Goal: Information Seeking & Learning: Learn about a topic

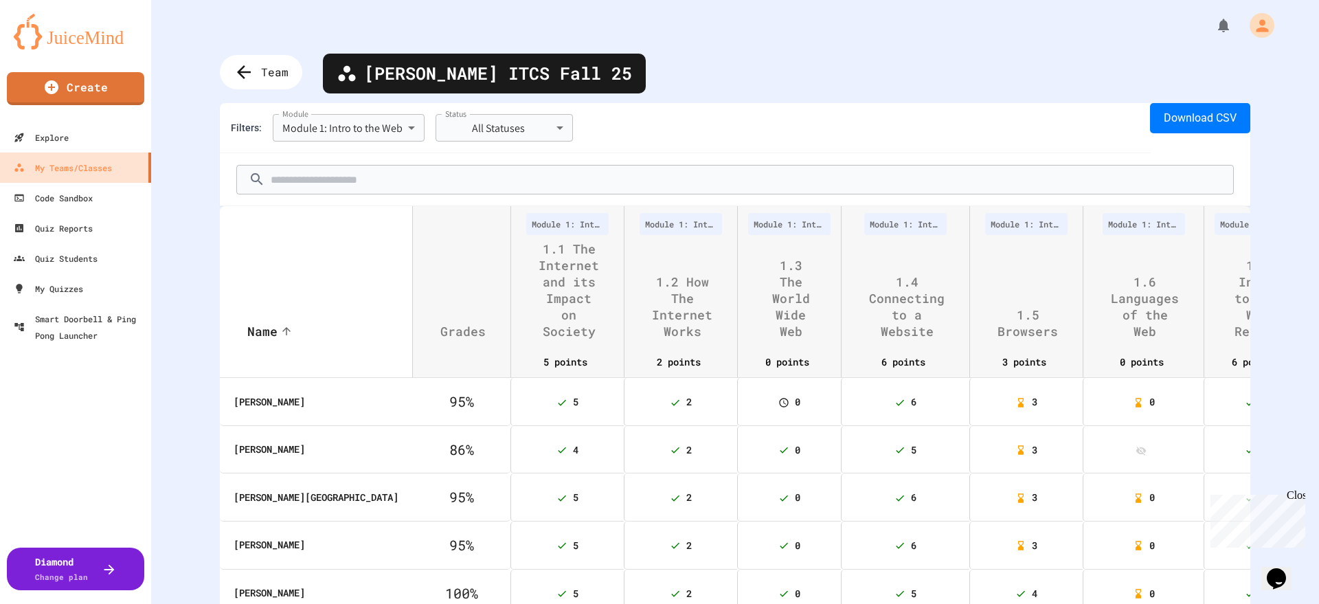
scroll to position [429, 0]
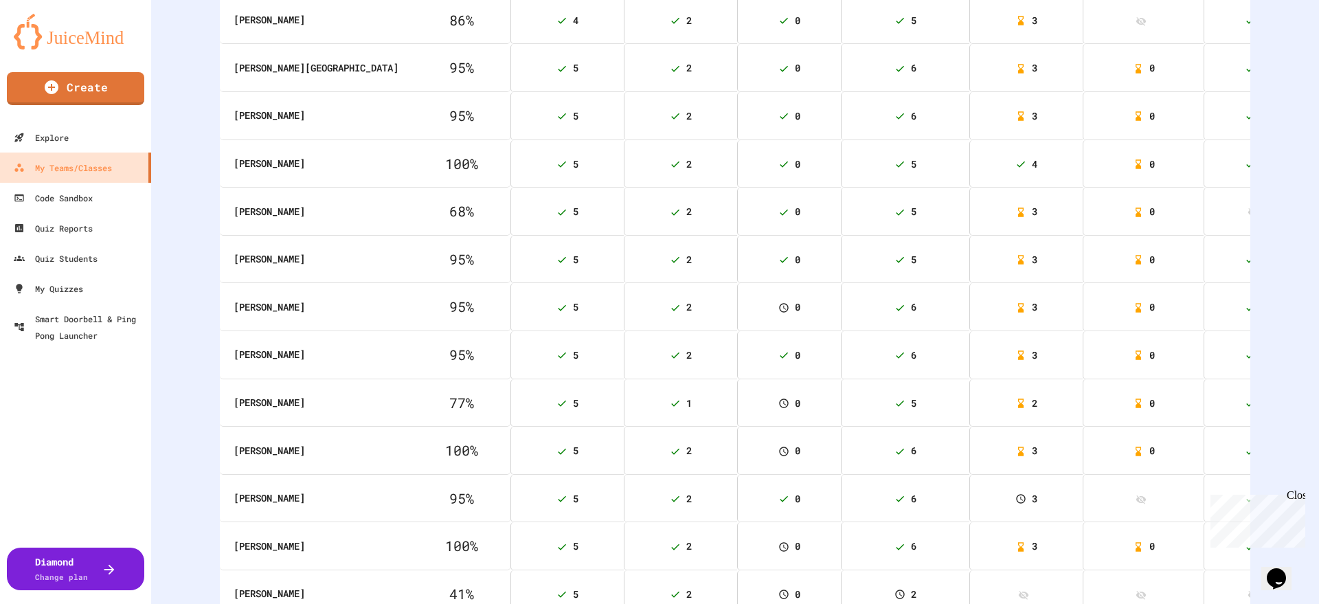
click at [412, 399] on th "77 %" at bounding box center [461, 403] width 98 height 48
click at [556, 354] on icon at bounding box center [561, 355] width 11 height 11
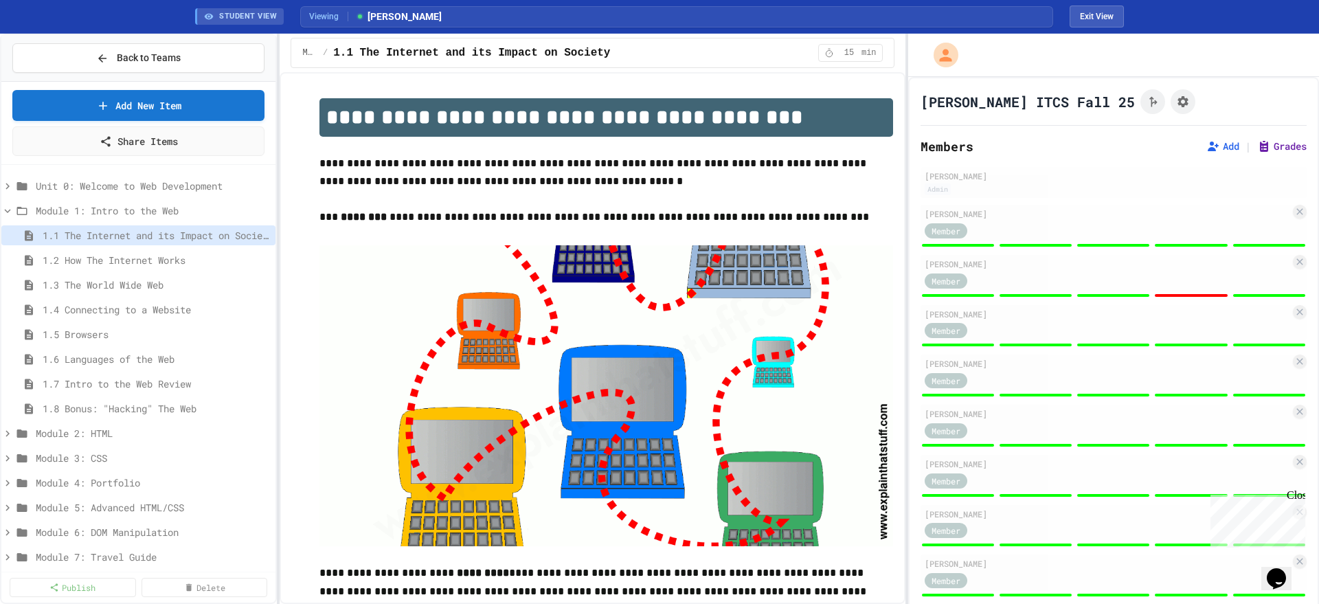
click at [1258, 145] on button "Grades" at bounding box center [1281, 146] width 49 height 14
click at [1257, 143] on button "Grades" at bounding box center [1281, 146] width 49 height 14
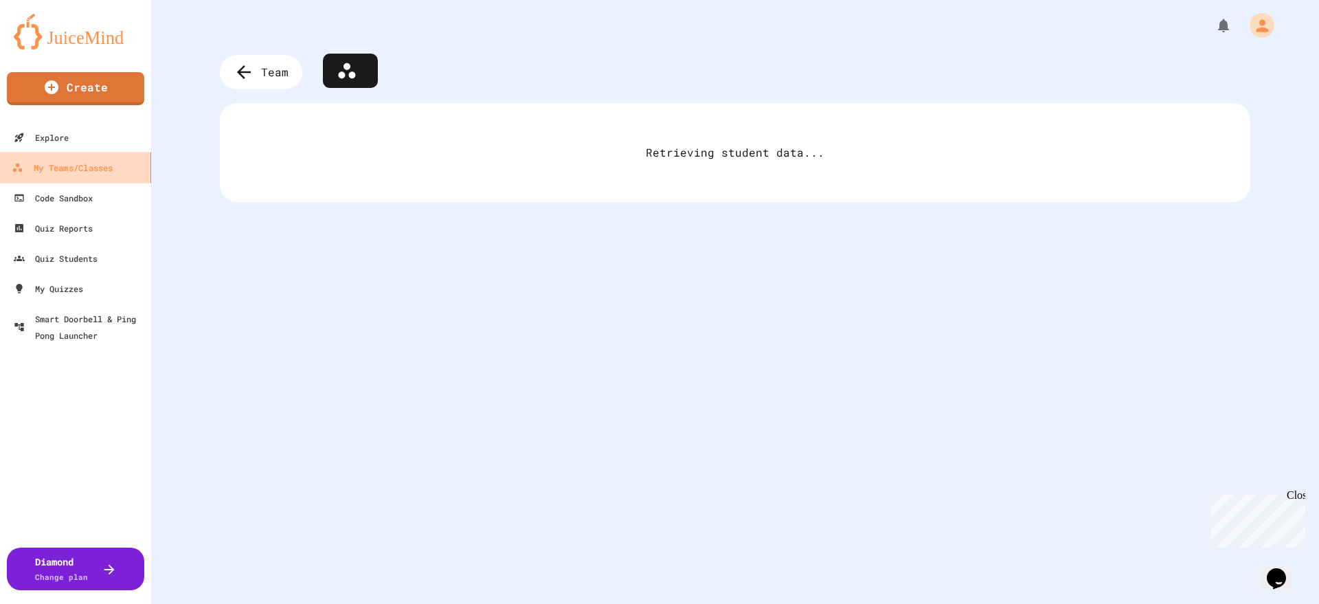
click at [79, 163] on div "My Teams/Classes" at bounding box center [62, 167] width 101 height 17
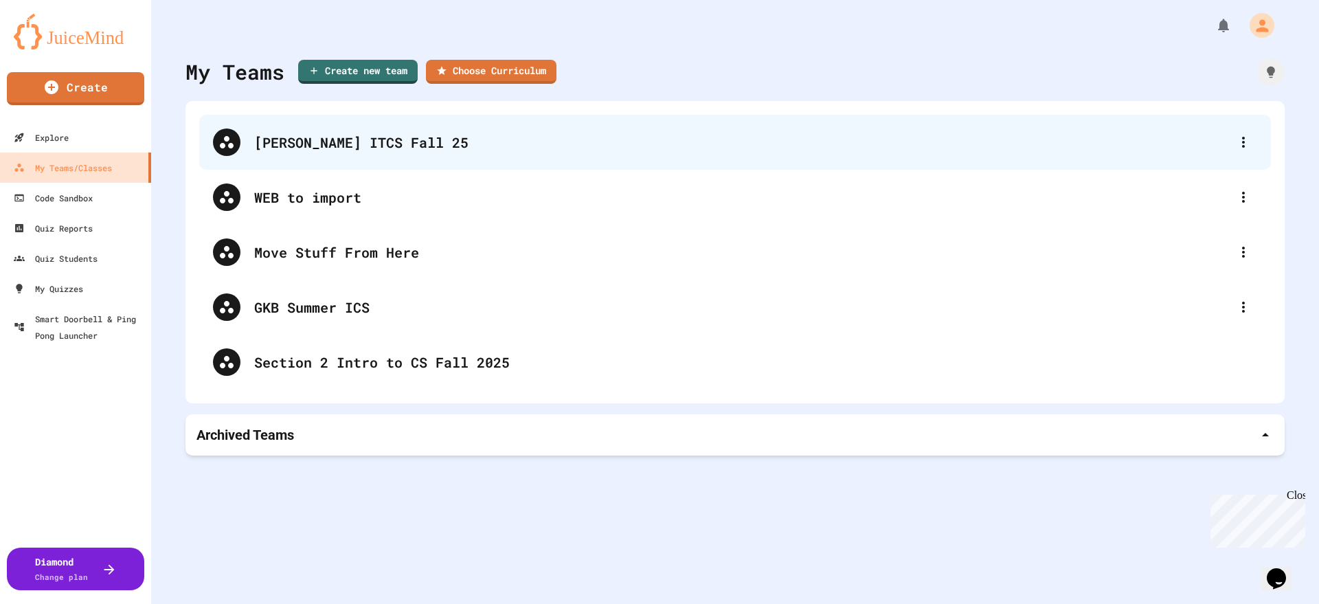
click at [339, 141] on div "[PERSON_NAME] ITCS Fall 25" at bounding box center [741, 142] width 975 height 21
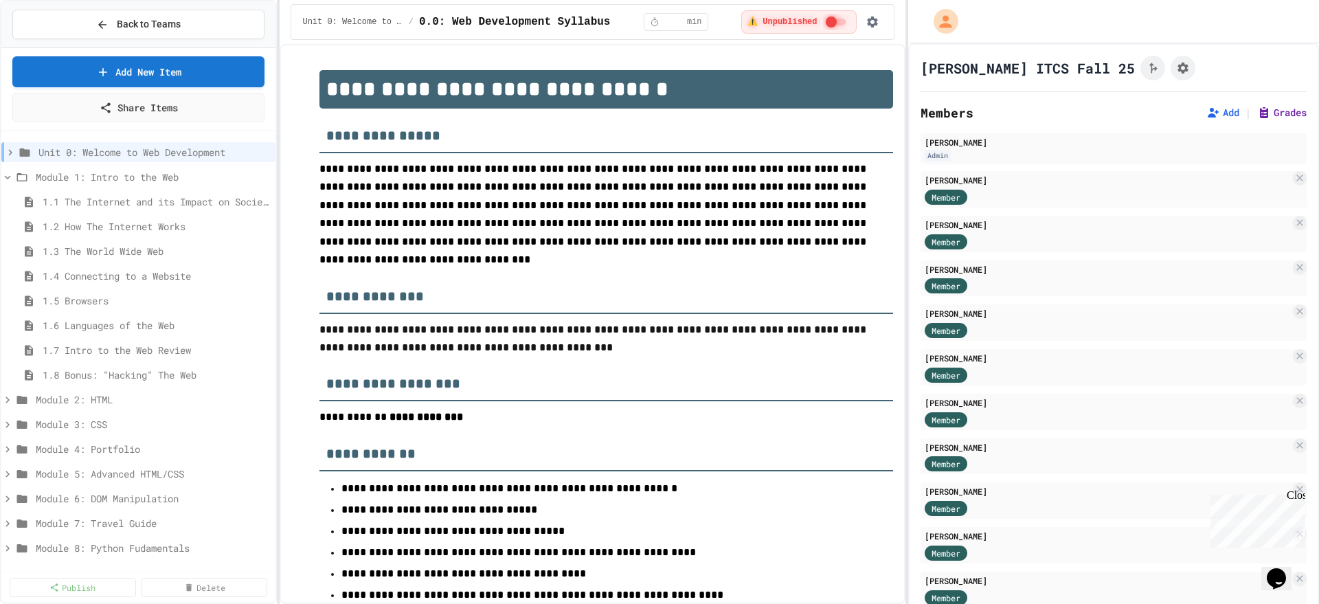
click at [1257, 111] on button "Grades" at bounding box center [1281, 113] width 49 height 14
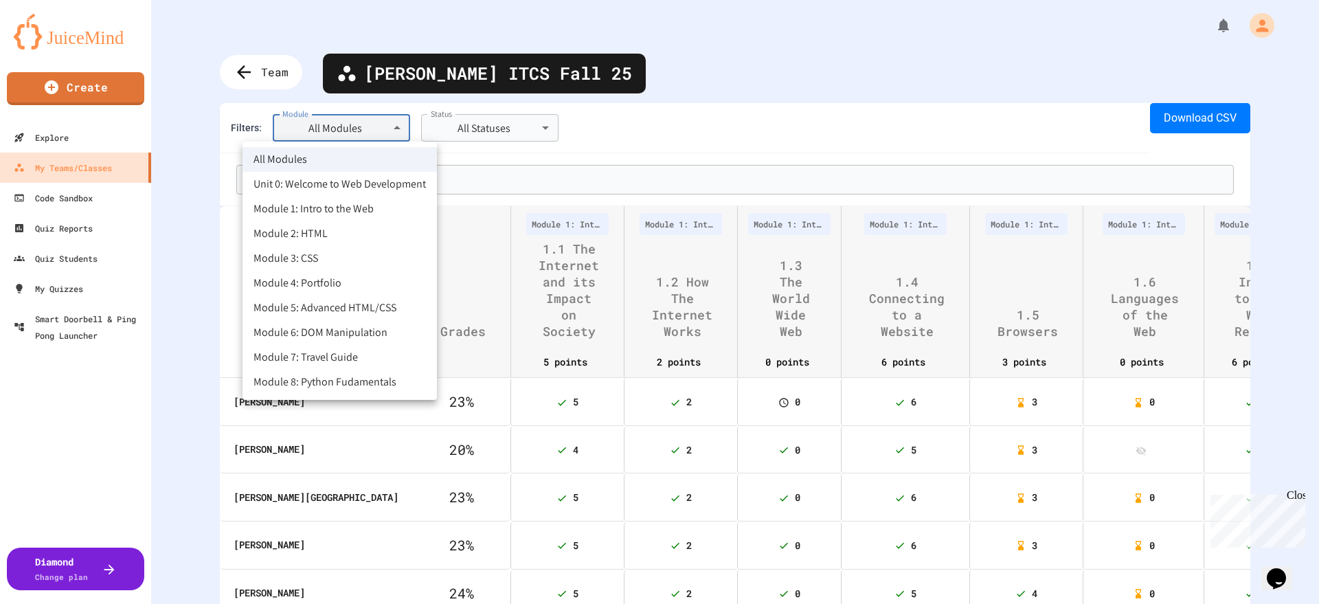
click at [334, 124] on body "**********" at bounding box center [659, 302] width 1319 height 604
click at [349, 205] on li "Module 1: Intro to the Web" at bounding box center [339, 208] width 194 height 25
type input "**********"
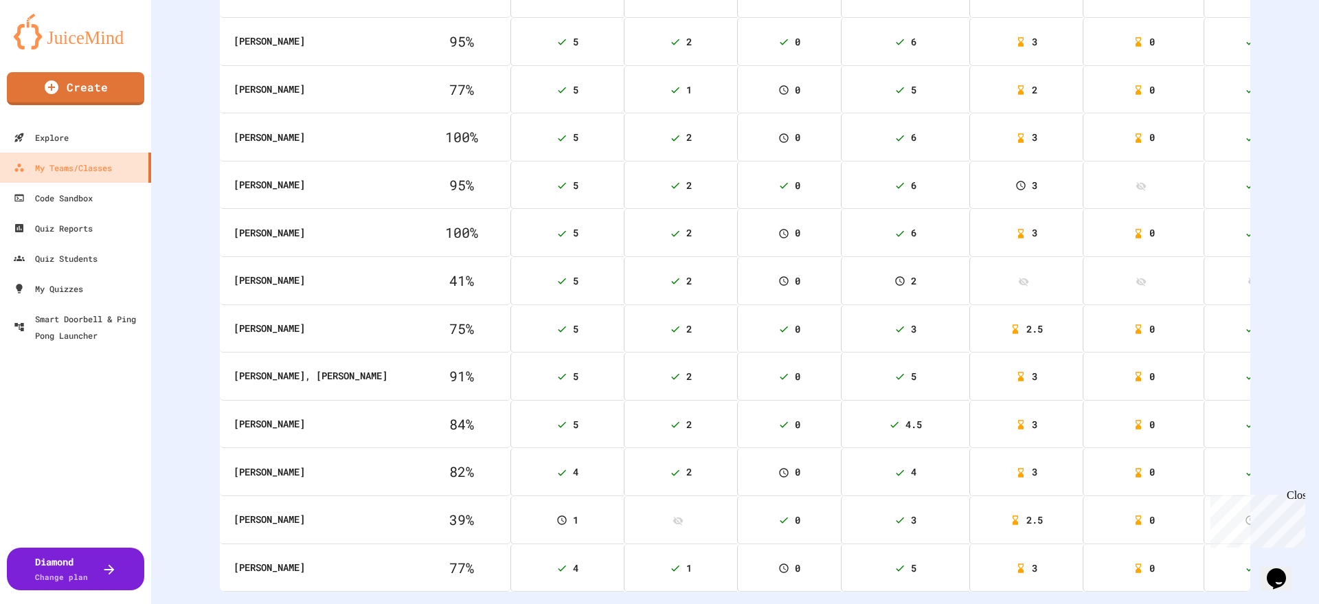
scroll to position [773, 0]
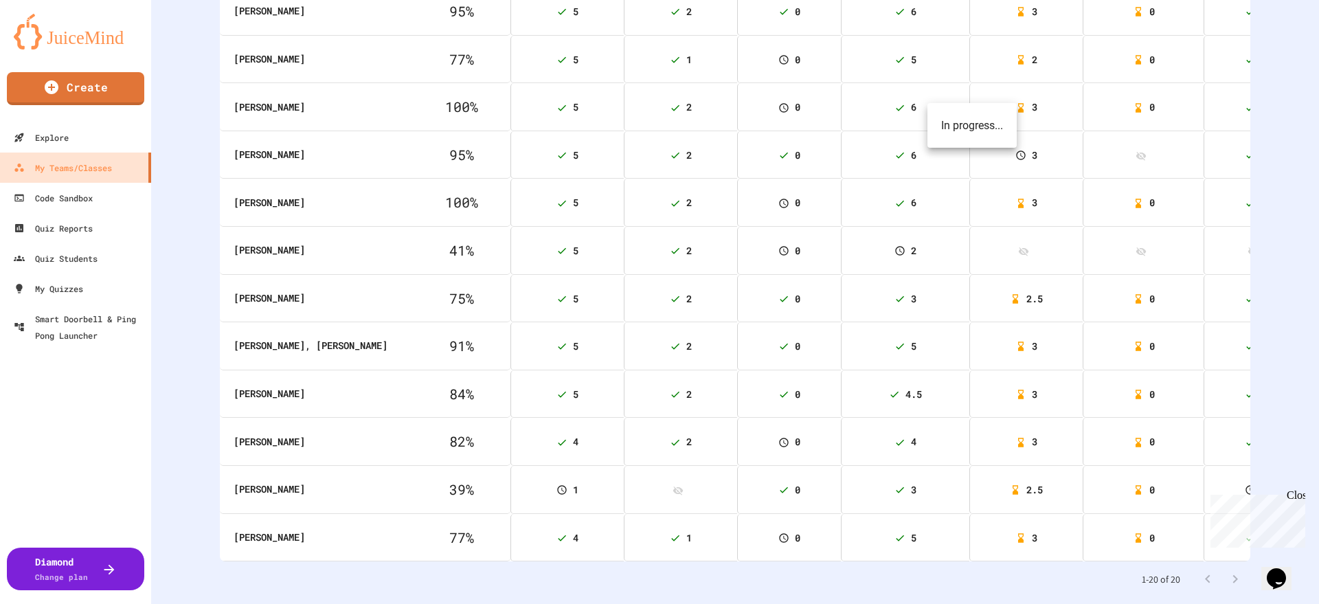
click at [1015, 153] on span "3" at bounding box center [1026, 154] width 22 height 13
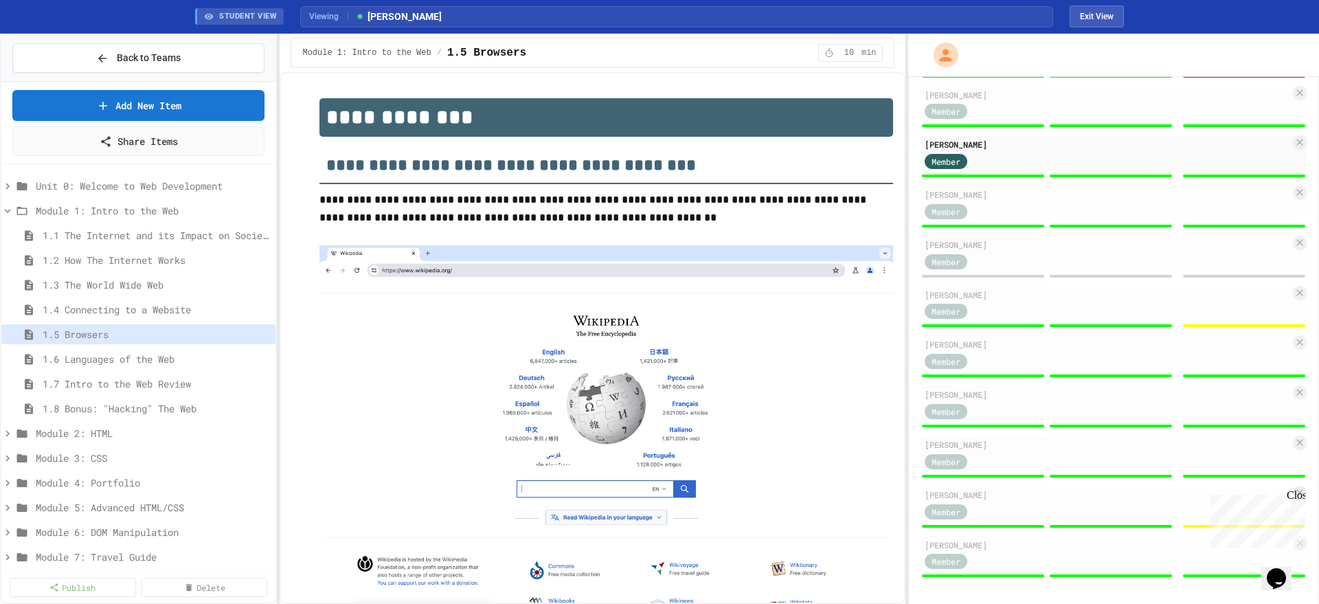
scroll to position [622, 0]
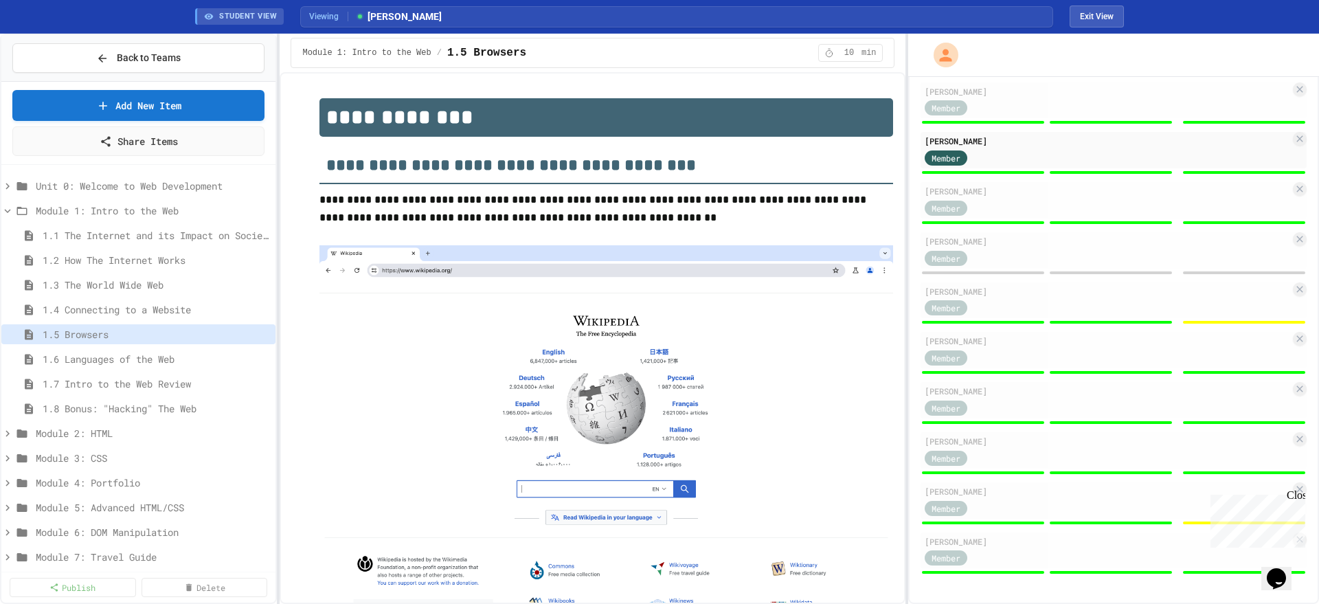
click at [1101, 15] on button "Exit View" at bounding box center [1096, 16] width 54 height 22
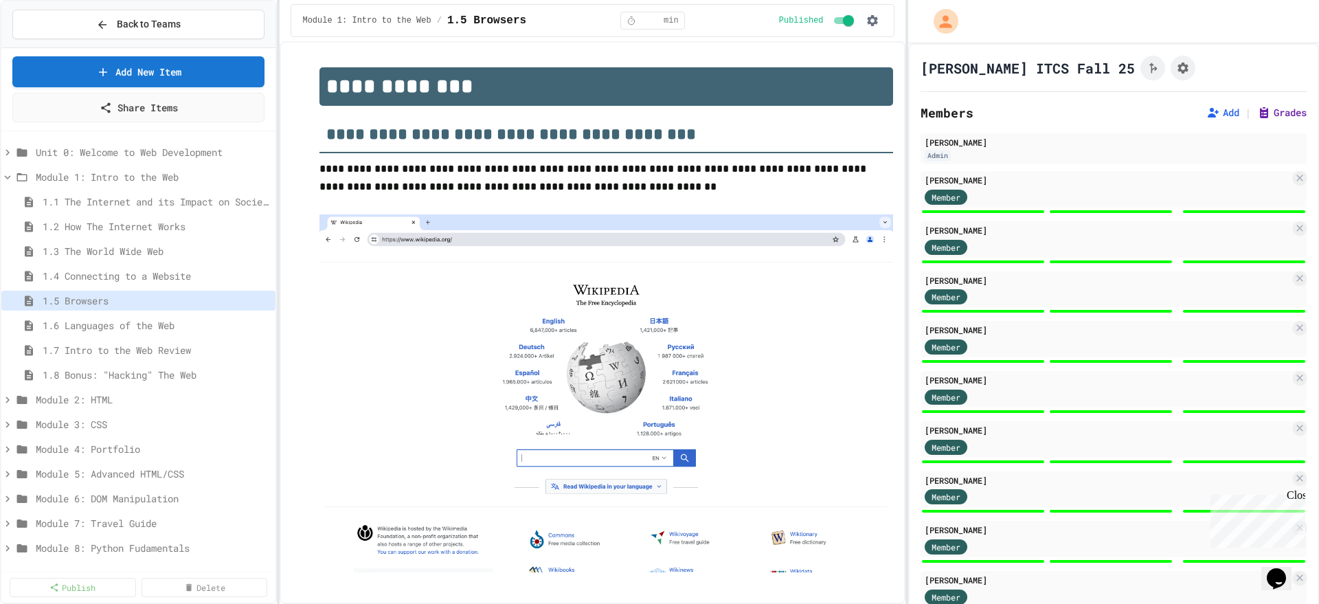
click at [1257, 107] on button "Grades" at bounding box center [1281, 113] width 49 height 14
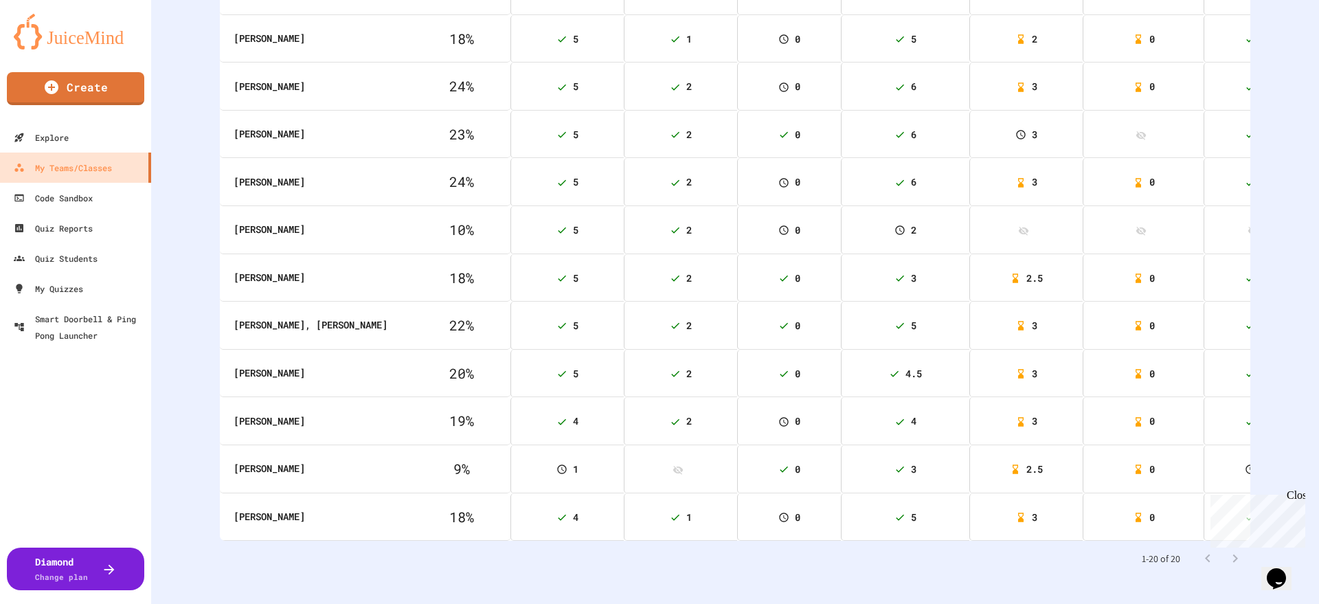
scroll to position [819, 0]
click at [556, 461] on span "1" at bounding box center [567, 467] width 22 height 13
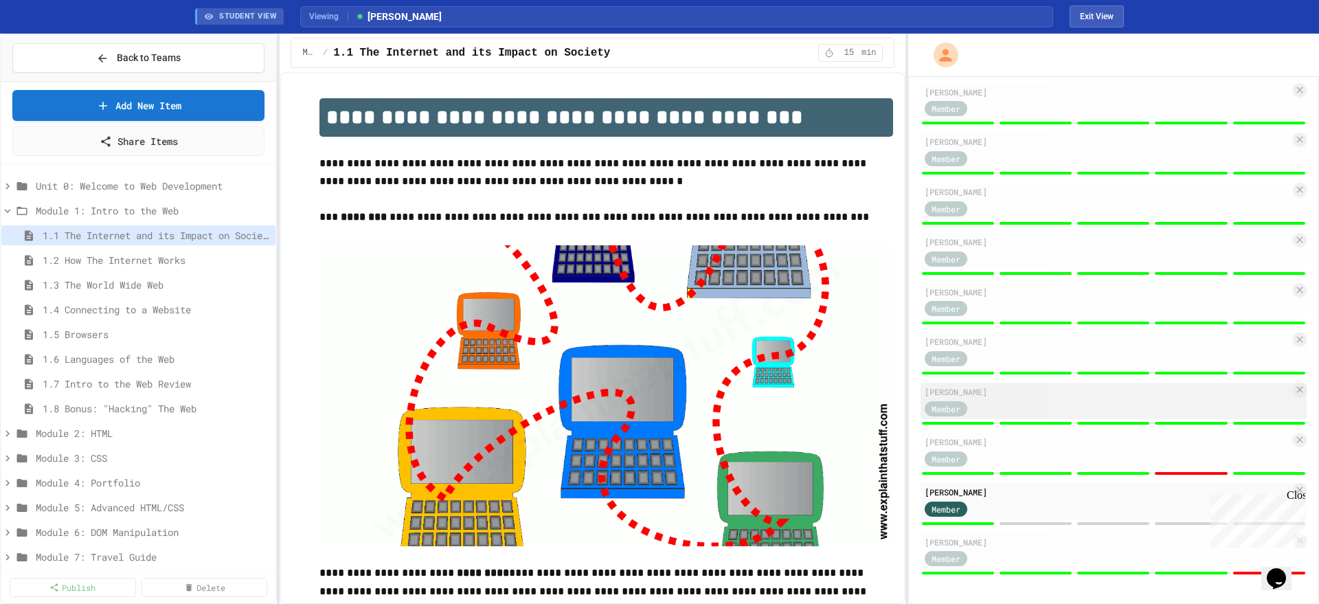
scroll to position [622, 0]
click at [1103, 16] on button "Exit View" at bounding box center [1096, 16] width 54 height 22
select select "***"
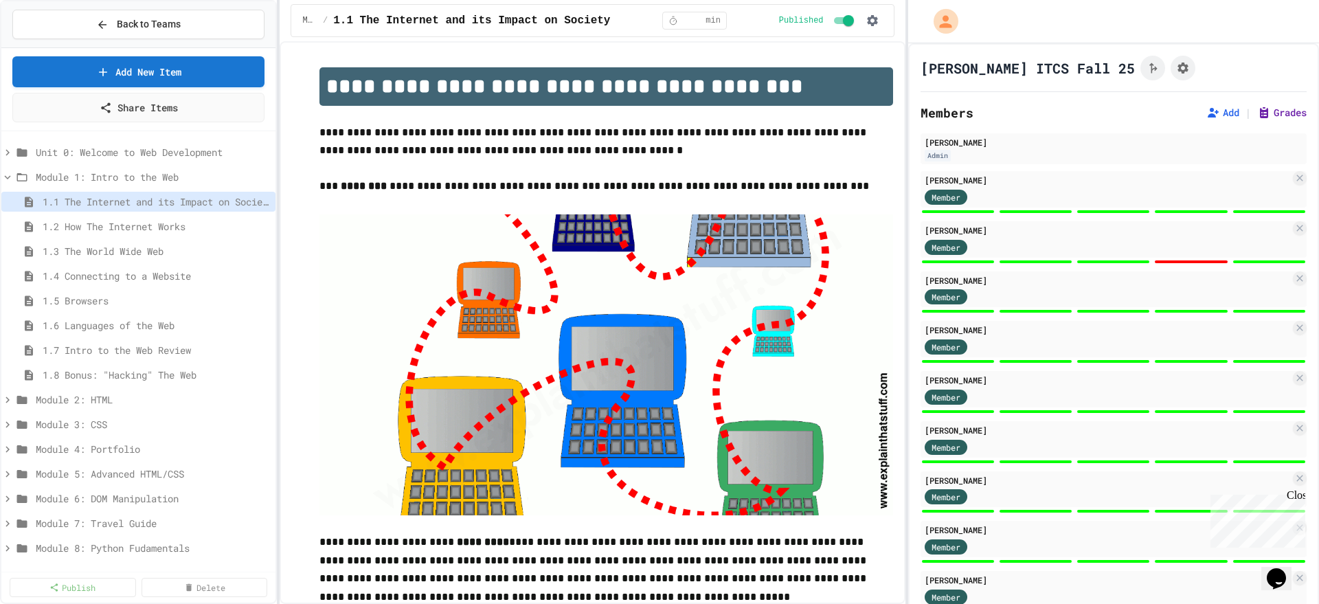
click at [1257, 113] on button "Grades" at bounding box center [1281, 113] width 49 height 14
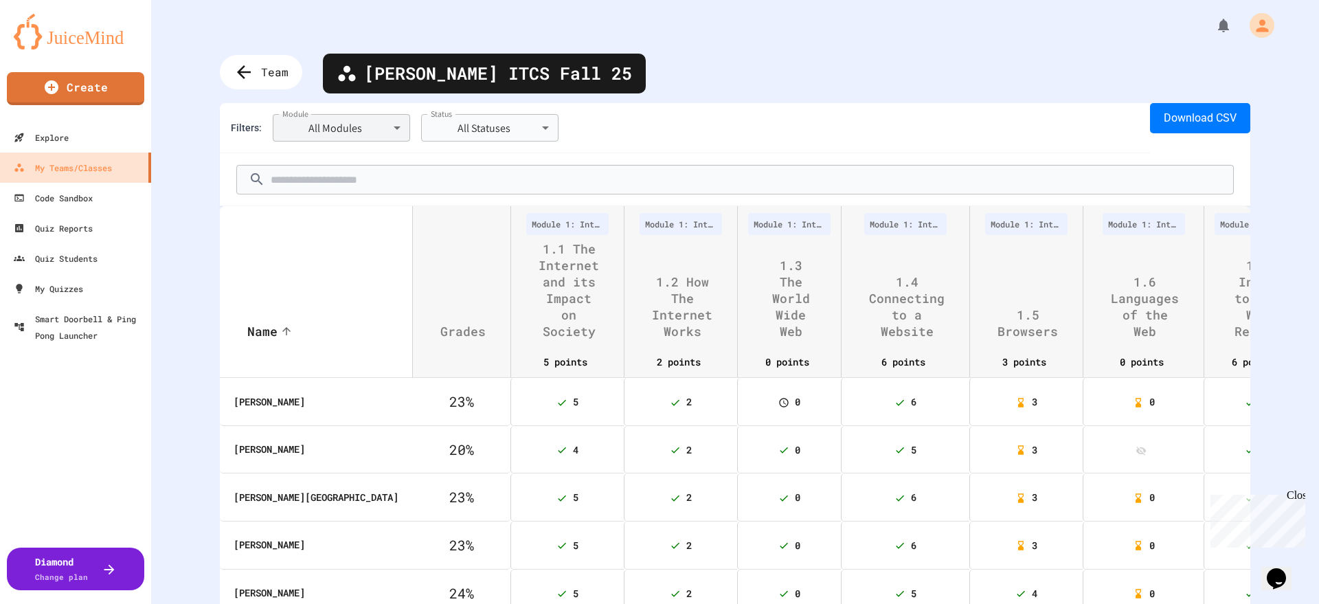
click at [363, 130] on body "**********" at bounding box center [659, 302] width 1319 height 604
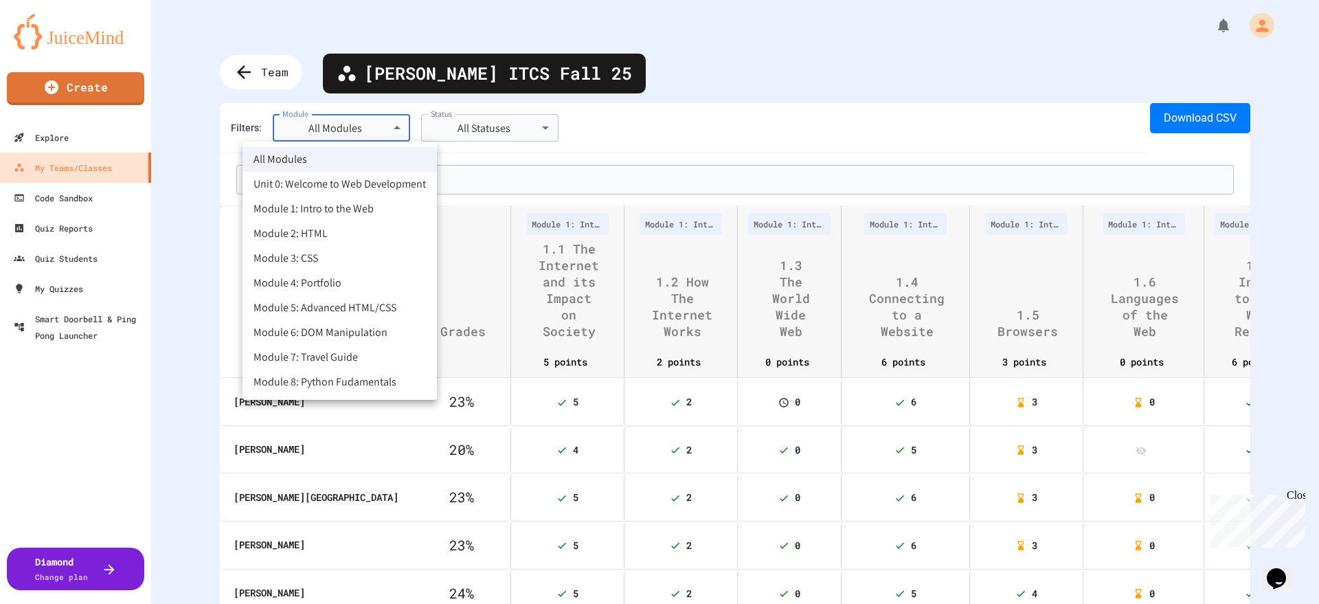
click at [331, 208] on li "Module 1: Intro to the Web" at bounding box center [339, 208] width 194 height 25
type input "**********"
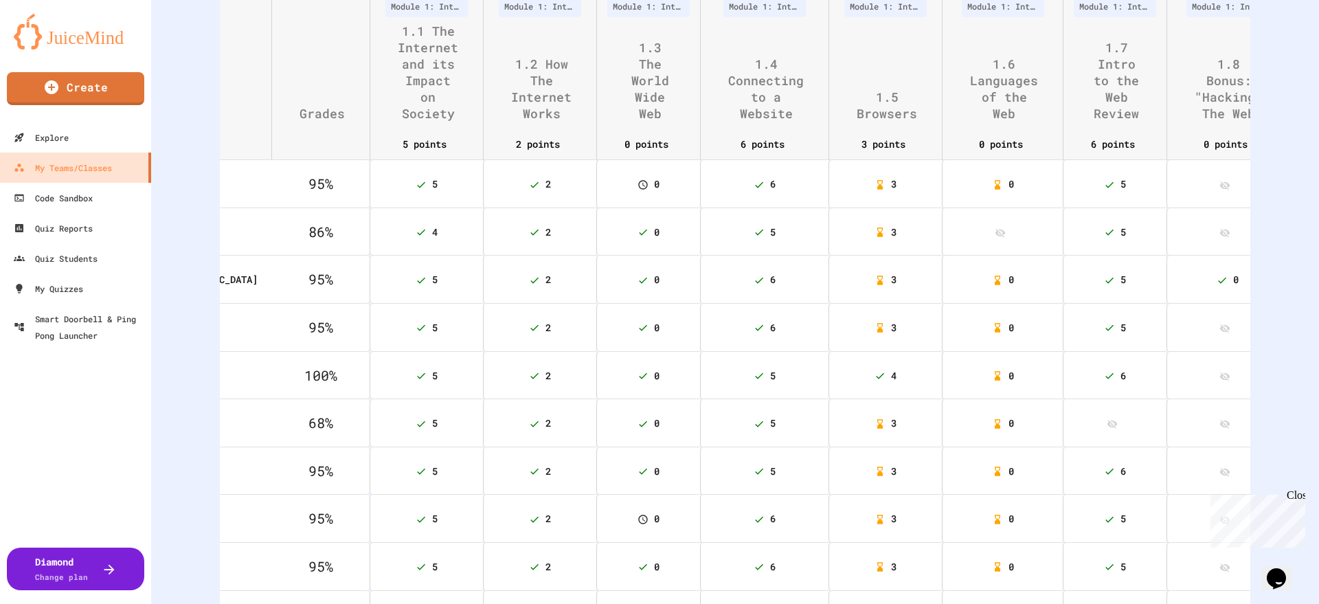
scroll to position [258, 0]
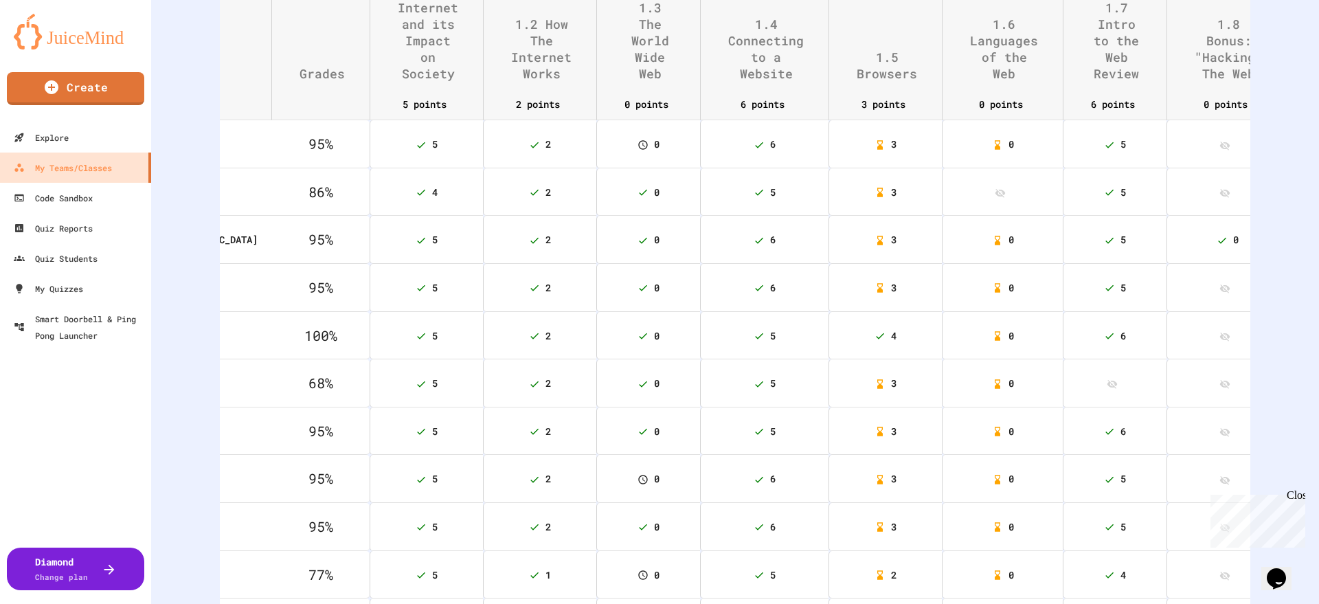
click at [269, 34] on th "Name sorted ascending" at bounding box center [175, 14] width 192 height 133
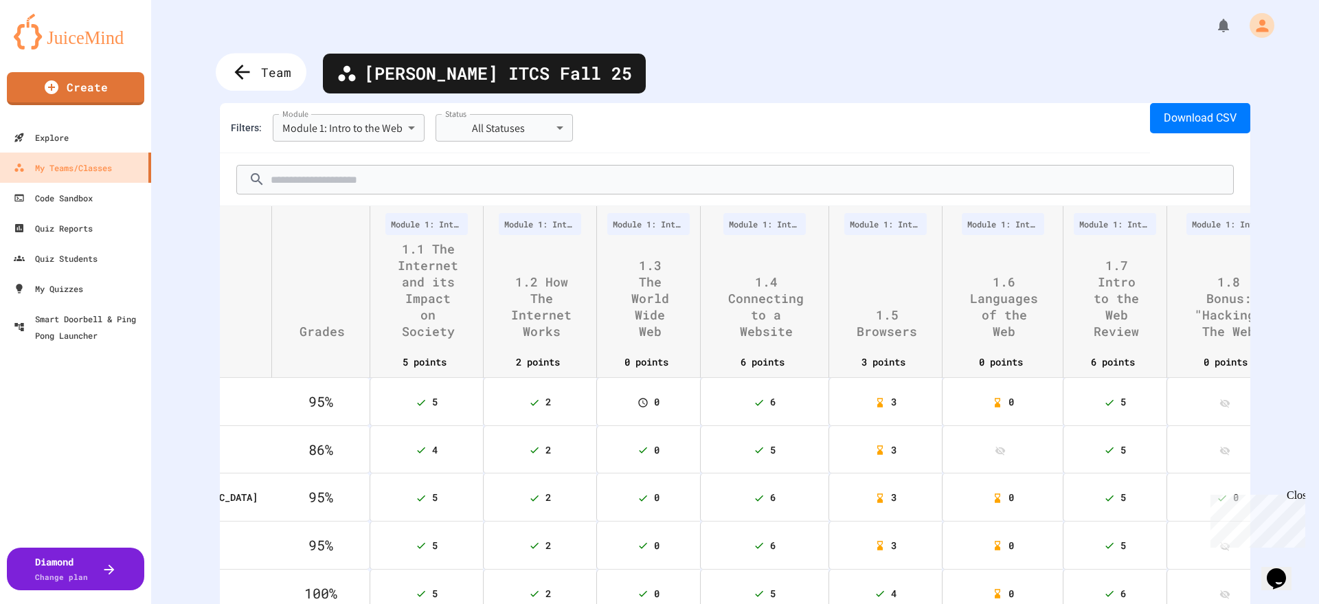
click at [260, 62] on div "Team" at bounding box center [261, 73] width 91 height 38
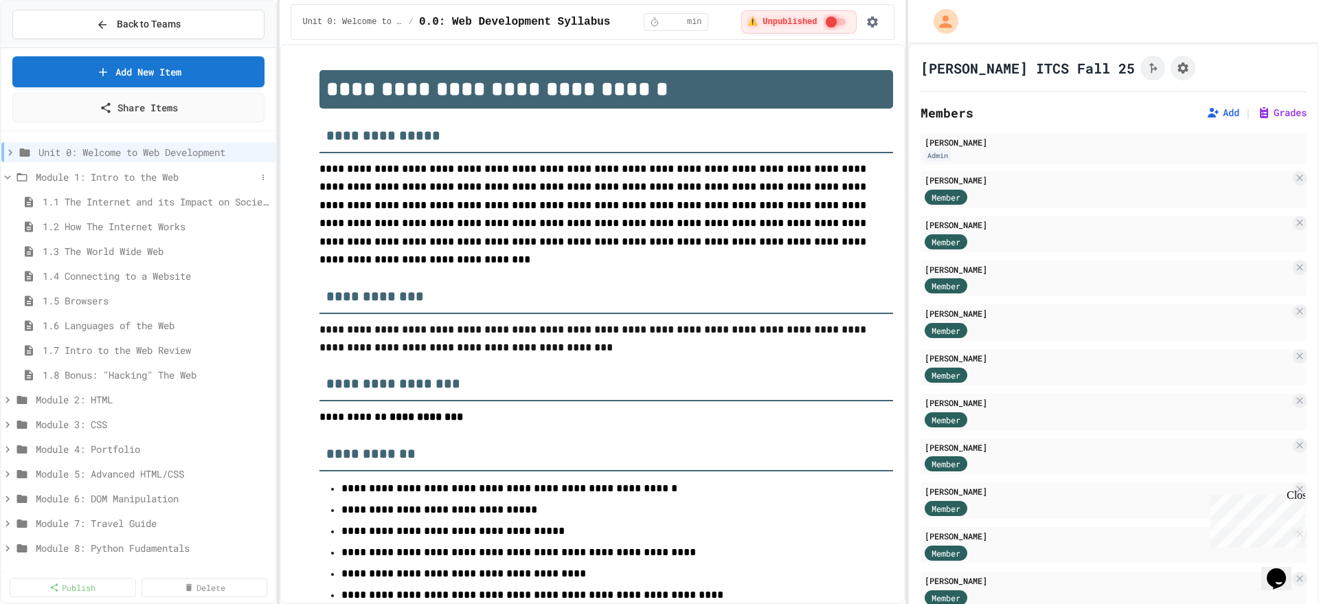
click at [5, 182] on icon at bounding box center [7, 177] width 12 height 12
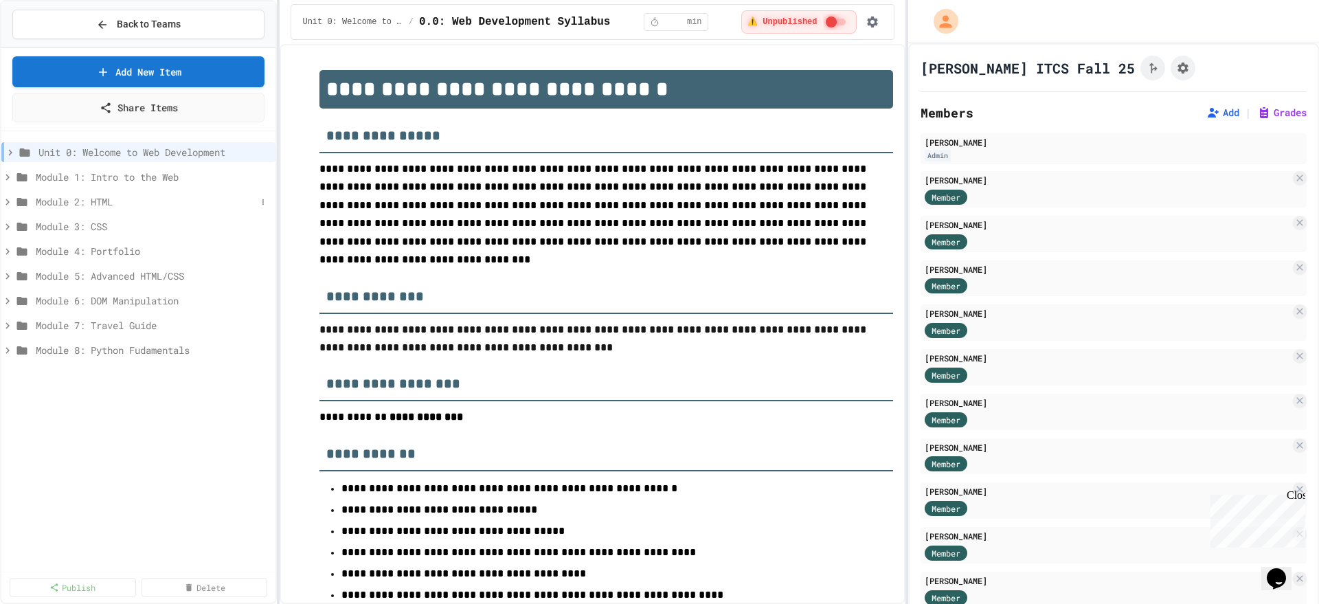
click at [6, 201] on icon at bounding box center [7, 202] width 12 height 12
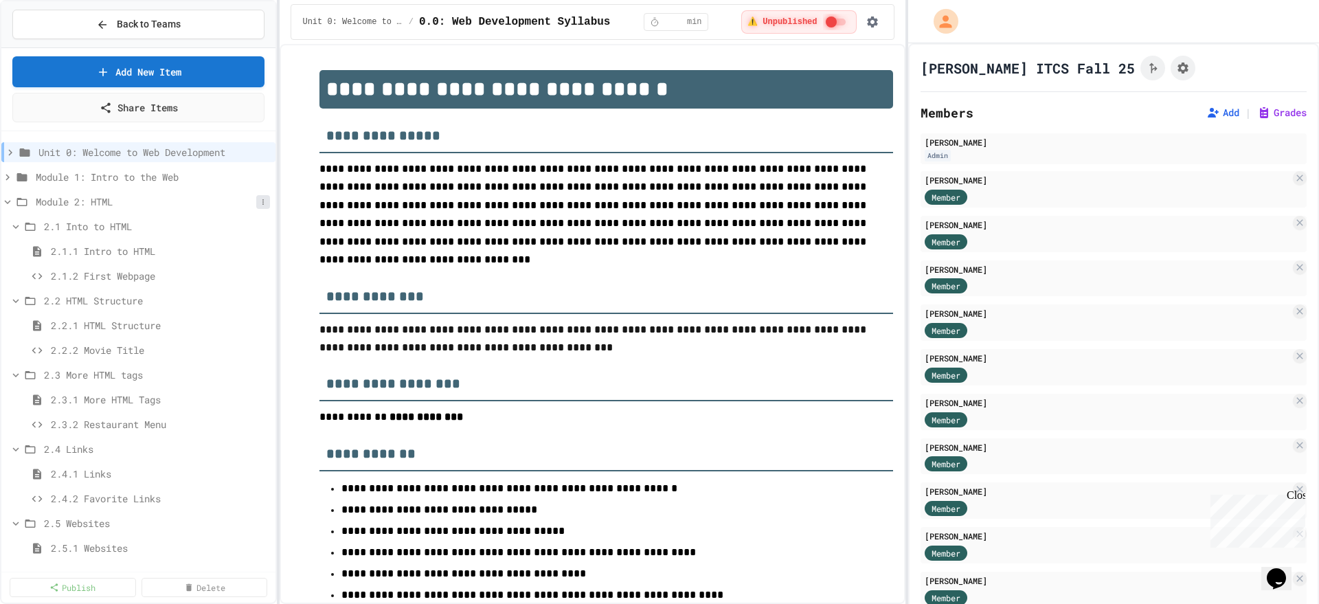
click at [259, 203] on icon at bounding box center [263, 202] width 8 height 8
click at [101, 251] on div at bounding box center [659, 302] width 1319 height 604
click at [101, 251] on span "2.1.1 Intro to HTML" at bounding box center [160, 251] width 219 height 14
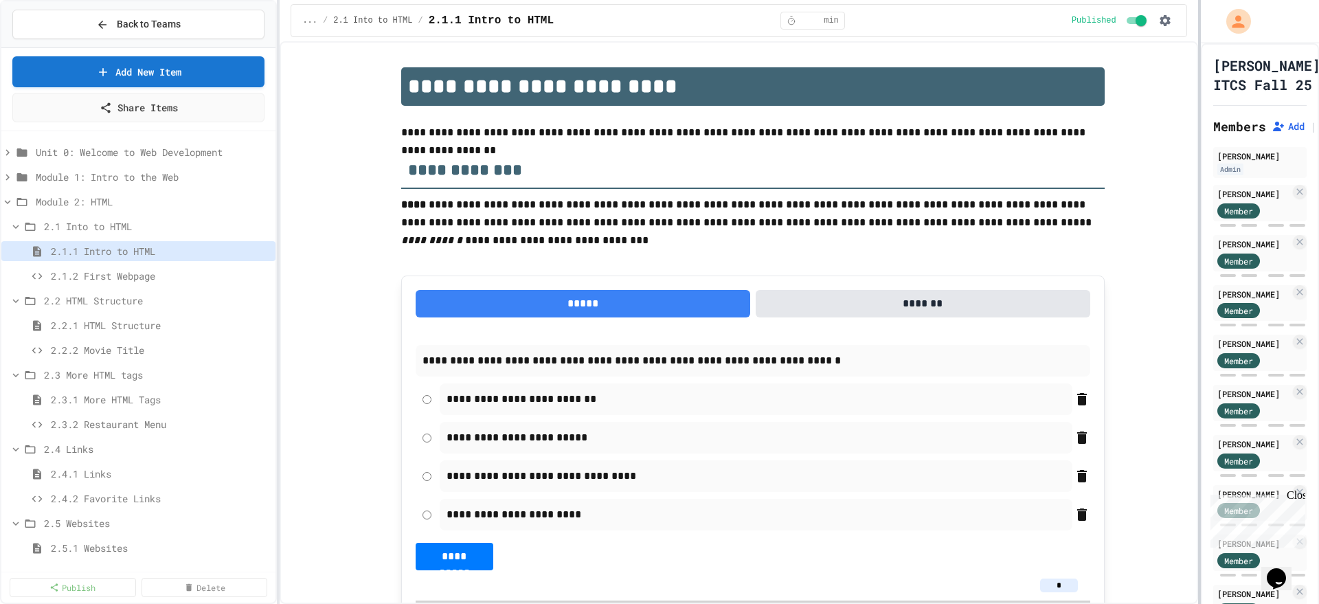
click at [1200, 290] on div "**********" at bounding box center [659, 302] width 1319 height 604
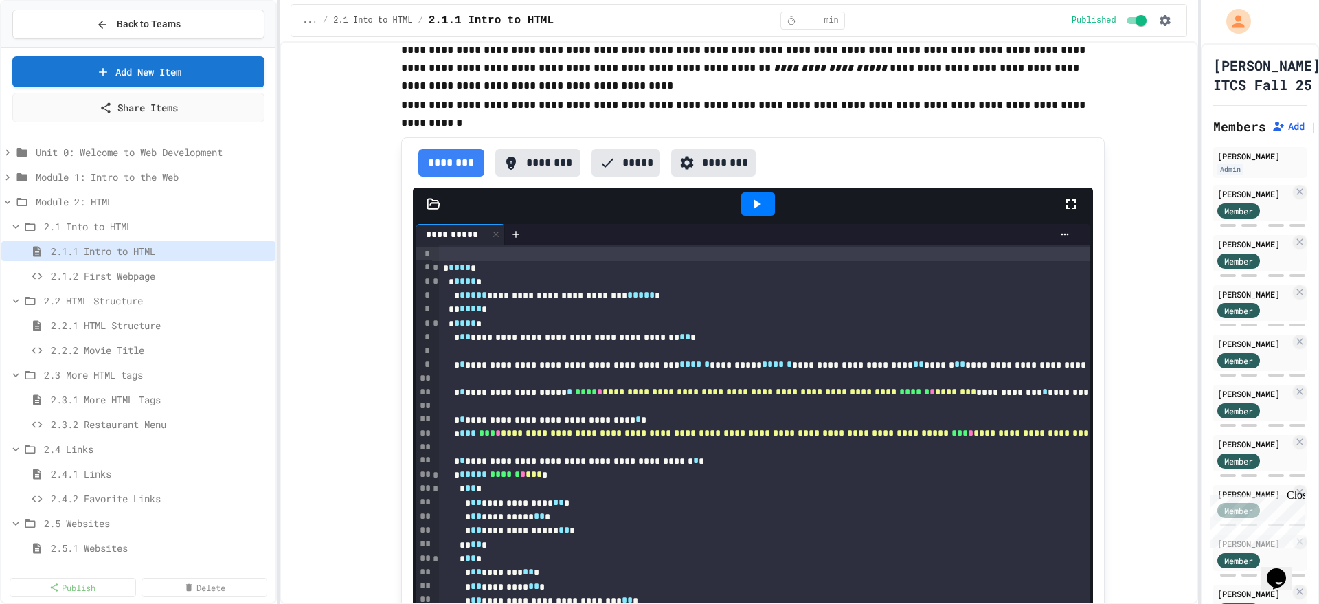
scroll to position [1116, 0]
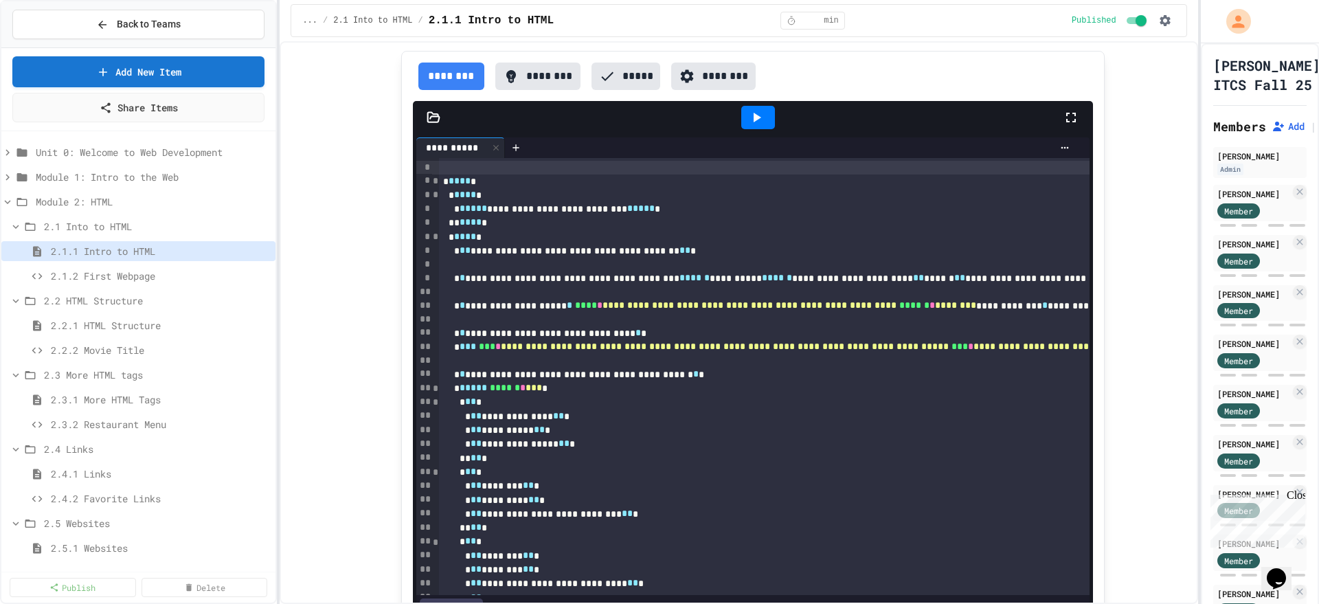
click at [753, 120] on icon at bounding box center [757, 118] width 8 height 10
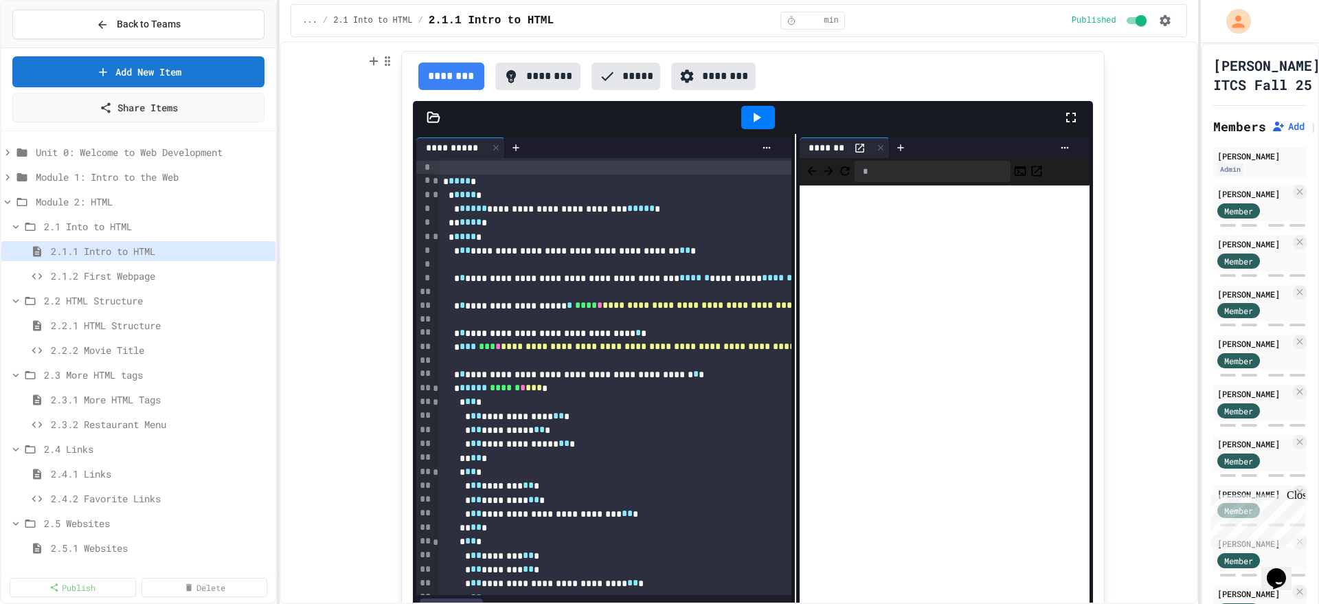
click at [795, 320] on div at bounding box center [795, 379] width 1 height 490
click at [1064, 118] on icon at bounding box center [1070, 117] width 16 height 16
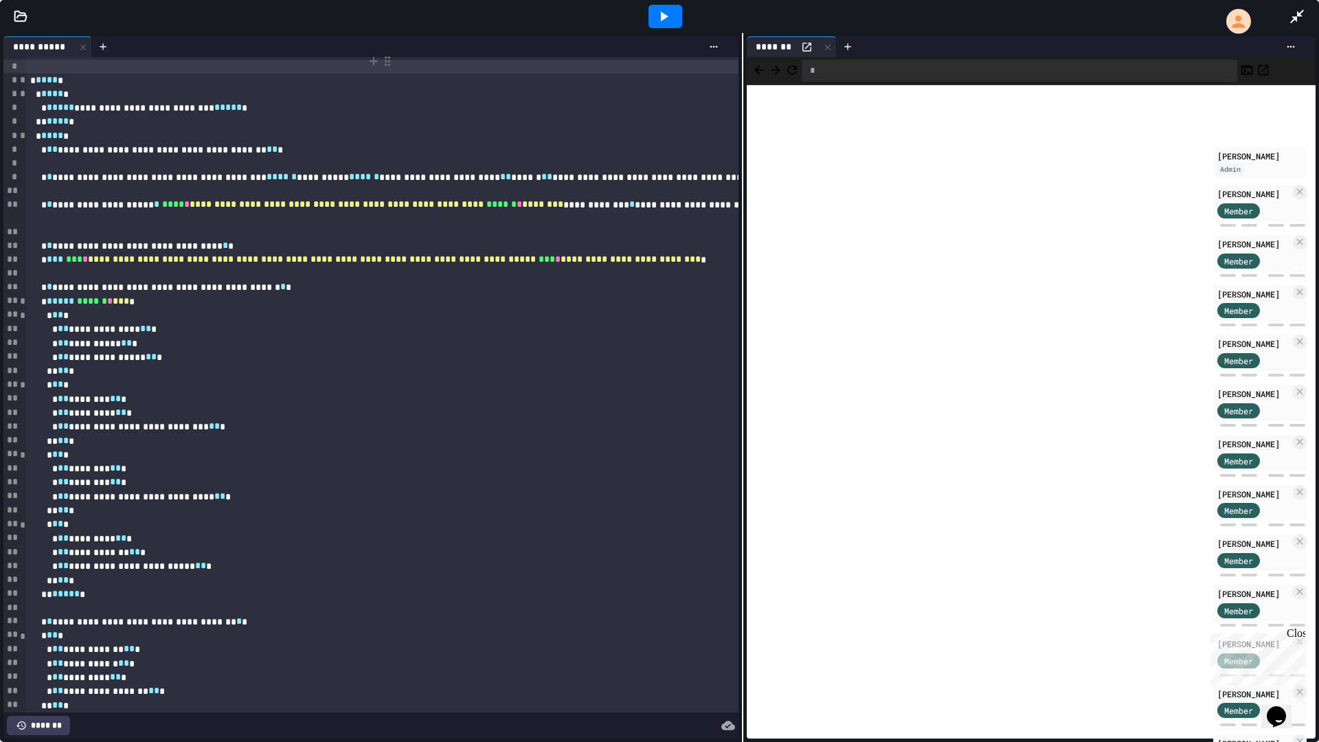
click at [1298, 17] on icon at bounding box center [1296, 16] width 16 height 16
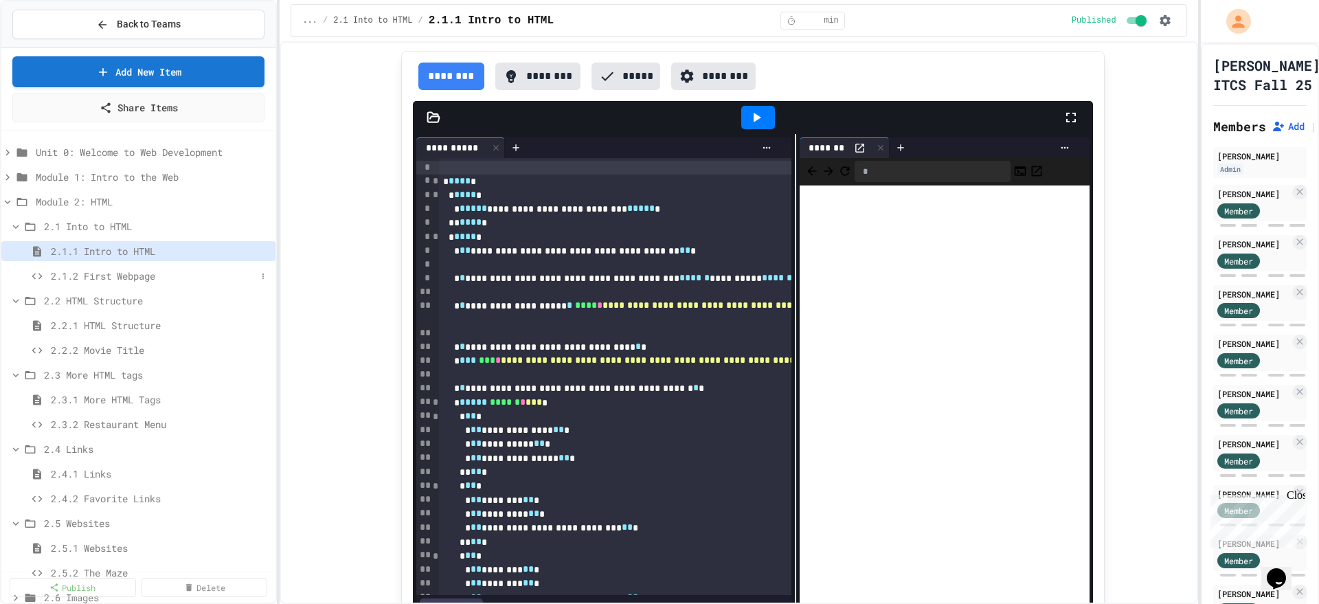
click at [136, 280] on span "2.1.2 First Webpage" at bounding box center [153, 276] width 205 height 14
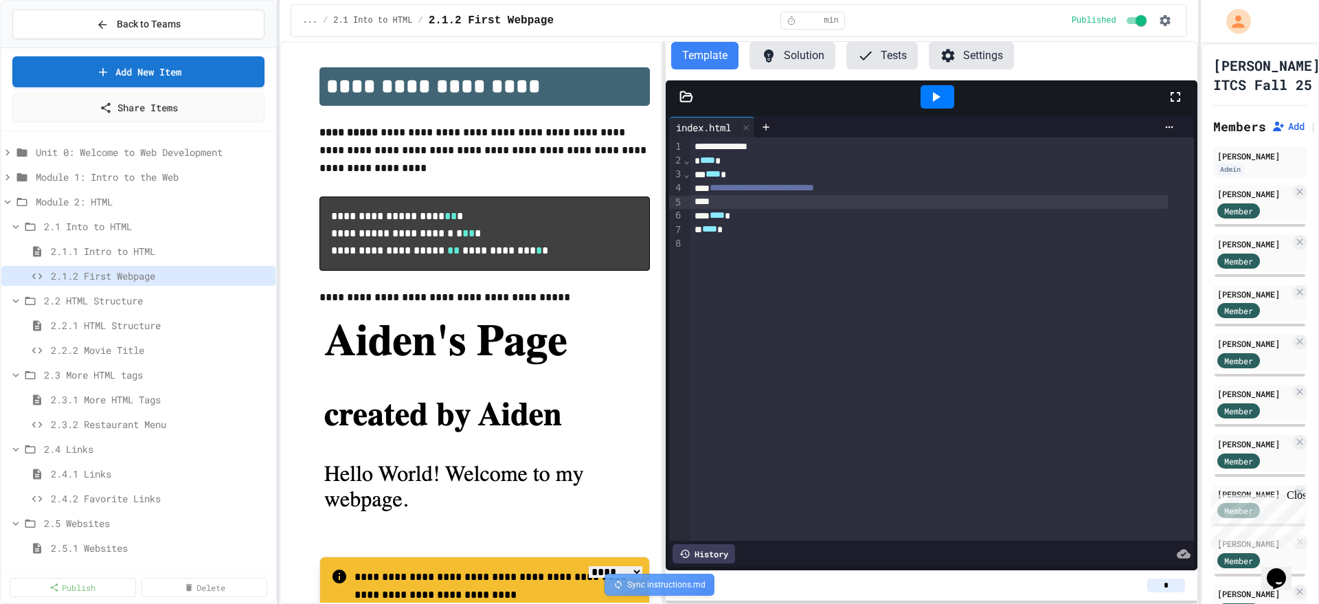
click at [762, 196] on div at bounding box center [929, 202] width 478 height 14
click at [931, 93] on icon at bounding box center [935, 97] width 16 height 16
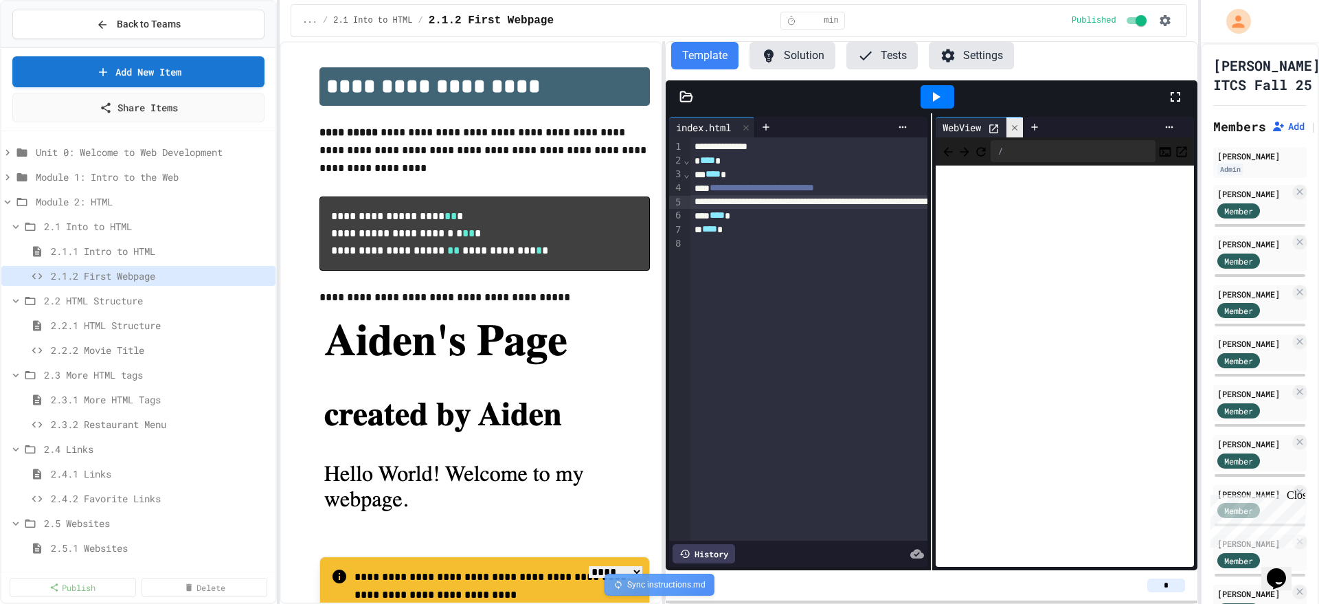
click at [1015, 131] on div at bounding box center [1014, 127] width 16 height 20
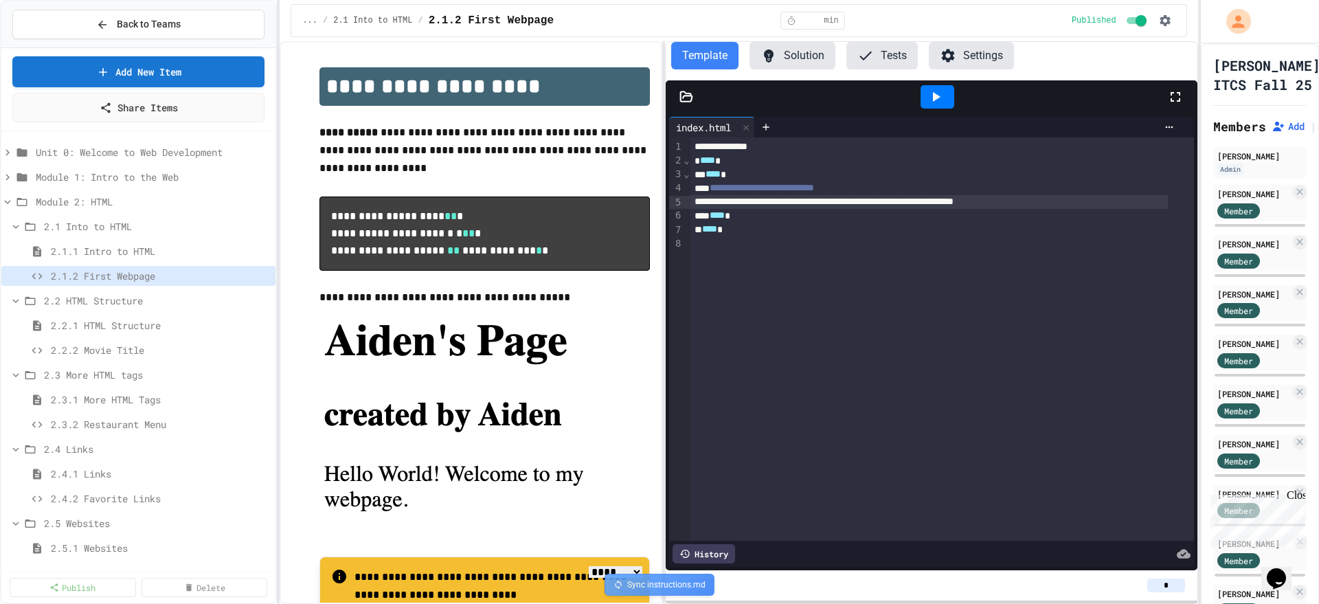
click at [705, 544] on div "History" at bounding box center [703, 553] width 62 height 19
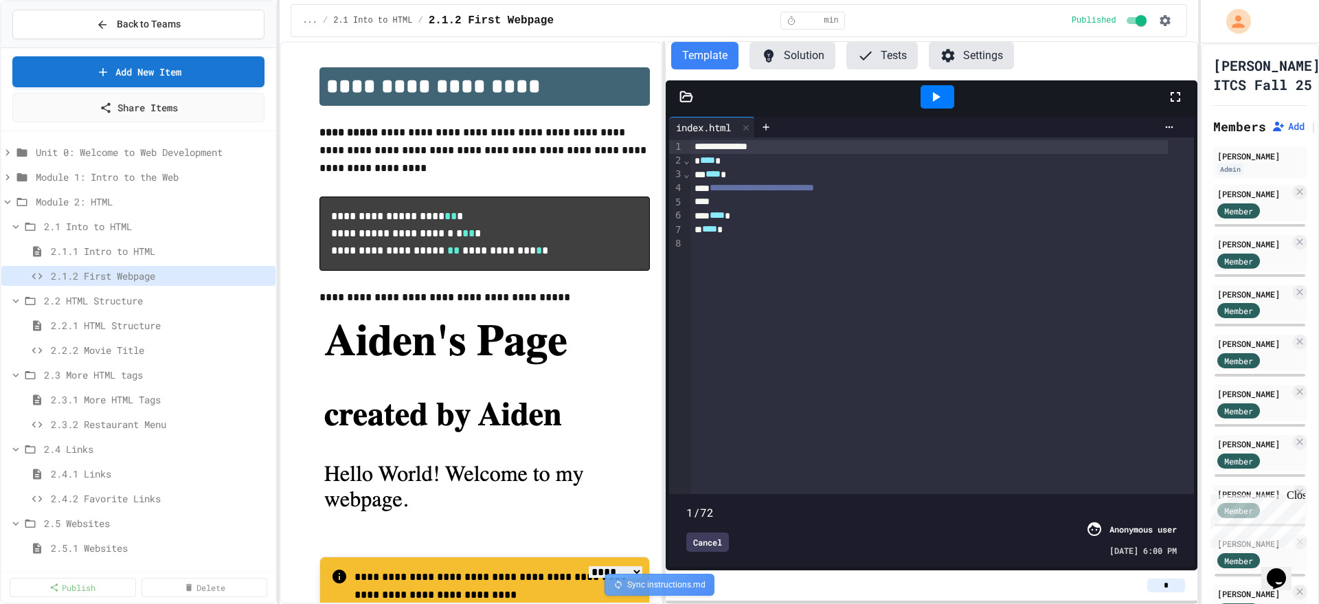
drag, startPoint x: 1160, startPoint y: 483, endPoint x: 678, endPoint y: 492, distance: 482.2
click at [678, 497] on div "1/72 Cancel Anonymous user [DATE] 6:00 PM" at bounding box center [930, 530] width 517 height 66
click at [686, 505] on span at bounding box center [686, 505] width 0 height 0
type input "*"
drag, startPoint x: 1158, startPoint y: 481, endPoint x: 681, endPoint y: 475, distance: 476.6
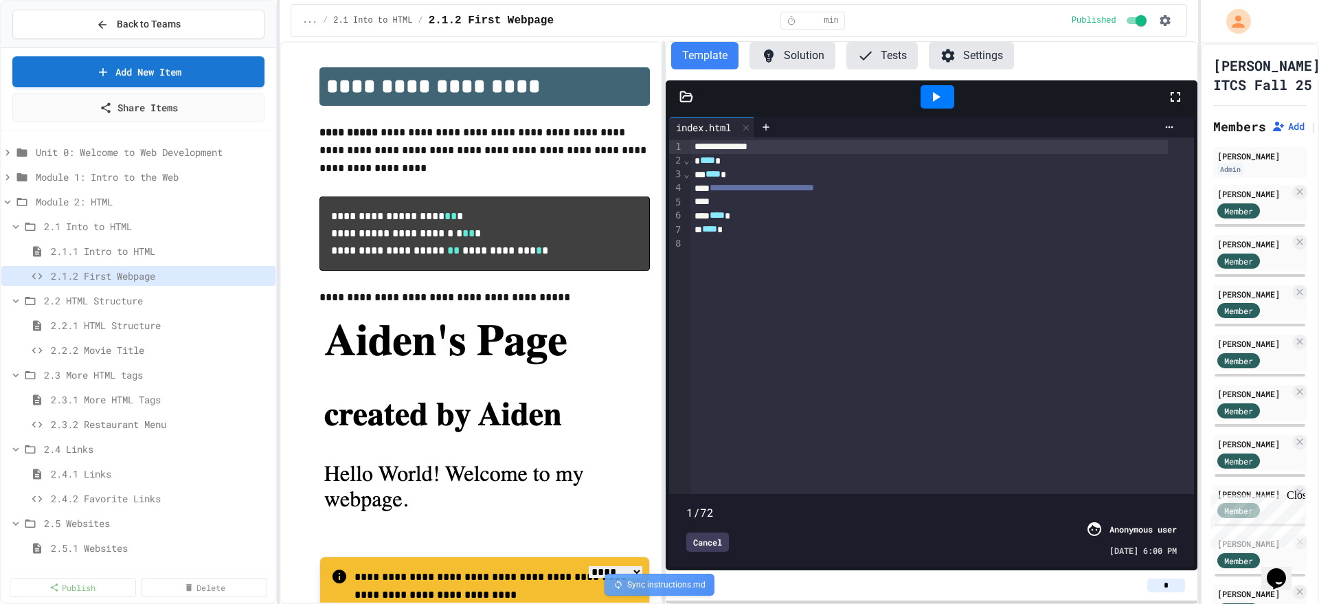
click at [686, 505] on span at bounding box center [686, 505] width 0 height 0
click at [145, 323] on span "2.2.1 HTML Structure" at bounding box center [153, 325] width 205 height 14
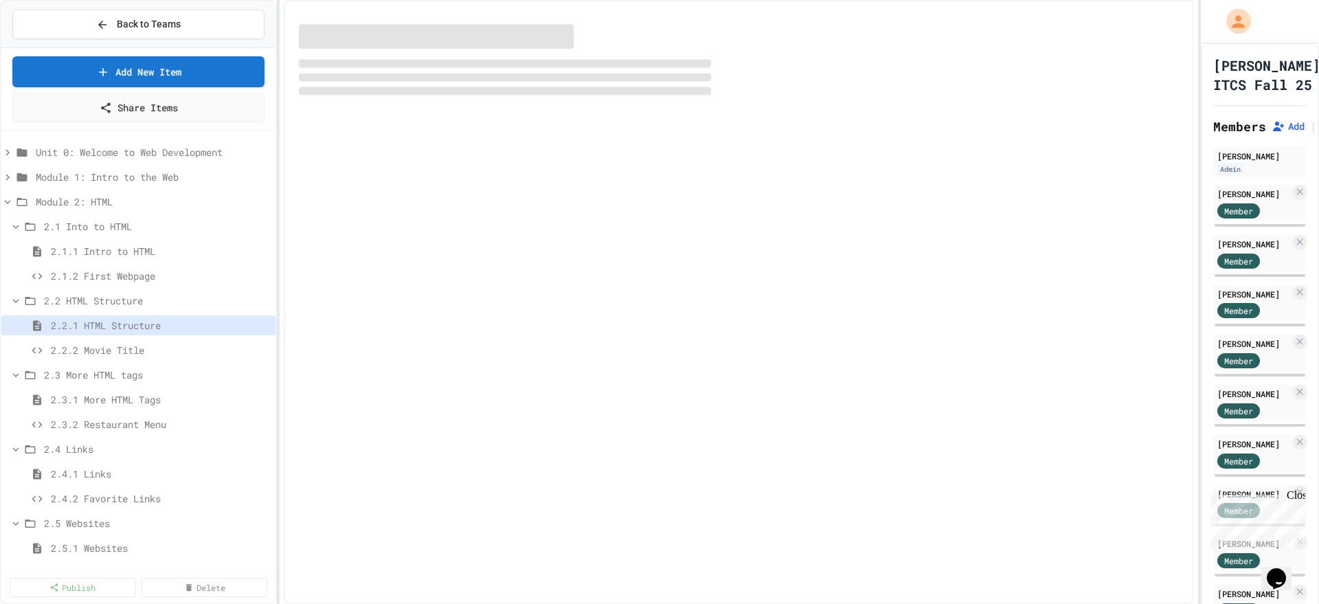
select select "***"
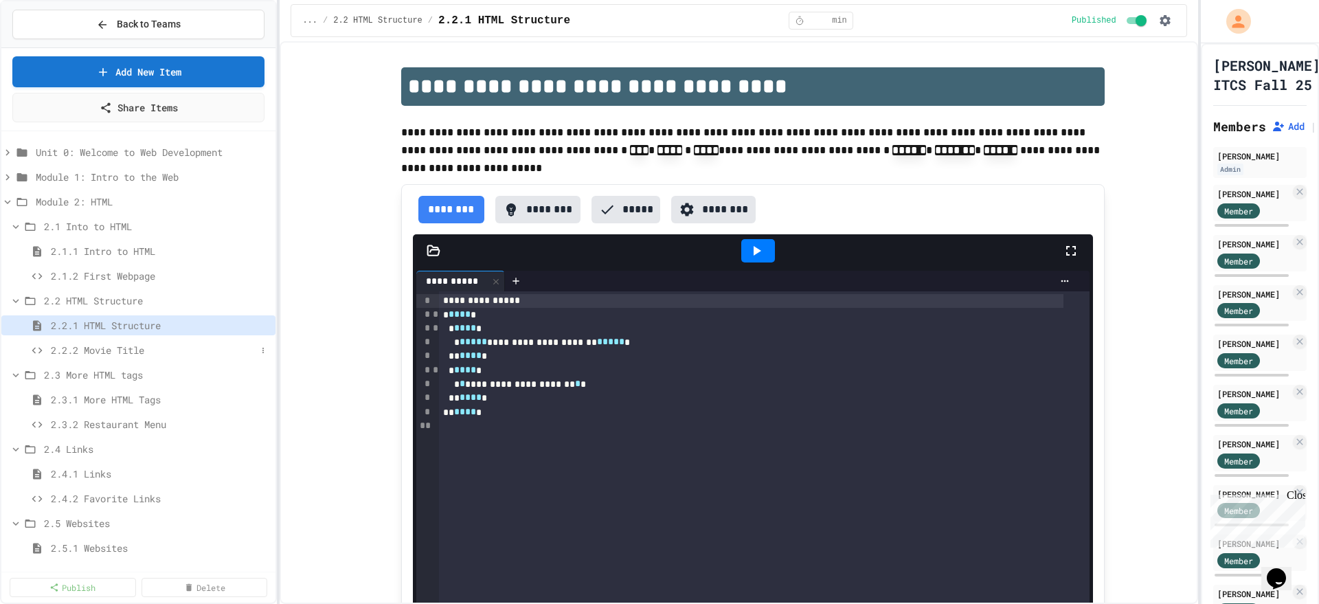
click at [98, 347] on span "2.2.2 Movie Title" at bounding box center [153, 350] width 205 height 14
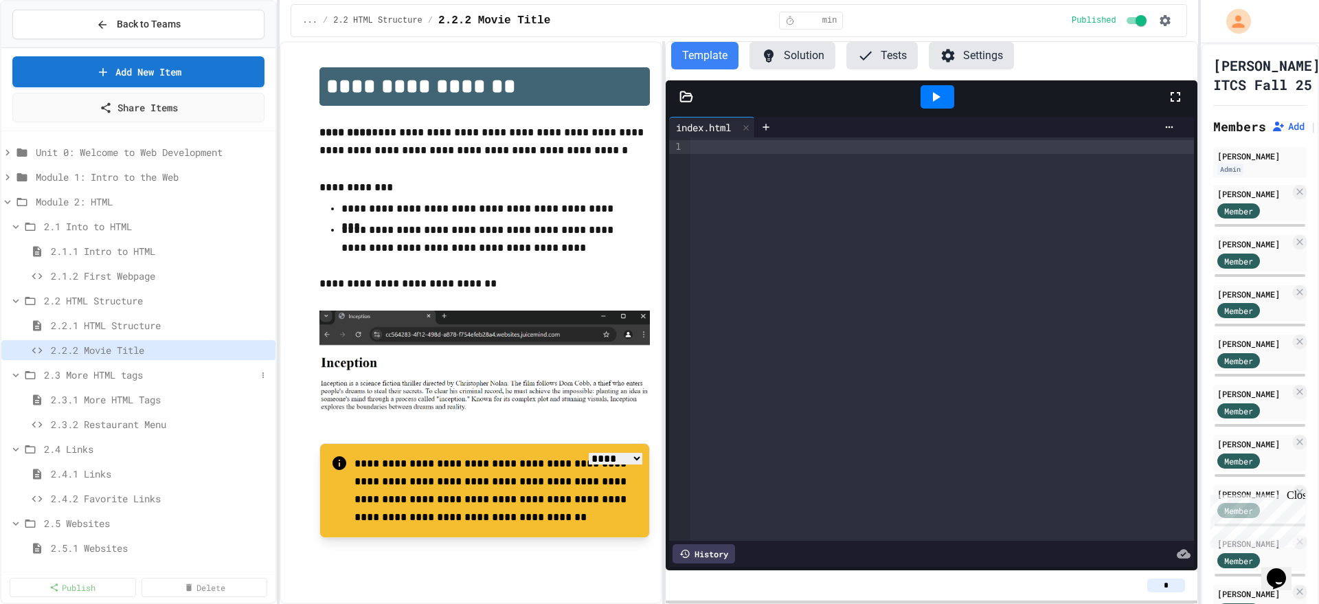
click at [156, 372] on span "2.3 More HTML tags" at bounding box center [150, 374] width 212 height 14
click at [134, 349] on span "2.2.2 Movie Title" at bounding box center [153, 350] width 205 height 14
click at [14, 376] on icon at bounding box center [16, 375] width 12 height 12
click at [132, 400] on span "2.3.1 More HTML Tags" at bounding box center [153, 399] width 205 height 14
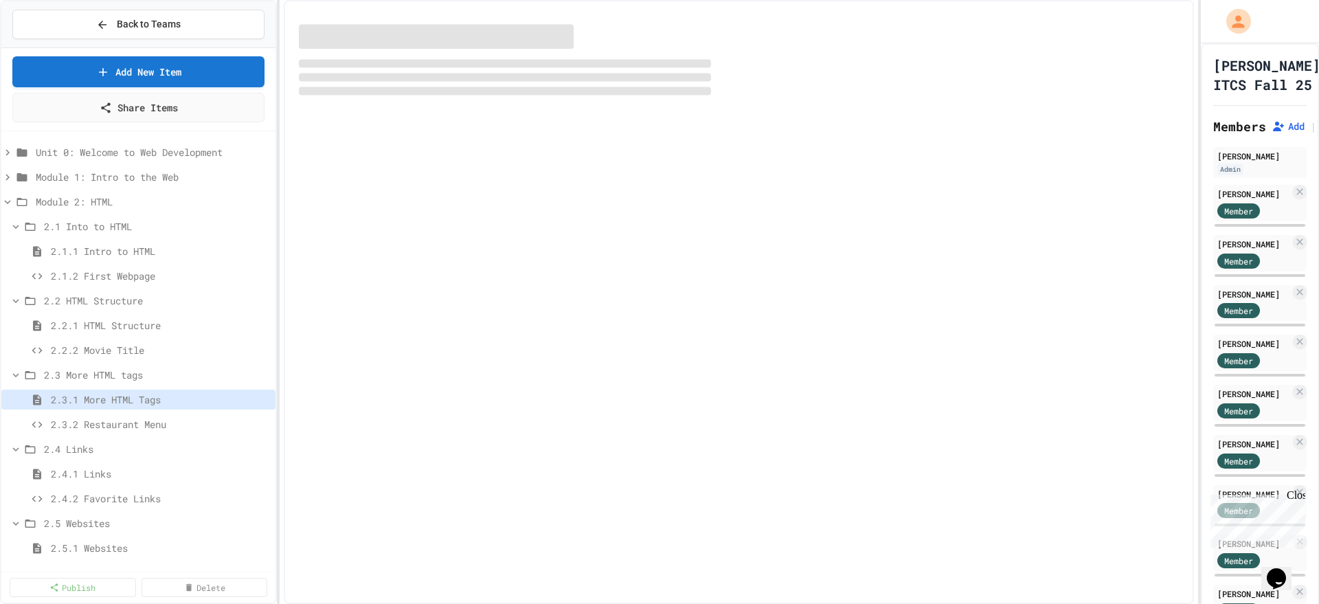
select select "***"
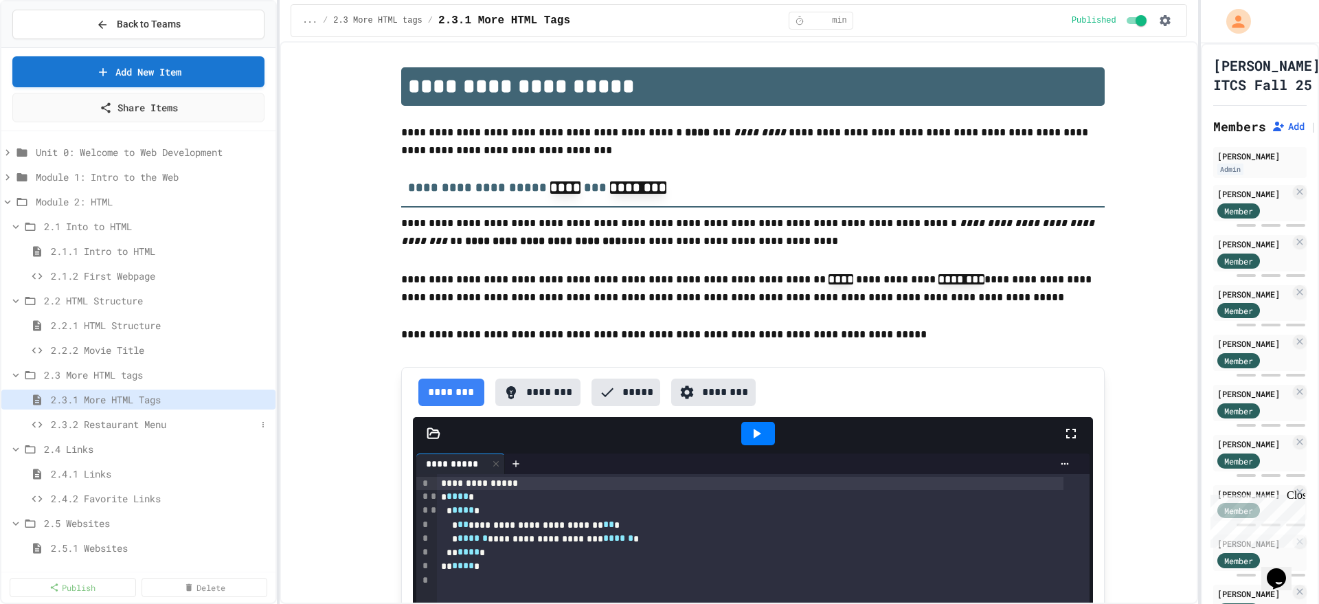
click at [136, 424] on span "2.3.2 Restaurant Menu" at bounding box center [153, 424] width 205 height 14
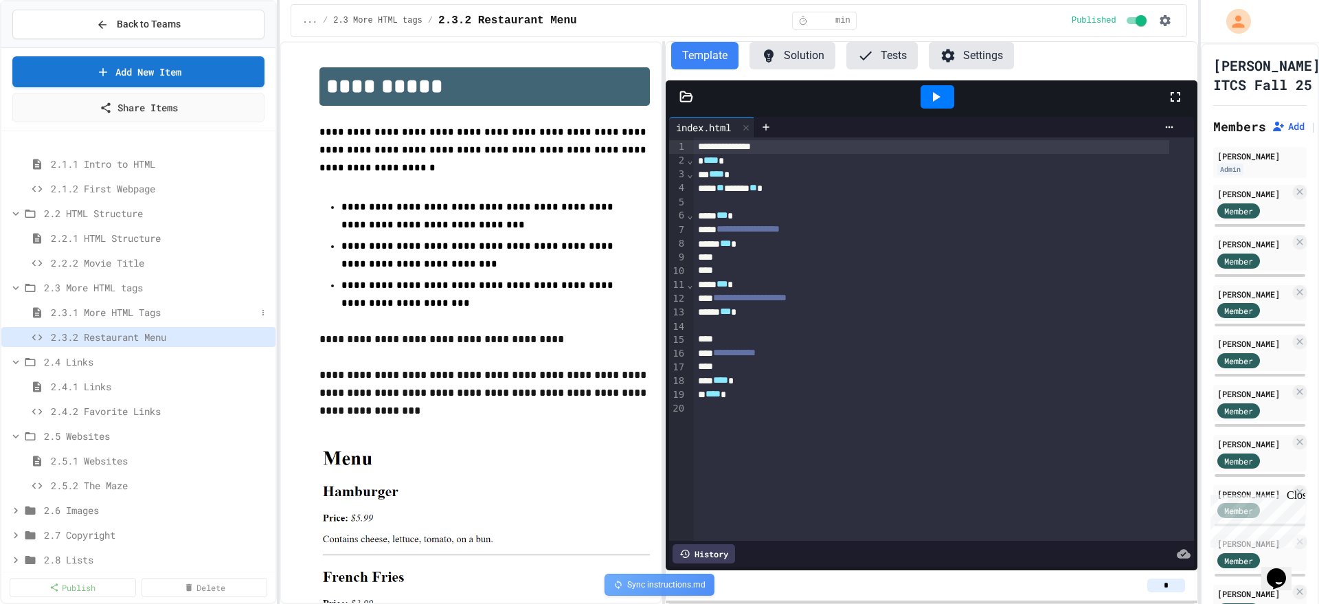
scroll to position [172, 0]
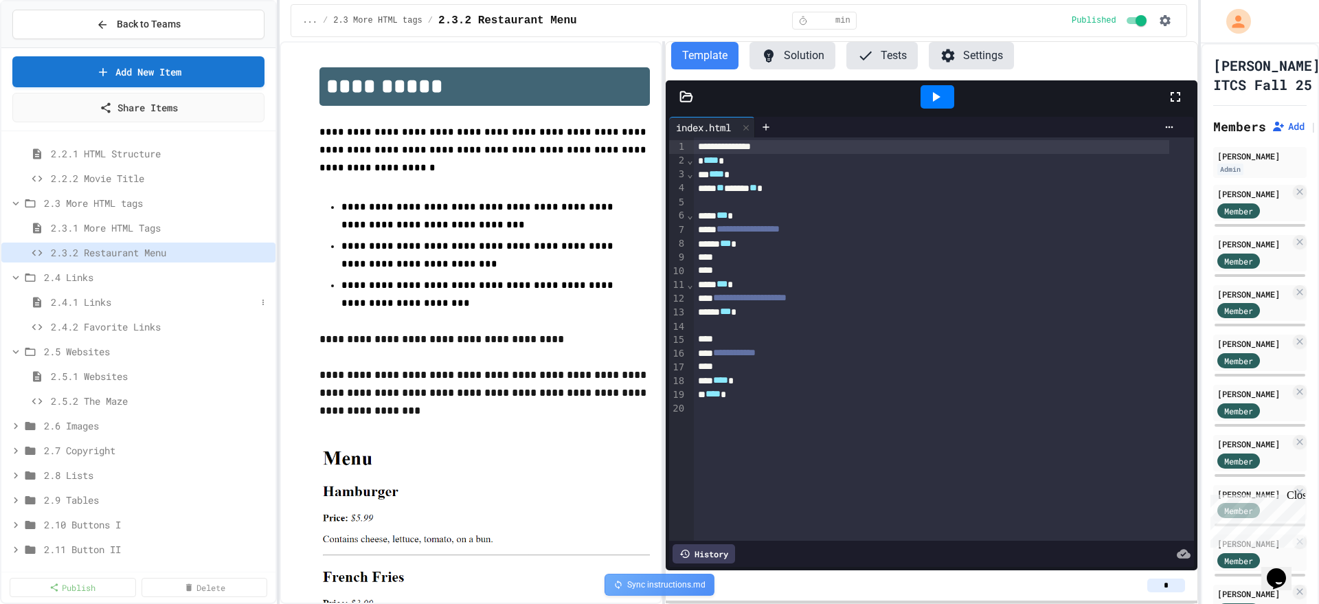
click at [111, 305] on span "2.4.1 Links" at bounding box center [153, 302] width 205 height 14
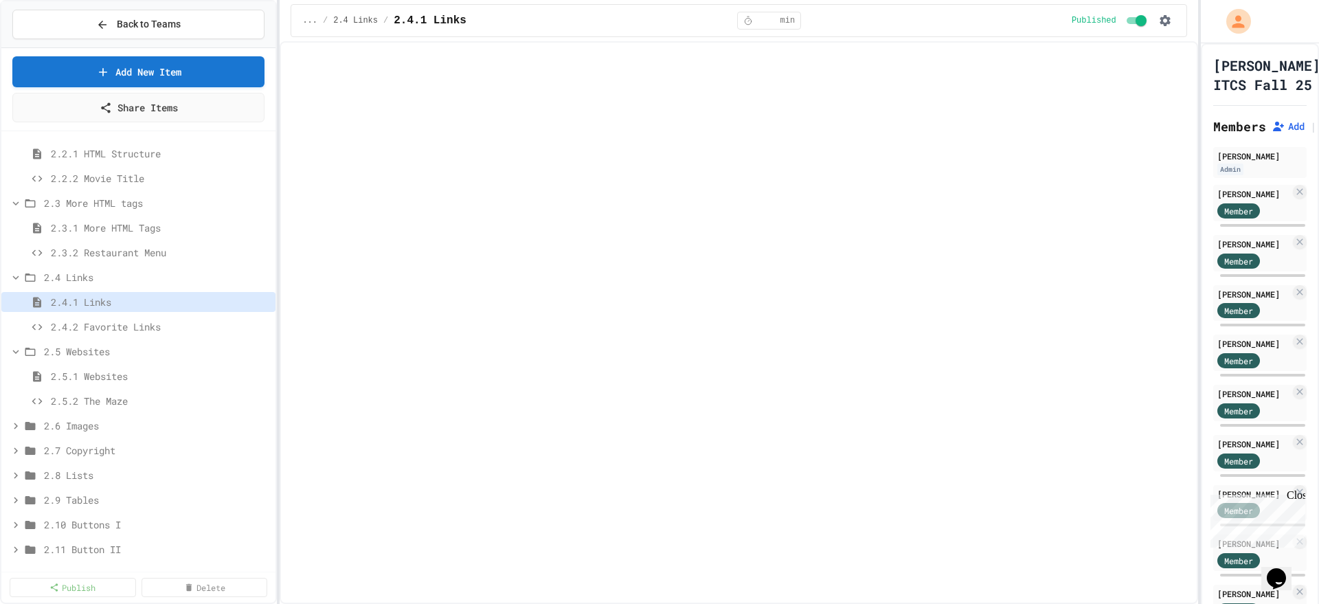
select select "***"
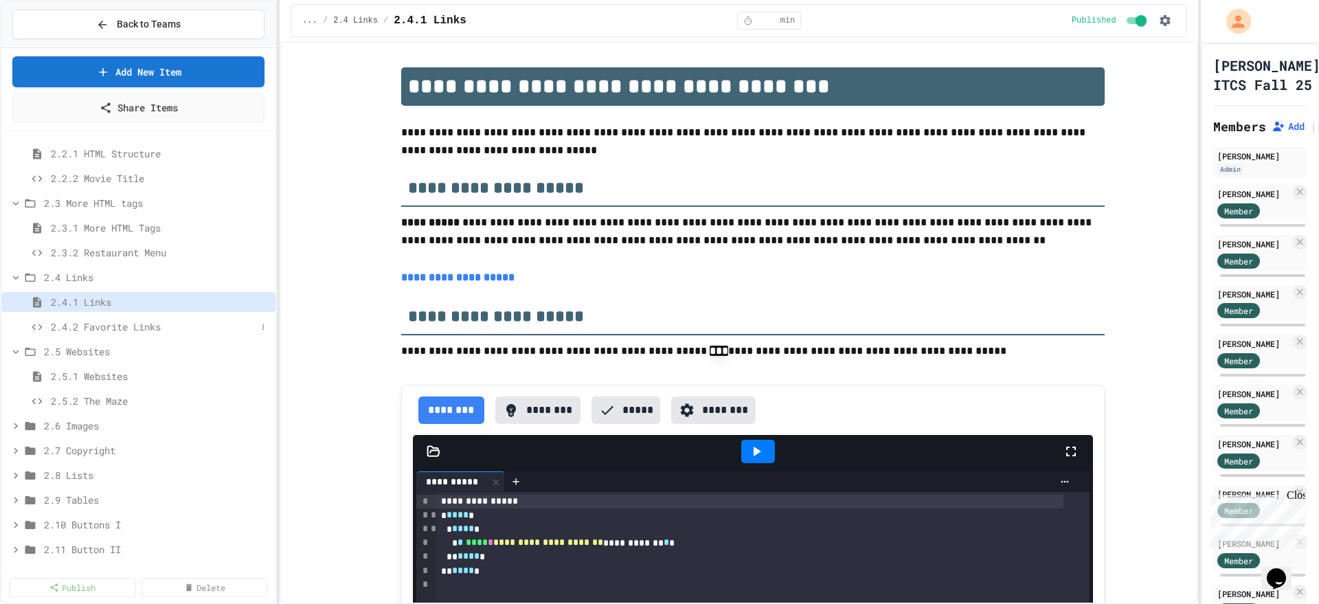
click at [108, 326] on span "2.4.2 Favorite Links" at bounding box center [153, 326] width 205 height 14
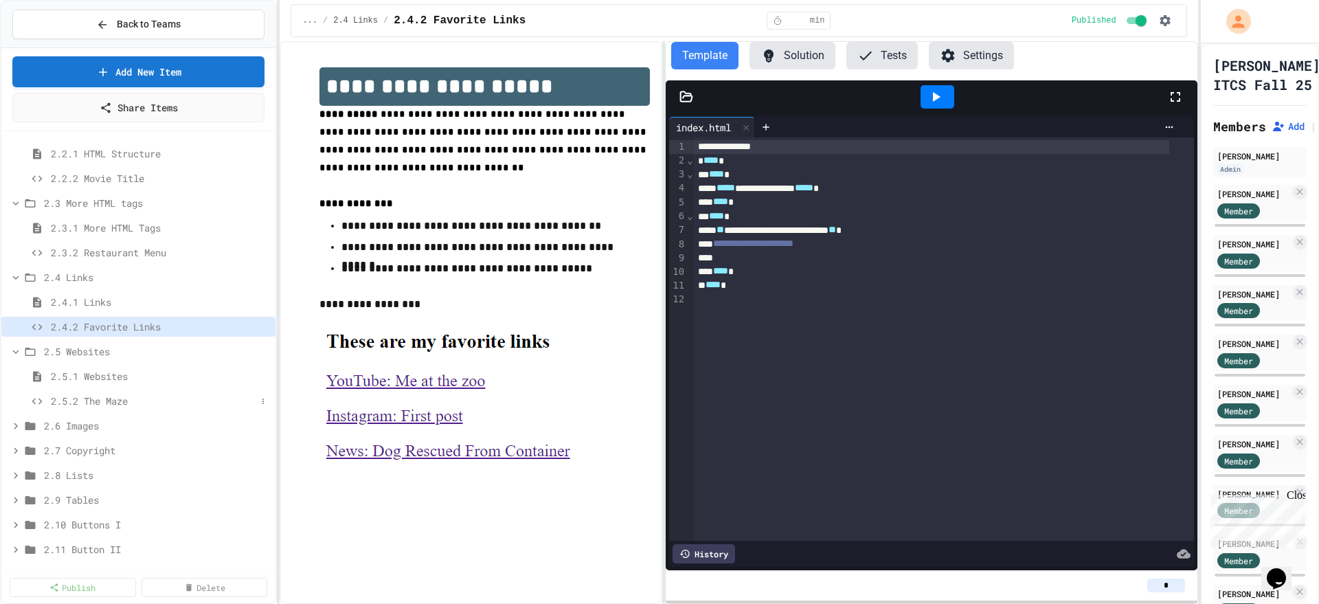
click at [86, 399] on span "2.5.2 The Maze" at bounding box center [153, 400] width 205 height 14
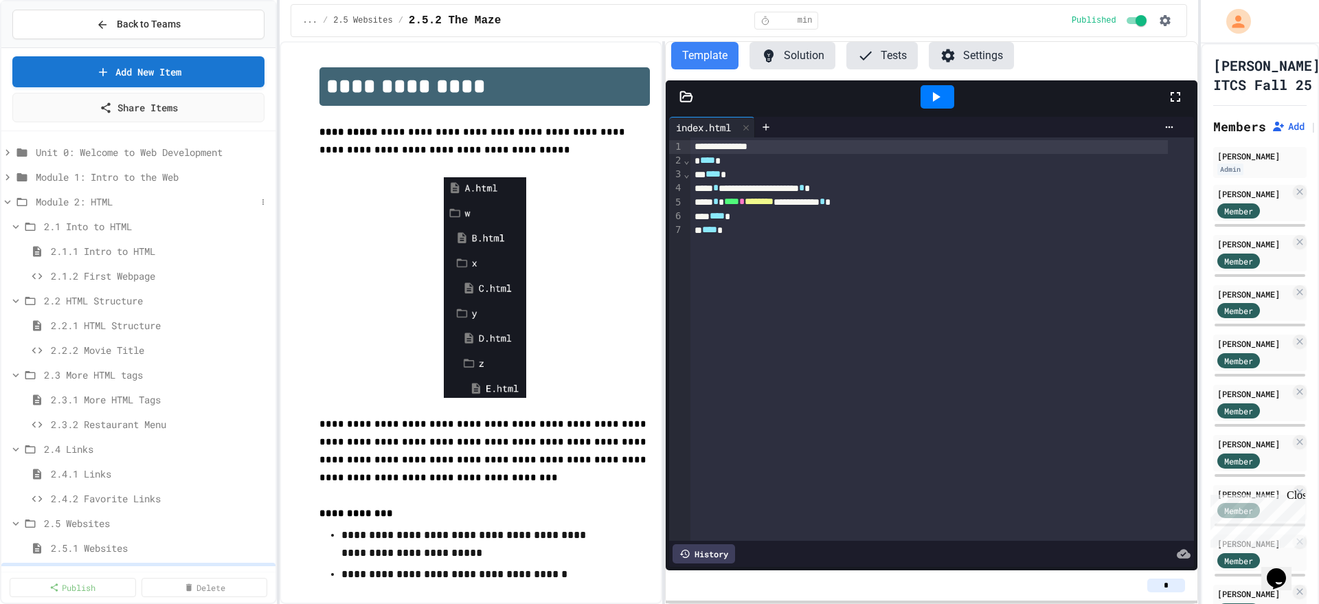
click at [10, 201] on icon at bounding box center [7, 202] width 12 height 12
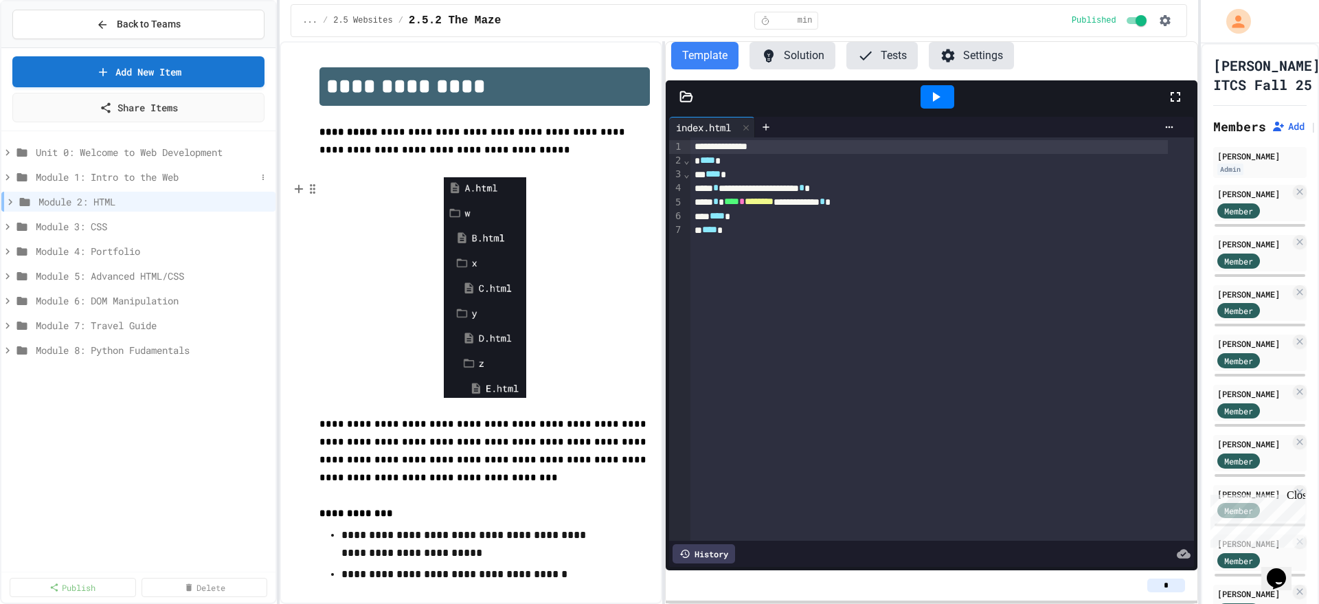
click at [3, 175] on icon at bounding box center [7, 177] width 12 height 12
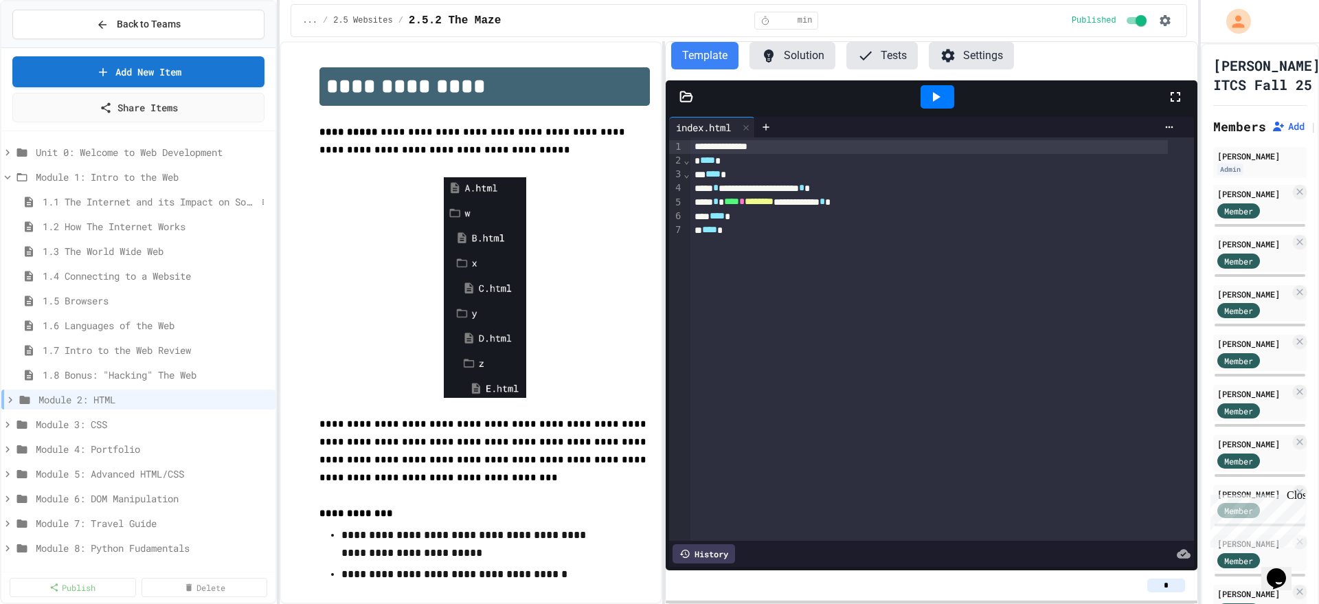
click at [153, 204] on span "1.1 The Internet and its Impact on Society" at bounding box center [150, 201] width 214 height 14
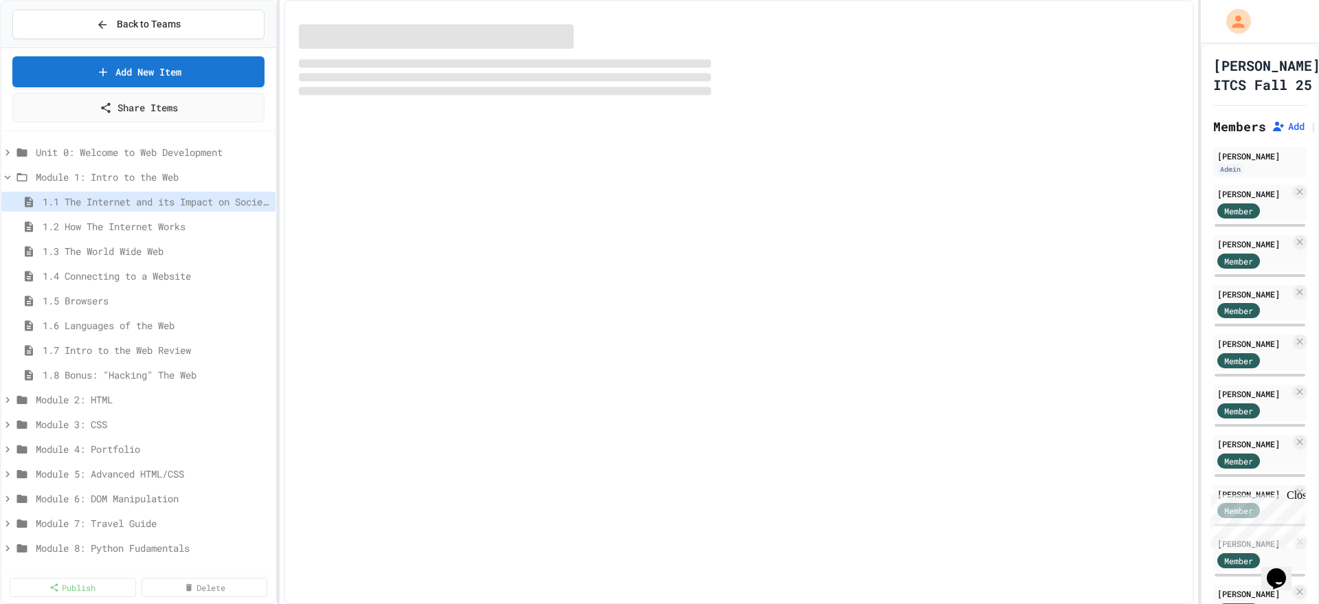
select select "***"
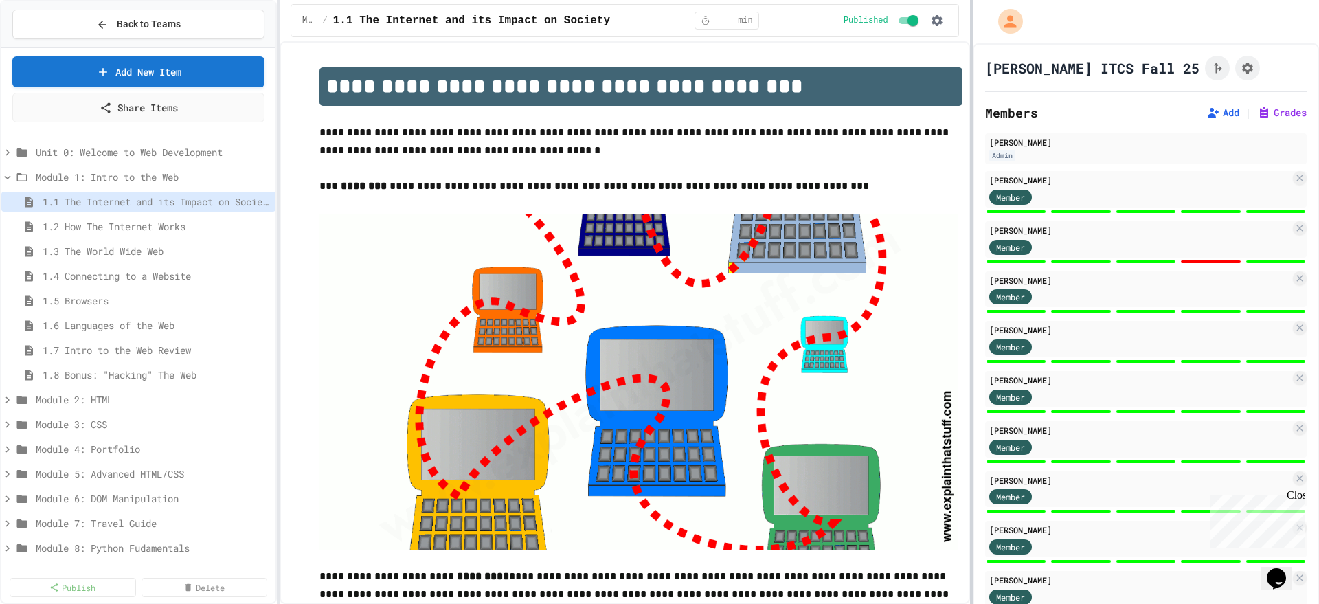
click at [970, 214] on div at bounding box center [971, 302] width 3 height 604
click at [1257, 110] on button "Grades" at bounding box center [1281, 113] width 49 height 14
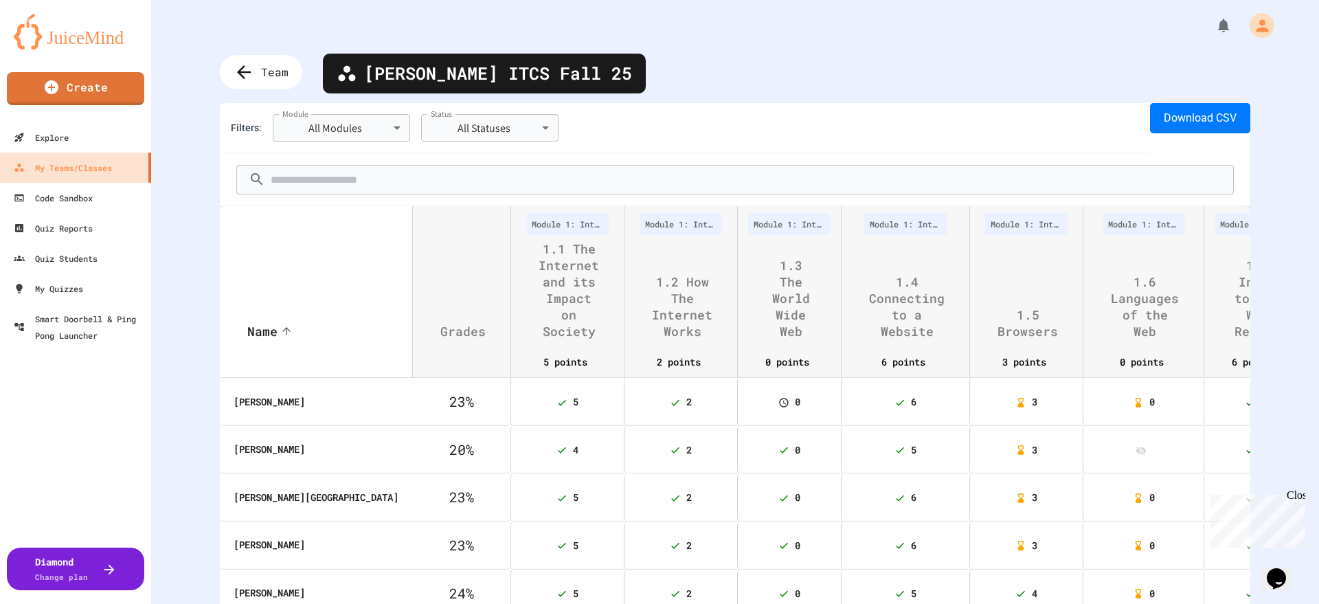
click at [301, 117] on label "Module" at bounding box center [295, 114] width 26 height 12
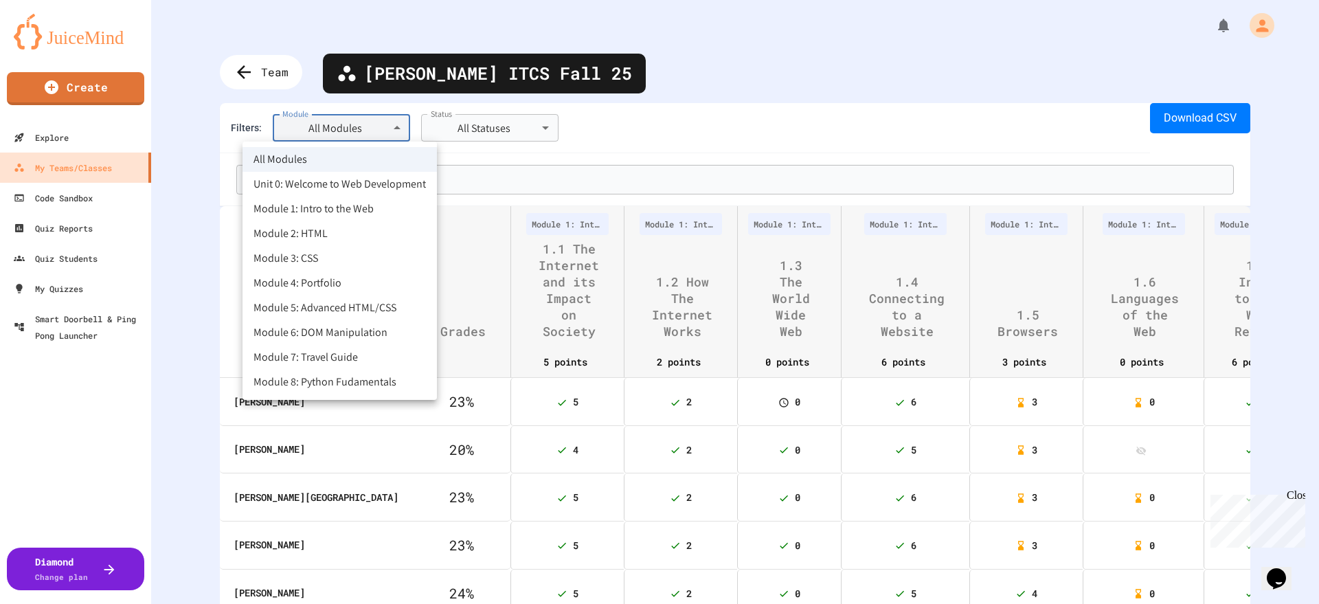
click at [334, 133] on body "**********" at bounding box center [659, 302] width 1319 height 604
click at [335, 202] on li "Module 1: Intro to the Web" at bounding box center [339, 208] width 194 height 25
type input "**********"
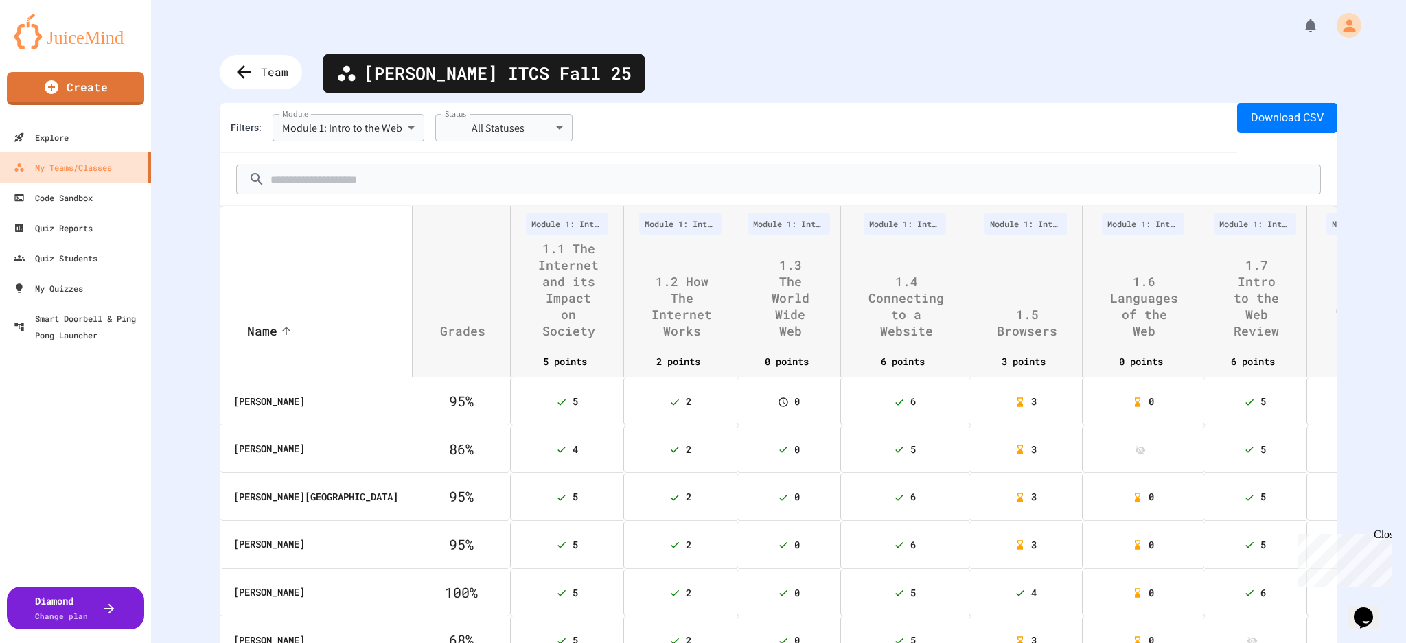
drag, startPoint x: 1069, startPoint y: 1, endPoint x: 843, endPoint y: 85, distance: 240.3
click at [843, 85] on div "**********" at bounding box center [778, 321] width 1255 height 643
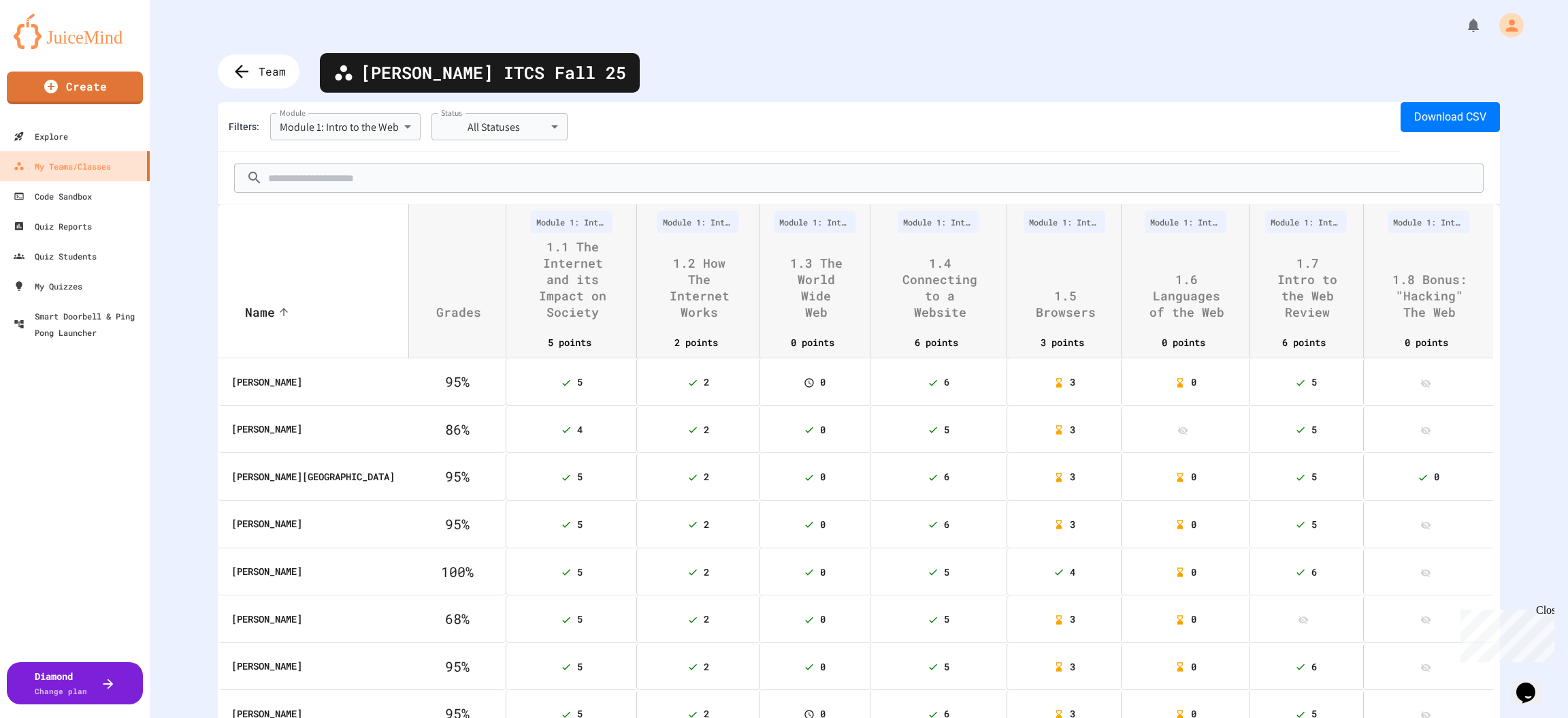
drag, startPoint x: 1156, startPoint y: 1, endPoint x: 994, endPoint y: 45, distance: 167.9
click at [994, 45] on div "**********" at bounding box center [858, 359] width 1418 height 718
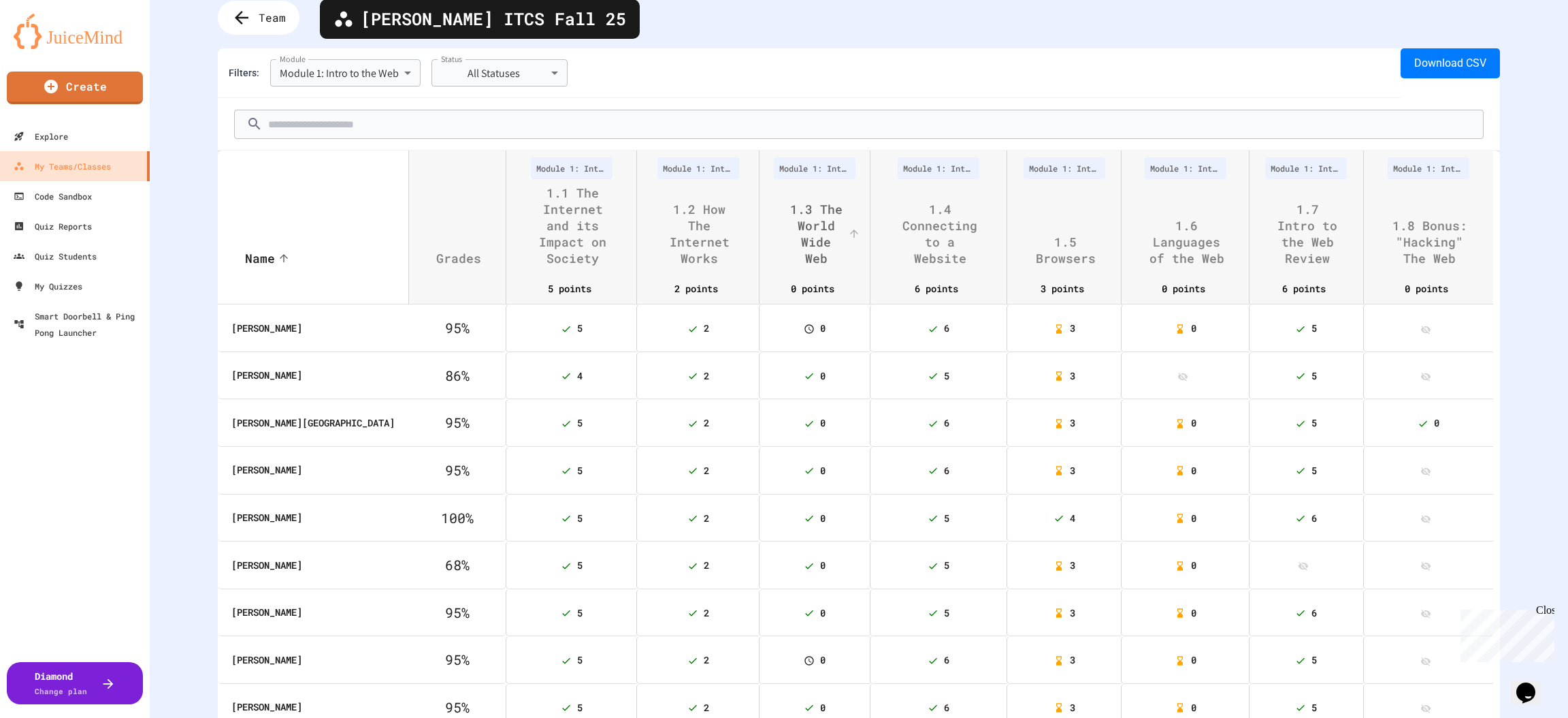
scroll to position [102, 0]
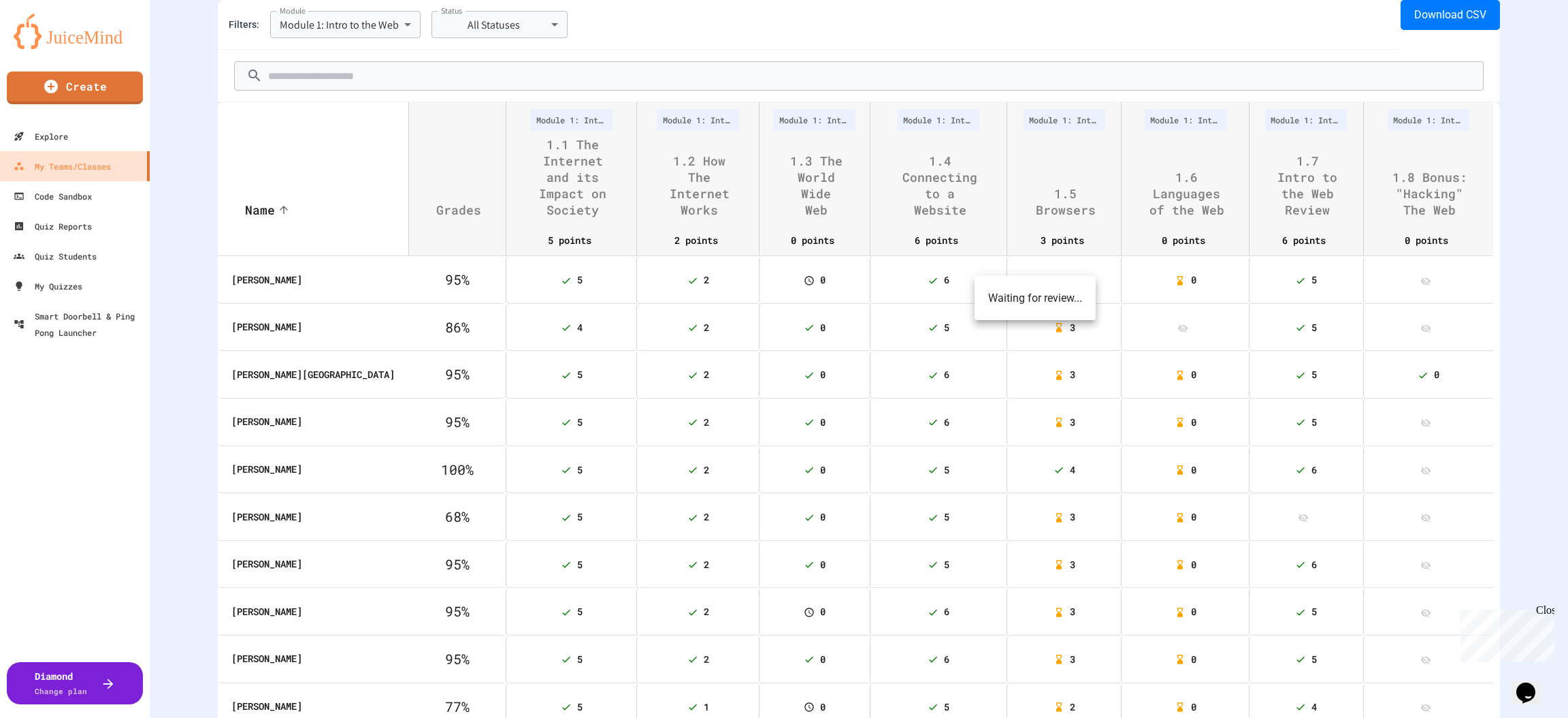
click at [1070, 333] on span "3" at bounding box center [1072, 326] width 5 height 13
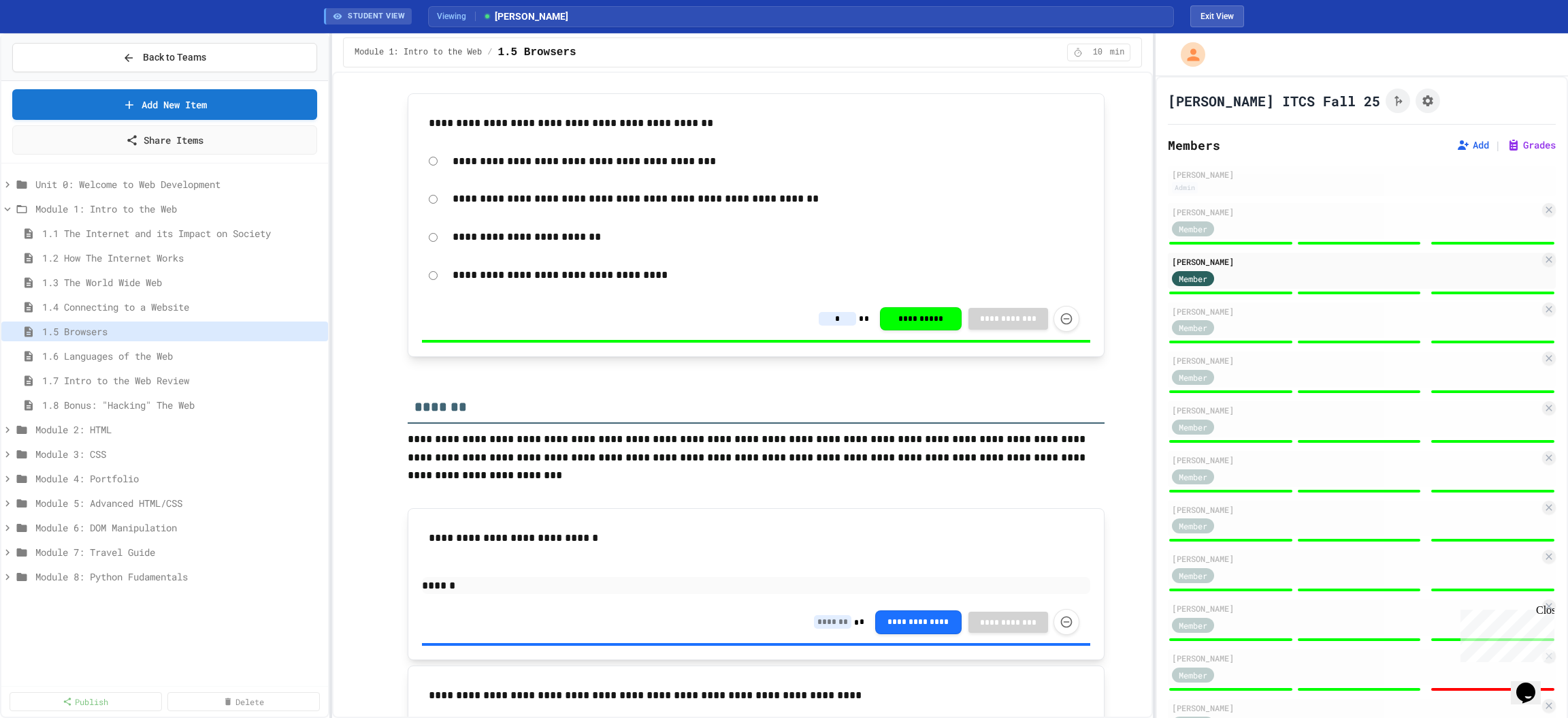
scroll to position [1412, 0]
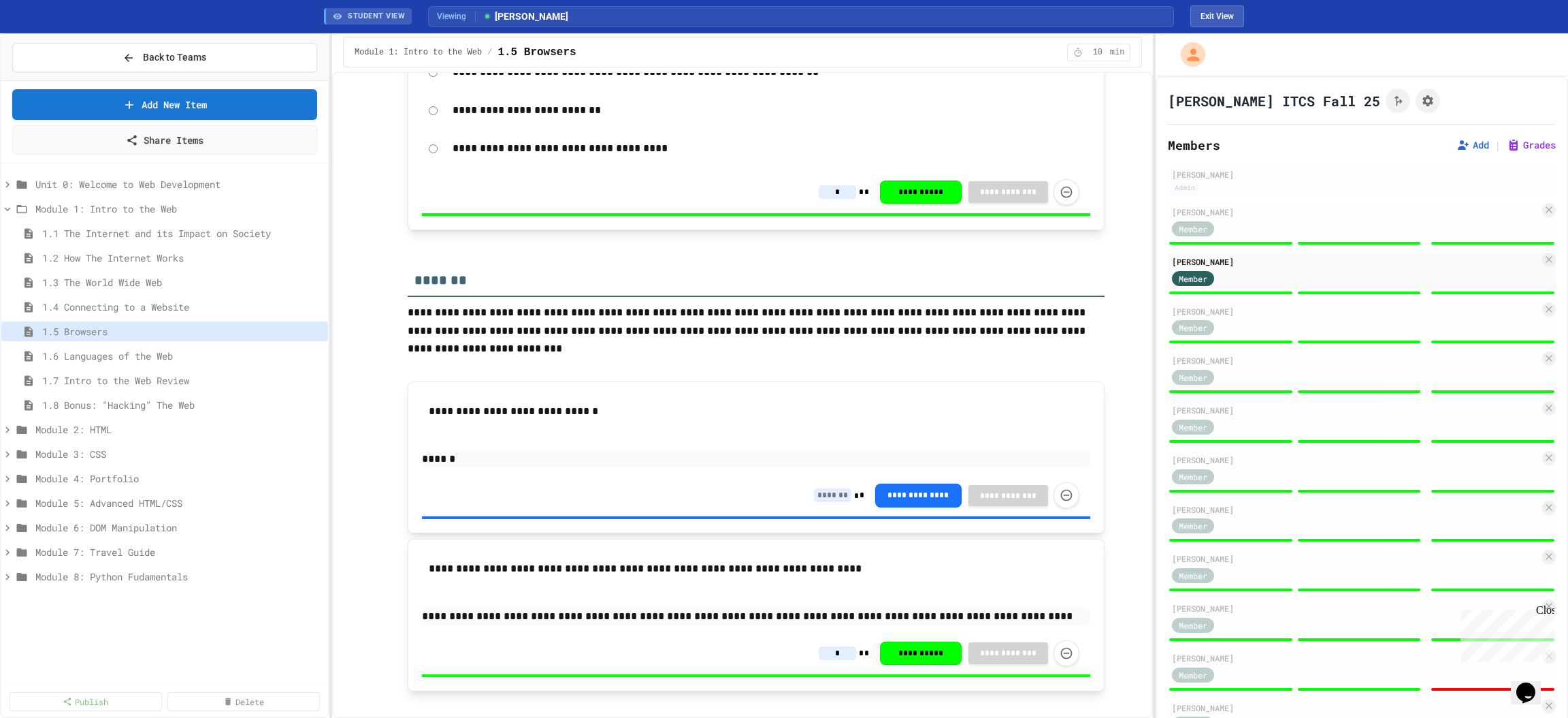
click at [816, 488] on input at bounding box center [833, 495] width 38 height 14
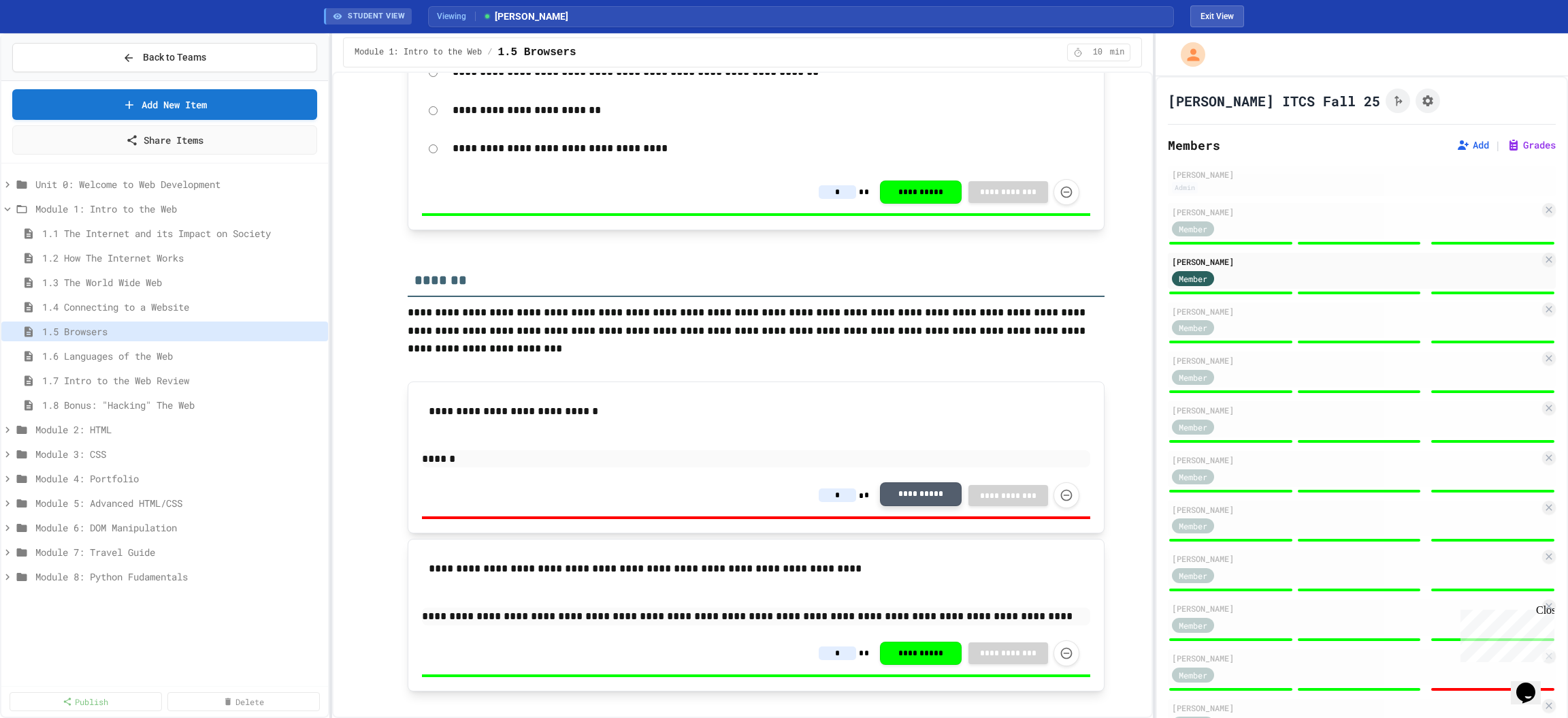
type input "*"
click at [1207, 15] on button "Exit View" at bounding box center [1217, 16] width 54 height 22
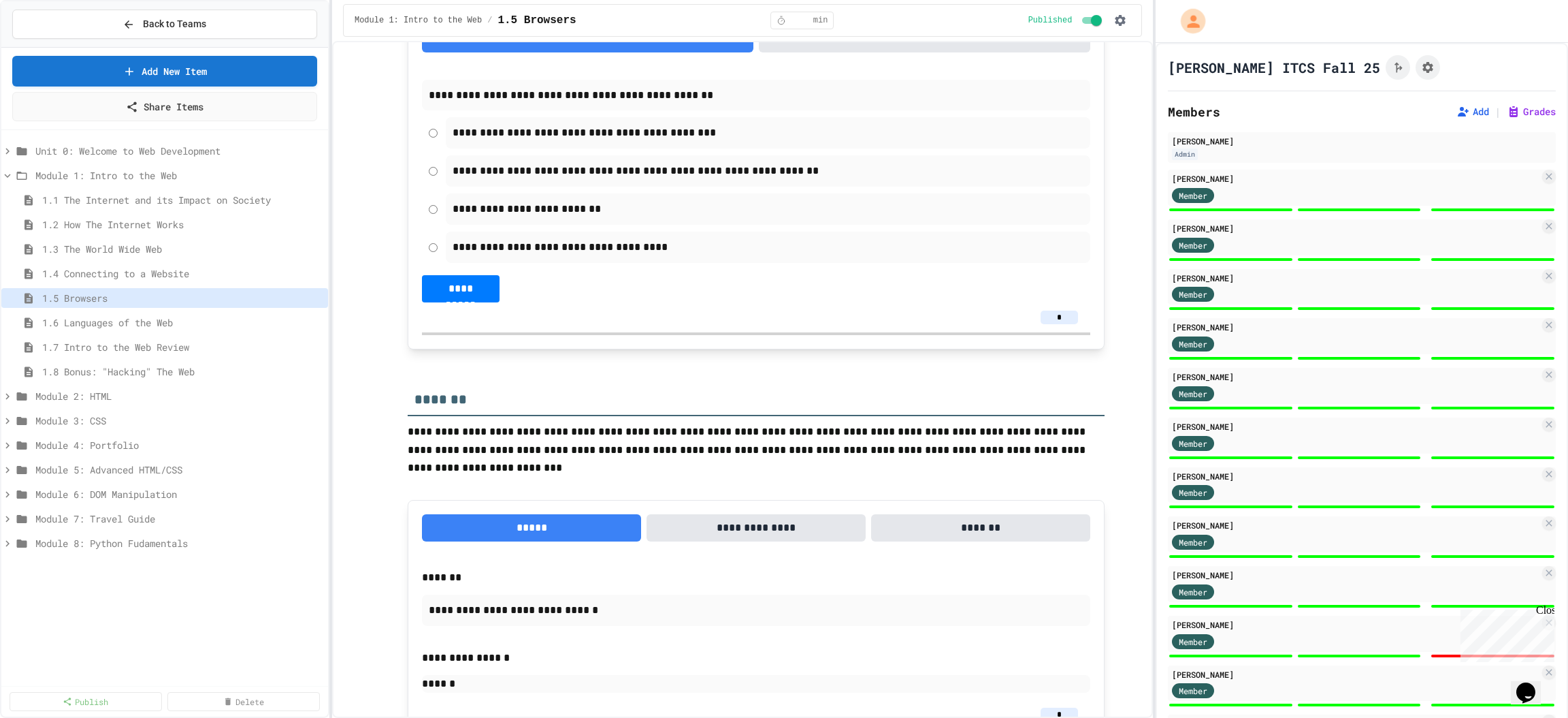
scroll to position [1541, 0]
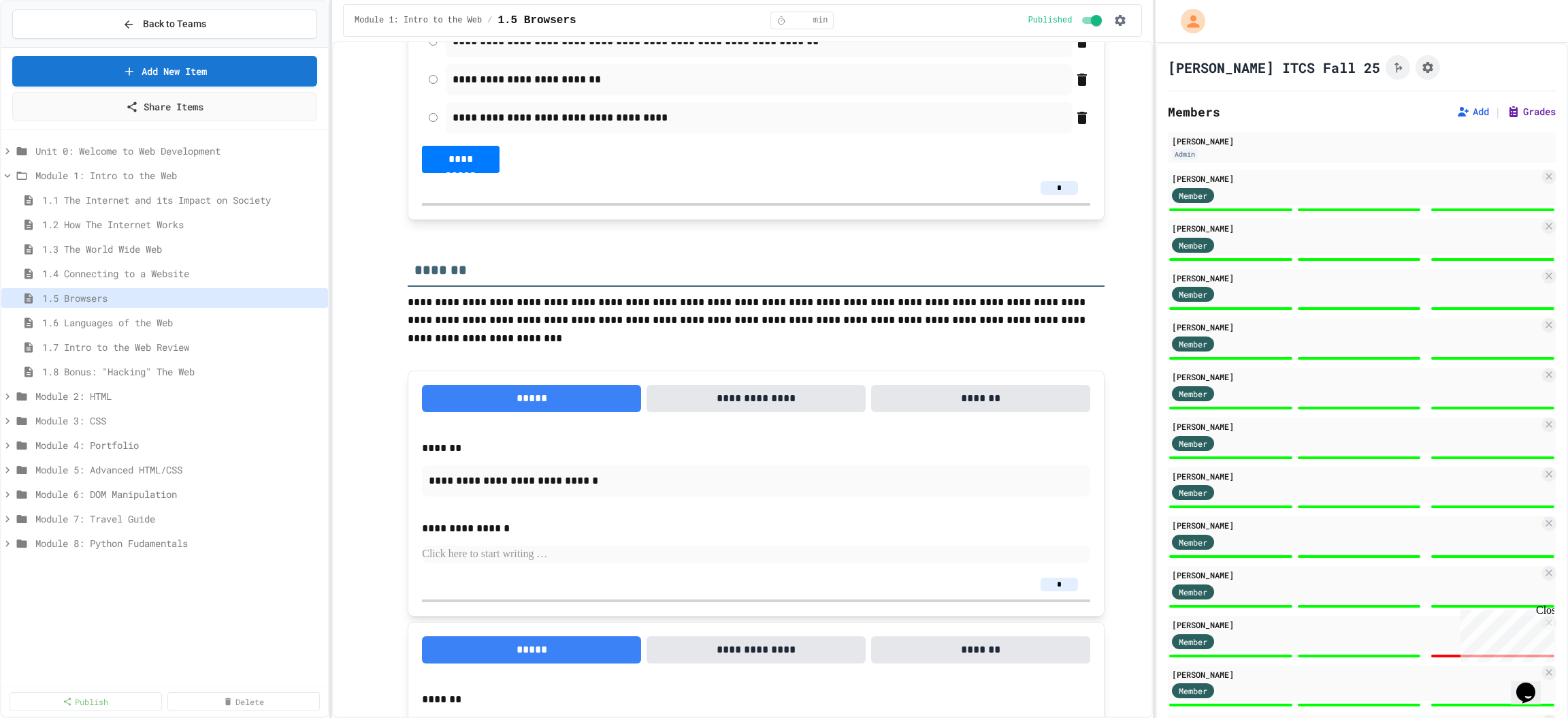
click at [1306, 118] on div "Add | Grades" at bounding box center [1504, 111] width 105 height 16
click at [1306, 110] on button "Grades" at bounding box center [1530, 112] width 49 height 14
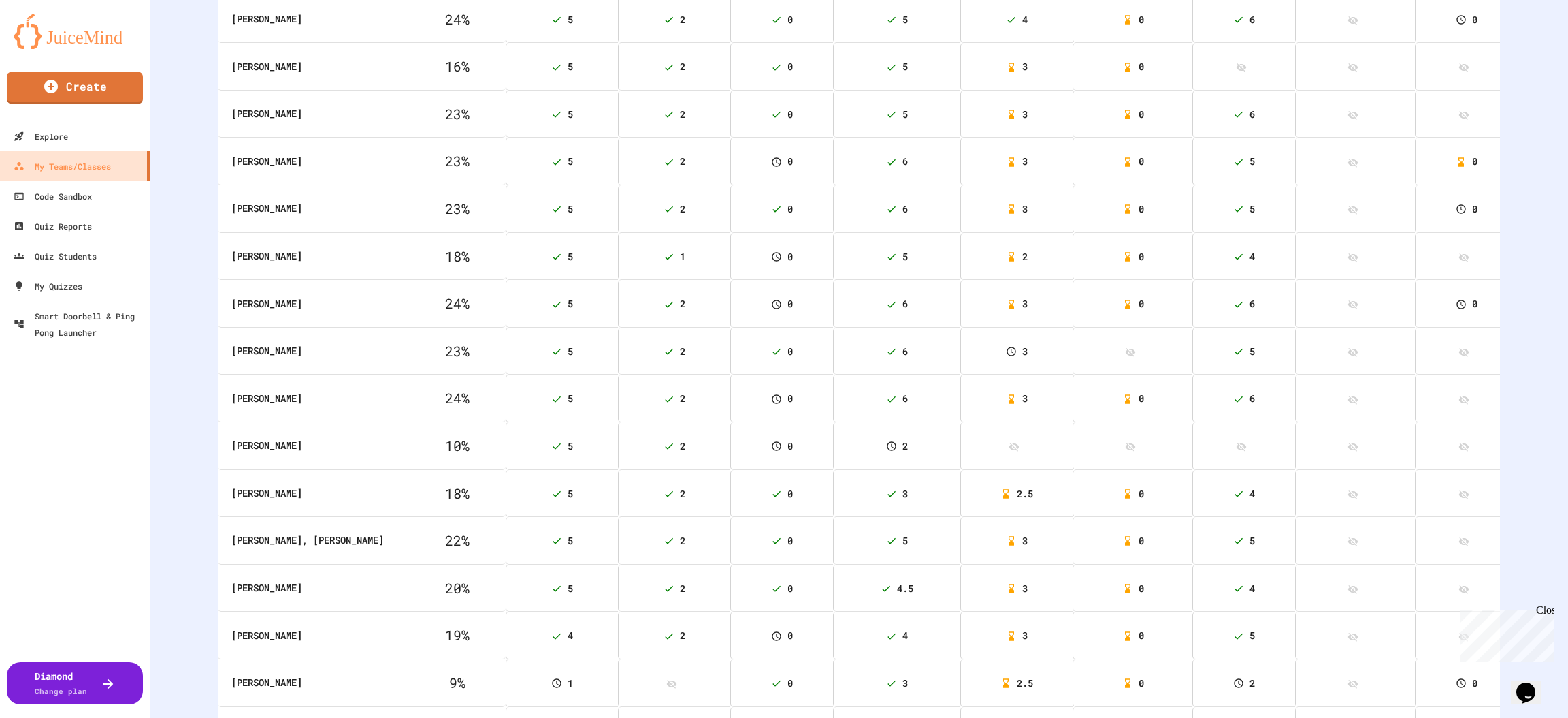
scroll to position [700, 0]
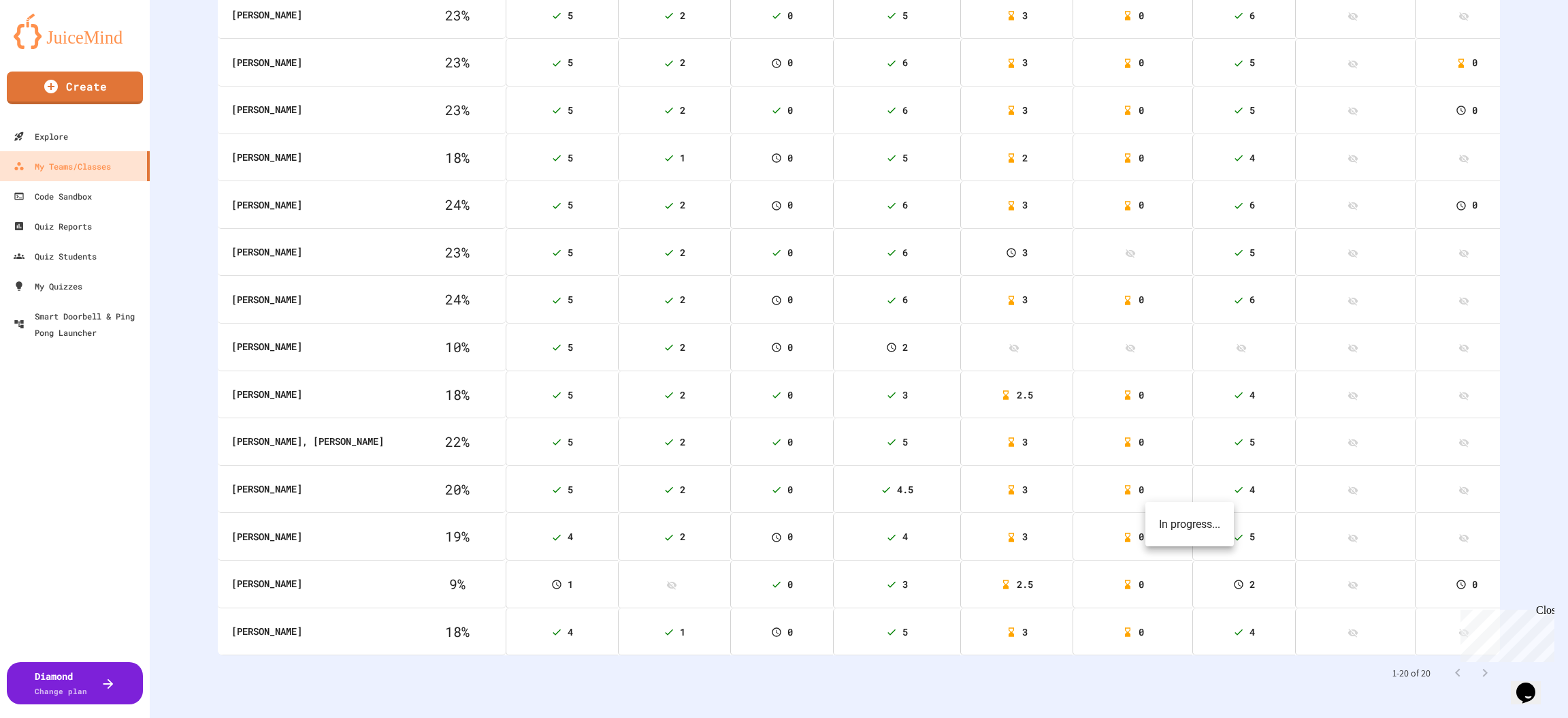
click at [1233, 579] on icon at bounding box center [1238, 584] width 11 height 11
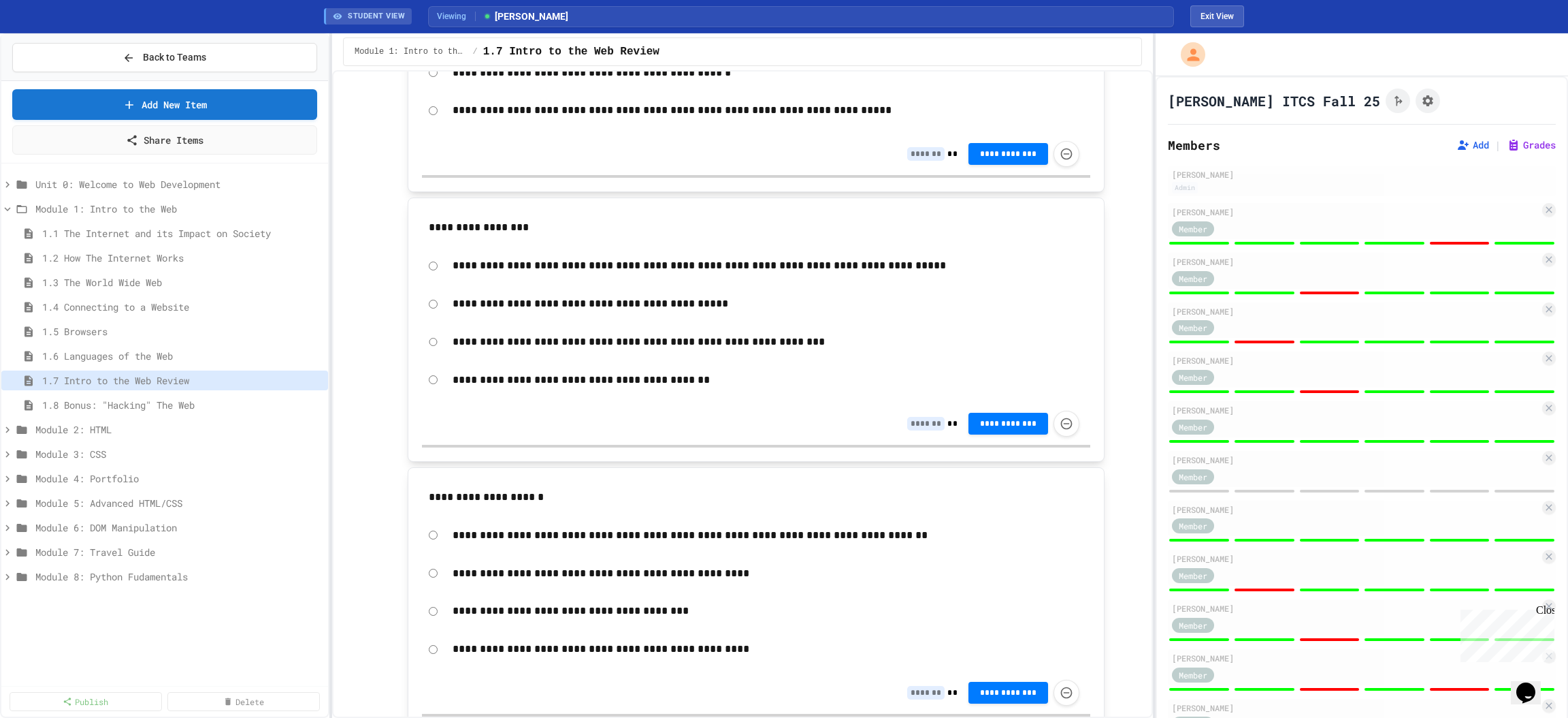
scroll to position [715, 0]
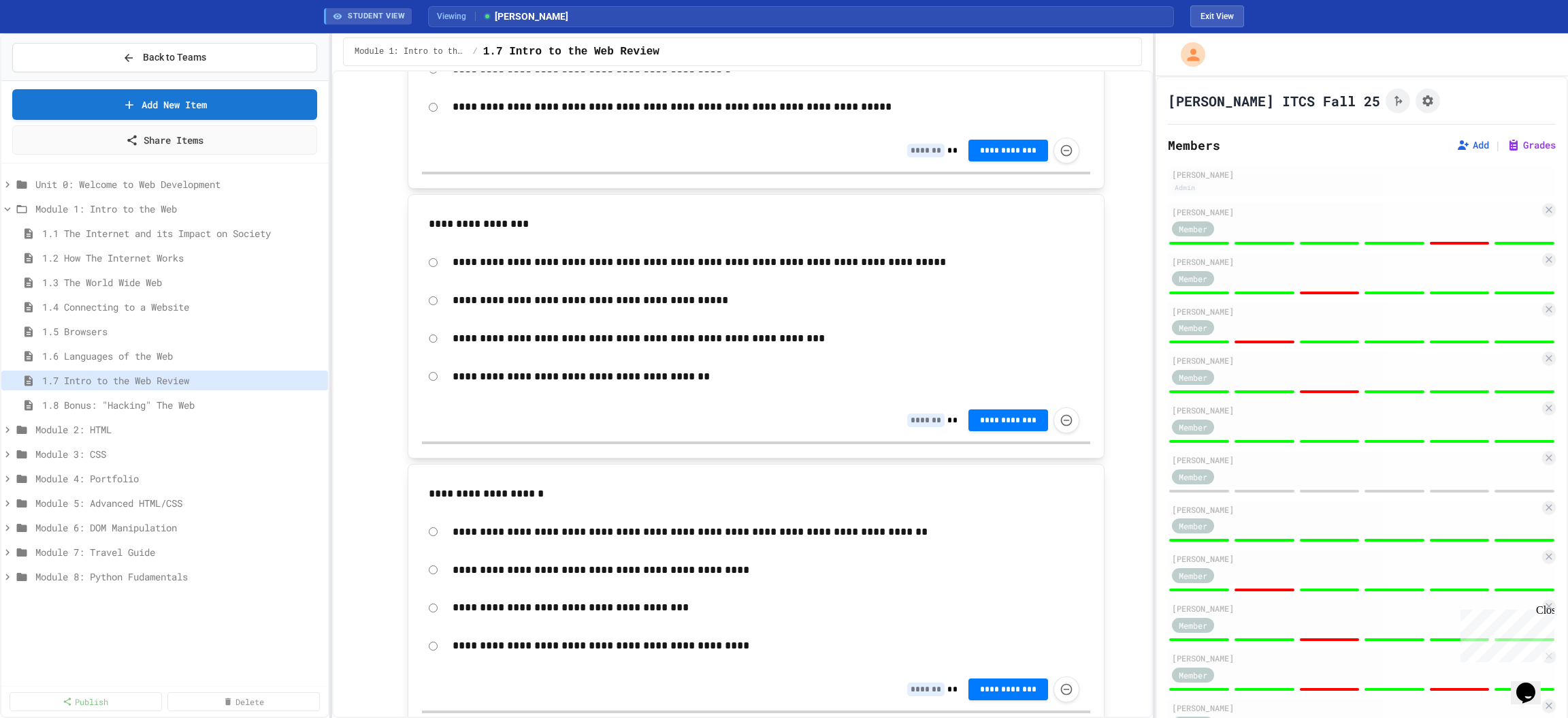
click at [907, 149] on input at bounding box center [926, 151] width 38 height 14
type input "*"
click at [918, 420] on input at bounding box center [926, 420] width 38 height 14
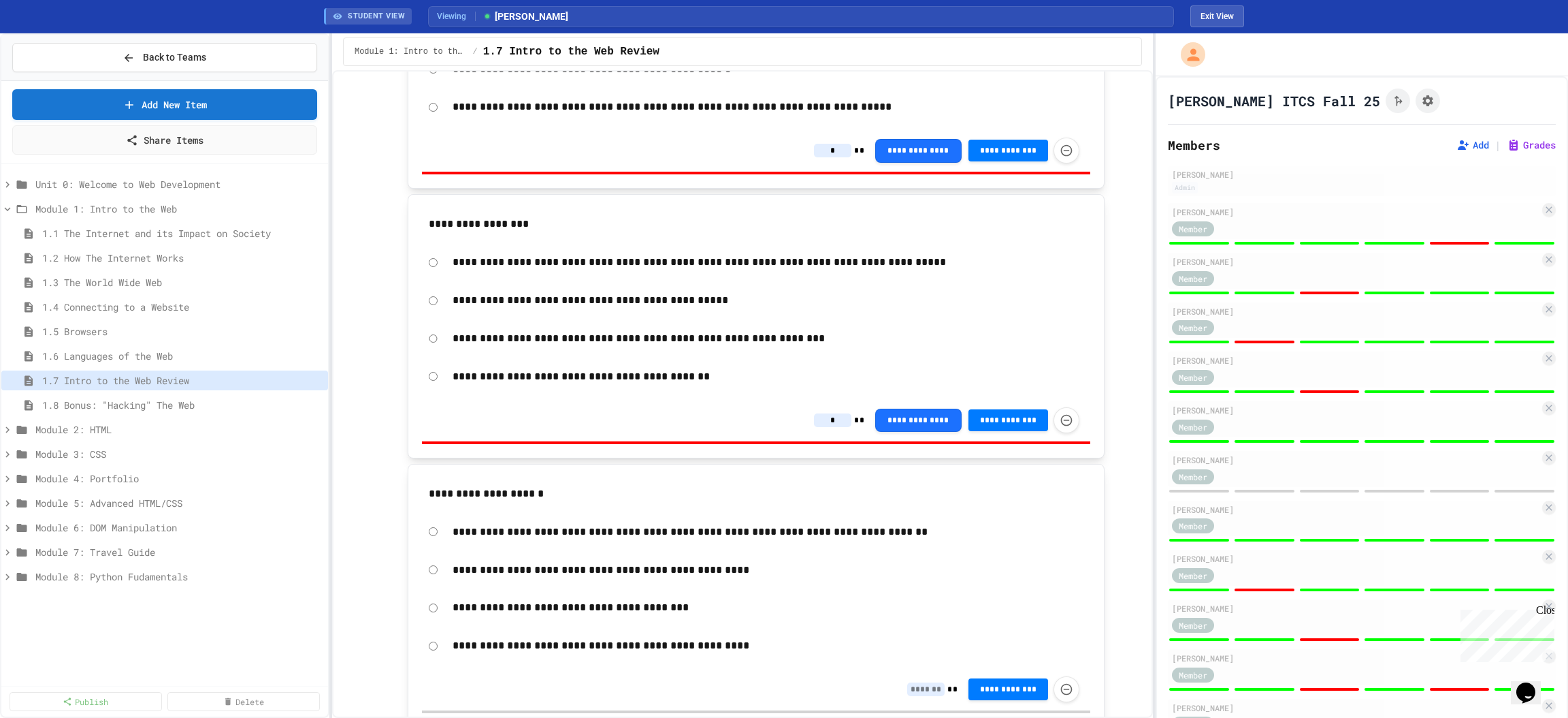
type input "*"
click at [909, 598] on input at bounding box center [926, 689] width 38 height 14
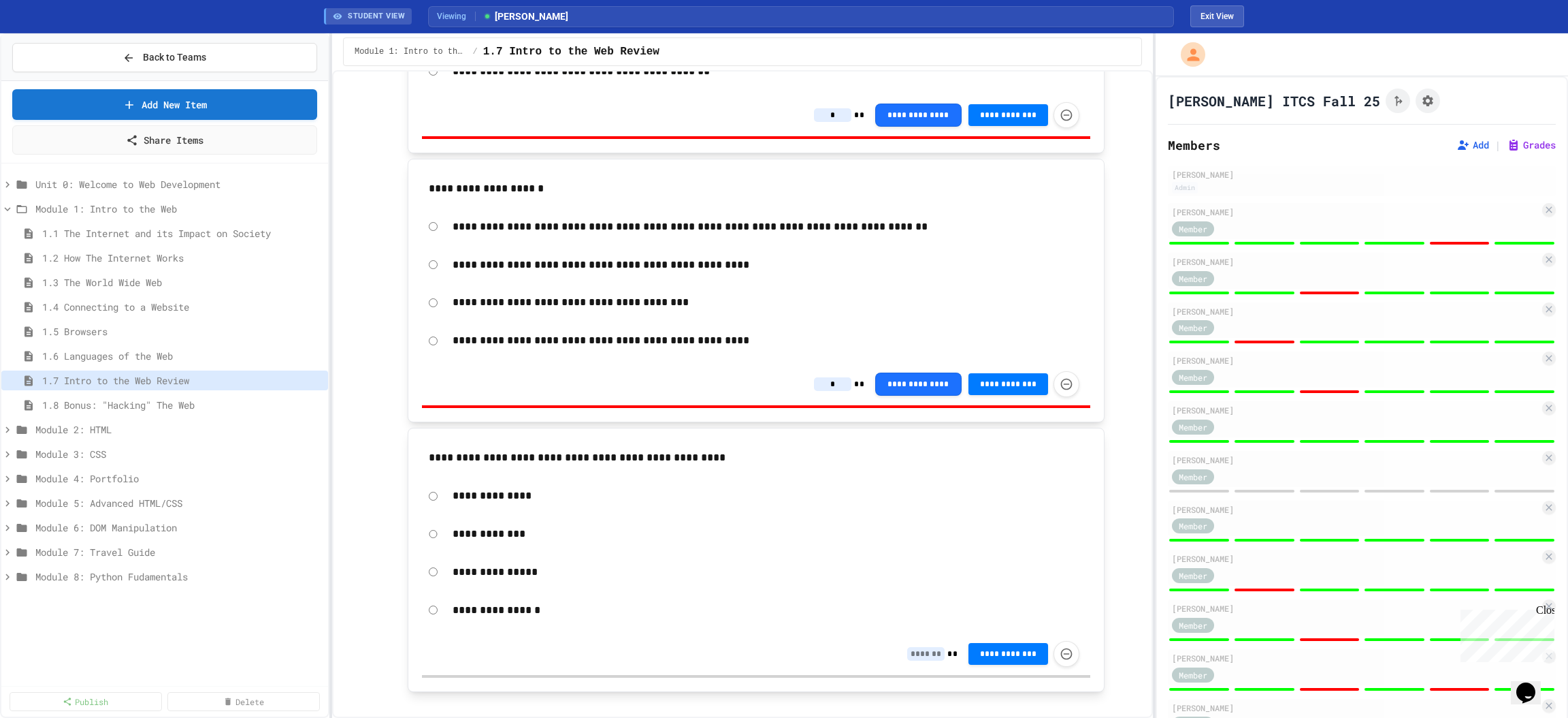
scroll to position [1044, 0]
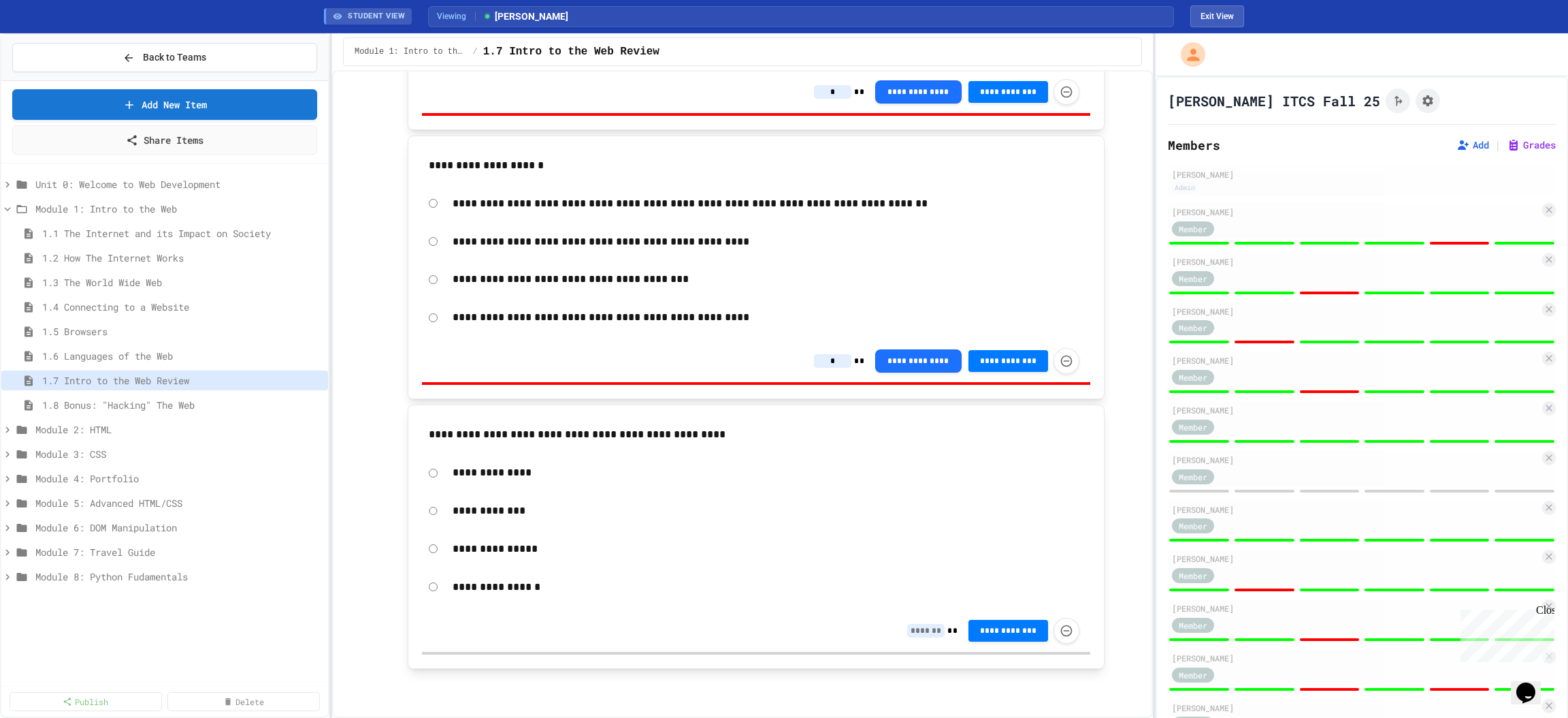
type input "*"
click at [907, 598] on input at bounding box center [926, 631] width 38 height 14
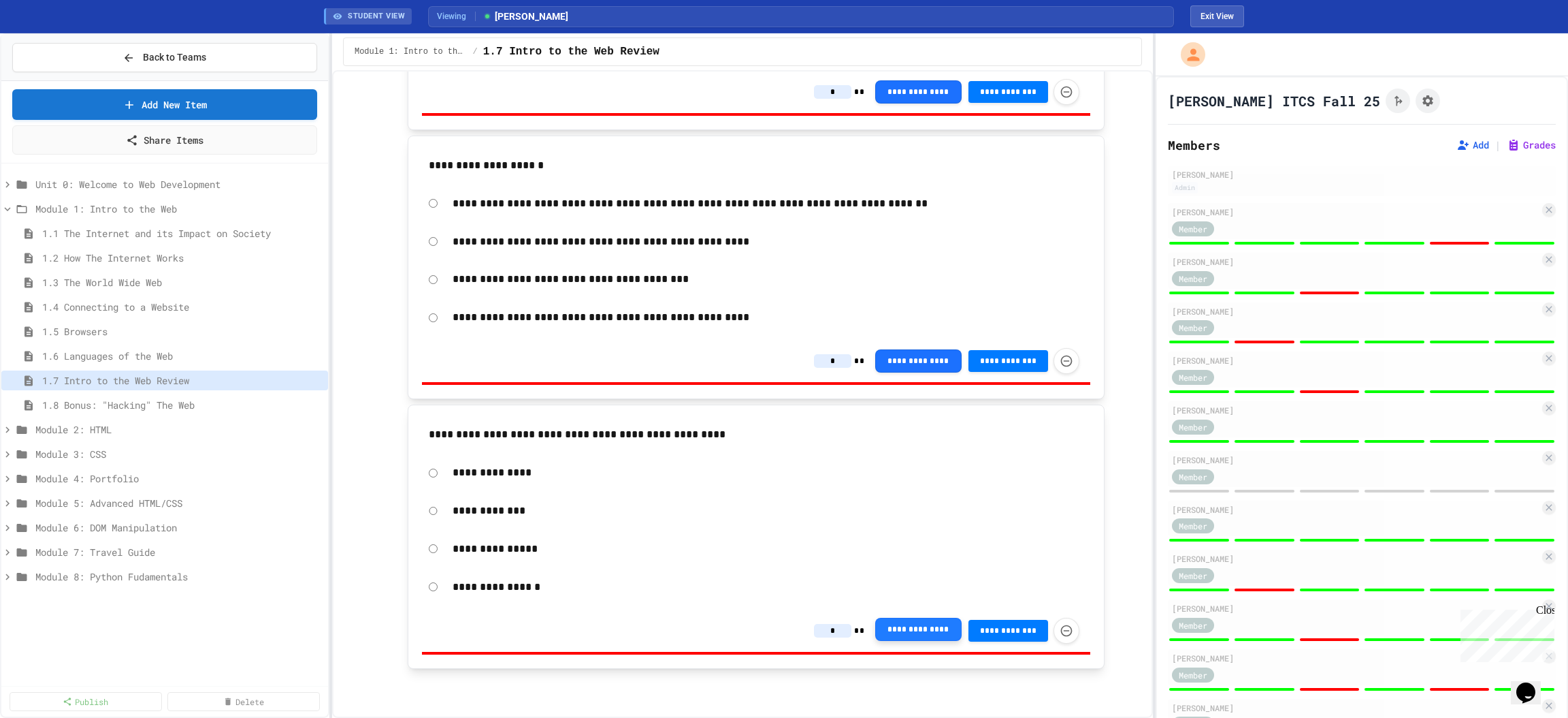
type input "*"
click at [910, 598] on button "**********" at bounding box center [918, 630] width 86 height 23
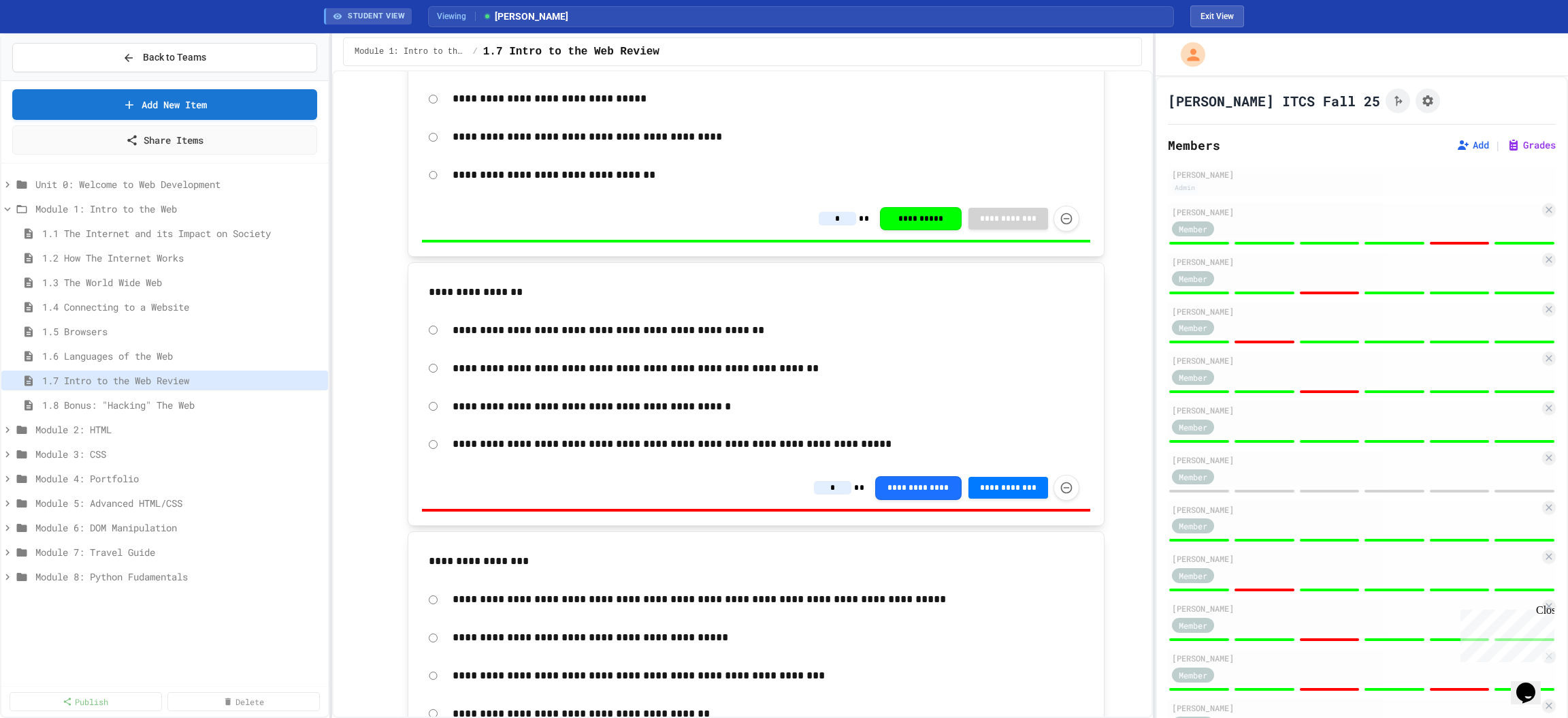
scroll to position [227, 0]
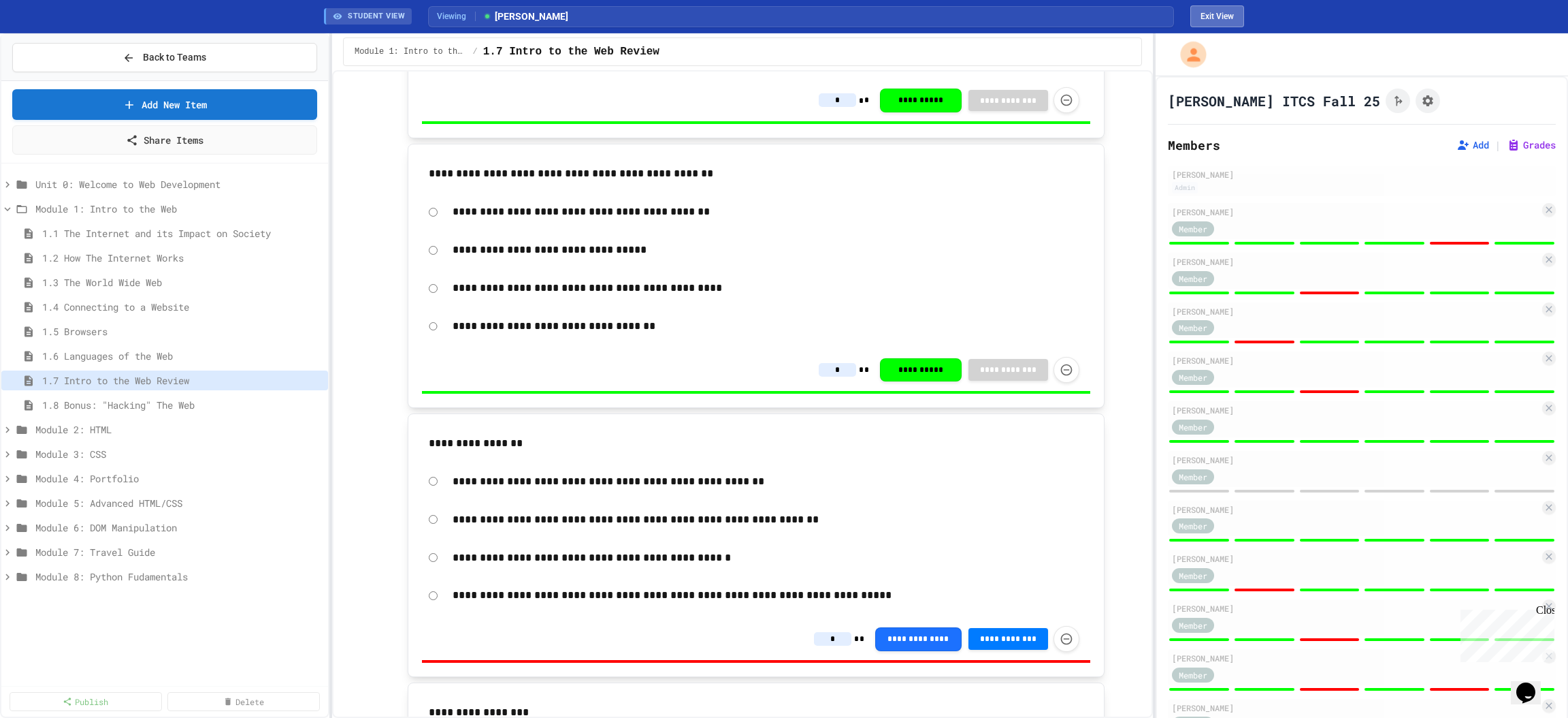
click at [1211, 16] on button "Exit View" at bounding box center [1217, 16] width 54 height 22
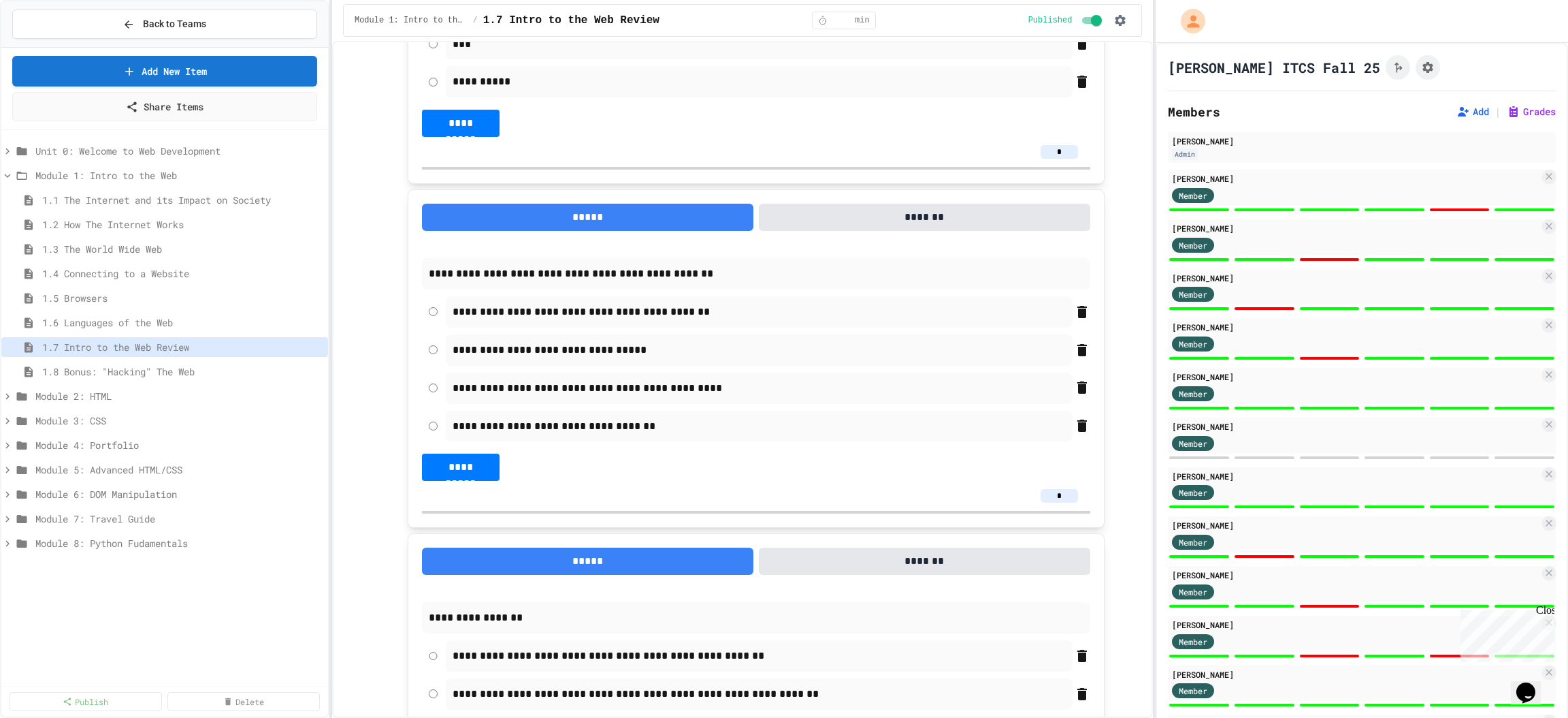
scroll to position [281, 0]
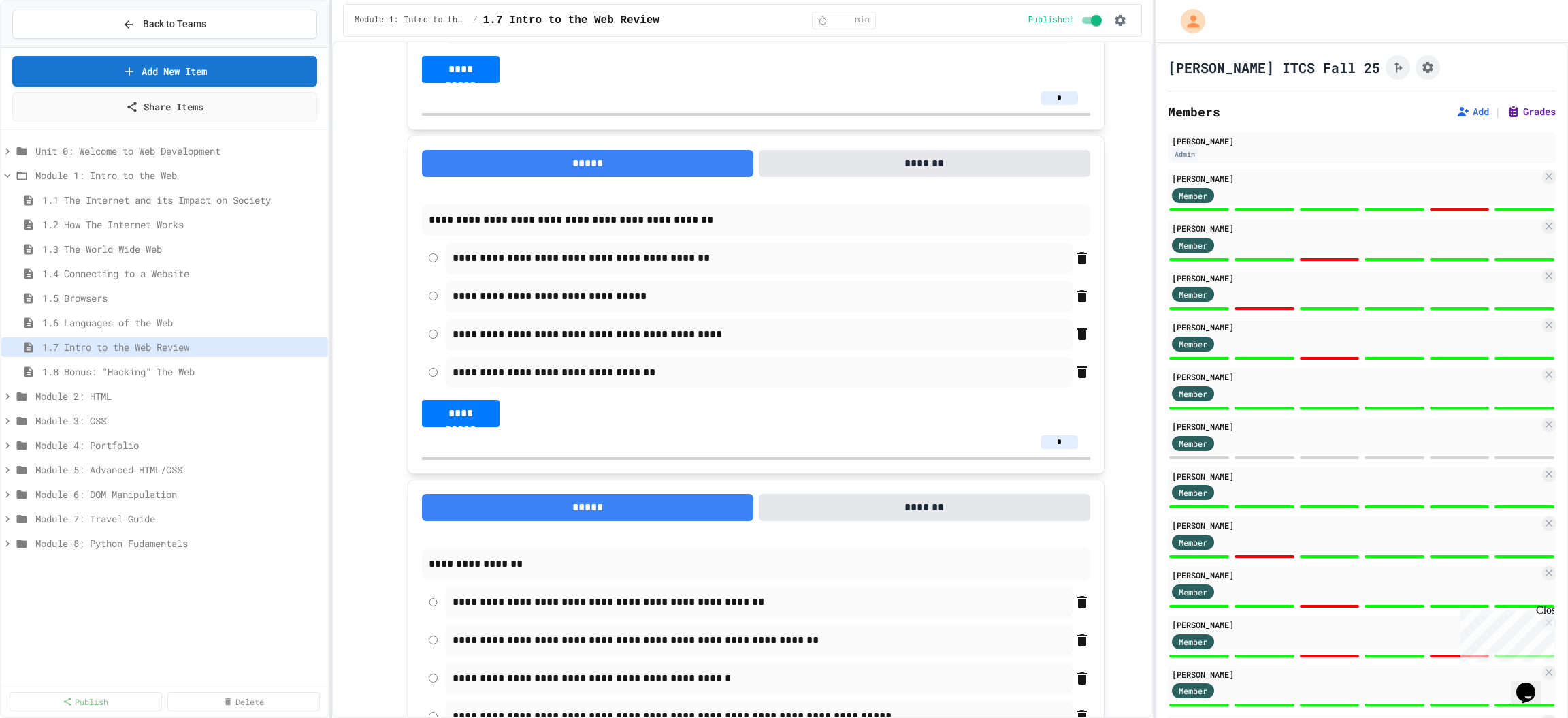
click at [1306, 105] on button "Grades" at bounding box center [1530, 112] width 49 height 14
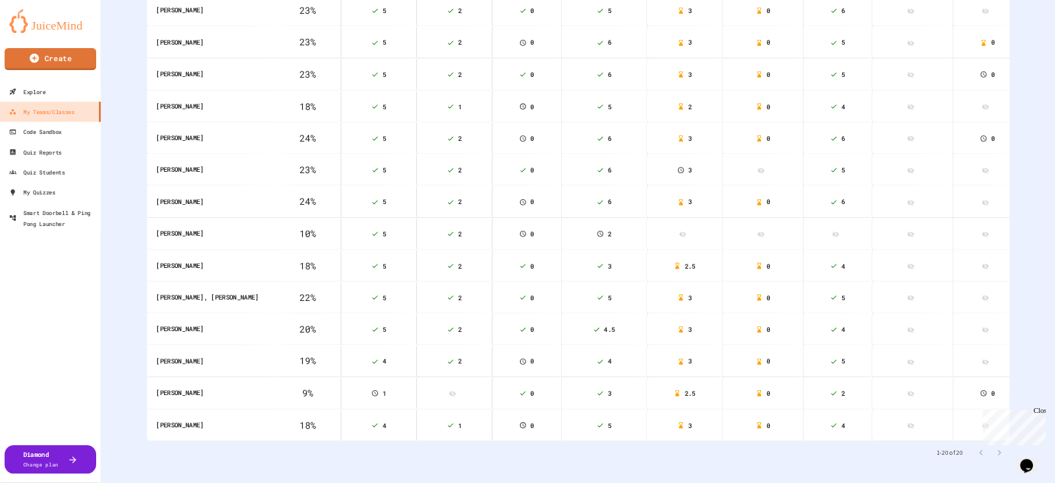
scroll to position [706, 0]
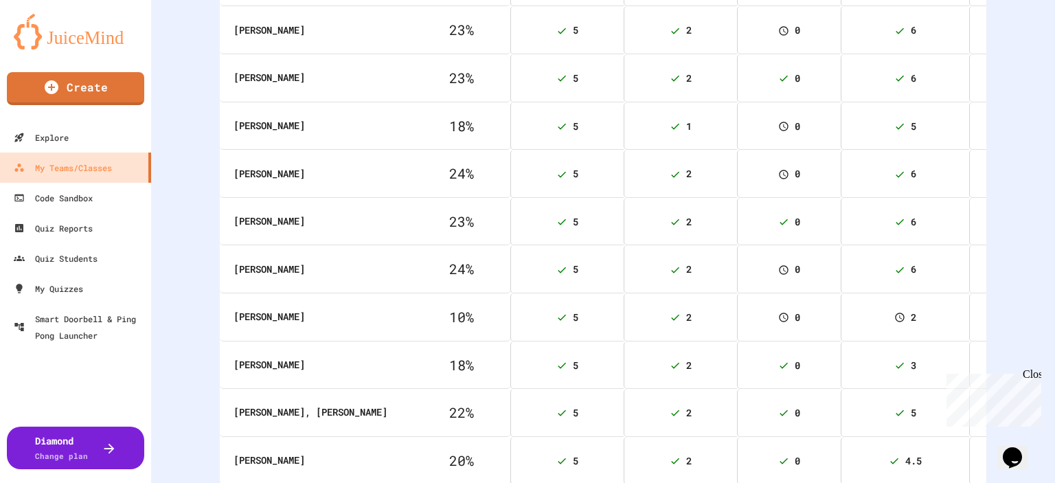
drag, startPoint x: 1184, startPoint y: 4, endPoint x: 165, endPoint y: 62, distance: 1020.7
click at [165, 62] on div "**********" at bounding box center [603, 241] width 904 height 483
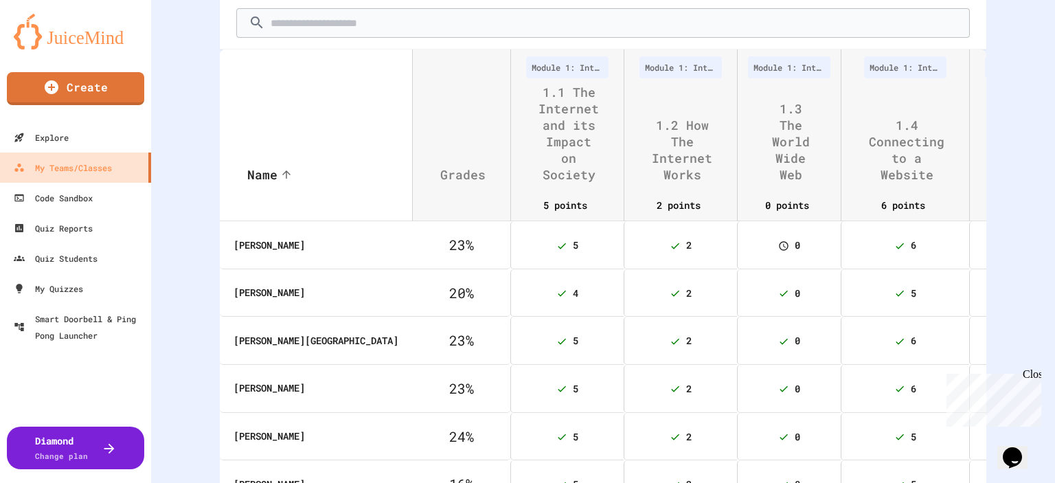
scroll to position [0, 0]
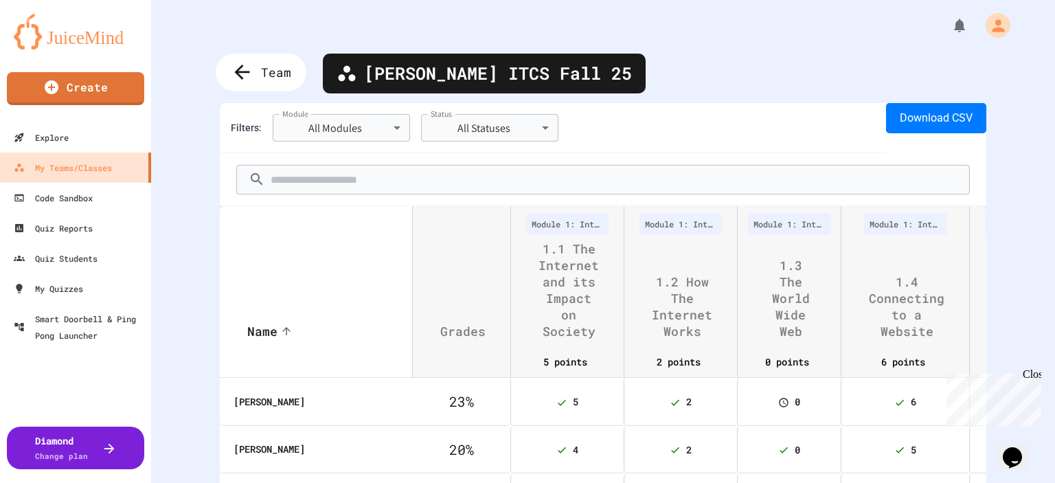
click at [244, 73] on icon at bounding box center [242, 72] width 23 height 23
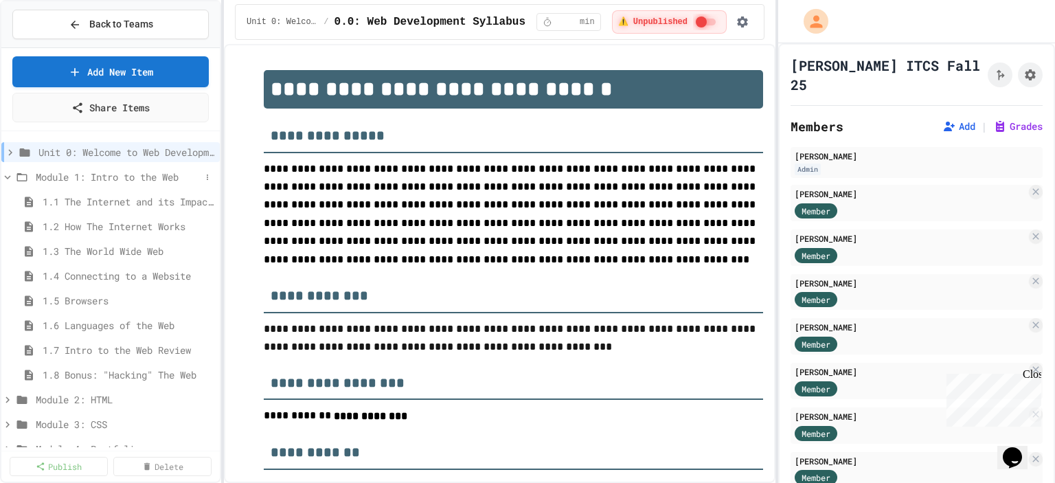
click at [8, 176] on icon at bounding box center [8, 177] width 6 height 4
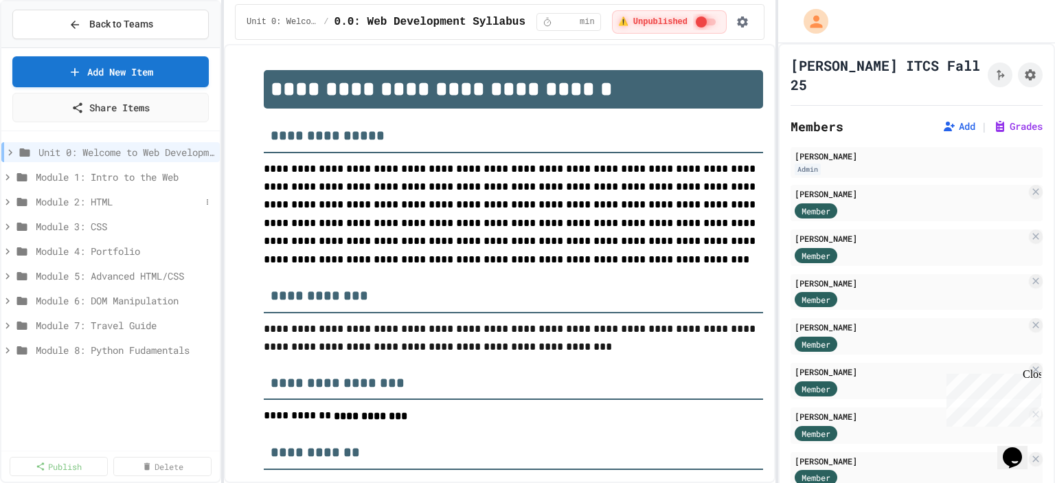
click at [8, 200] on icon at bounding box center [7, 201] width 4 height 6
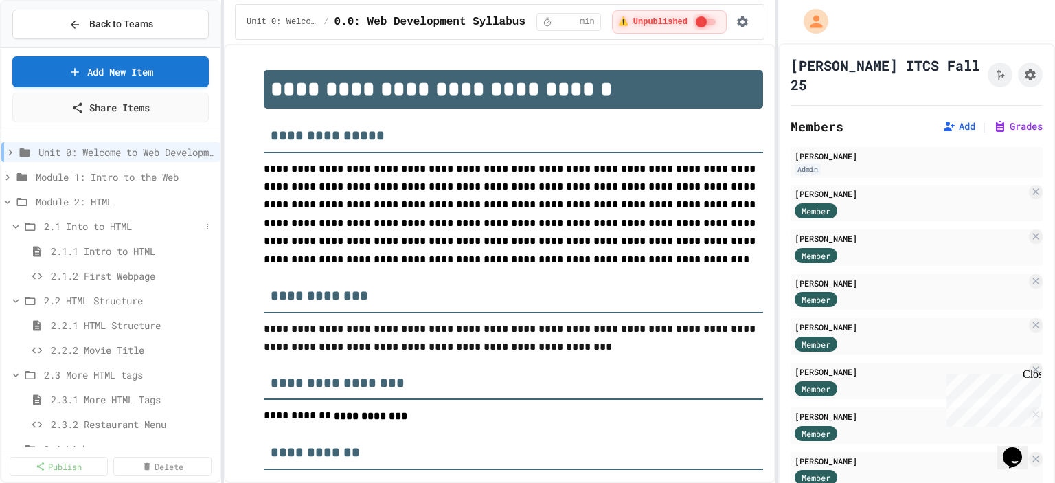
drag, startPoint x: 893, startPoint y: 2, endPoint x: 52, endPoint y: 222, distance: 868.8
click at [52, 222] on span "2.1 Into to HTML" at bounding box center [122, 226] width 157 height 14
click at [11, 221] on icon at bounding box center [16, 226] width 12 height 12
click at [77, 250] on span "2.1.1 Intro to HTML" at bounding box center [126, 251] width 150 height 14
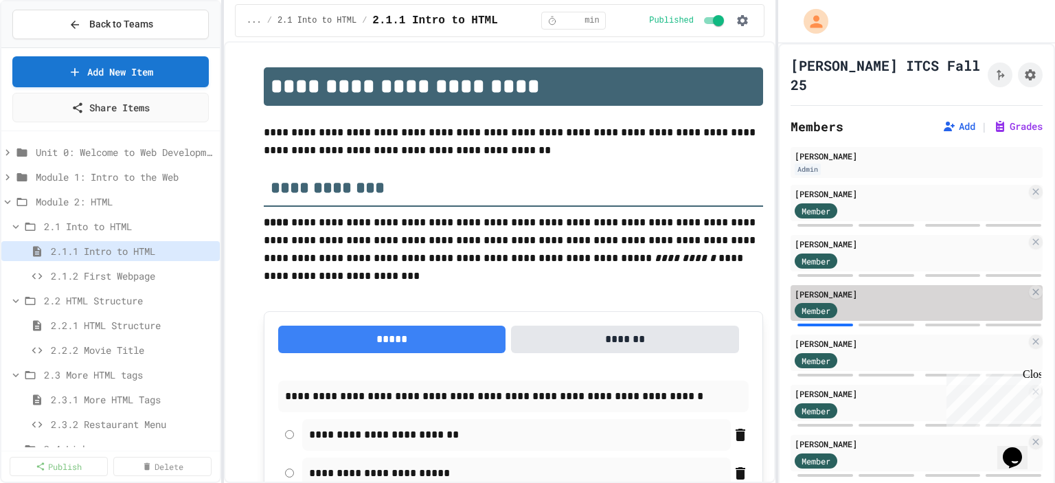
click at [879, 288] on div "[PERSON_NAME]" at bounding box center [910, 294] width 231 height 12
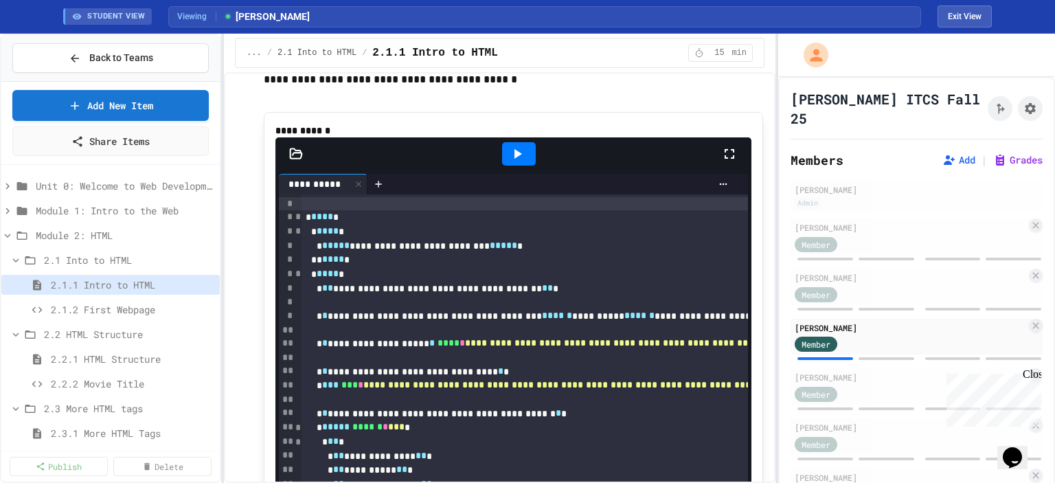
scroll to position [1099, 0]
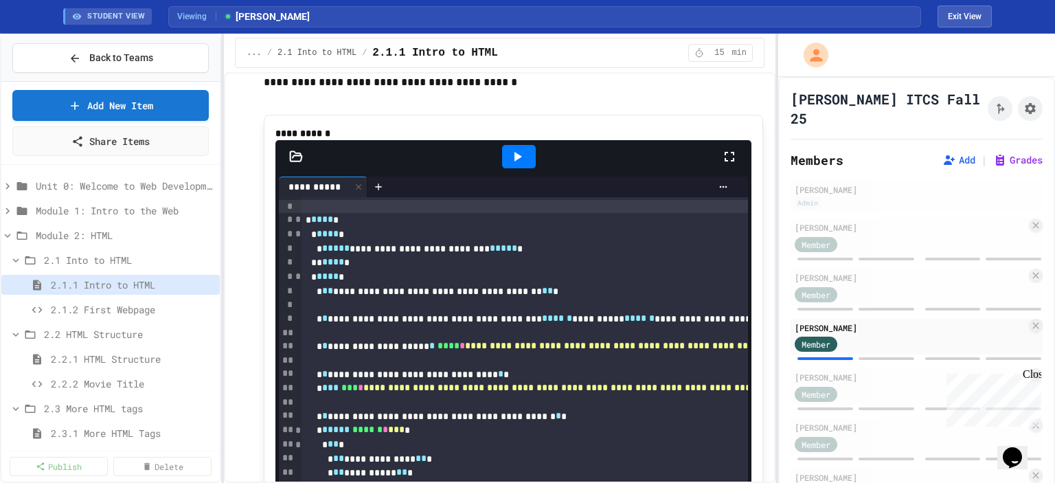
click at [514, 161] on icon at bounding box center [518, 157] width 8 height 10
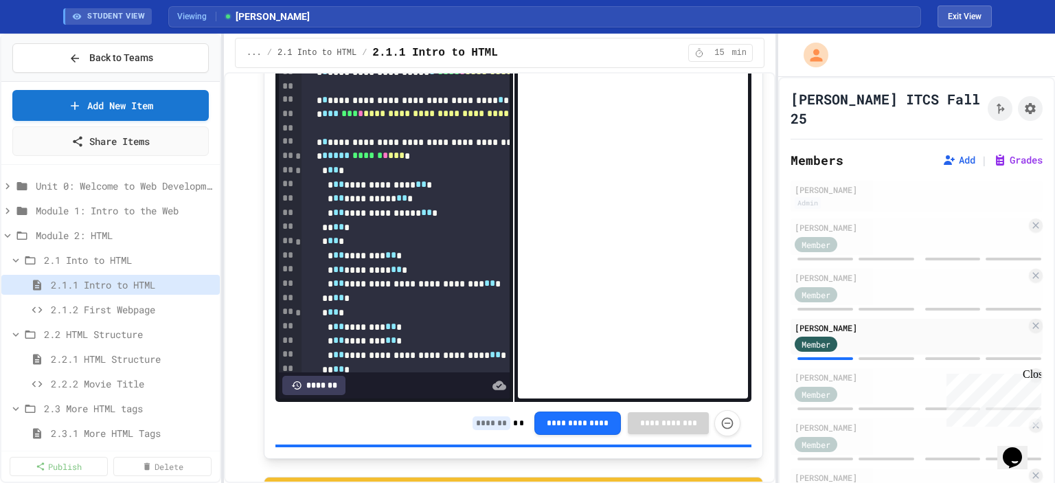
scroll to position [1373, 0]
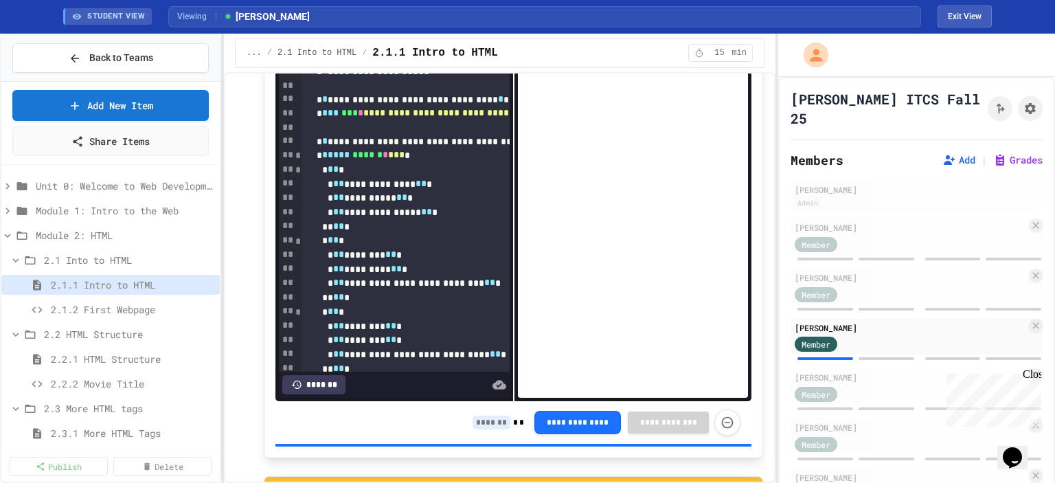
click at [472, 423] on input at bounding box center [491, 422] width 38 height 14
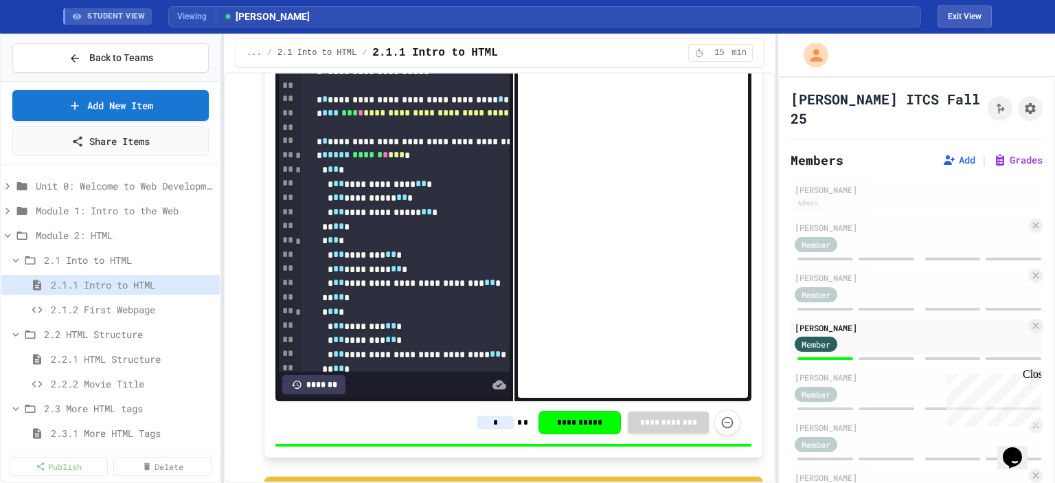
type input "*"
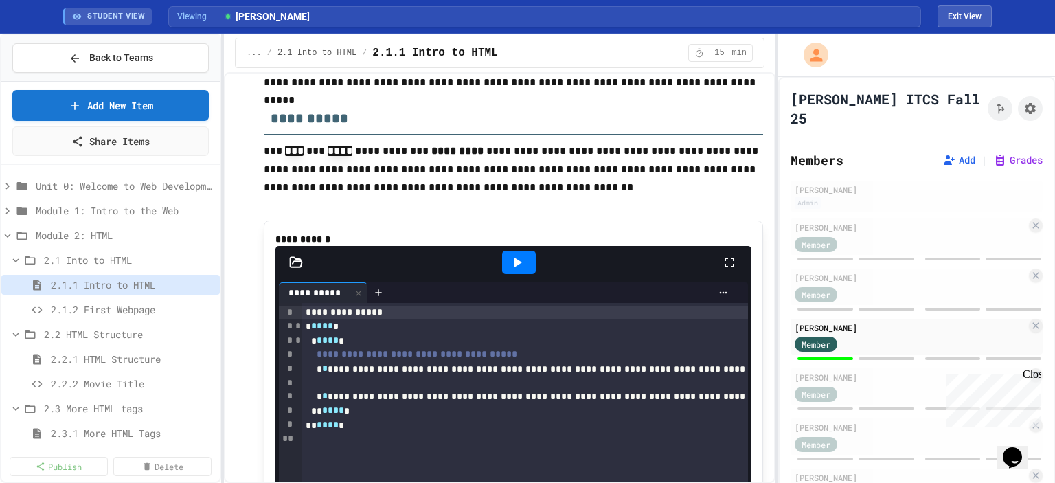
scroll to position [2816, 0]
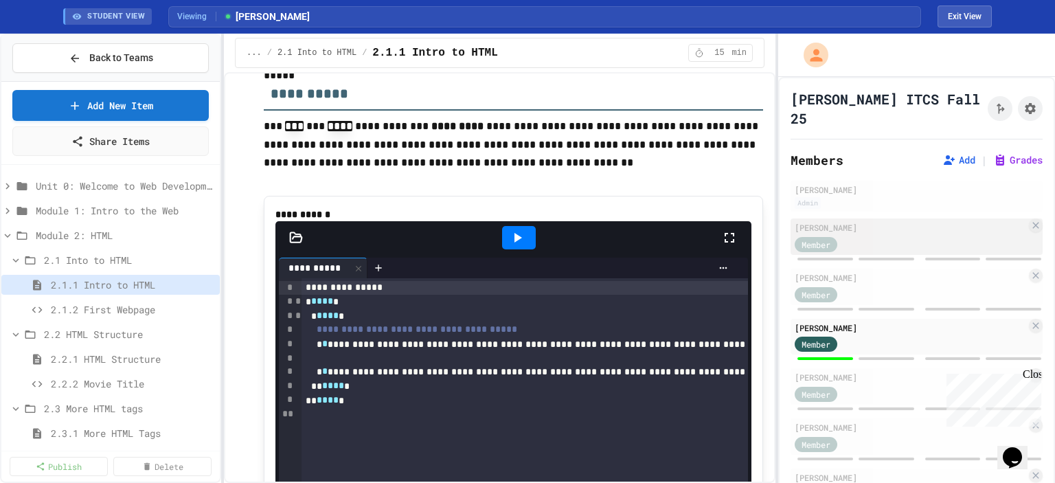
click at [821, 238] on span "Member" at bounding box center [815, 244] width 29 height 12
click at [865, 221] on div "[PERSON_NAME]" at bounding box center [910, 227] width 231 height 12
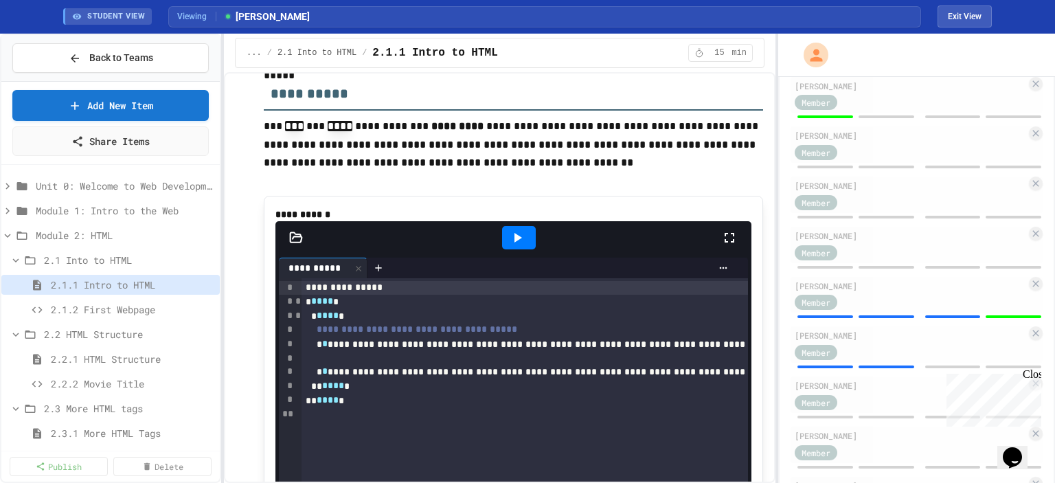
scroll to position [275, 0]
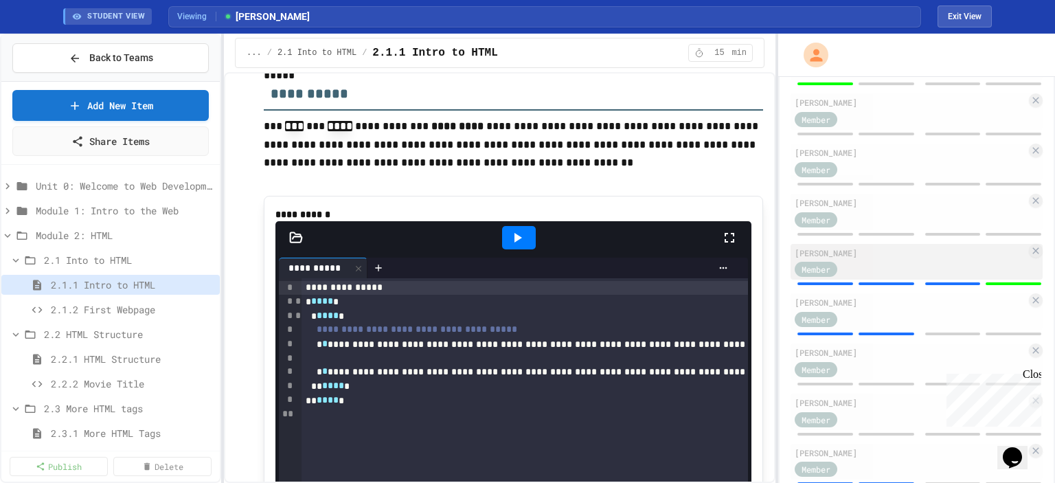
click at [823, 244] on div "[PERSON_NAME] Member" at bounding box center [916, 262] width 252 height 36
type input "*"
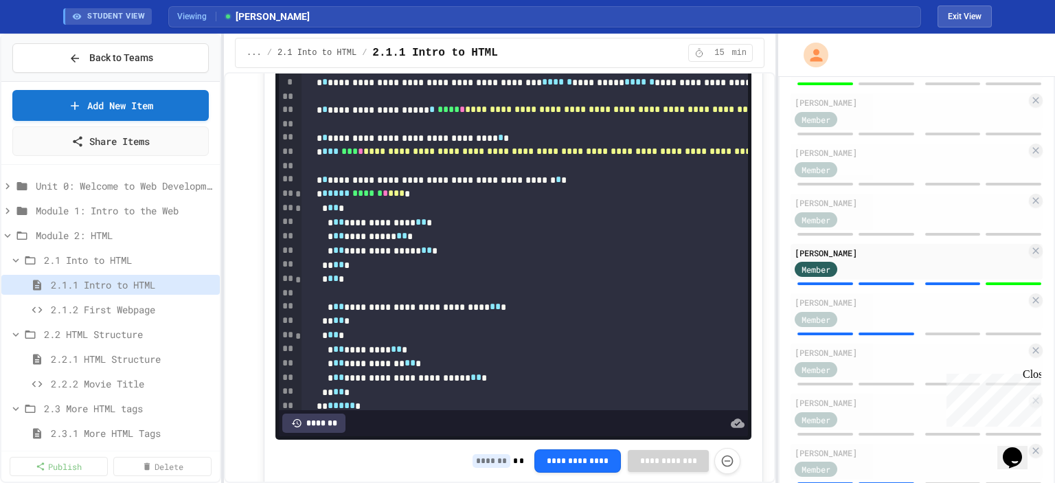
scroll to position [1373, 0]
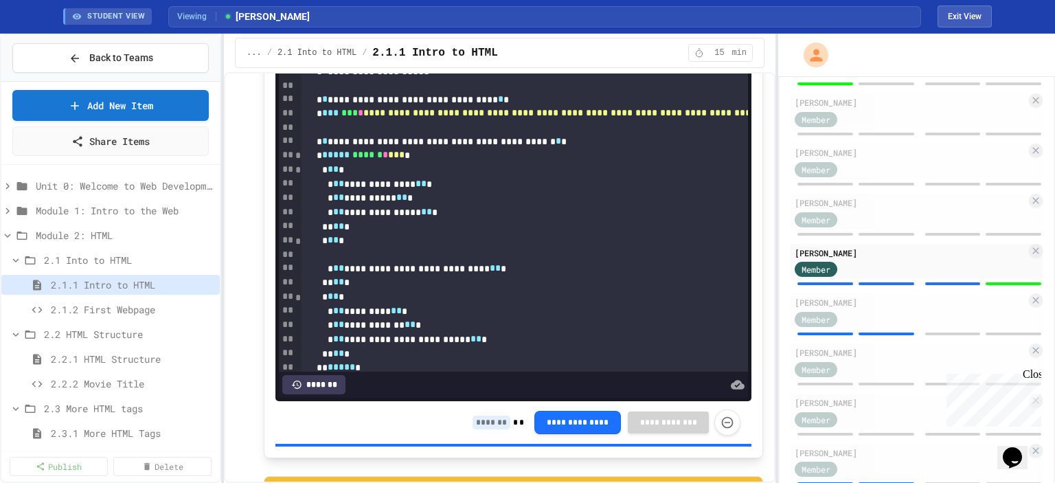
click at [474, 418] on input at bounding box center [491, 422] width 38 height 14
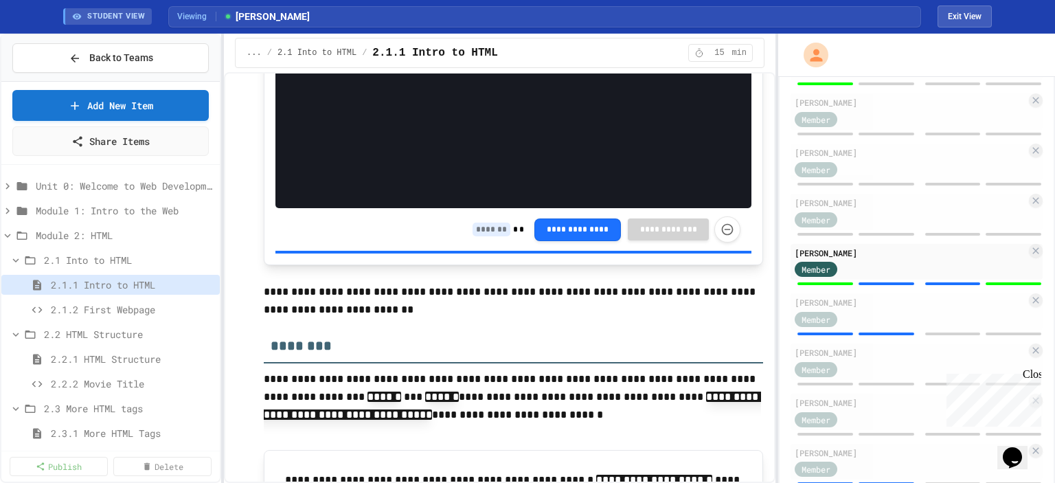
scroll to position [3365, 0]
type input "*"
click at [486, 236] on input at bounding box center [491, 229] width 38 height 14
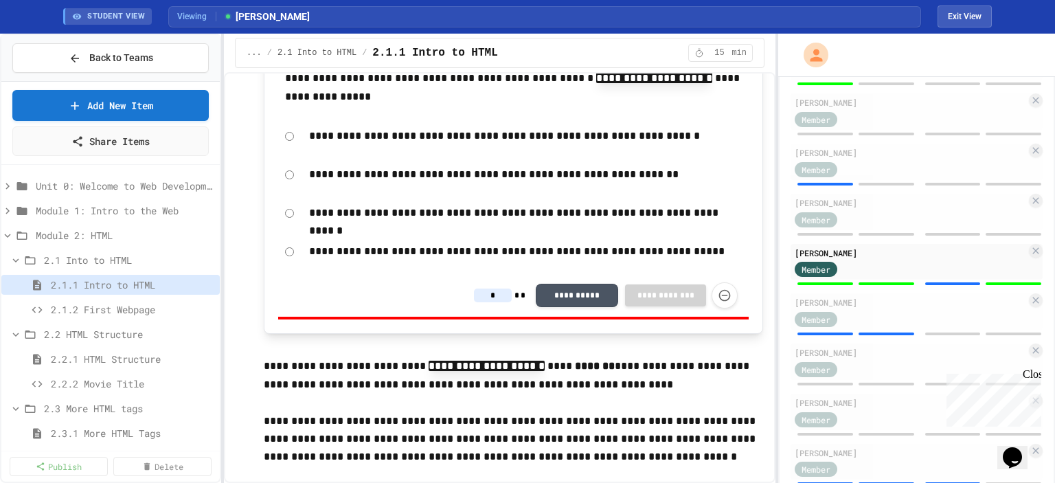
scroll to position [3777, 0]
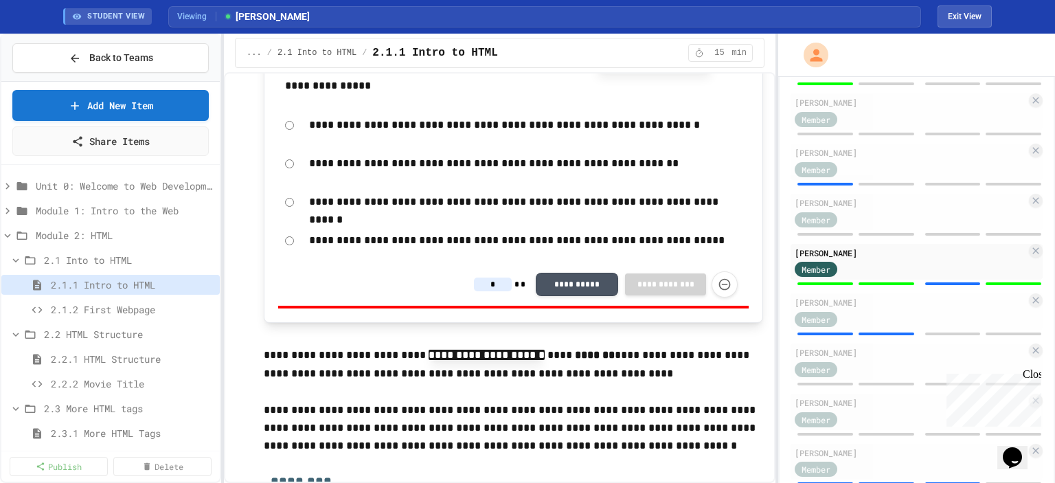
type input "*"
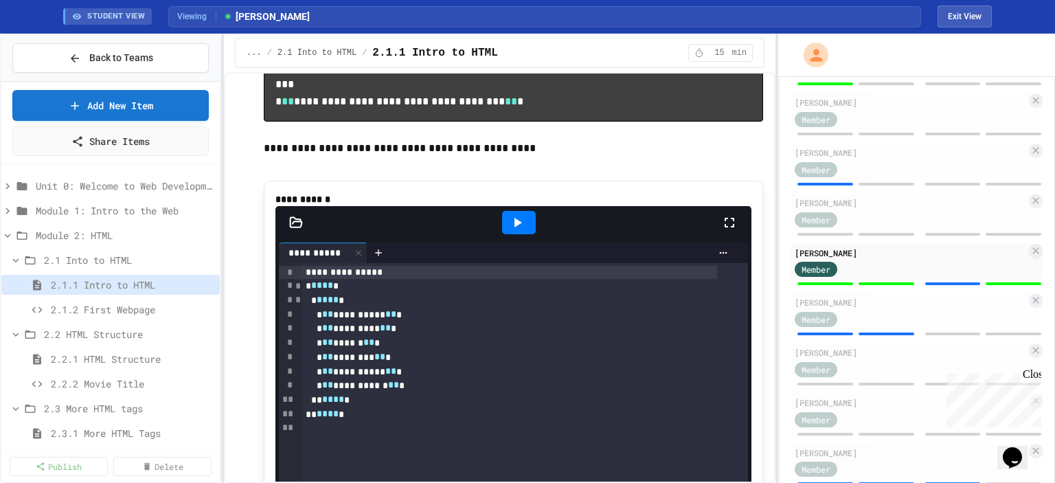
scroll to position [4395, 0]
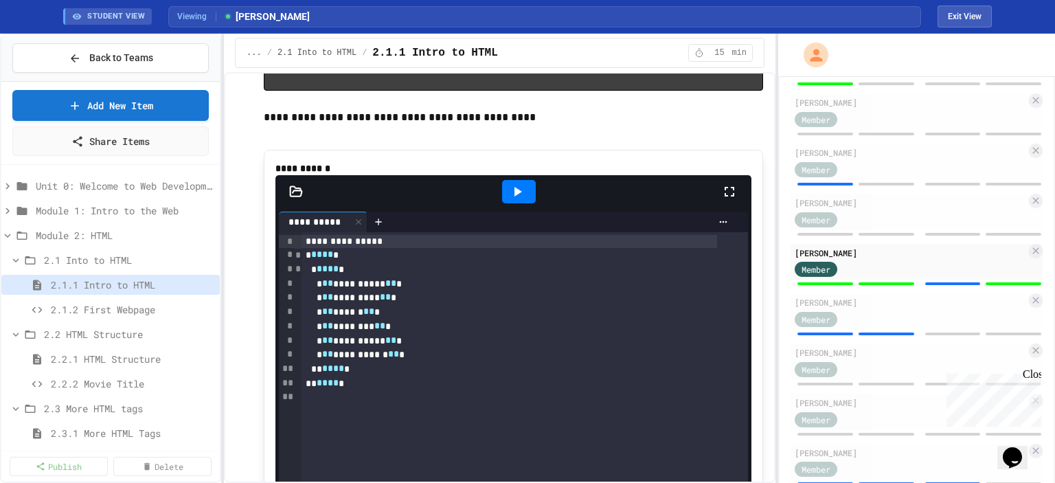
click at [509, 200] on icon at bounding box center [517, 191] width 16 height 16
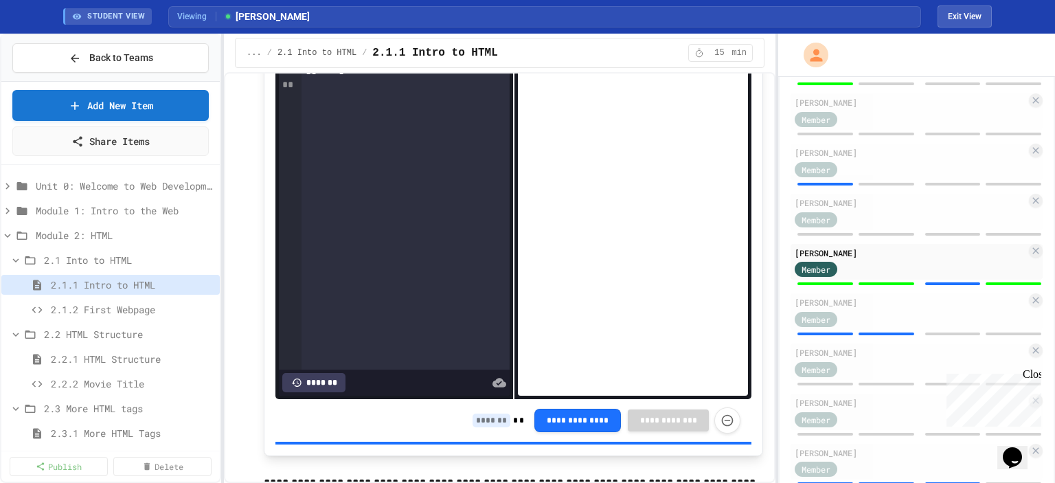
scroll to position [4738, 0]
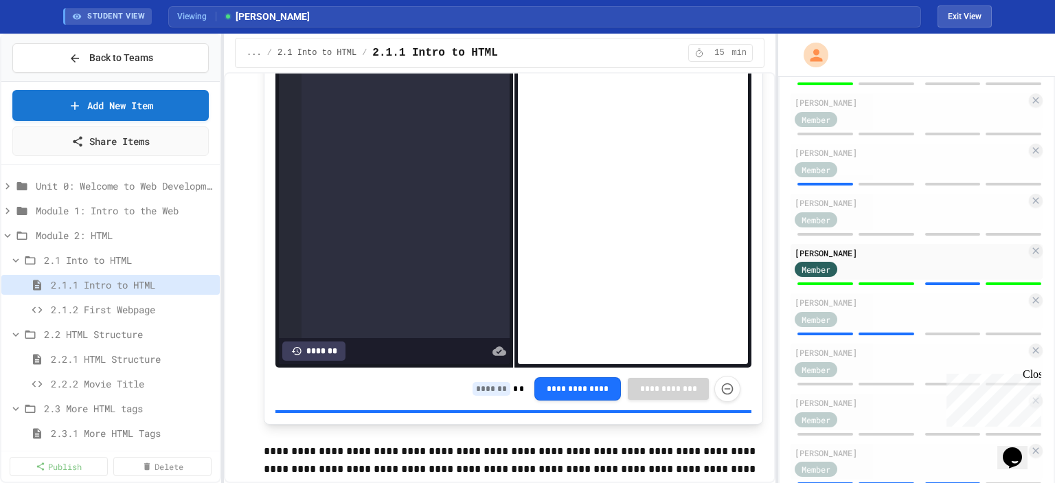
click at [485, 396] on input at bounding box center [491, 389] width 38 height 14
click at [109, 307] on span "2.1.2 First Webpage" at bounding box center [126, 309] width 150 height 14
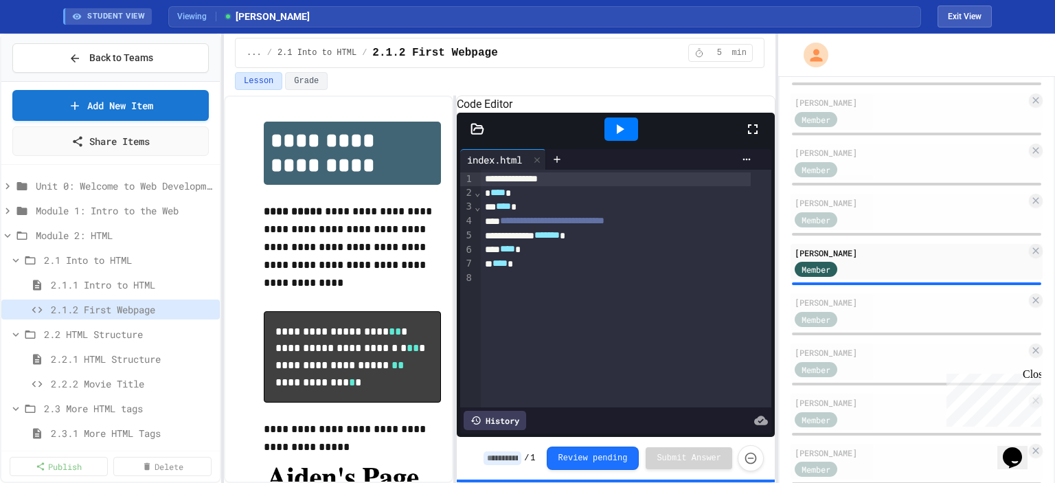
click at [610, 141] on div at bounding box center [621, 128] width 34 height 23
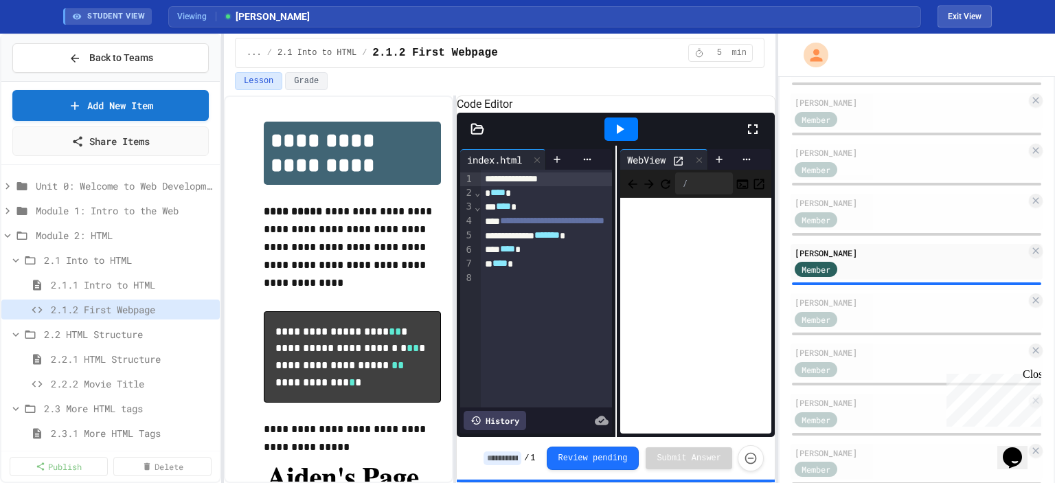
click at [612, 137] on icon at bounding box center [619, 129] width 16 height 16
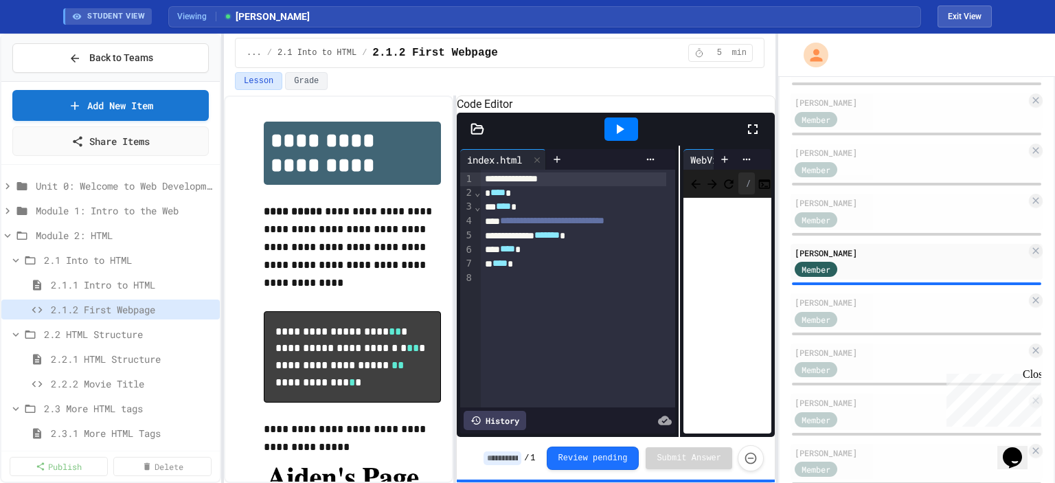
click at [673, 345] on div "**********" at bounding box center [616, 291] width 318 height 291
click at [948, 18] on button "Exit View" at bounding box center [964, 16] width 54 height 22
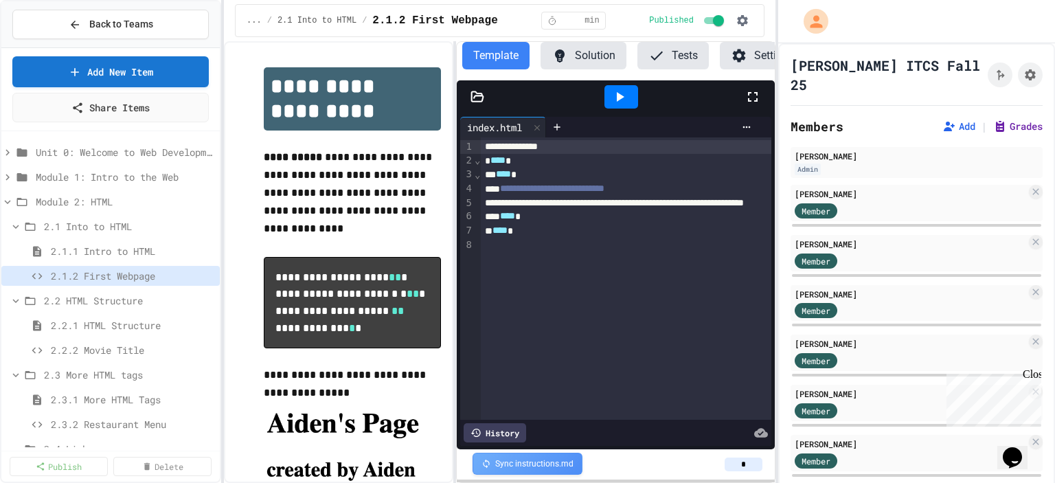
click at [1003, 119] on button "Grades" at bounding box center [1017, 126] width 49 height 14
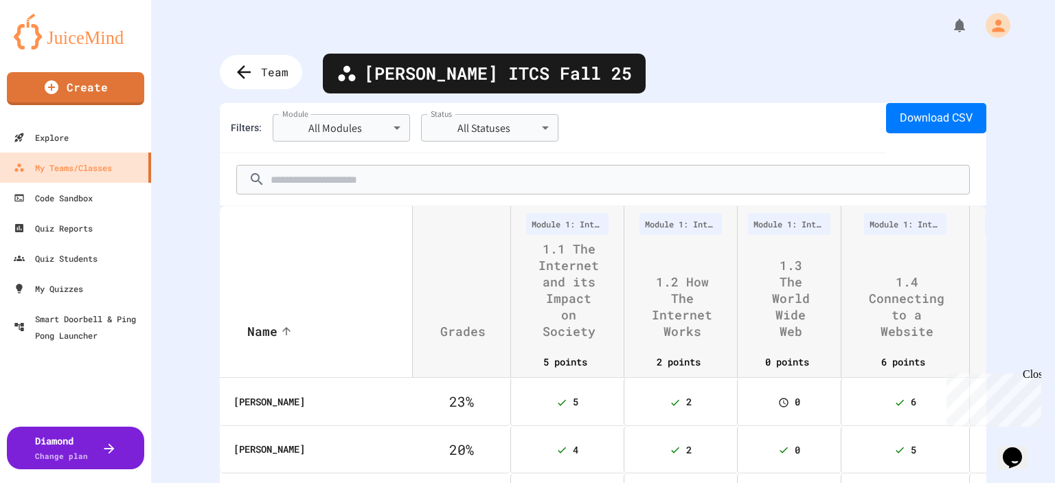
drag, startPoint x: 913, startPoint y: 0, endPoint x: 638, endPoint y: 51, distance: 280.0
click at [638, 51] on div "**********" at bounding box center [603, 241] width 904 height 483
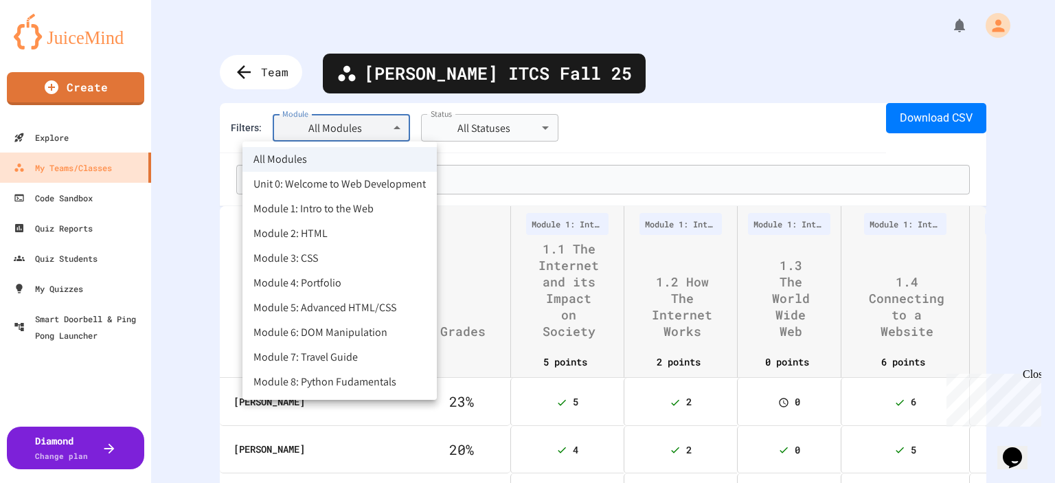
click at [372, 133] on body "**********" at bounding box center [527, 241] width 1055 height 483
click at [307, 235] on li "Module 2: HTML" at bounding box center [339, 233] width 194 height 25
type input "**********"
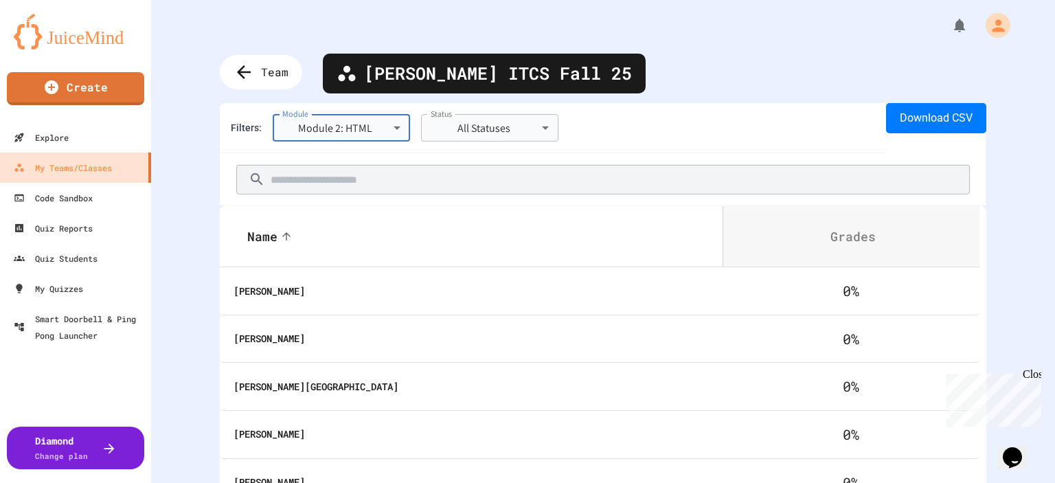
click at [310, 187] on input "text" at bounding box center [620, 179] width 699 height 27
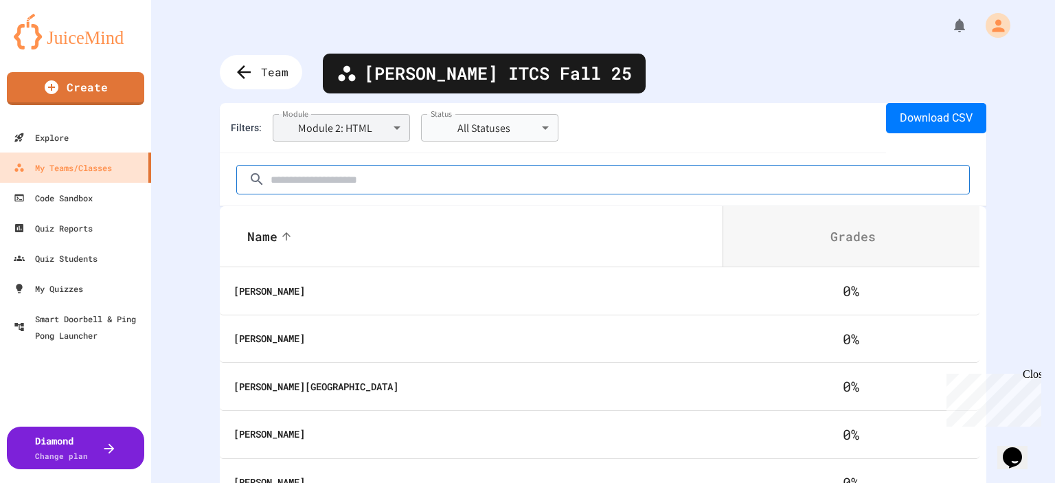
click at [326, 123] on body "**********" at bounding box center [527, 241] width 1055 height 483
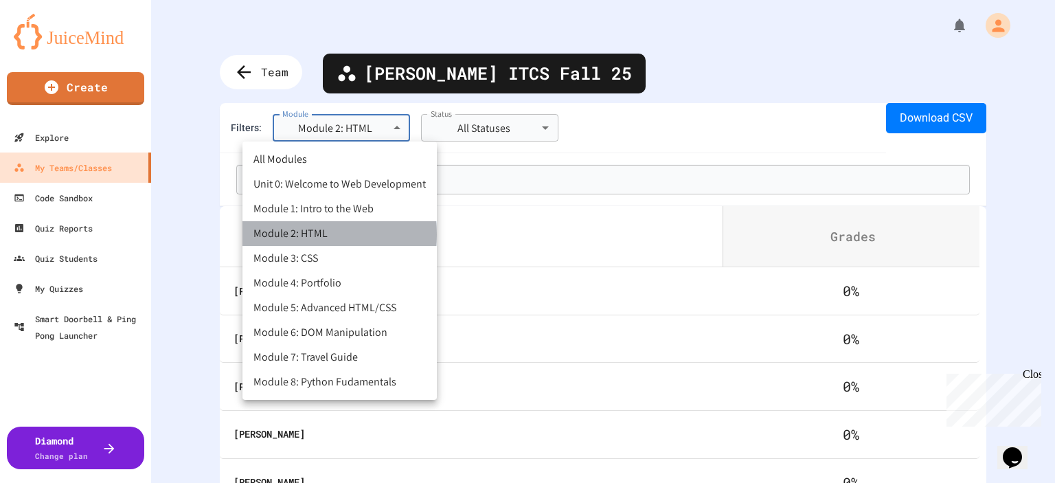
click at [292, 234] on li "Module 2: HTML" at bounding box center [339, 233] width 194 height 25
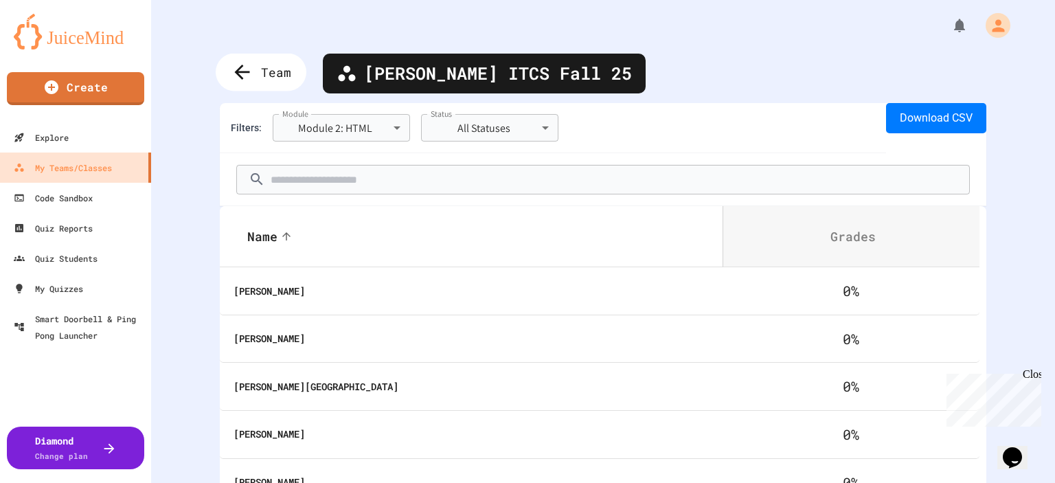
click at [277, 76] on span "Team" at bounding box center [276, 72] width 30 height 18
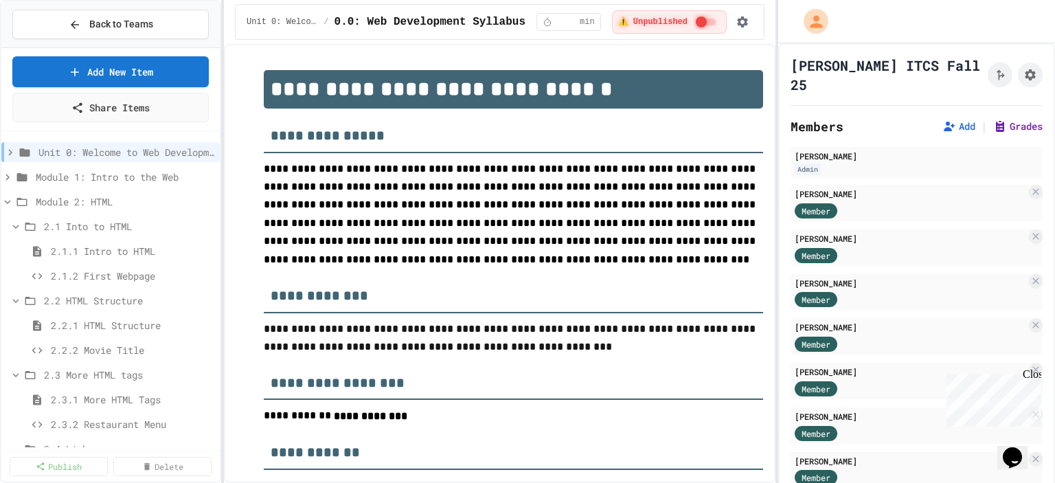
click at [999, 119] on button "Grades" at bounding box center [1017, 126] width 49 height 14
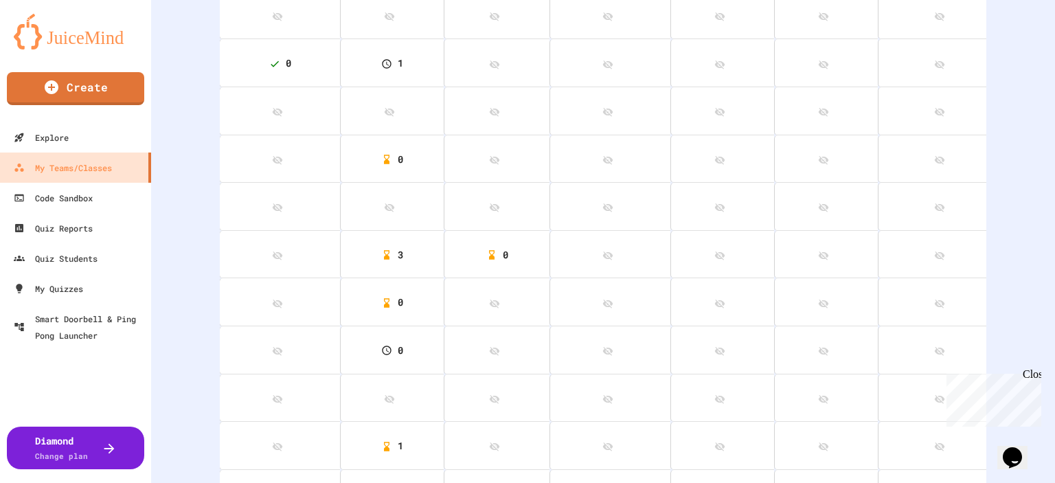
scroll to position [450, 0]
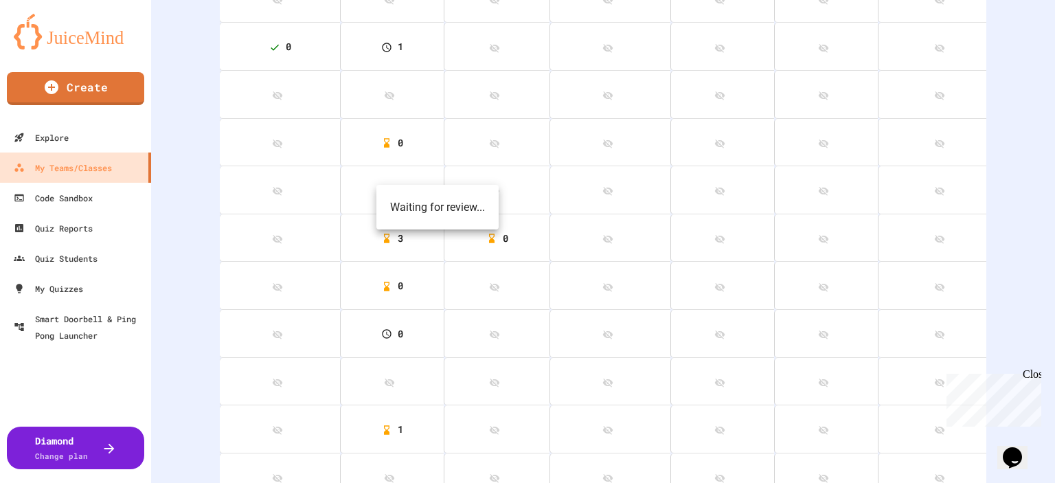
click at [486, 233] on span "0" at bounding box center [497, 237] width 22 height 13
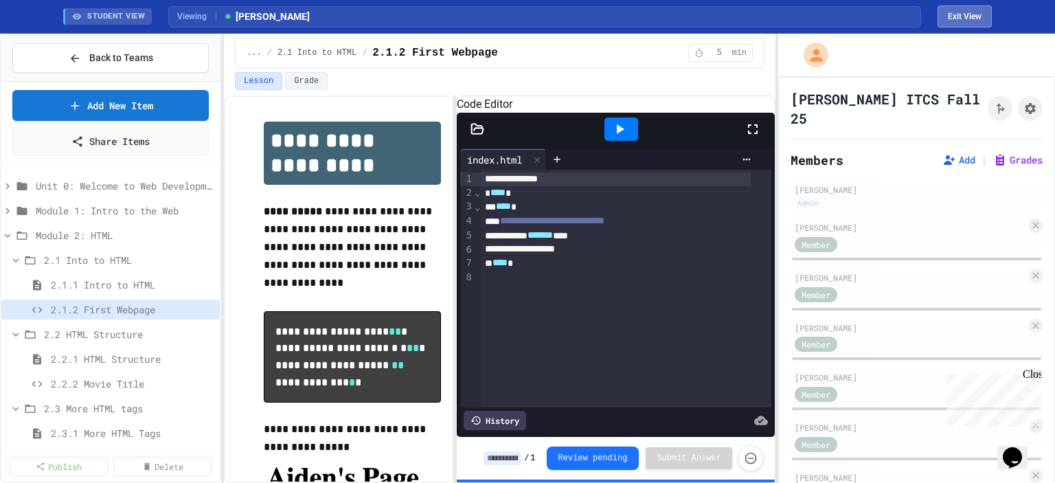
click at [941, 13] on button "Exit View" at bounding box center [964, 16] width 54 height 22
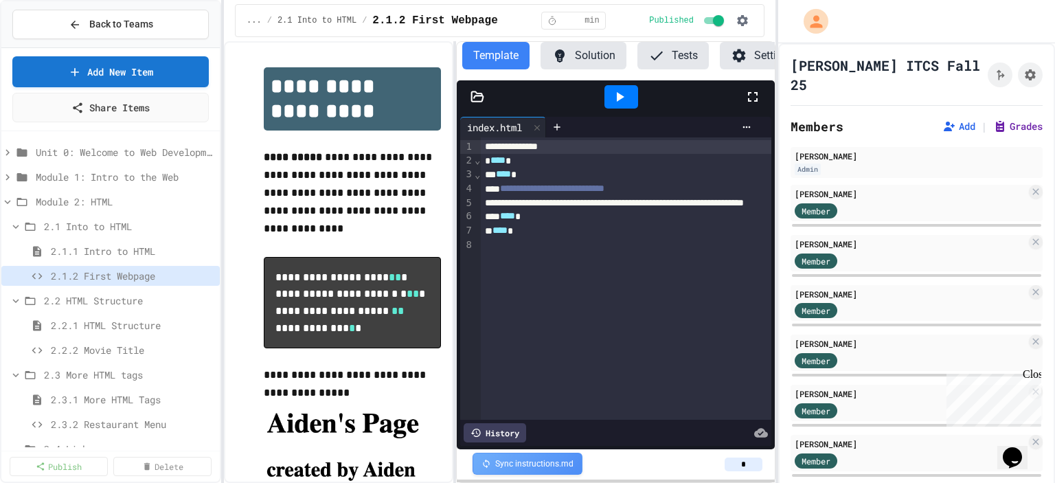
click at [1000, 119] on button "Grades" at bounding box center [1017, 126] width 49 height 14
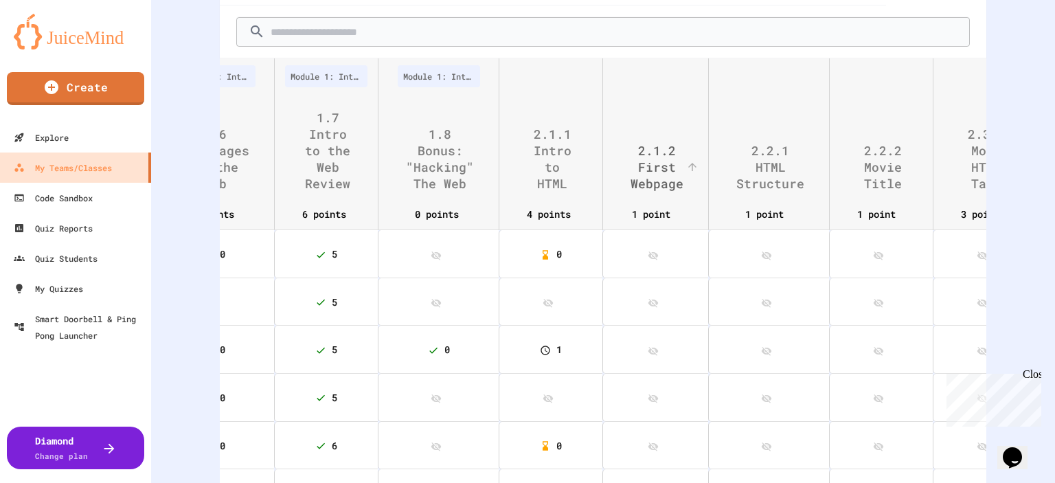
scroll to position [107, 0]
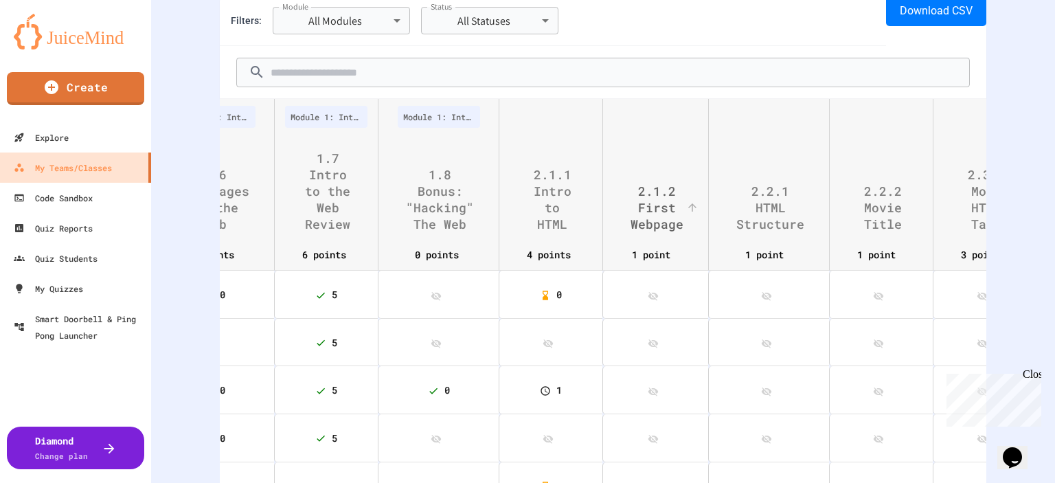
click at [630, 203] on span "2.1.2 First Webpage" at bounding box center [665, 207] width 71 height 49
click at [686, 205] on icon at bounding box center [692, 207] width 12 height 12
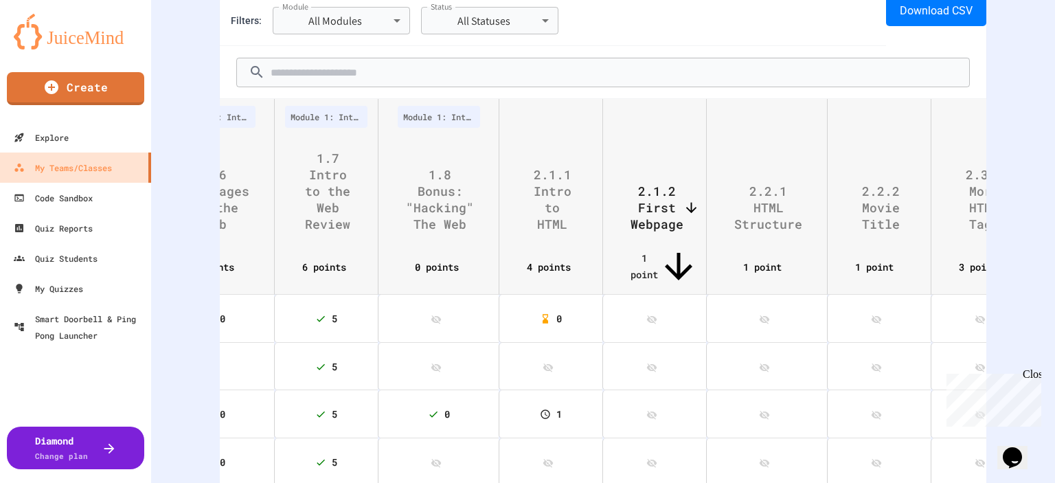
click at [683, 205] on icon at bounding box center [691, 208] width 16 height 16
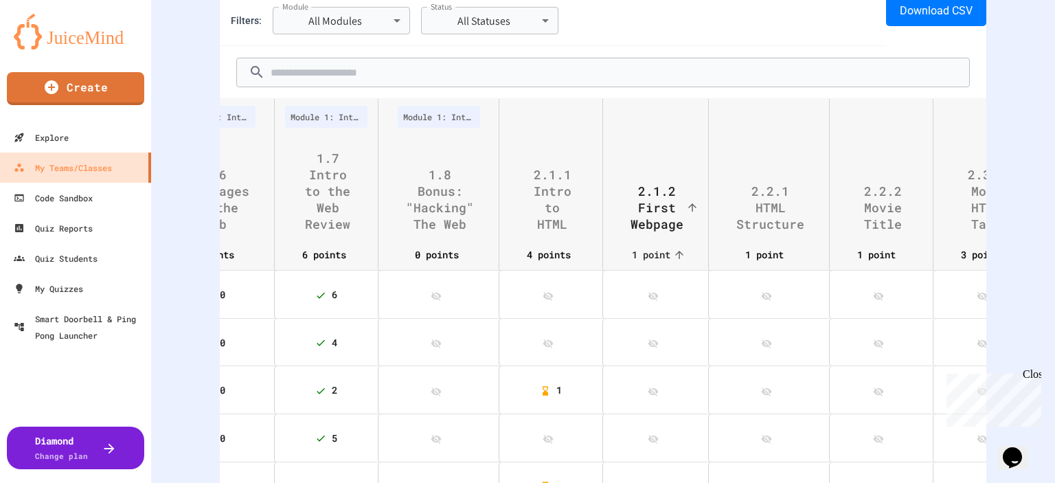
click at [686, 205] on icon at bounding box center [692, 207] width 12 height 12
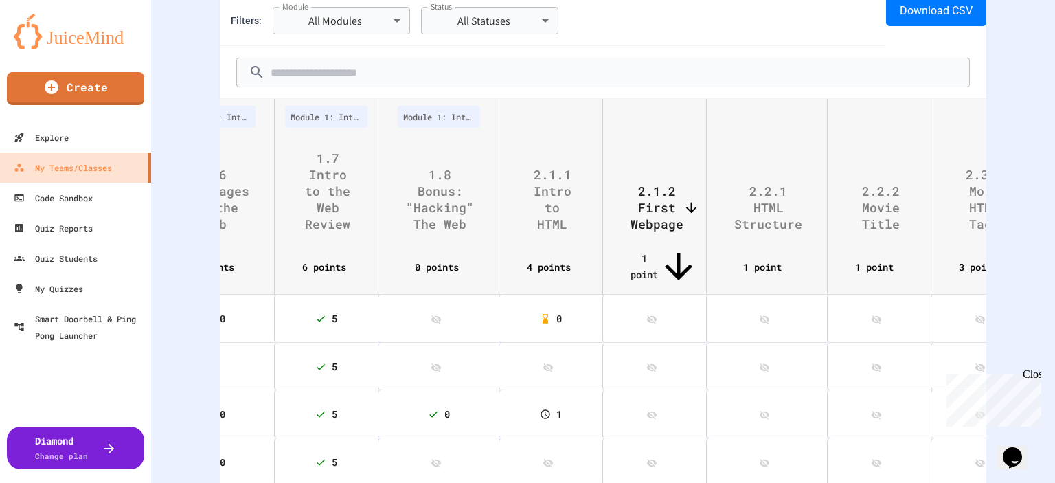
click at [658, 254] on icon at bounding box center [678, 266] width 41 height 41
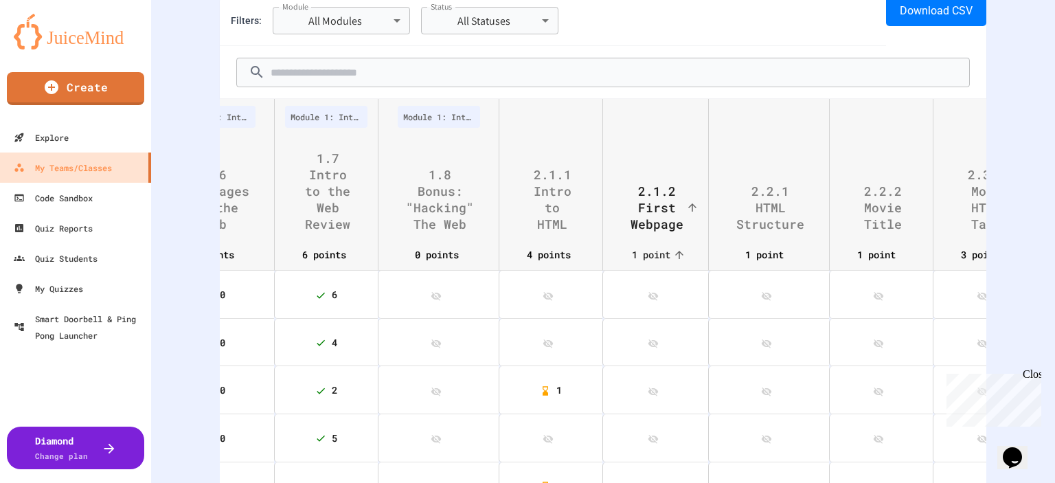
click at [673, 254] on icon at bounding box center [679, 255] width 12 height 12
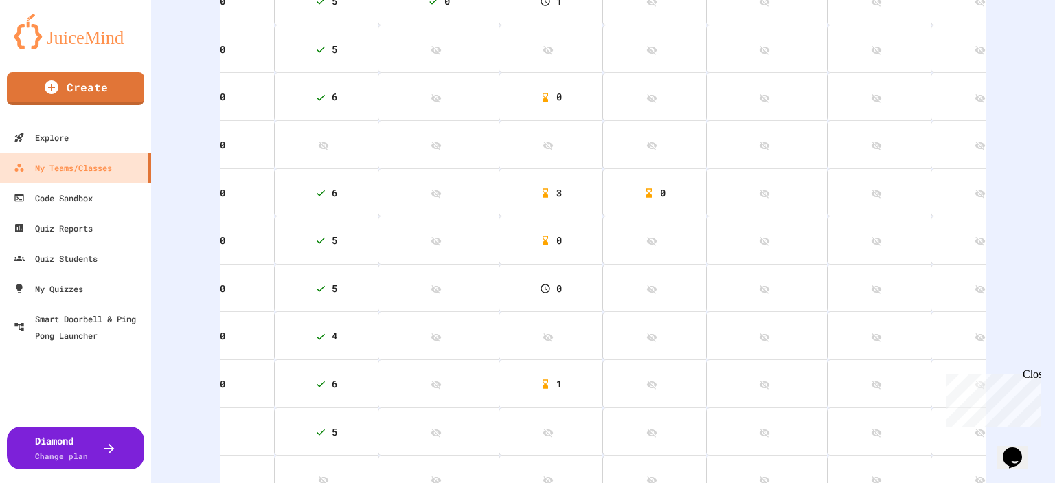
scroll to position [450, 0]
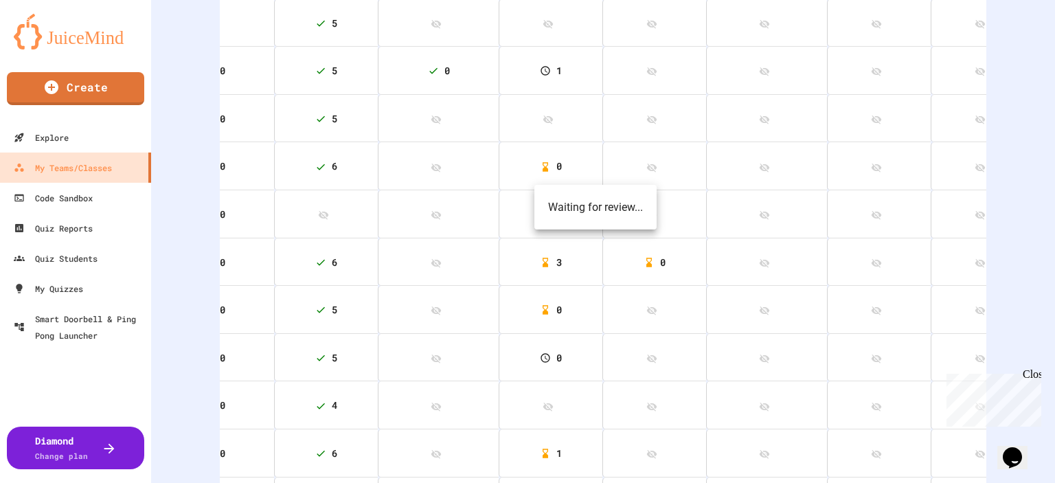
click at [643, 257] on icon at bounding box center [648, 262] width 11 height 11
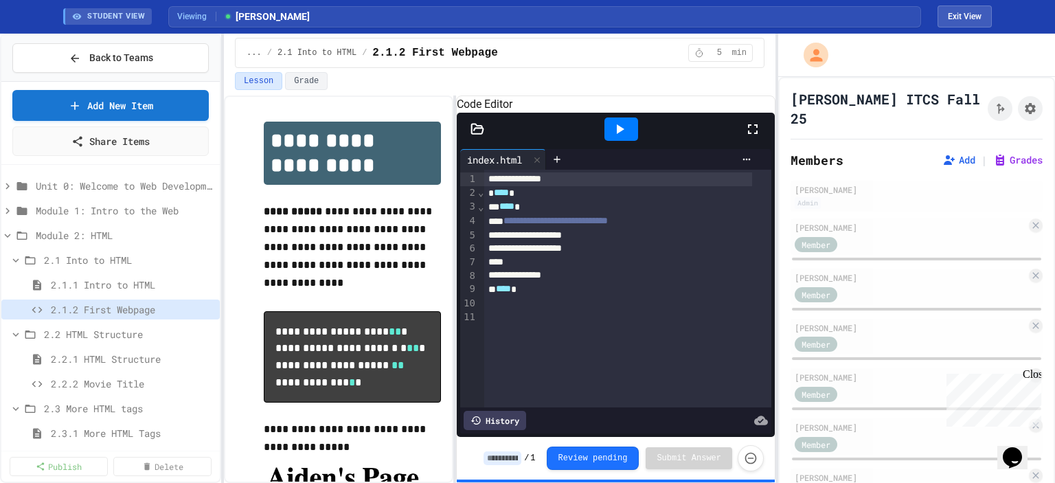
click at [624, 137] on icon at bounding box center [619, 129] width 16 height 16
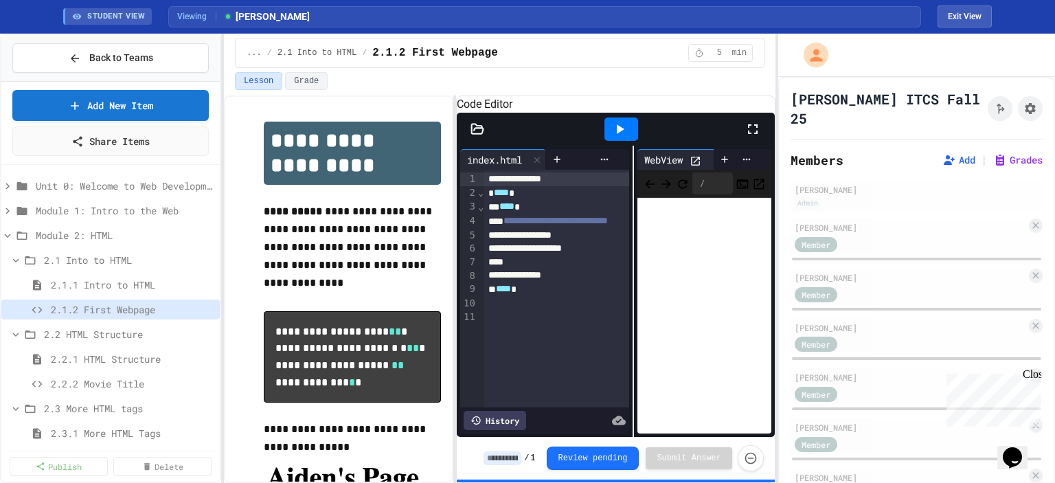
click at [632, 284] on div at bounding box center [632, 291] width 1 height 291
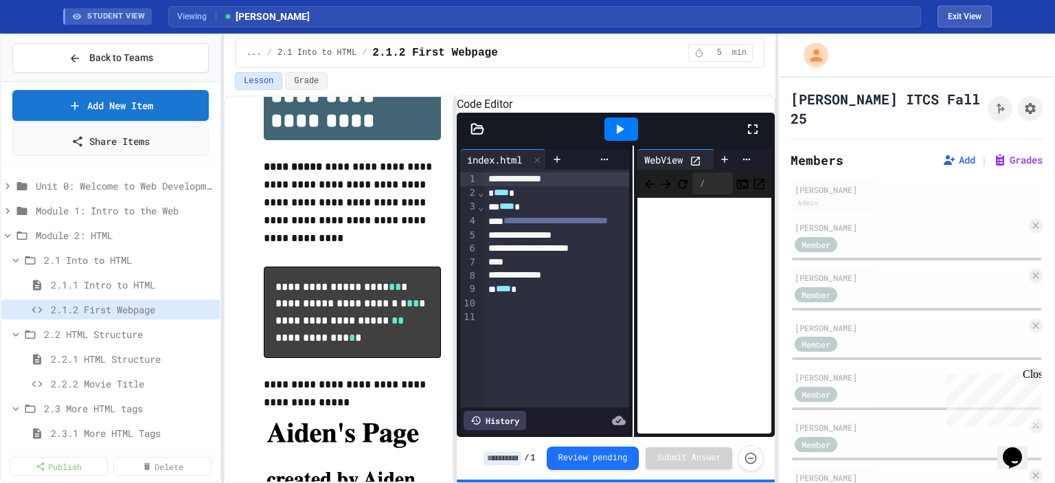
scroll to position [69, 0]
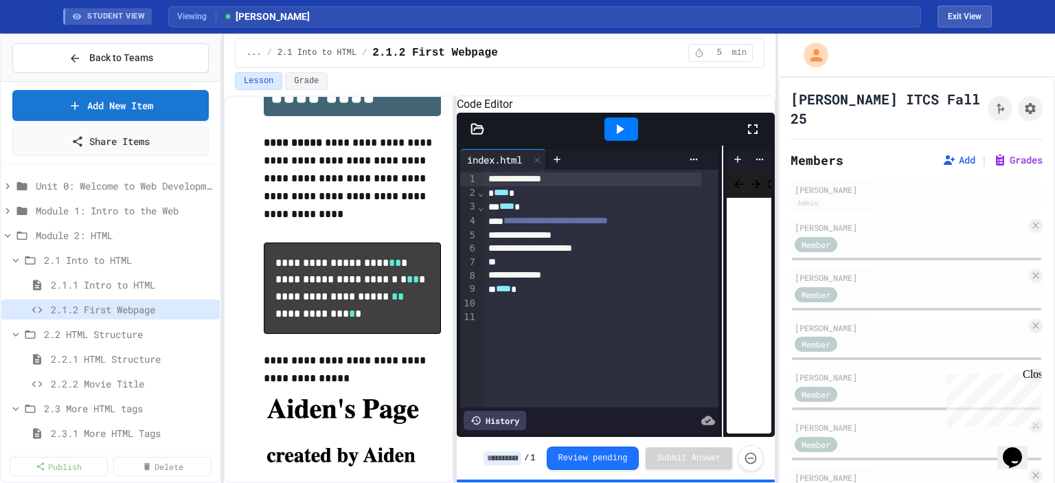
click at [714, 293] on div "**********" at bounding box center [616, 291] width 318 height 291
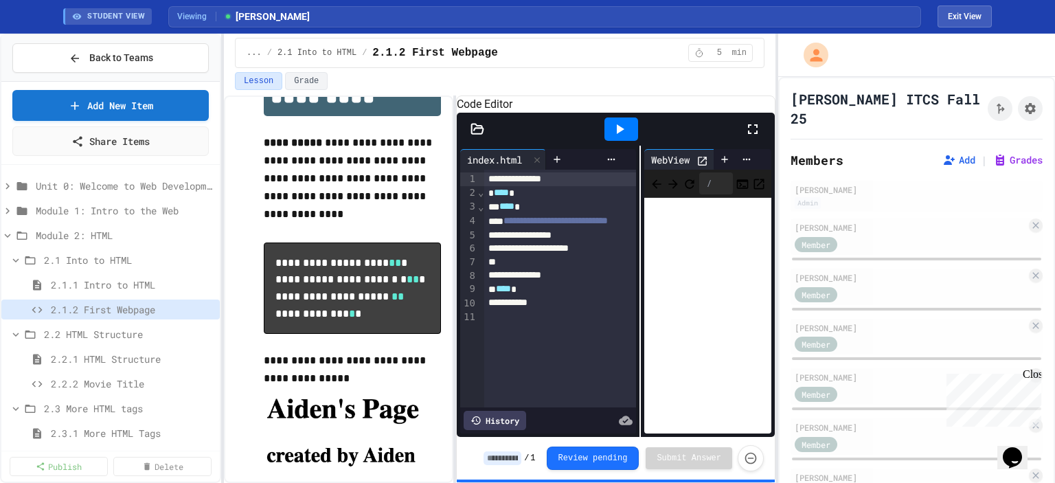
click at [631, 304] on div "**********" at bounding box center [616, 291] width 318 height 291
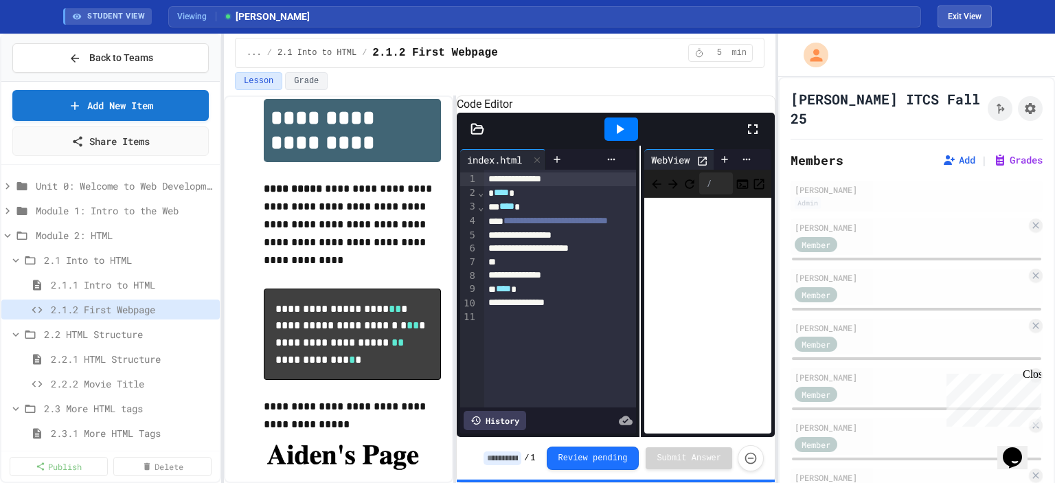
scroll to position [0, 0]
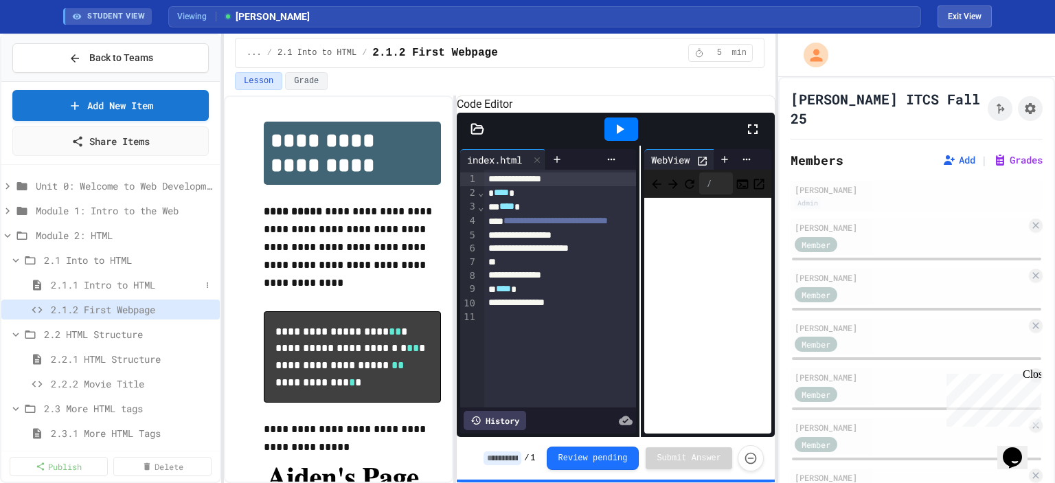
click at [129, 283] on span "2.1.1 Intro to HTML" at bounding box center [126, 284] width 150 height 14
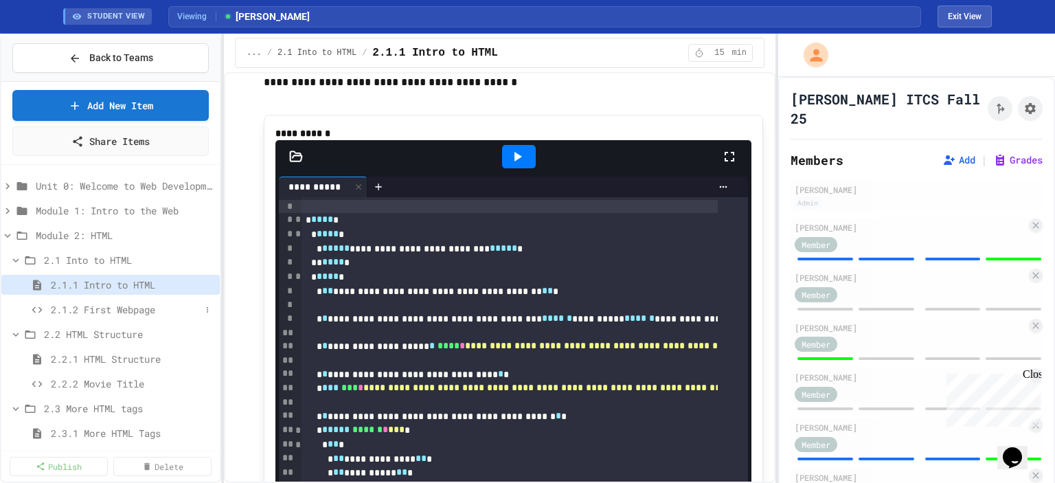
click at [133, 306] on span "2.1.2 First Webpage" at bounding box center [126, 309] width 150 height 14
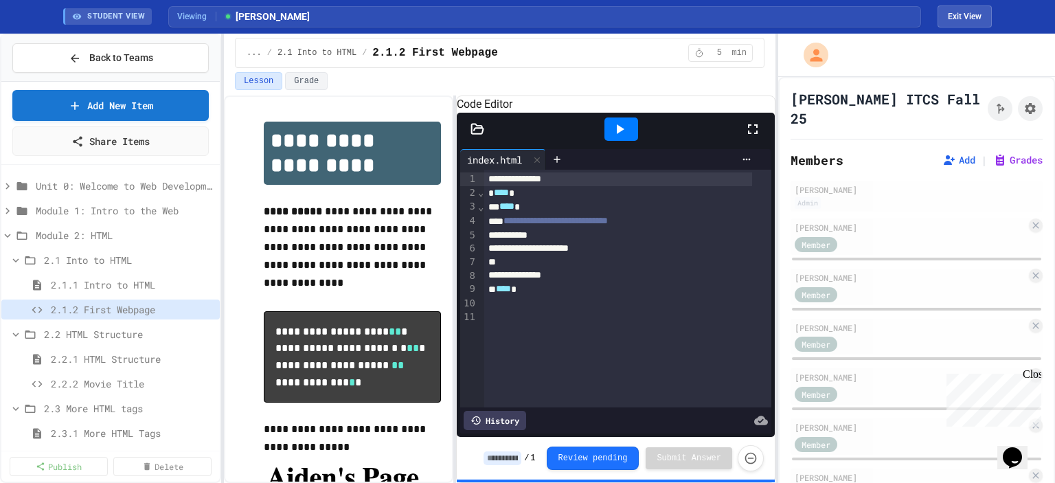
click at [89, 277] on span "2.1.1 Intro to HTML" at bounding box center [132, 284] width 163 height 14
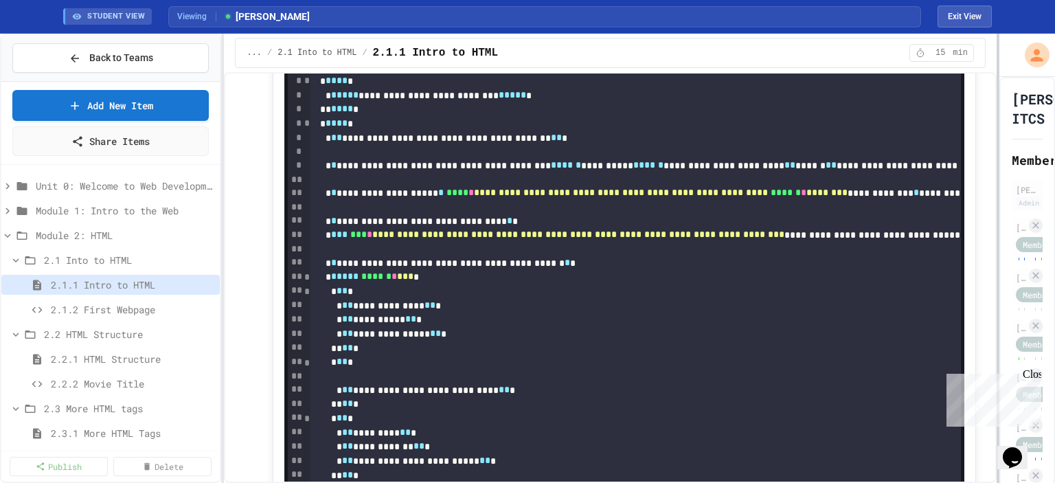
scroll to position [1148, 0]
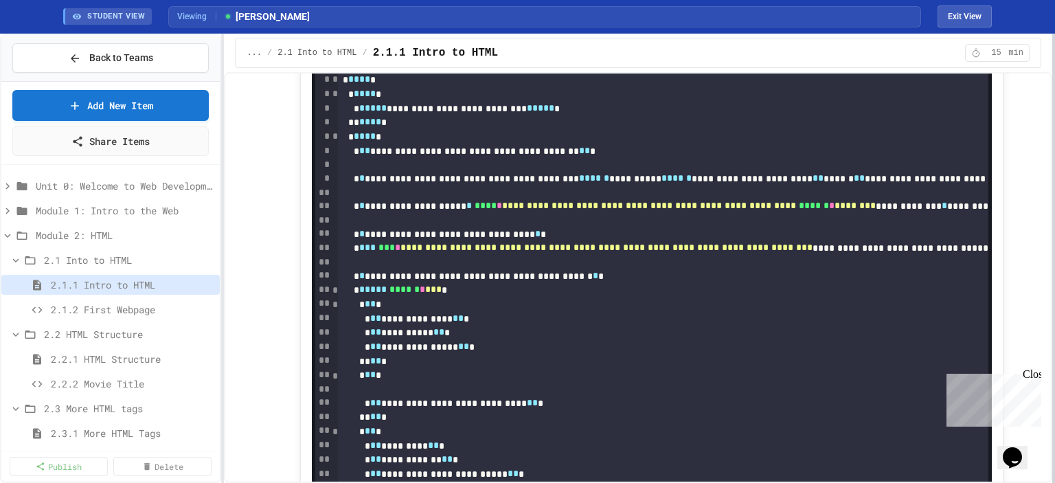
click at [1054, 195] on div at bounding box center [1053, 258] width 3 height 449
click at [143, 310] on span "2.1.2 First Webpage" at bounding box center [126, 309] width 150 height 14
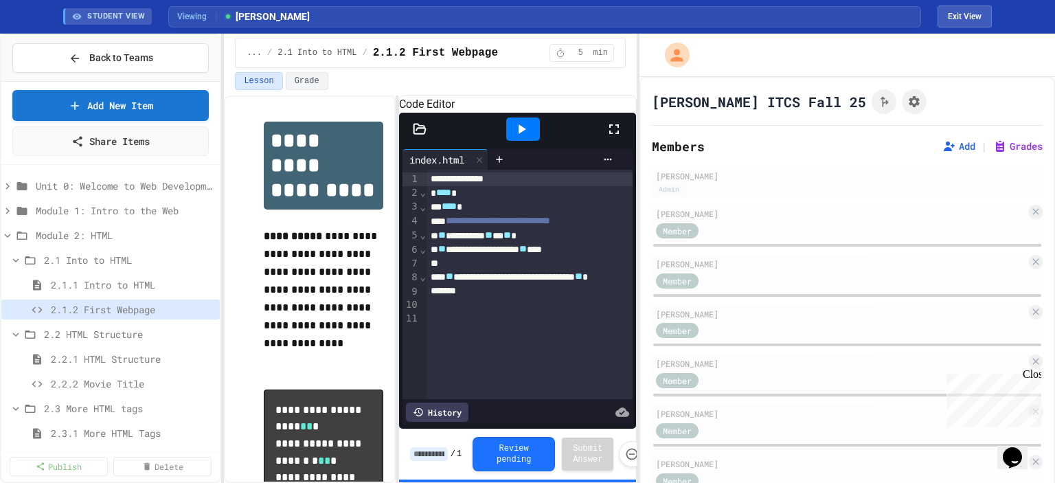
click at [632, 131] on div "**********" at bounding box center [527, 258] width 1055 height 449
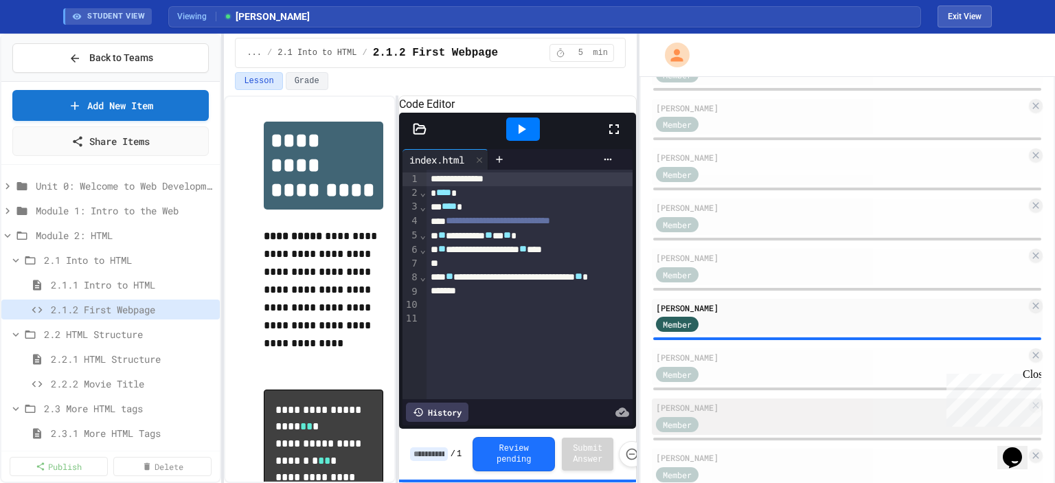
scroll to position [412, 0]
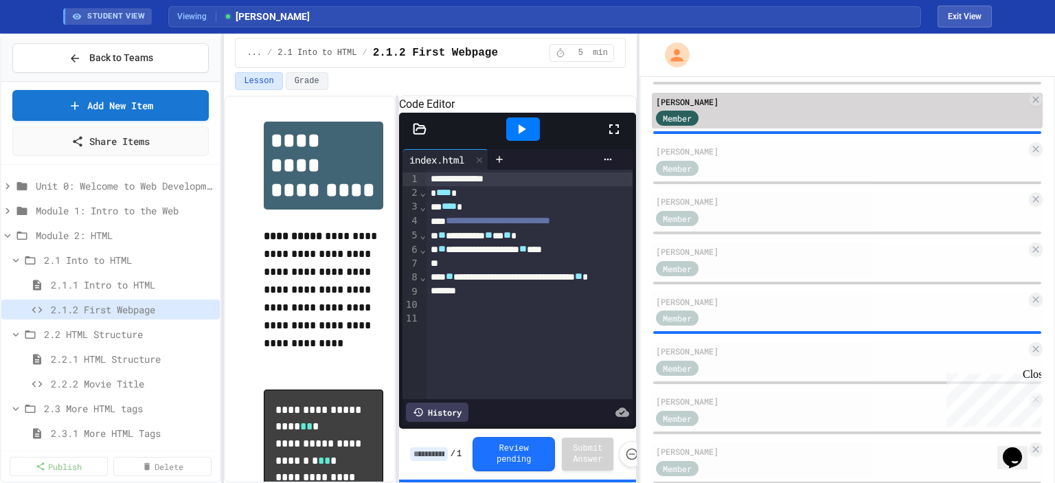
click at [705, 120] on div "Member" at bounding box center [690, 117] width 69 height 17
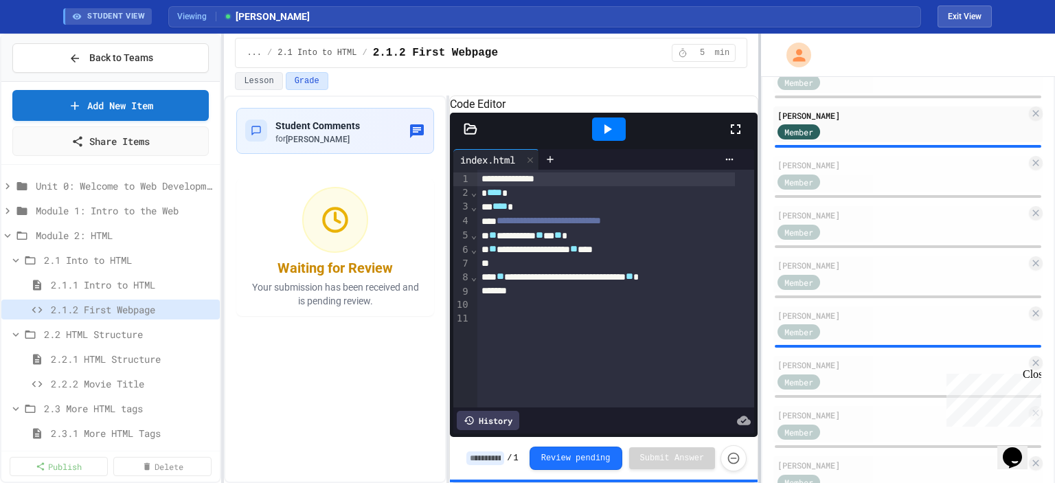
click at [760, 323] on div at bounding box center [759, 258] width 3 height 449
click at [88, 282] on span "2.1.1 Intro to HTML" at bounding box center [126, 284] width 150 height 14
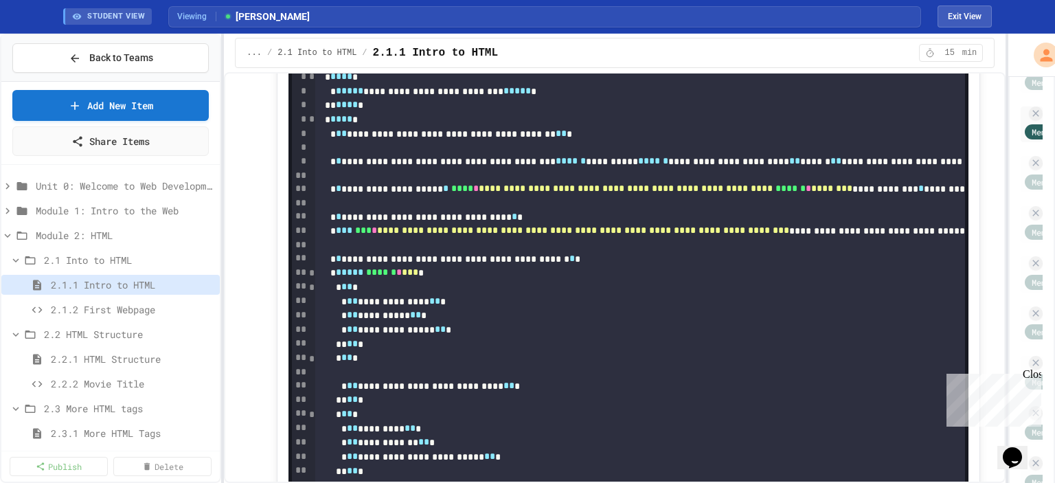
scroll to position [464, 0]
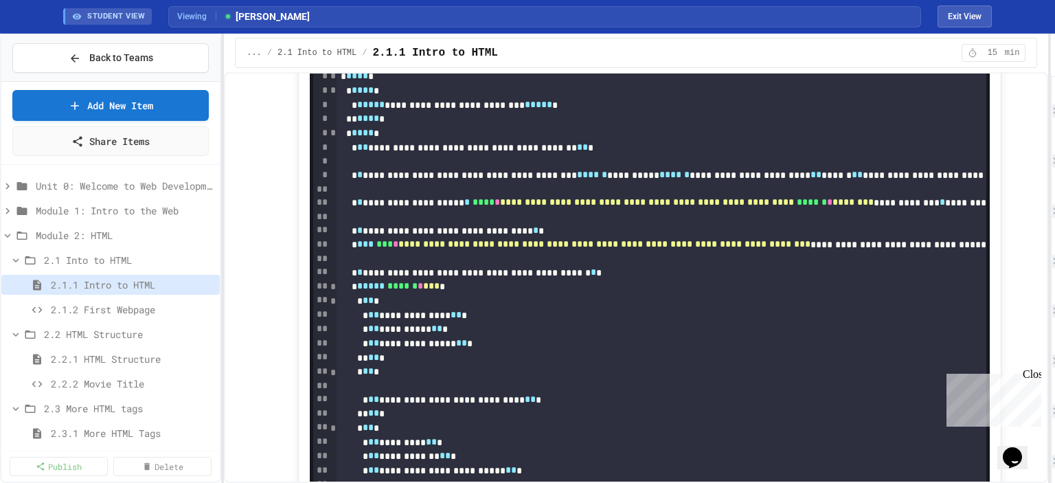
click at [1054, 277] on div "**********" at bounding box center [527, 258] width 1055 height 449
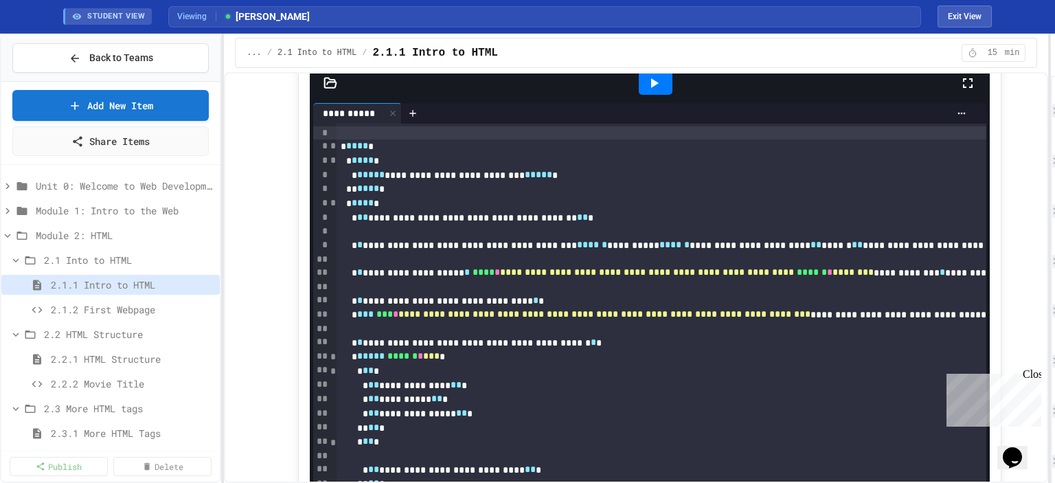
scroll to position [1082, 0]
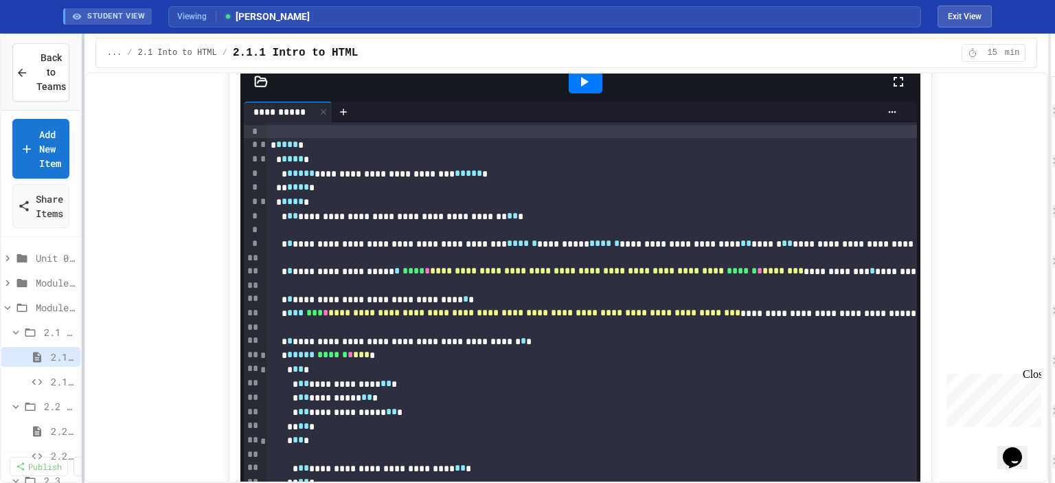
click at [82, 279] on div at bounding box center [83, 258] width 3 height 449
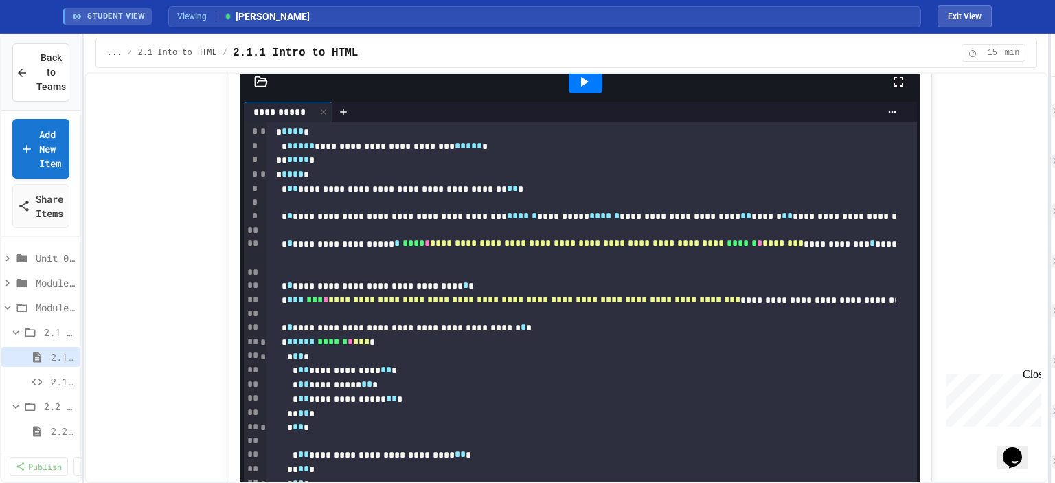
scroll to position [0, 0]
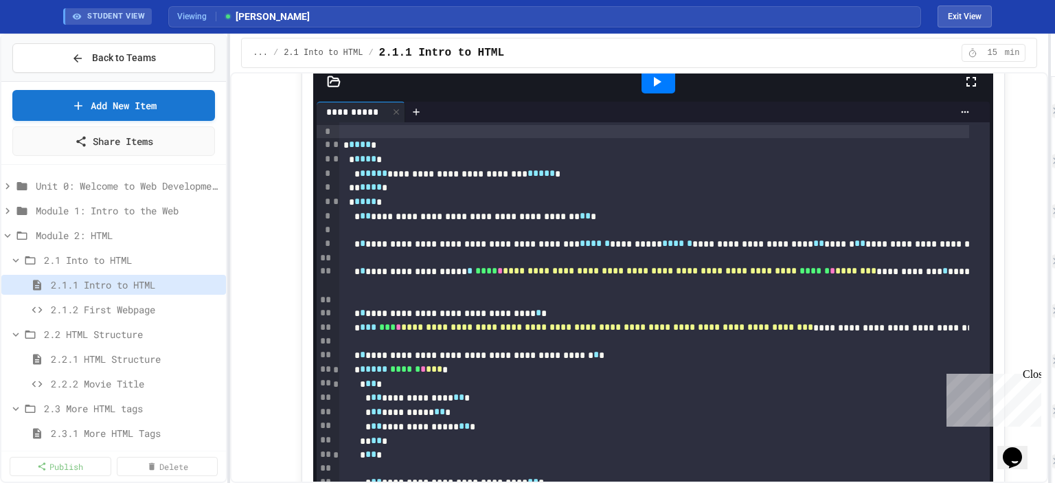
click at [231, 227] on div "**********" at bounding box center [527, 258] width 1055 height 449
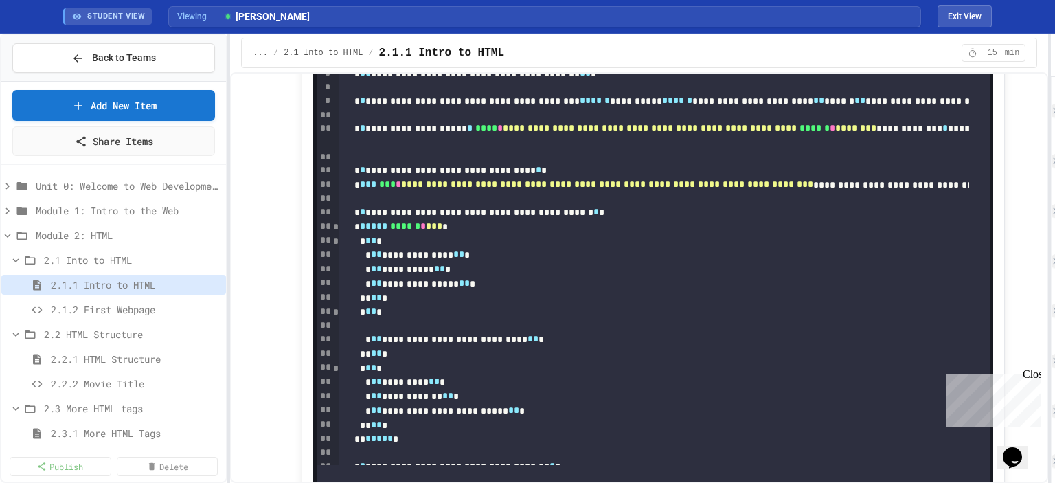
scroll to position [48, 0]
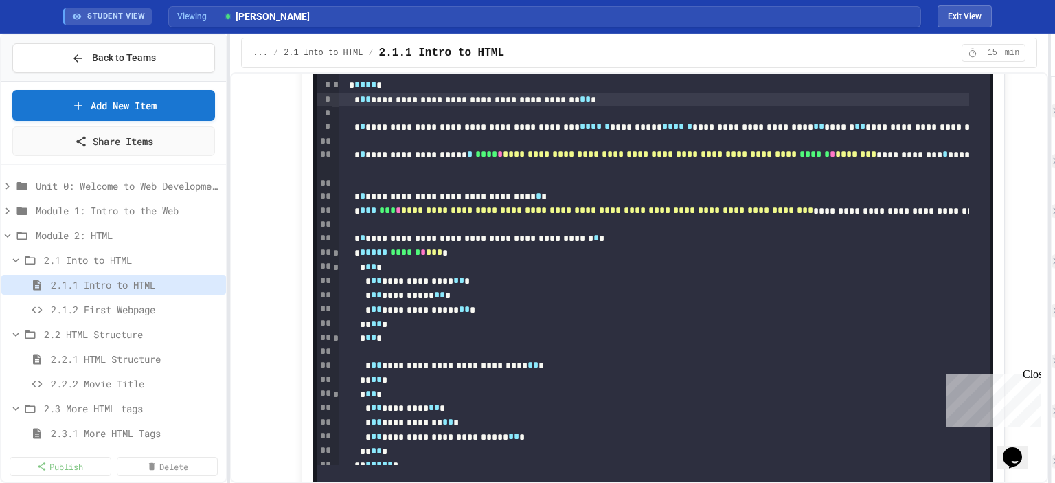
click at [545, 107] on div "**********" at bounding box center [796, 100] width 915 height 14
click at [127, 12] on span "STUDENT VIEW" at bounding box center [116, 17] width 58 height 12
click at [127, 16] on span "STUDENT VIEW" at bounding box center [116, 17] width 58 height 12
click at [186, 15] on span "Viewing" at bounding box center [196, 16] width 39 height 12
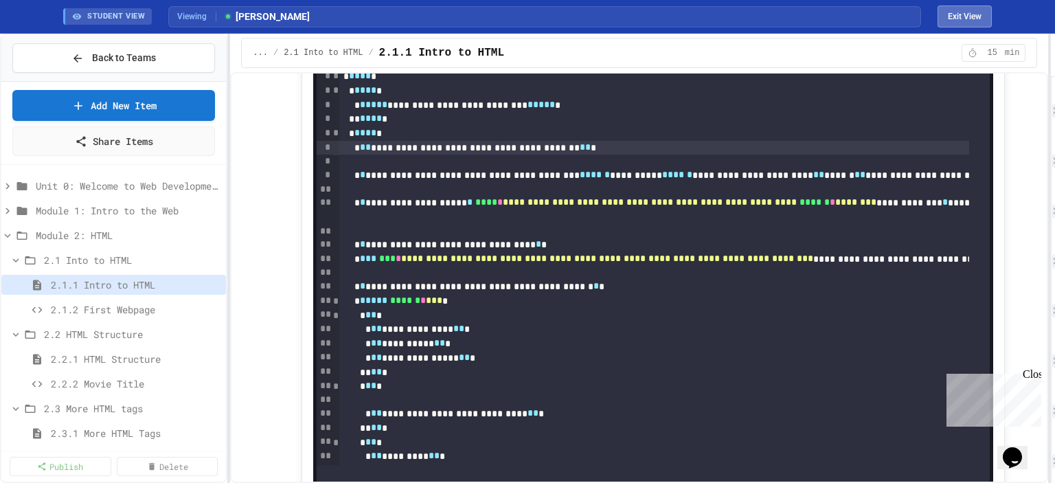
click at [964, 16] on button "Exit View" at bounding box center [964, 16] width 54 height 22
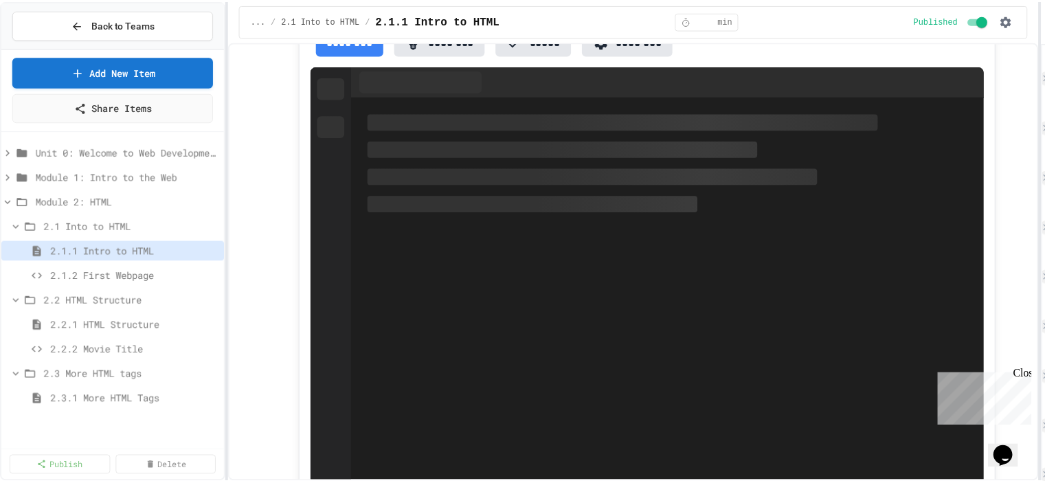
scroll to position [1235, 0]
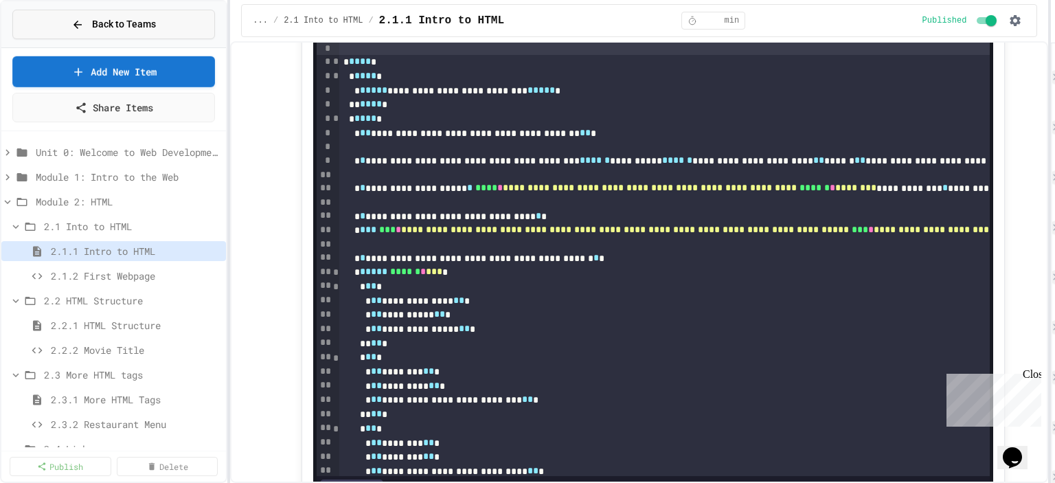
click at [165, 23] on button "Back to Teams" at bounding box center [113, 25] width 203 height 30
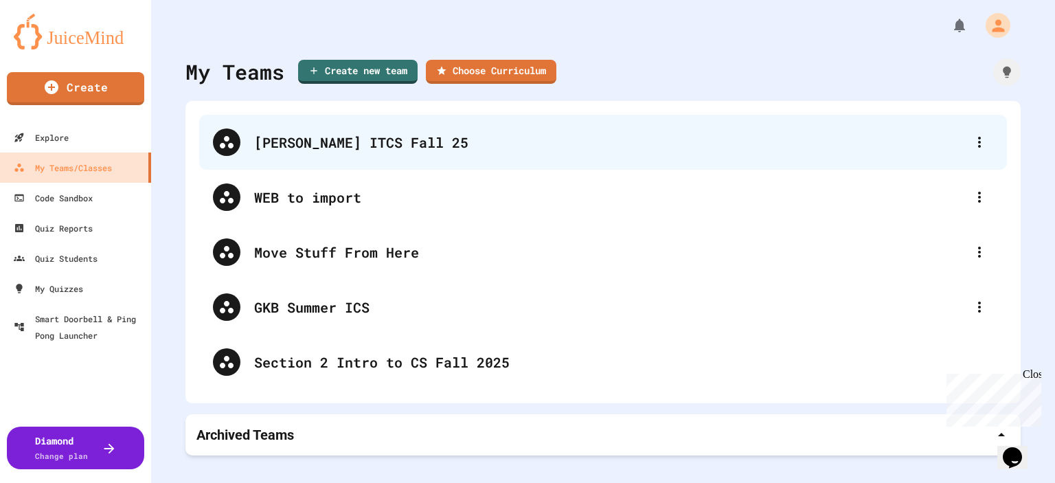
click at [309, 139] on div "[PERSON_NAME] ITCS Fall 25" at bounding box center [609, 142] width 711 height 21
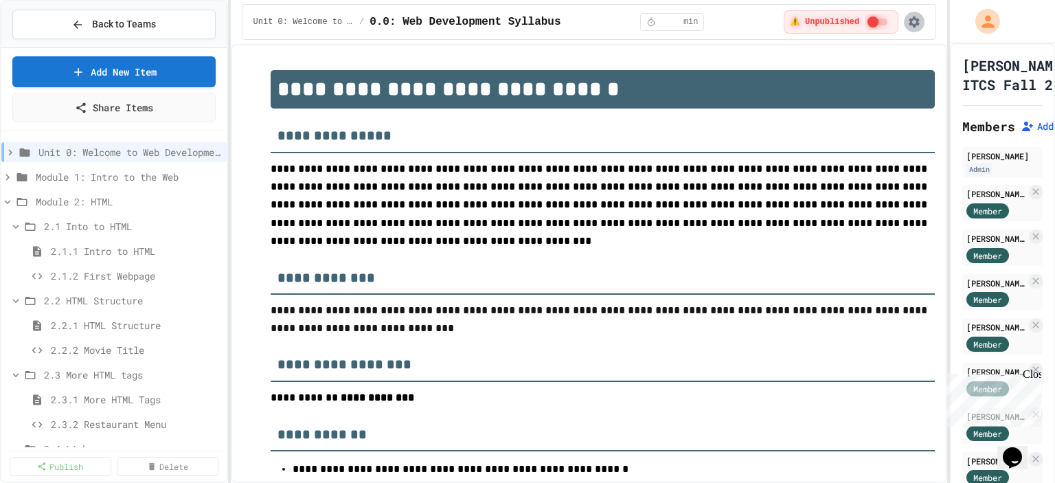
click at [915, 22] on icon "button" at bounding box center [914, 22] width 14 height 14
click at [990, 17] on div at bounding box center [527, 241] width 1055 height 483
click at [990, 17] on icon "My Account" at bounding box center [989, 22] width 16 height 16
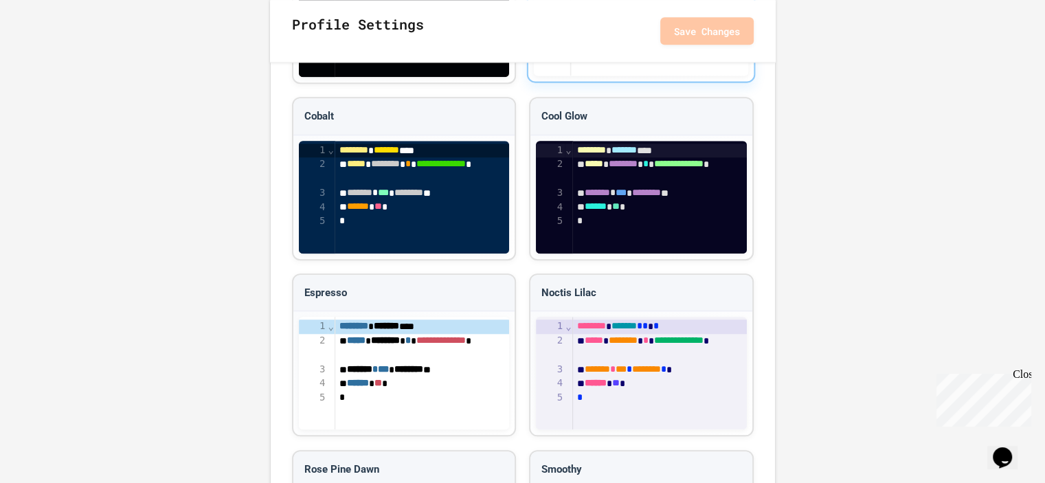
scroll to position [1305, 0]
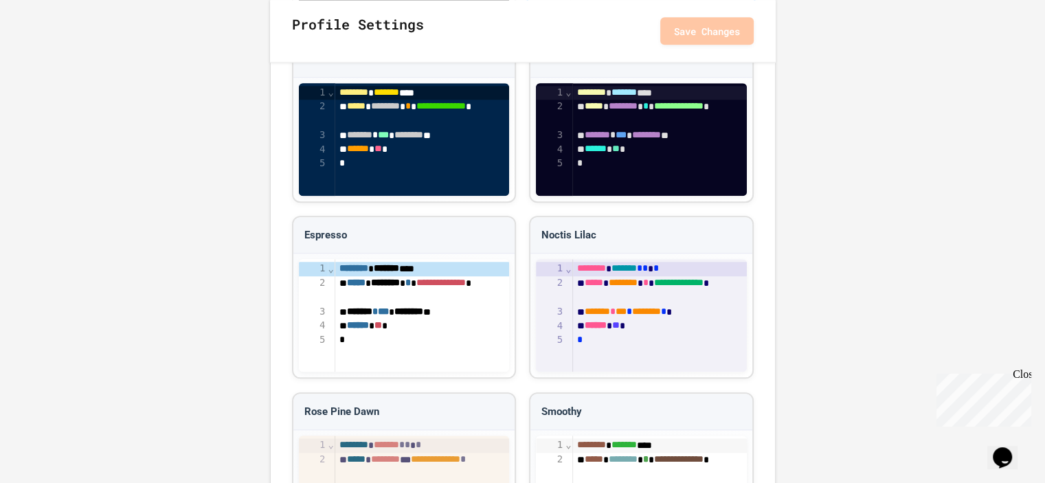
click at [565, 254] on div "Noctis Lilac" at bounding box center [640, 235] width 221 height 37
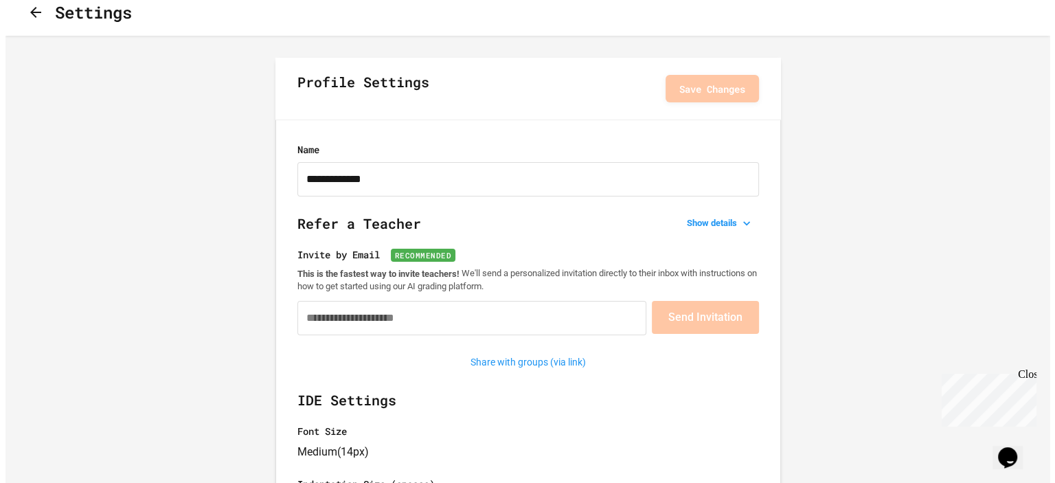
scroll to position [0, 0]
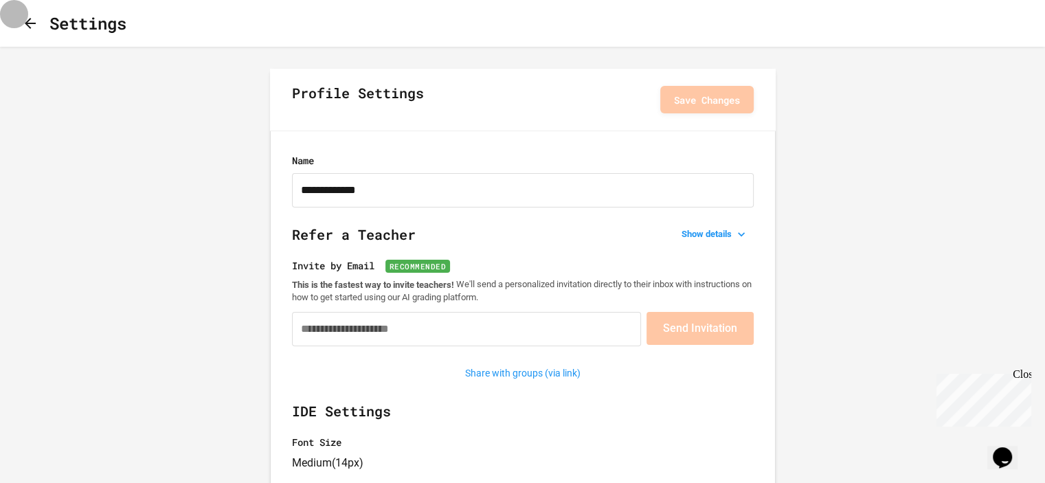
click at [38, 28] on icon "button" at bounding box center [30, 23] width 16 height 16
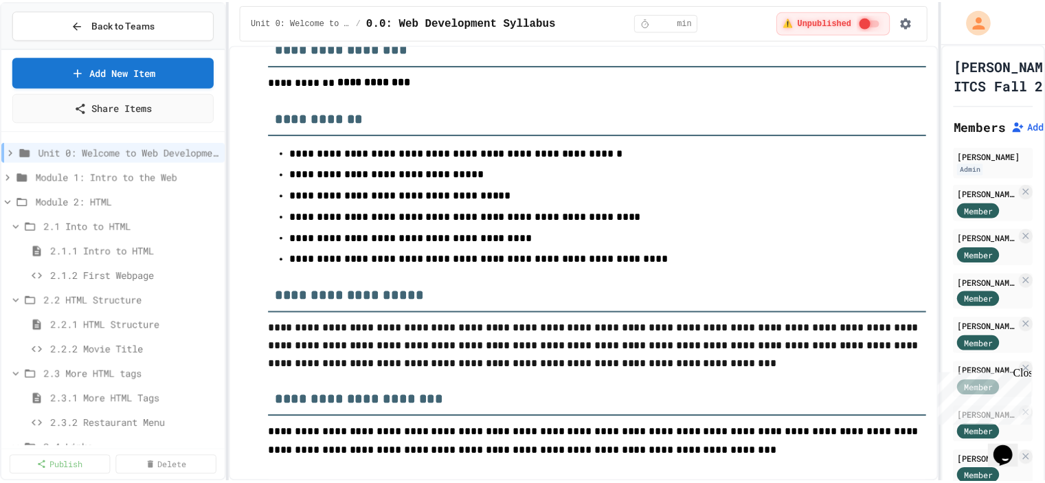
scroll to position [343, 0]
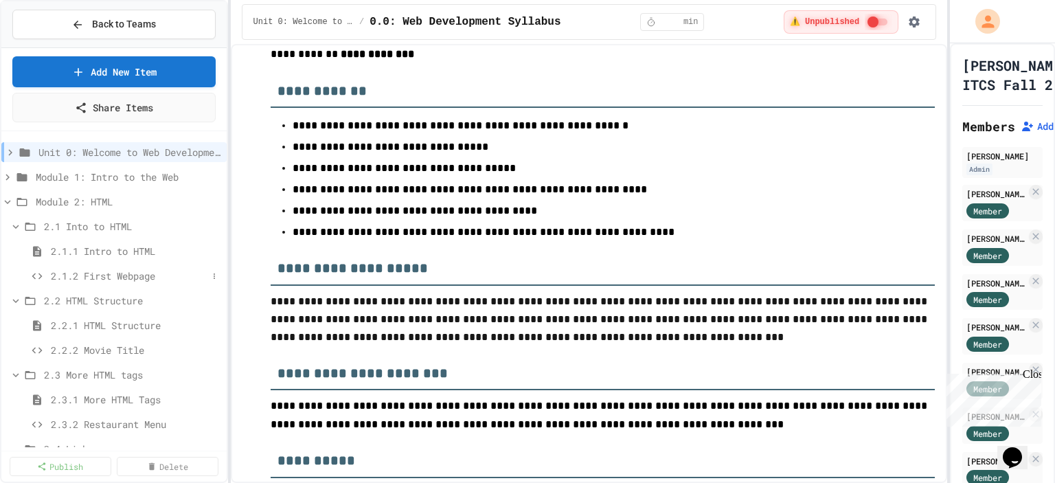
click at [121, 275] on span "2.1.2 First Webpage" at bounding box center [129, 276] width 157 height 14
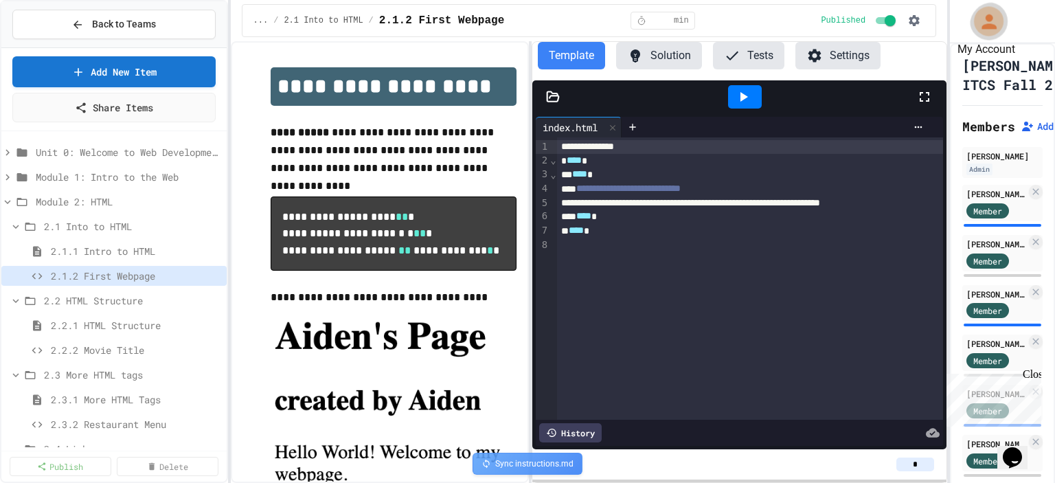
click at [987, 24] on icon "My Account" at bounding box center [988, 21] width 15 height 15
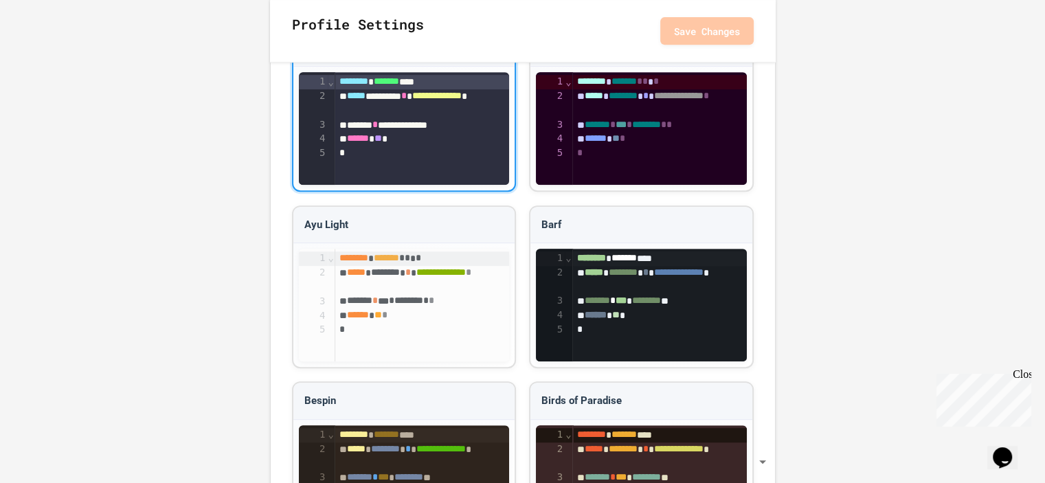
scroll to position [618, 0]
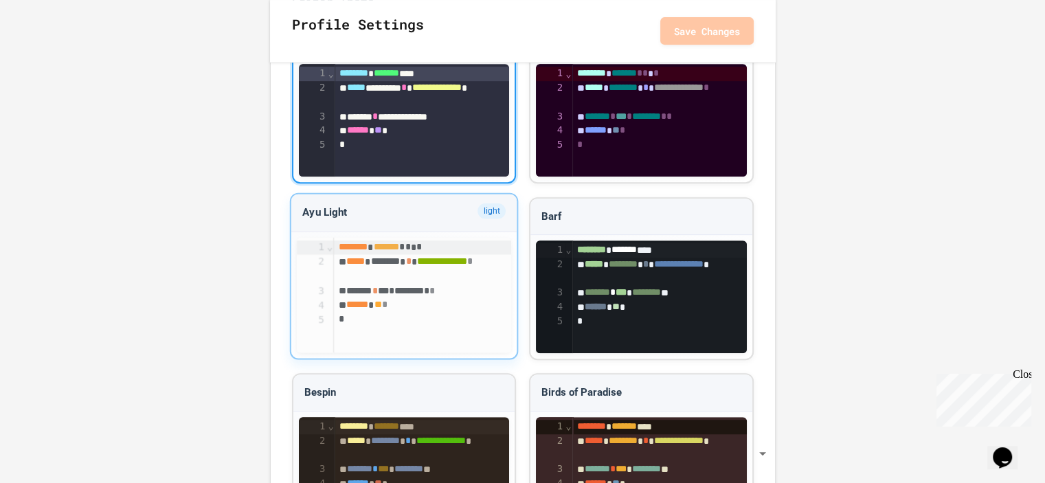
click at [416, 265] on span "**********" at bounding box center [441, 260] width 50 height 10
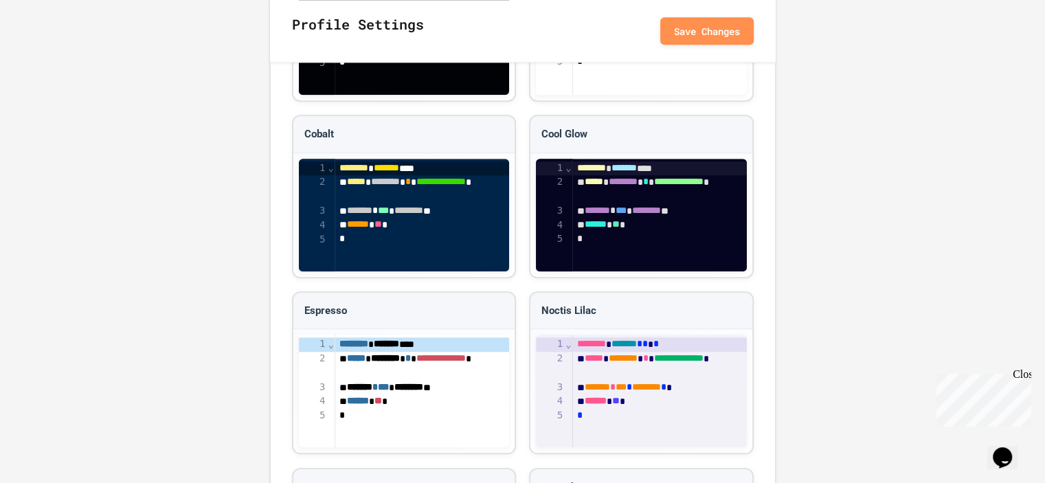
scroll to position [1236, 0]
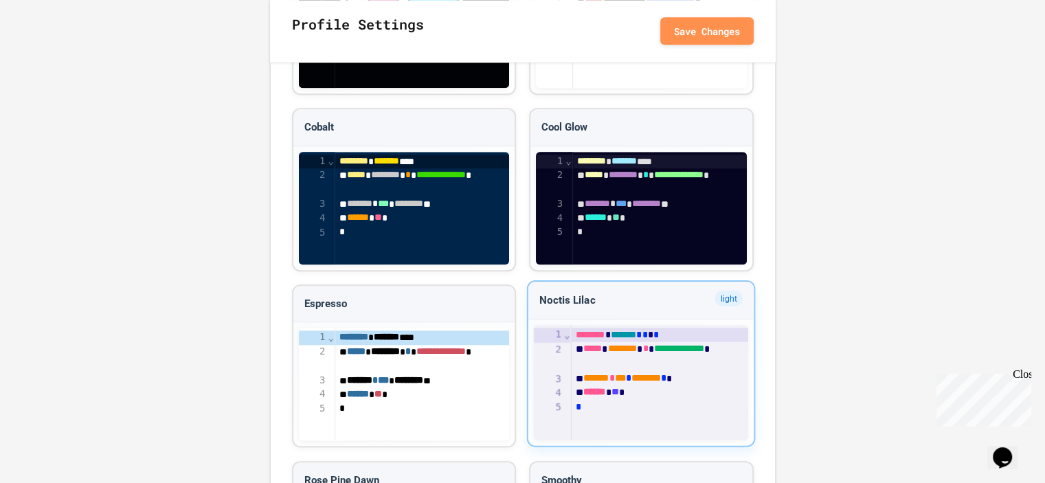
click at [632, 338] on span "*******" at bounding box center [623, 333] width 26 height 10
click at [717, 27] on button "Save Changes" at bounding box center [706, 29] width 93 height 27
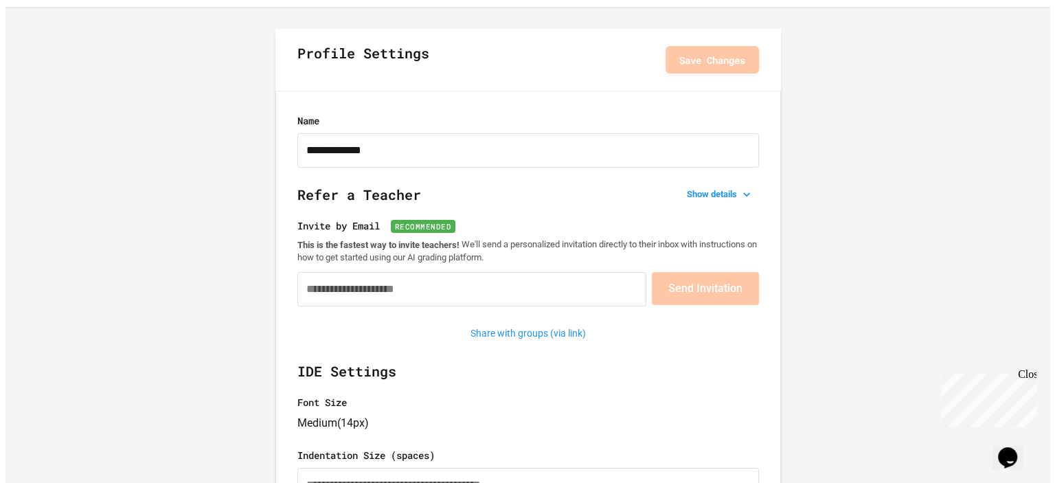
scroll to position [0, 0]
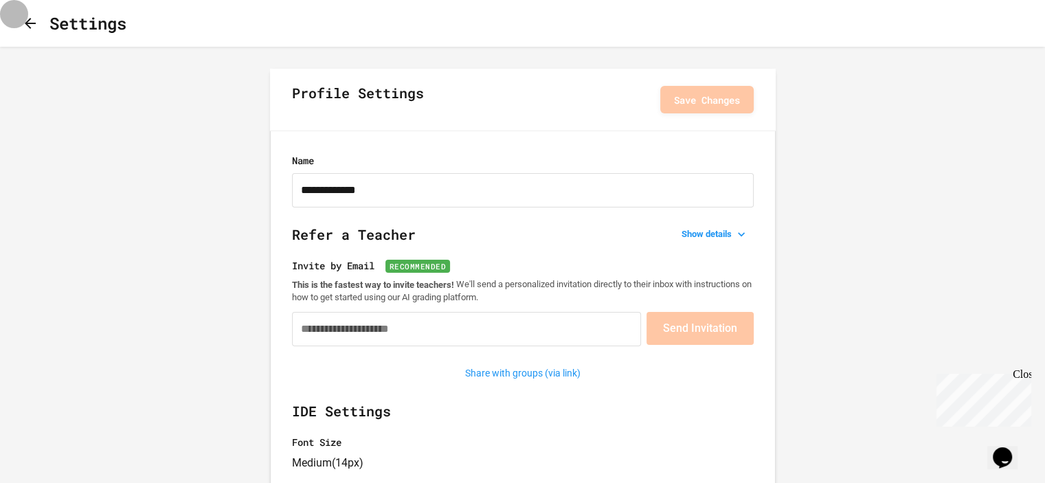
click at [32, 27] on icon "button" at bounding box center [30, 23] width 16 height 16
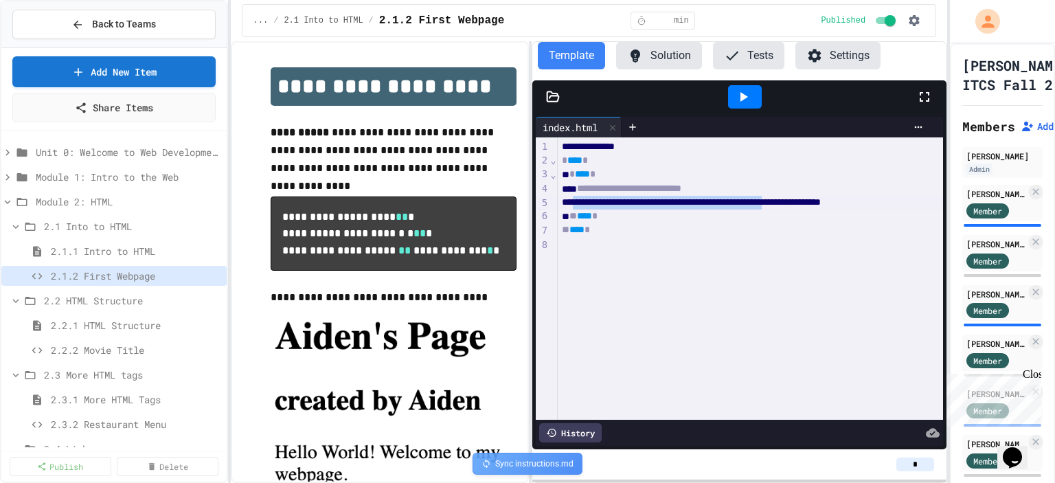
drag, startPoint x: 574, startPoint y: 203, endPoint x: 867, endPoint y: 203, distance: 293.2
click at [867, 203] on div "**********" at bounding box center [759, 203] width 402 height 14
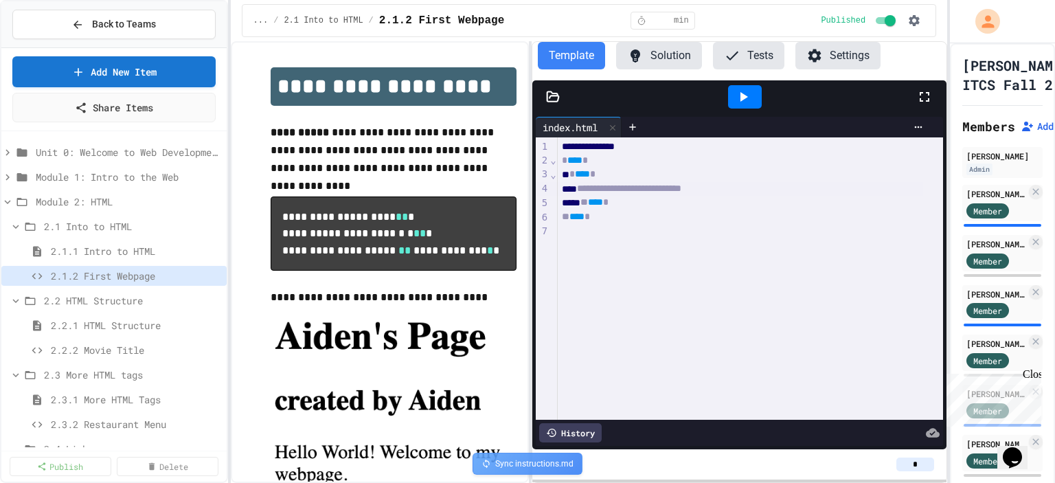
click at [768, 188] on div "**********" at bounding box center [740, 189] width 365 height 14
click at [824, 57] on button "Settings" at bounding box center [837, 55] width 85 height 27
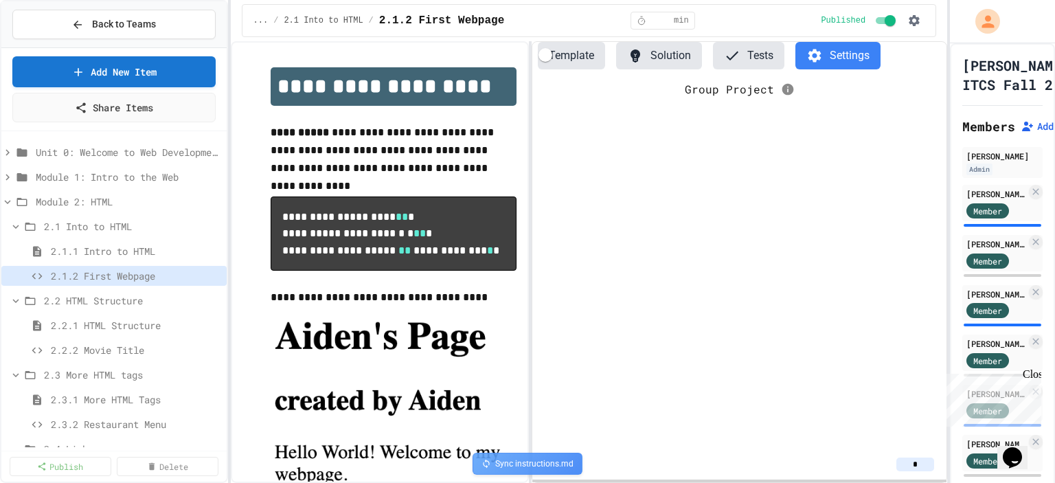
click at [824, 57] on button "Settings" at bounding box center [837, 55] width 85 height 27
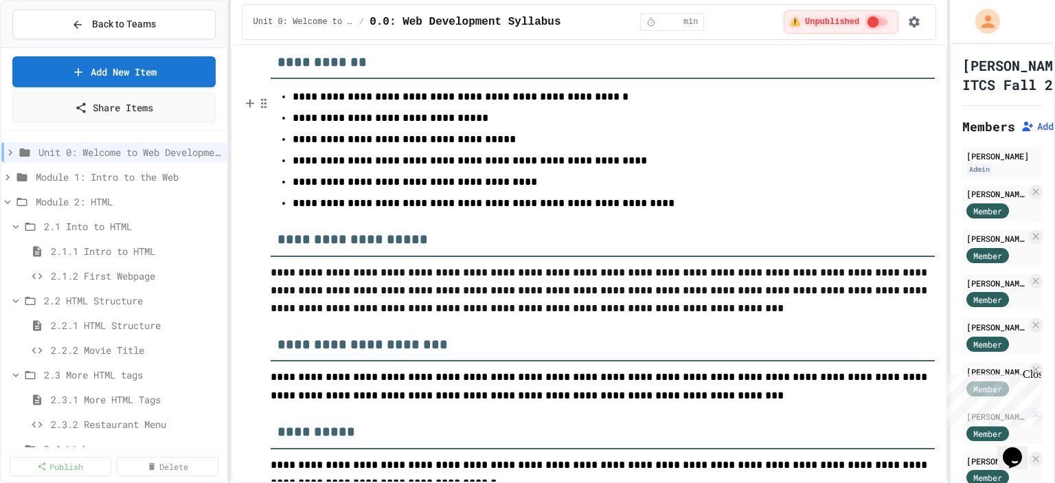
scroll to position [412, 0]
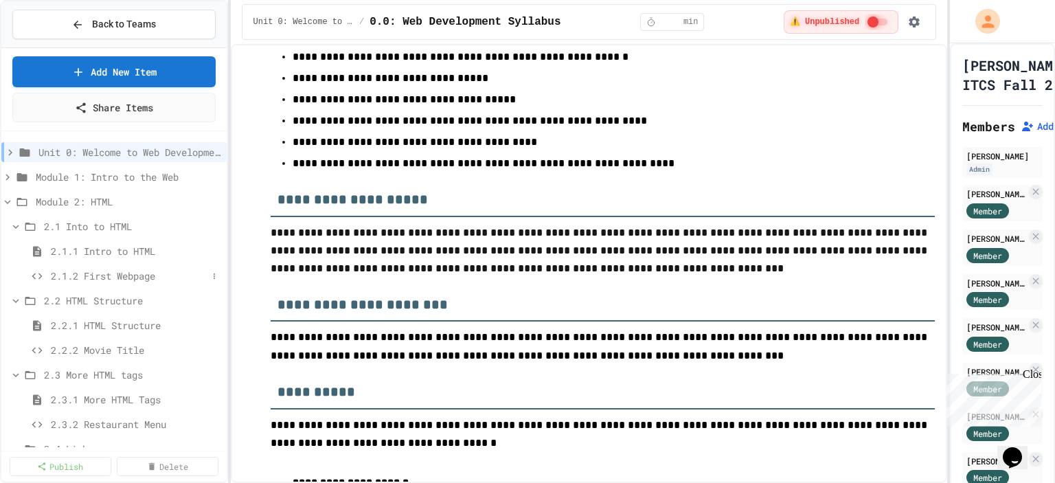
click at [93, 271] on span "2.1.2 First Webpage" at bounding box center [129, 276] width 157 height 14
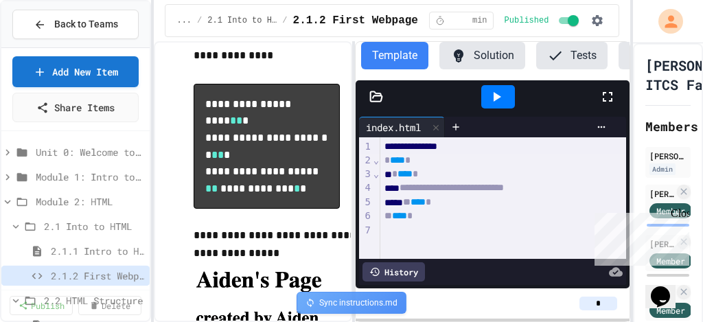
scroll to position [173, 0]
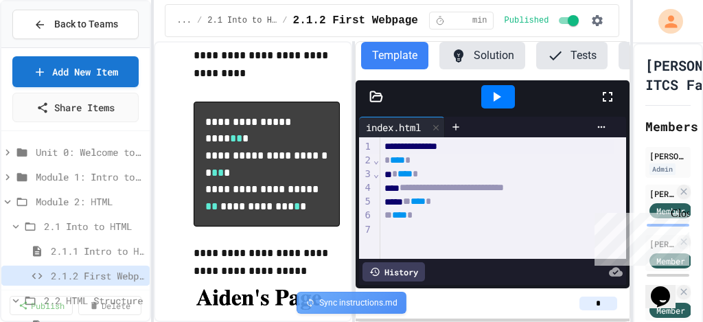
drag, startPoint x: 967, startPoint y: 2, endPoint x: 442, endPoint y: 232, distance: 573.5
click at [442, 232] on div at bounding box center [503, 230] width 246 height 14
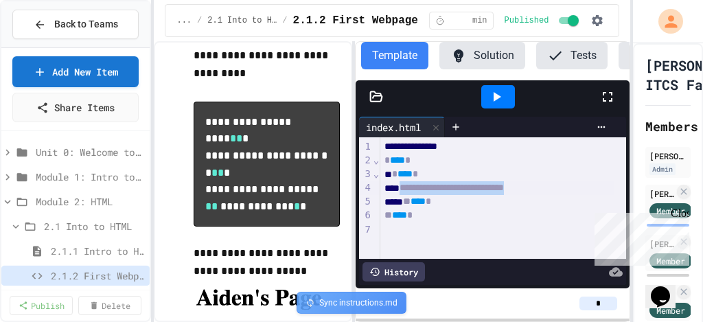
drag, startPoint x: 567, startPoint y: 196, endPoint x: 404, endPoint y: 190, distance: 162.2
click at [404, 190] on div "**********" at bounding box center [496, 188] width 233 height 14
click at [573, 192] on div "**********" at bounding box center [496, 188] width 233 height 14
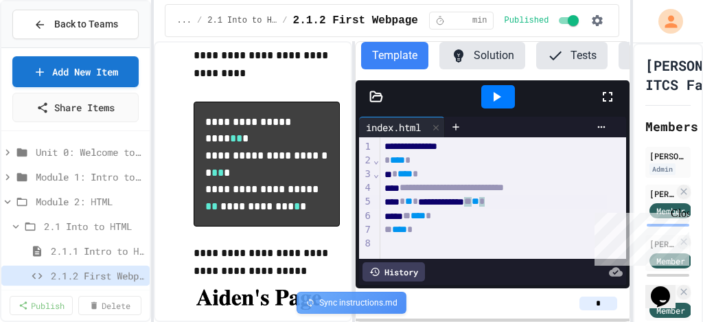
click at [534, 203] on div "**********" at bounding box center [493, 202] width 227 height 14
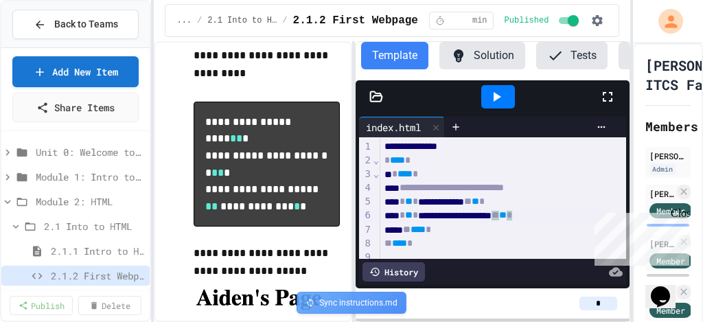
click at [567, 220] on div "**********" at bounding box center [493, 216] width 227 height 14
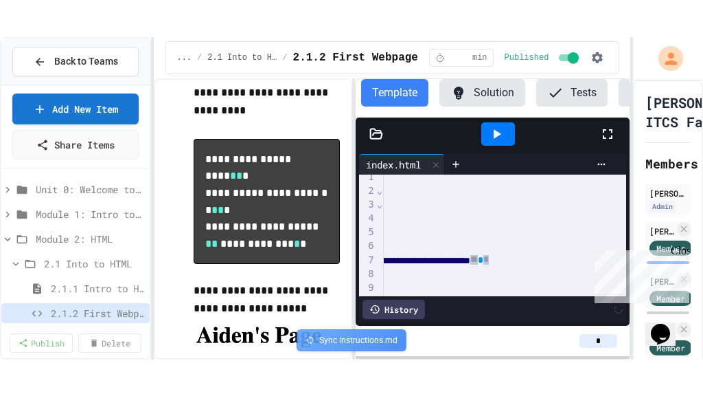
scroll to position [7, 201]
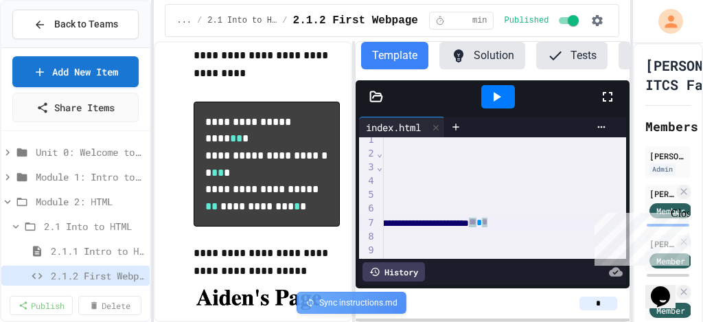
click at [613, 98] on icon at bounding box center [608, 97] width 16 height 16
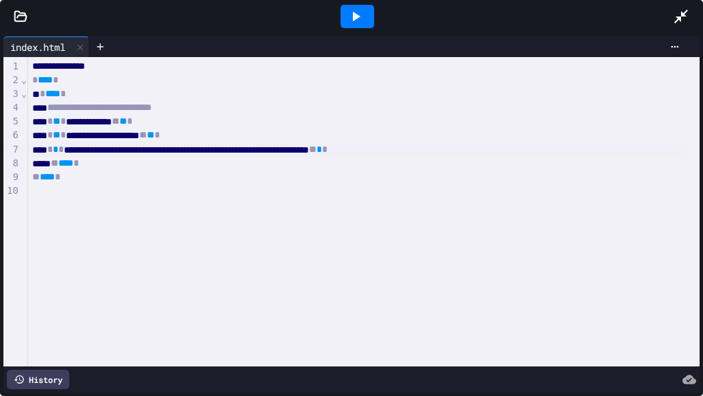
click at [222, 149] on div "**********" at bounding box center [357, 150] width 659 height 14
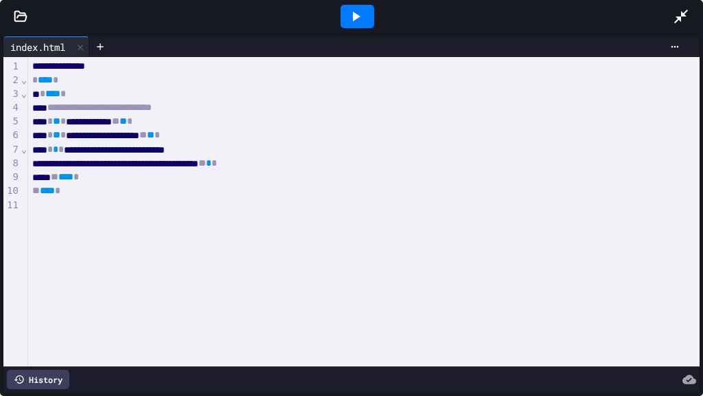
click at [226, 162] on div "**********" at bounding box center [357, 164] width 659 height 14
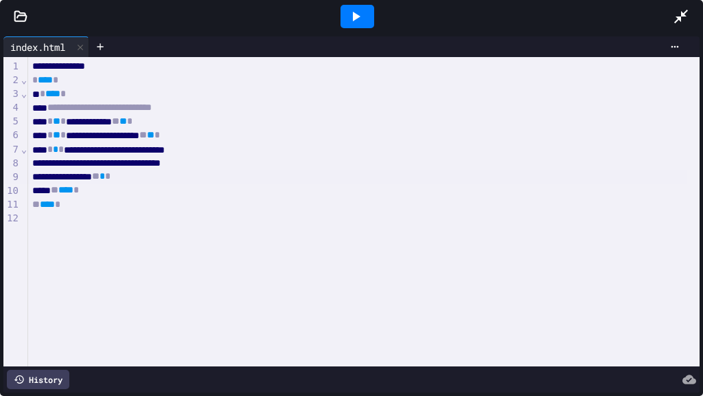
click at [352, 23] on icon at bounding box center [355, 16] width 16 height 16
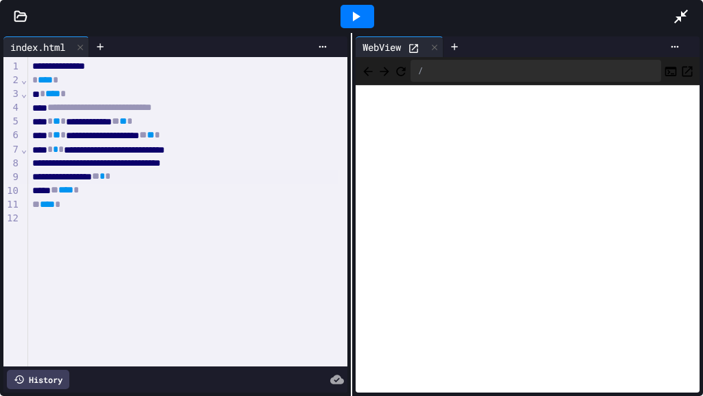
click at [681, 16] on icon at bounding box center [681, 17] width 14 height 14
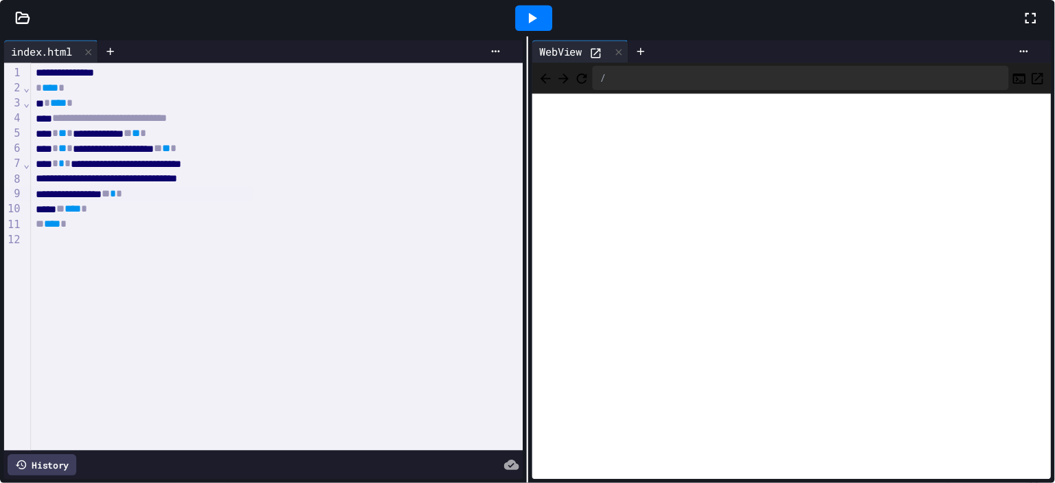
scroll to position [173, 0]
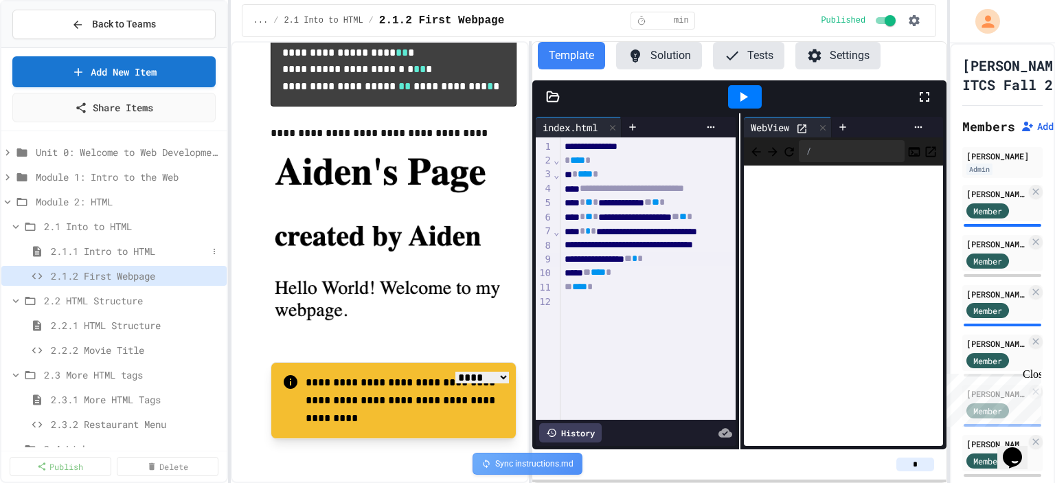
drag, startPoint x: 573, startPoint y: 1, endPoint x: 121, endPoint y: 248, distance: 514.7
click at [121, 248] on span "2.1.1 Intro to HTML" at bounding box center [129, 251] width 157 height 14
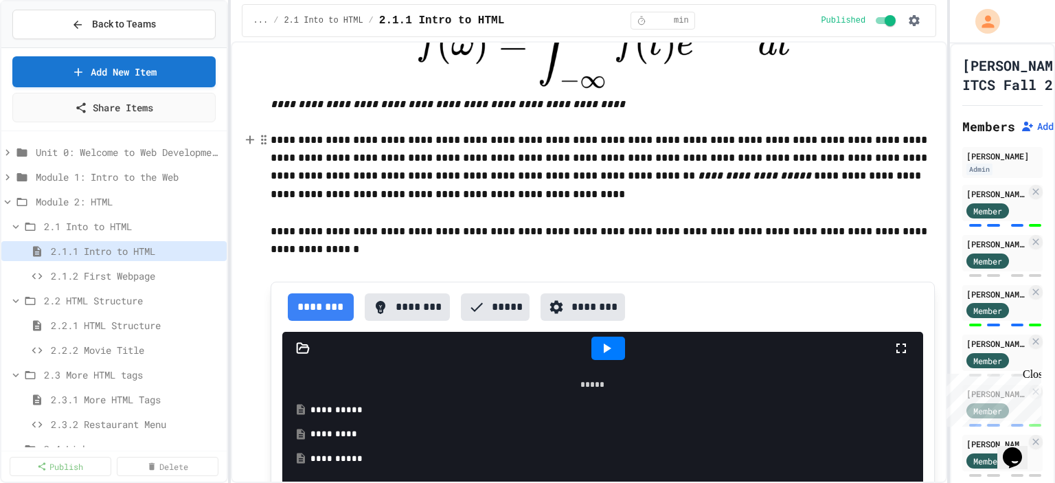
scroll to position [961, 0]
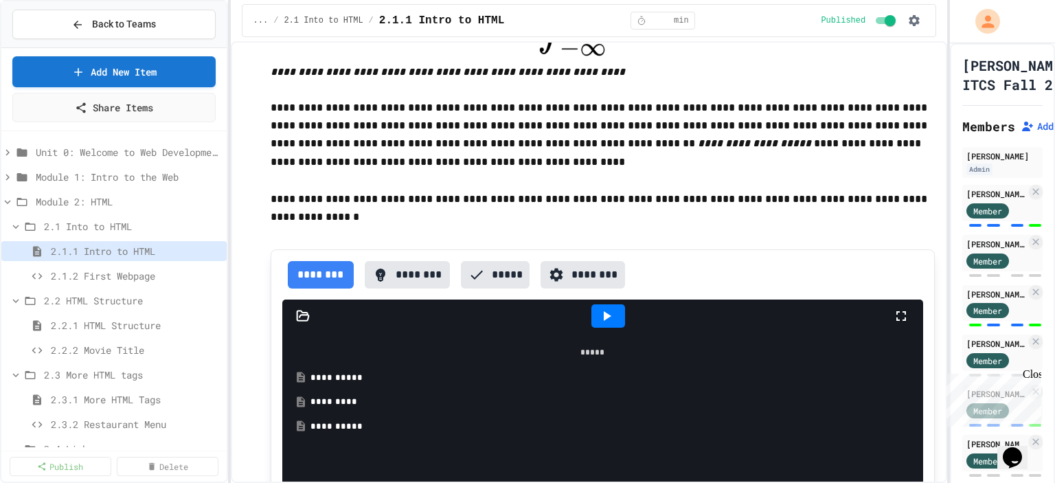
click at [323, 273] on button "********" at bounding box center [321, 274] width 66 height 27
click at [591, 308] on div at bounding box center [608, 315] width 34 height 23
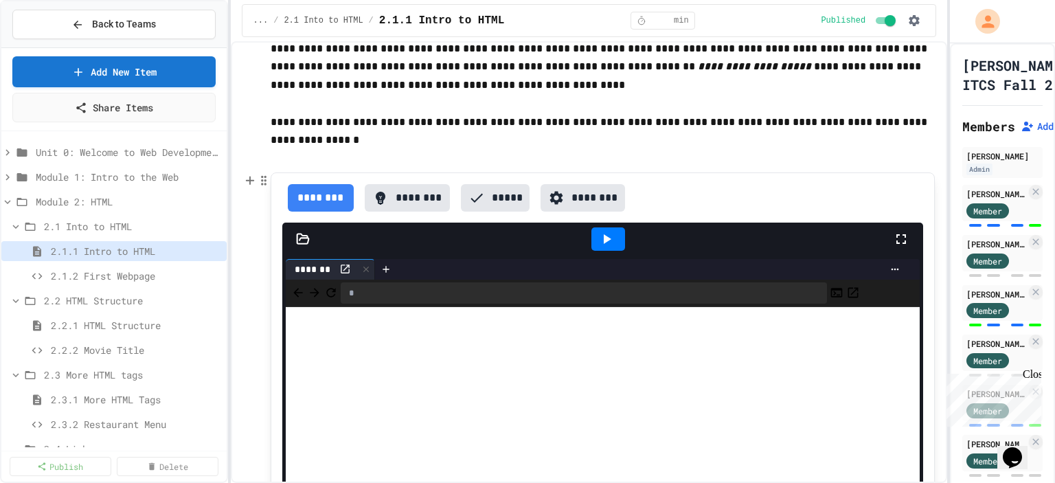
scroll to position [1030, 0]
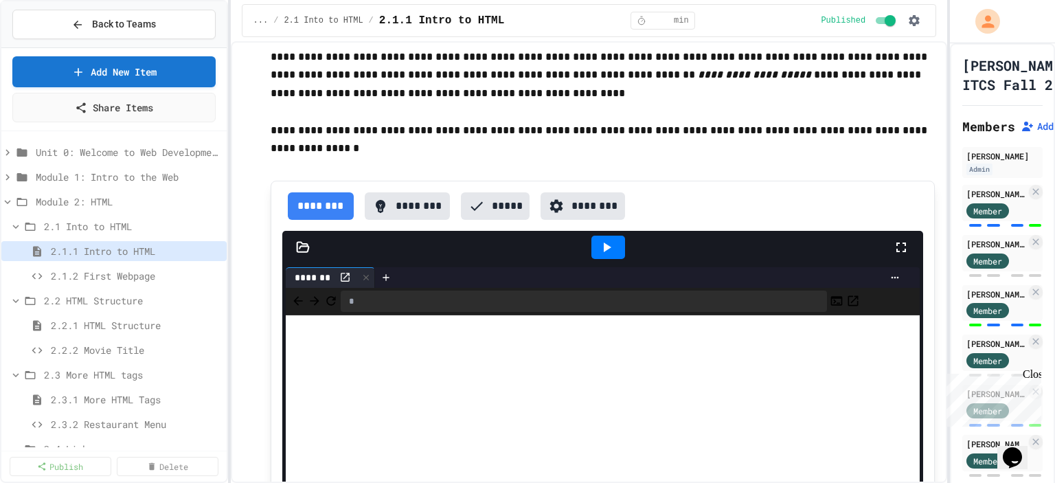
click at [313, 198] on button "********" at bounding box center [321, 205] width 66 height 27
click at [365, 279] on icon at bounding box center [366, 278] width 10 height 10
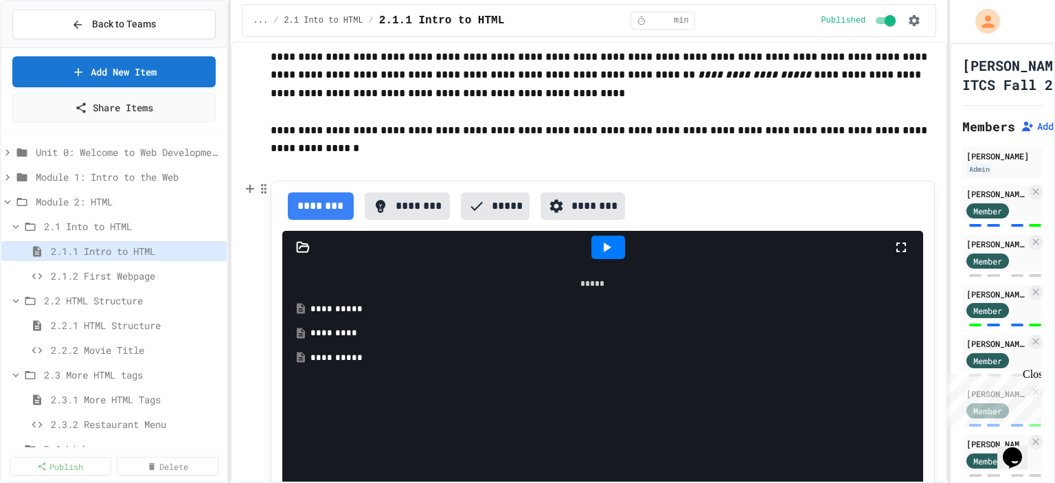
click at [347, 304] on div "**********" at bounding box center [602, 309] width 584 height 14
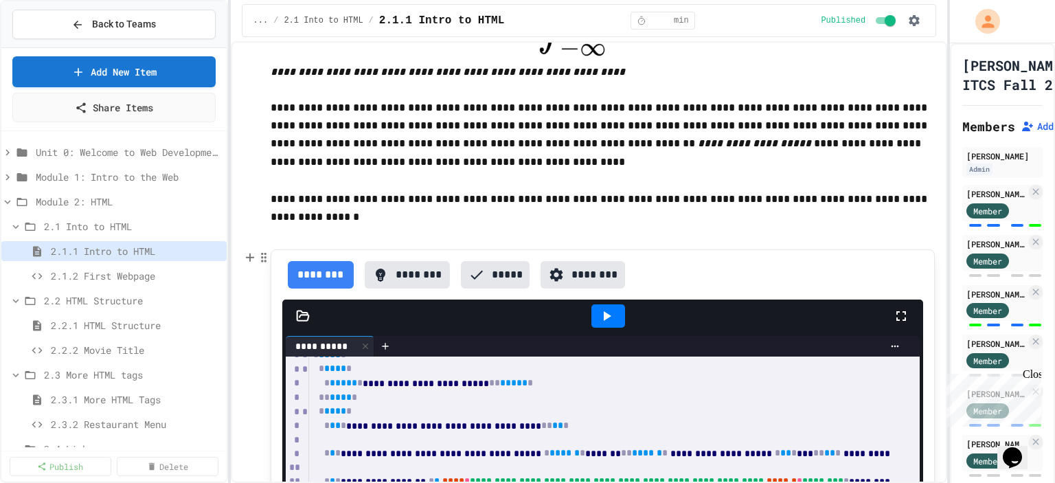
scroll to position [0, 0]
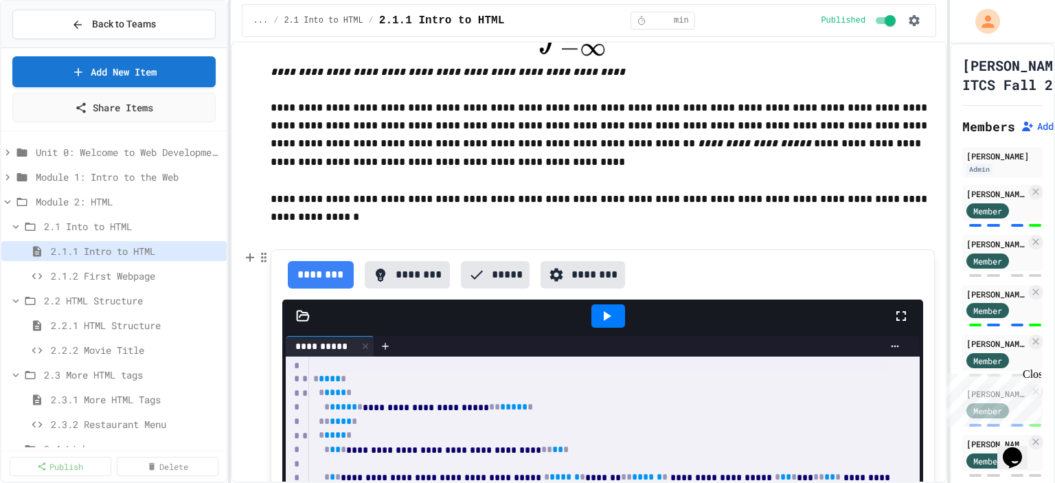
click at [605, 310] on icon at bounding box center [606, 316] width 16 height 16
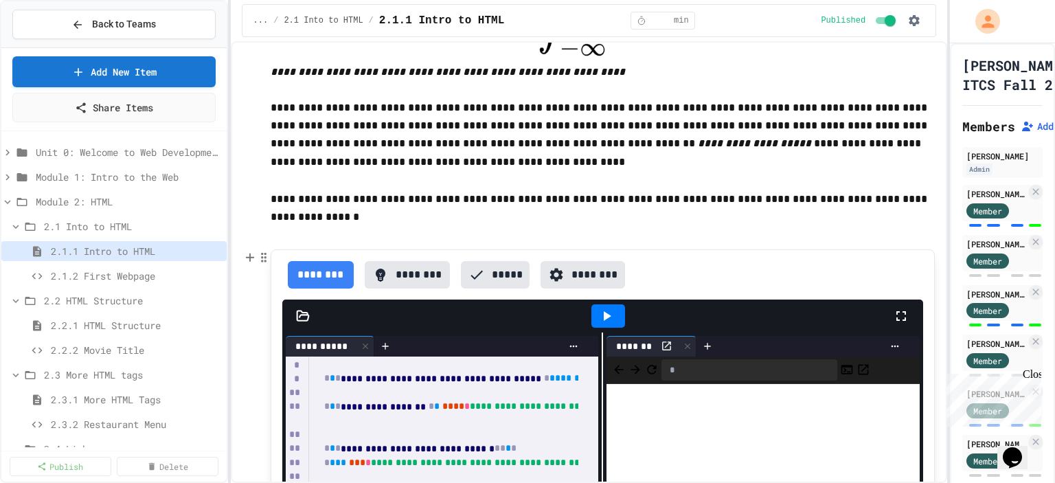
scroll to position [69, 0]
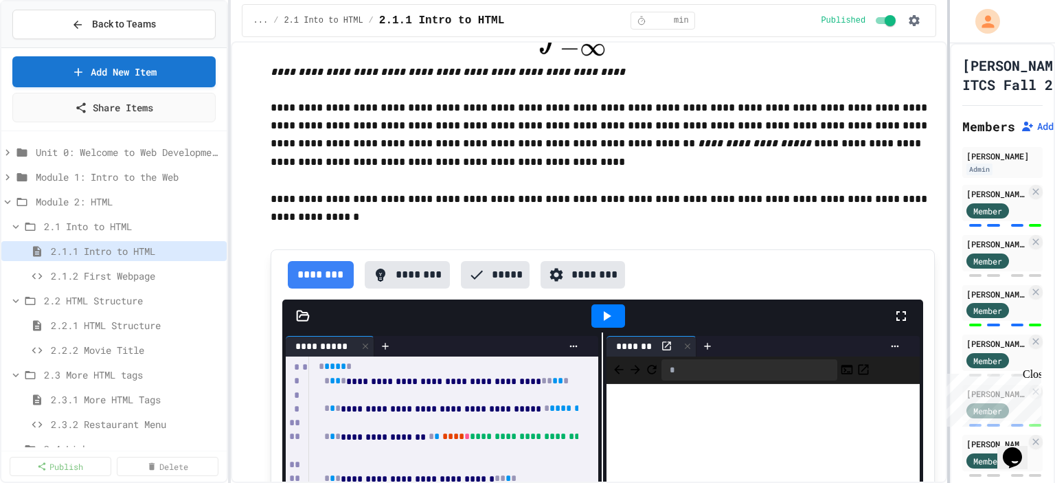
click at [948, 271] on div at bounding box center [948, 241] width 3 height 483
click at [116, 347] on span "2.2.2 Movie Title" at bounding box center [129, 350] width 157 height 14
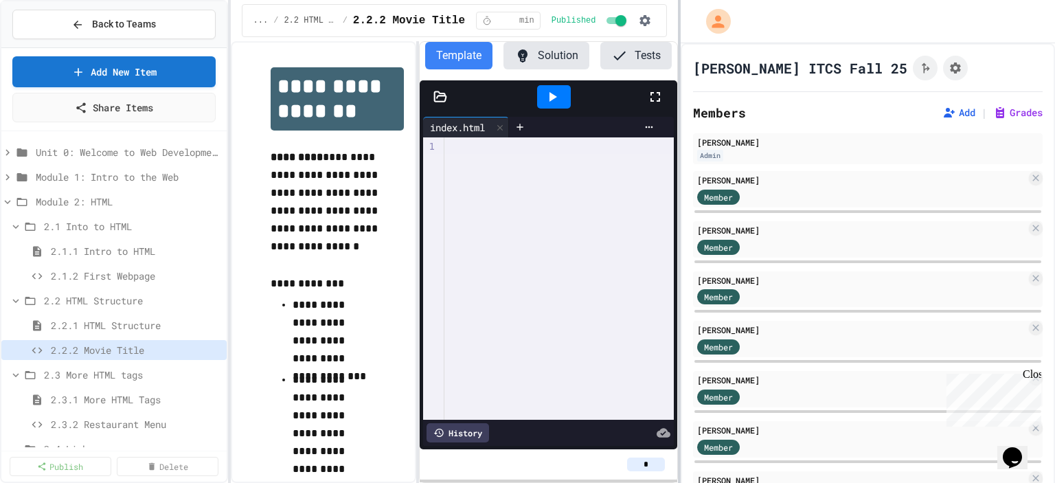
click at [676, 235] on div "**********" at bounding box center [527, 241] width 1055 height 483
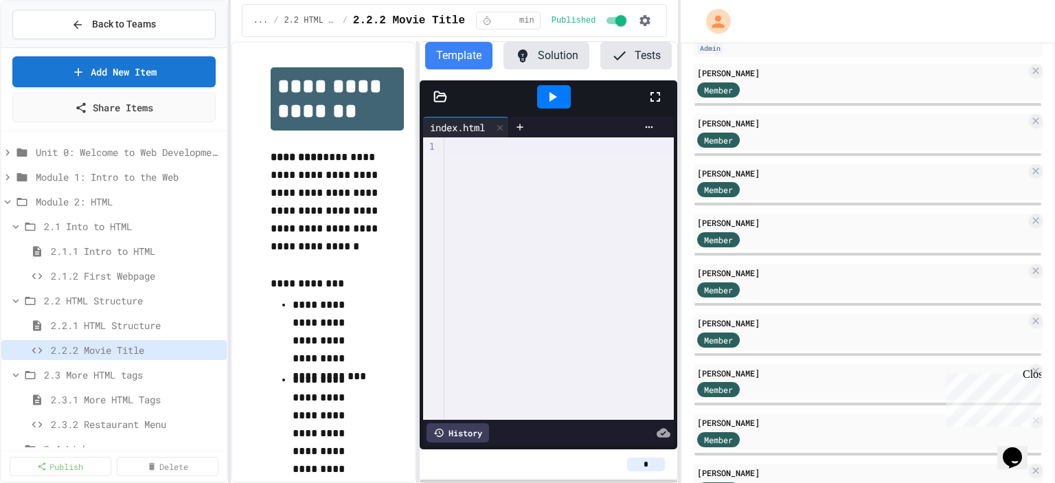
scroll to position [137, 0]
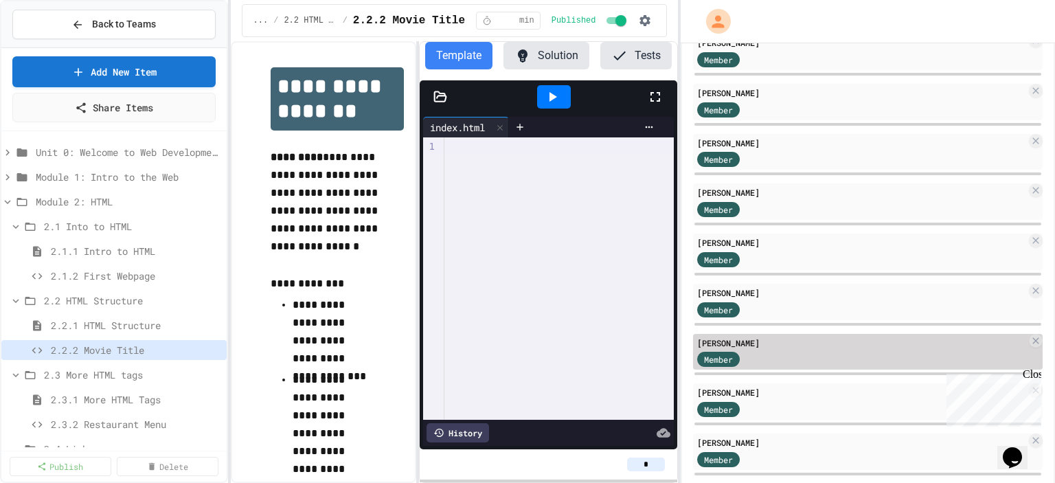
click at [835, 350] on div "[PERSON_NAME] Member" at bounding box center [868, 352] width 350 height 36
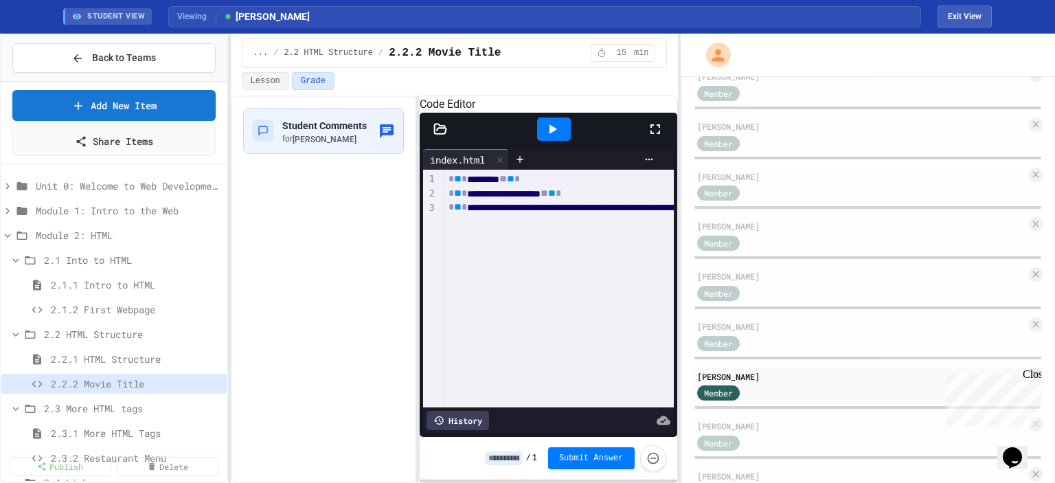
click at [546, 137] on icon at bounding box center [552, 129] width 16 height 16
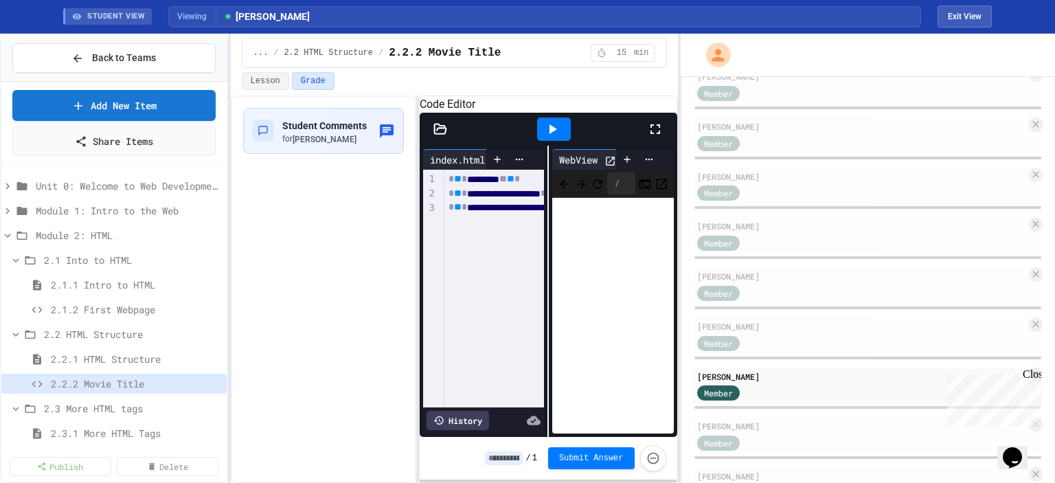
click at [657, 137] on icon at bounding box center [655, 129] width 16 height 16
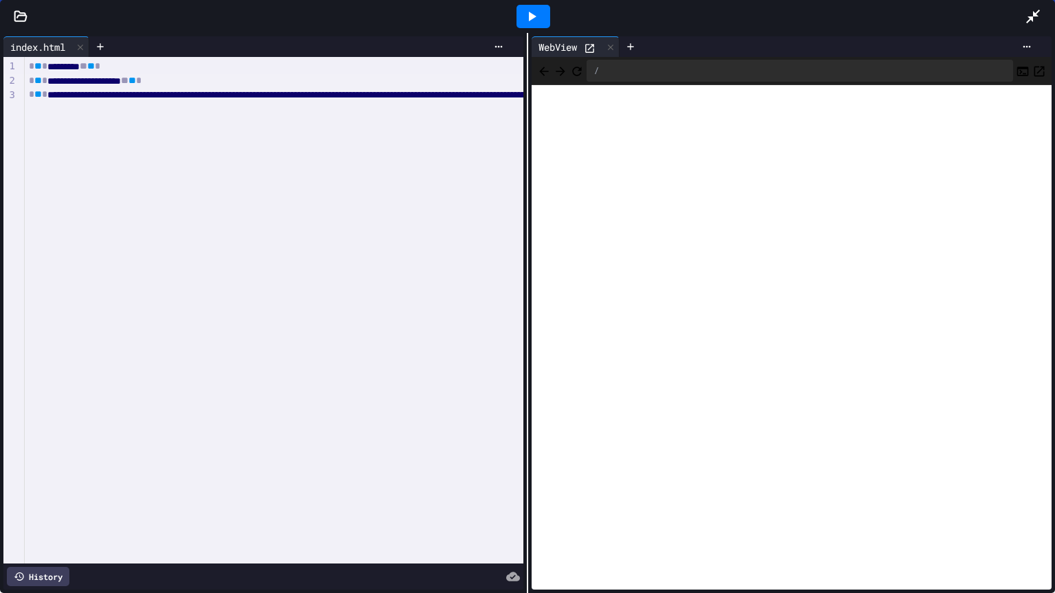
click at [1031, 17] on icon at bounding box center [1033, 17] width 14 height 14
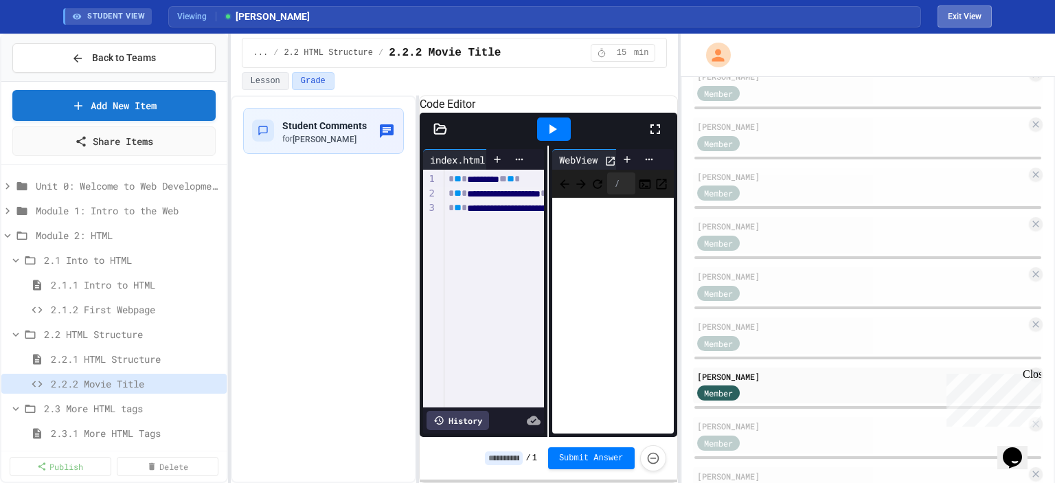
click at [954, 14] on button "Exit View" at bounding box center [964, 16] width 54 height 22
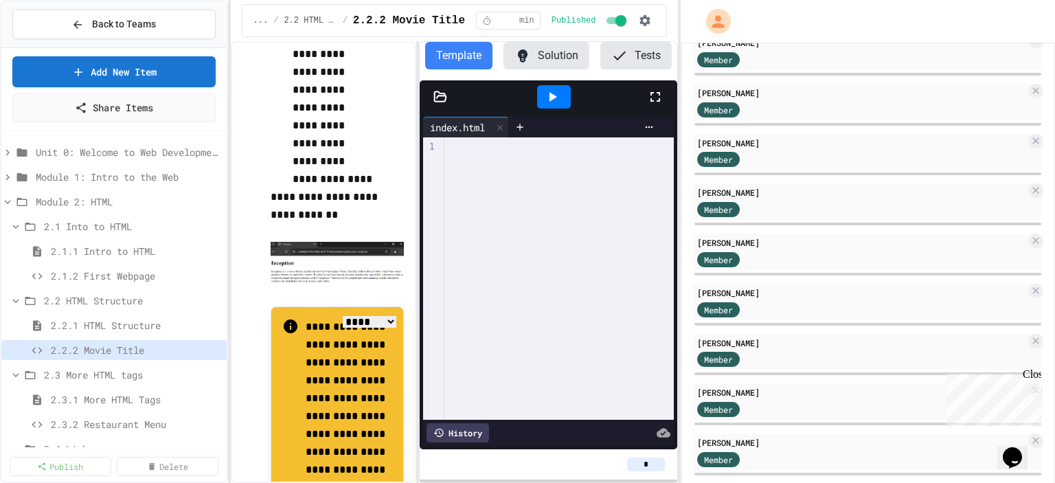
scroll to position [206, 0]
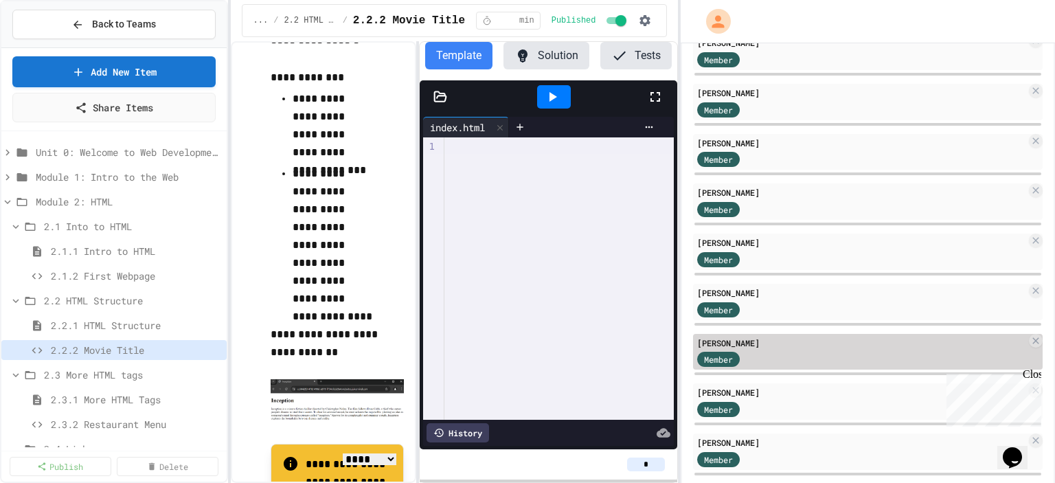
click at [726, 343] on div "[PERSON_NAME]" at bounding box center [862, 342] width 330 height 12
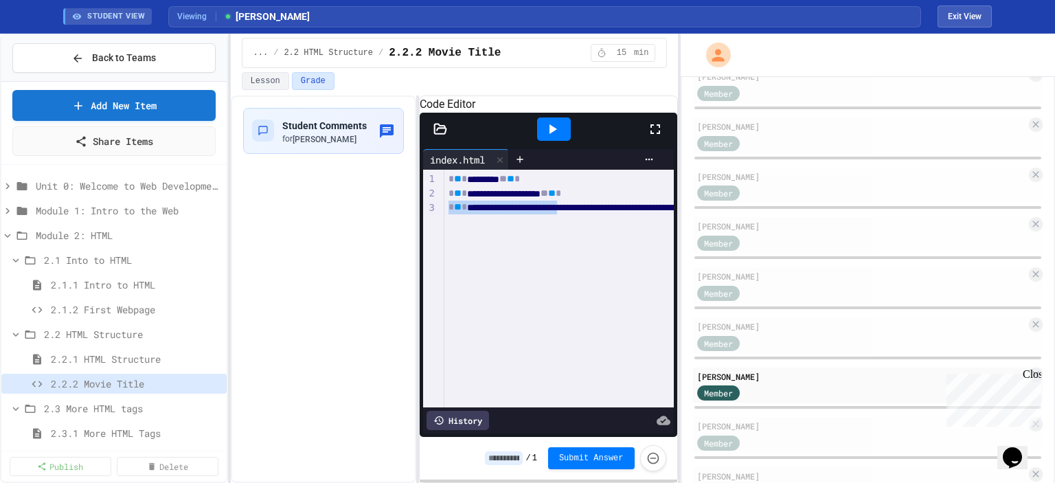
drag, startPoint x: 450, startPoint y: 225, endPoint x: 607, endPoint y: 227, distance: 156.6
click at [607, 215] on div "**********" at bounding box center [962, 208] width 1036 height 14
click at [961, 21] on button "Exit View" at bounding box center [964, 16] width 54 height 22
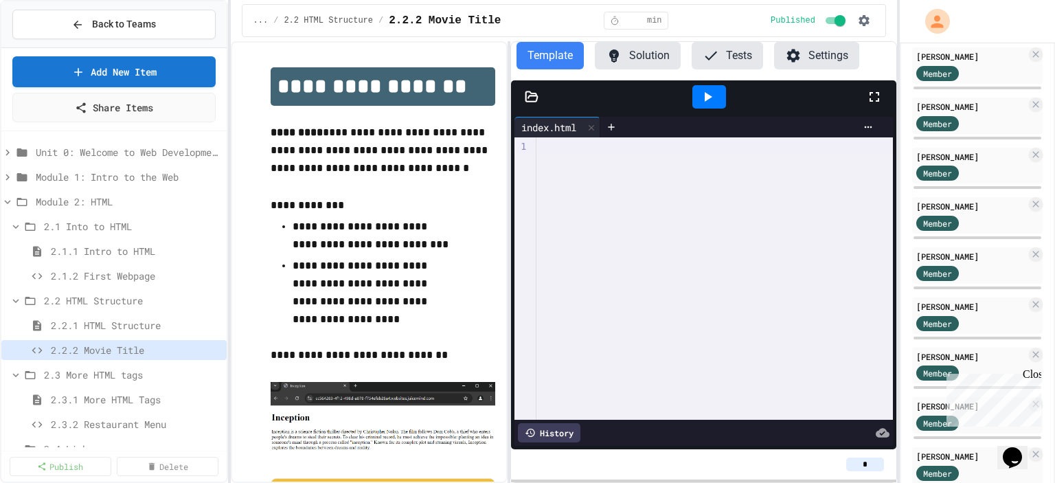
scroll to position [190, 0]
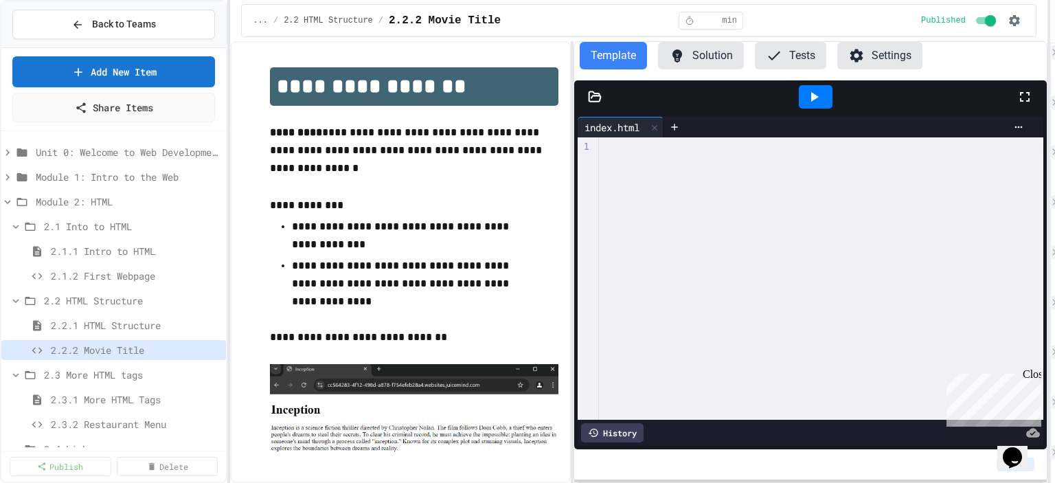
click at [1054, 294] on div "**********" at bounding box center [527, 241] width 1055 height 483
drag, startPoint x: 445, startPoint y: 282, endPoint x: 472, endPoint y: 315, distance: 42.9
click at [472, 315] on div "**********" at bounding box center [414, 339] width 288 height 545
click at [643, 148] on div at bounding box center [821, 147] width 444 height 14
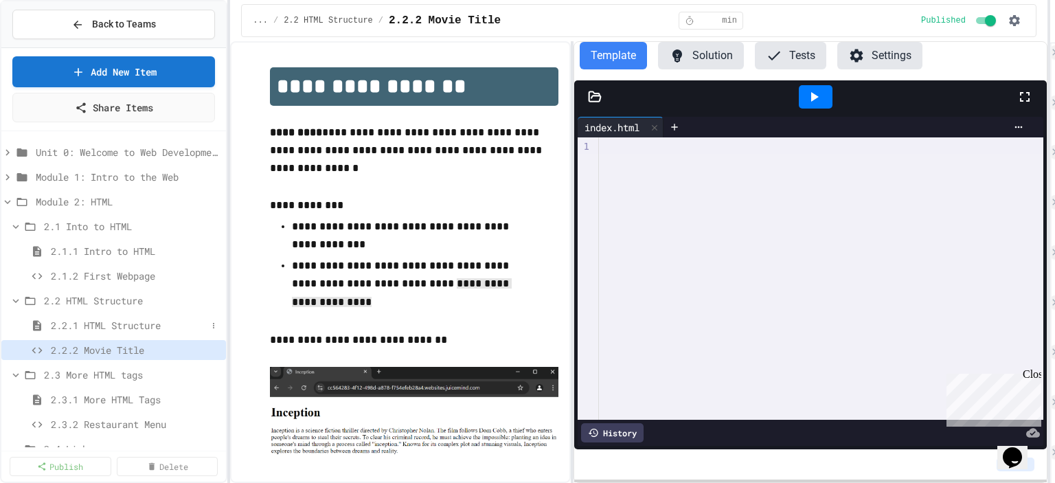
click at [152, 318] on span "2.2.1 HTML Structure" at bounding box center [129, 325] width 156 height 14
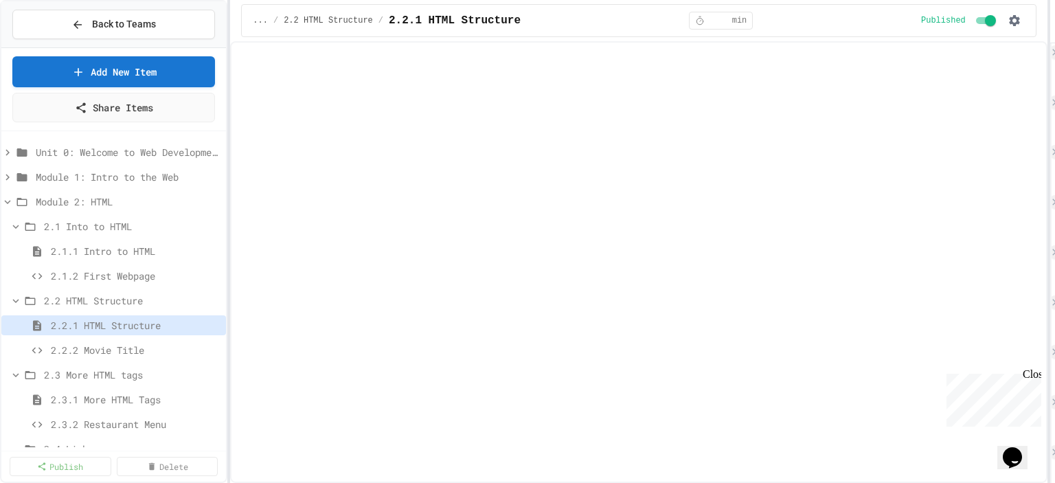
select select "***"
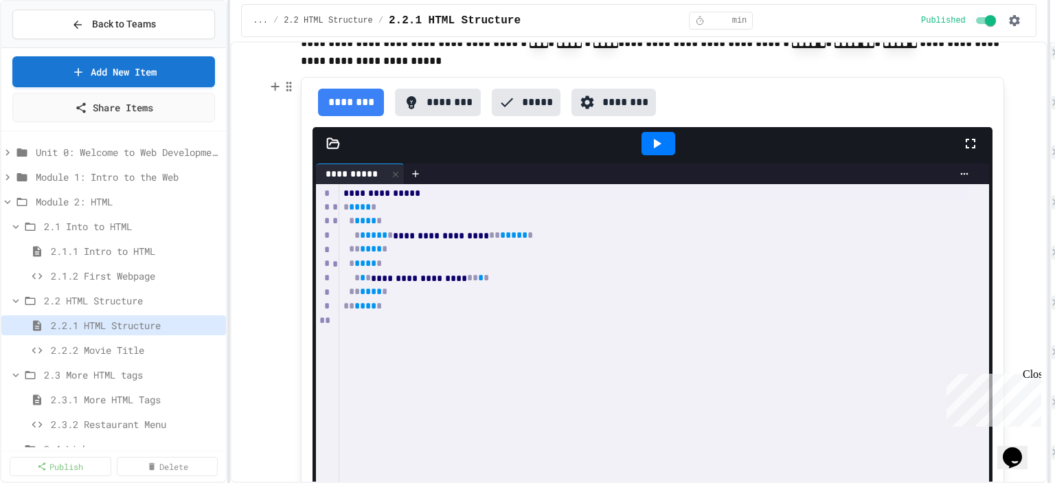
scroll to position [137, 0]
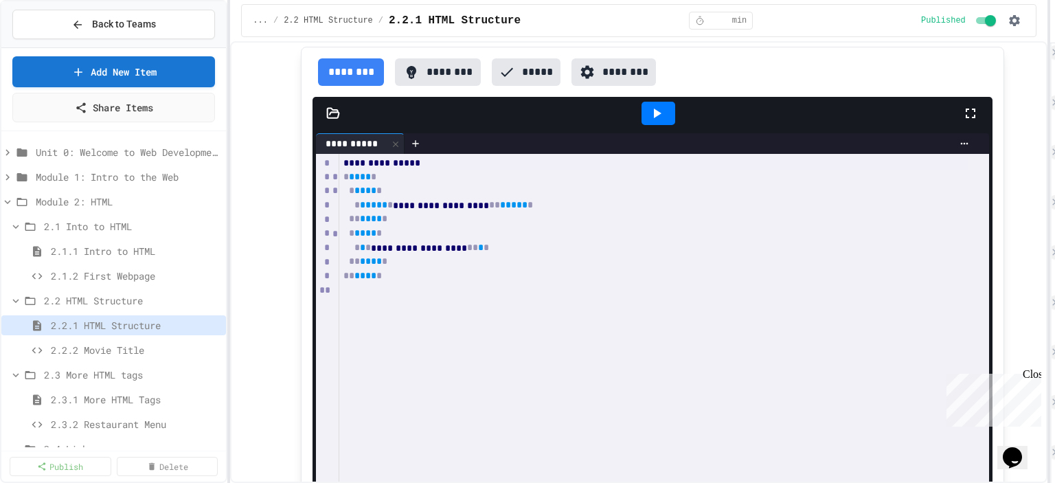
click at [653, 111] on icon at bounding box center [656, 113] width 16 height 16
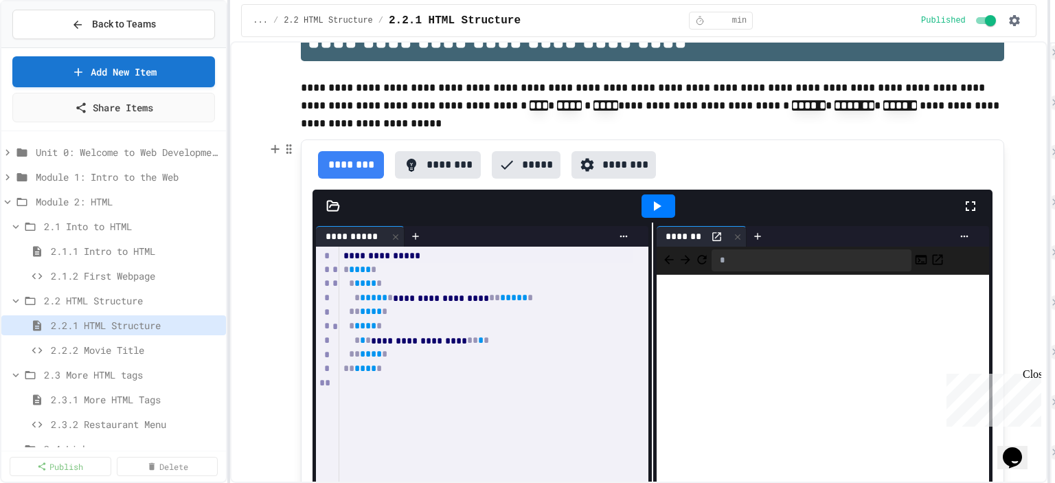
scroll to position [69, 0]
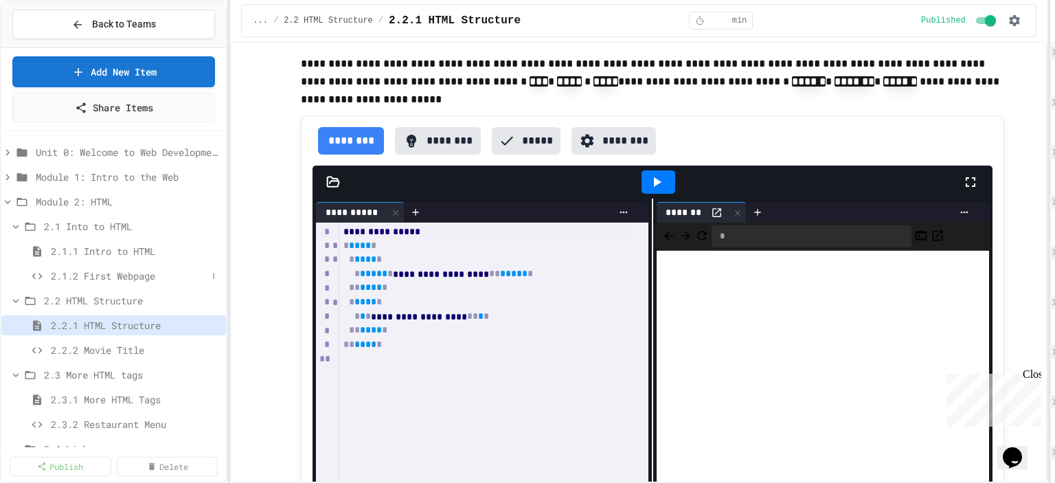
click at [146, 278] on span "2.1.2 First Webpage" at bounding box center [129, 276] width 156 height 14
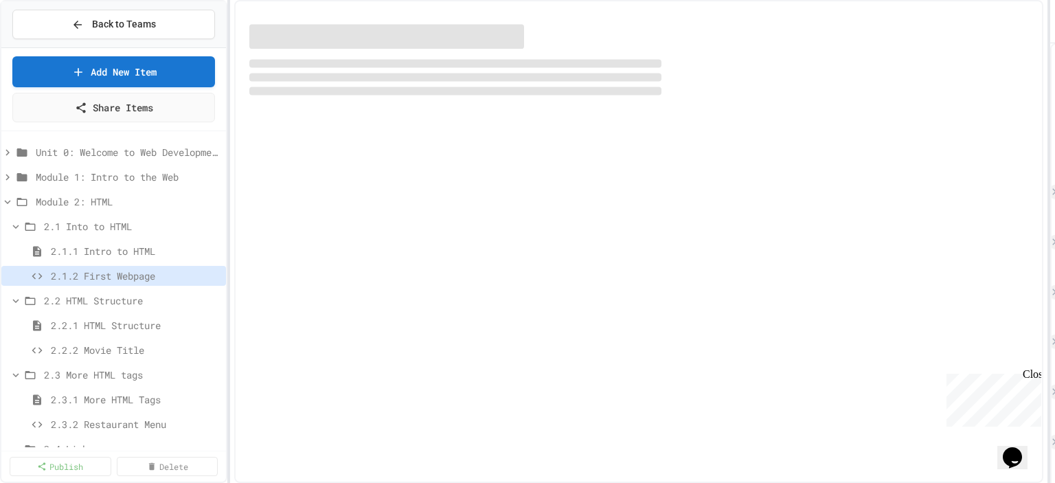
scroll to position [190, 0]
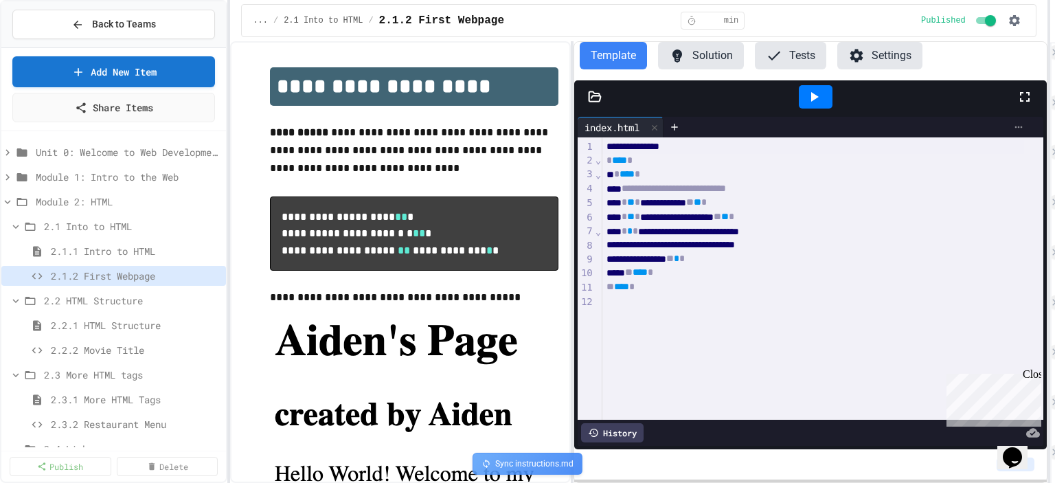
click at [1013, 128] on icon at bounding box center [1018, 127] width 11 height 11
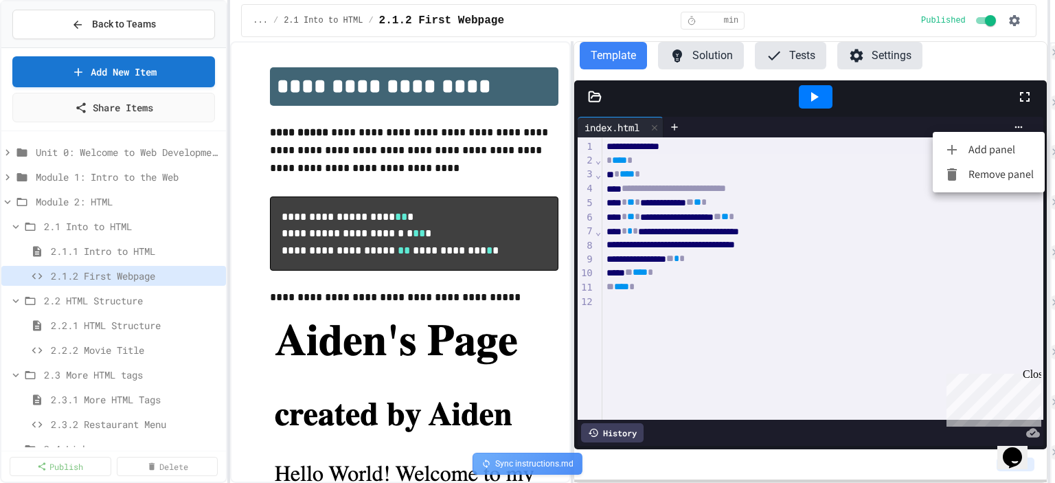
click at [955, 121] on div at bounding box center [527, 241] width 1055 height 483
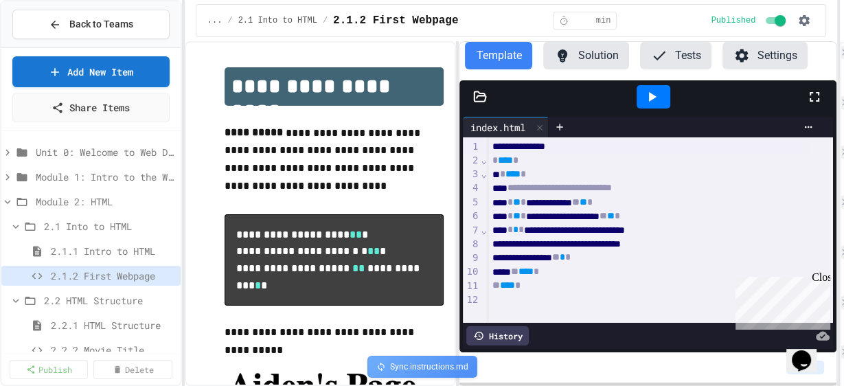
drag, startPoint x: 1005, startPoint y: 2, endPoint x: 512, endPoint y: 6, distance: 492.4
click at [516, 9] on div "... / 2.1 Into to HTML / 2.1.2 First Webpage * min Published" at bounding box center [511, 20] width 631 height 33
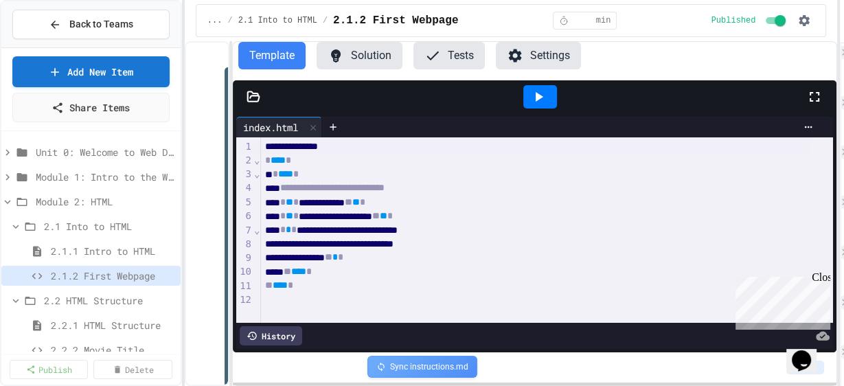
click at [231, 249] on div "**********" at bounding box center [511, 213] width 653 height 345
click at [291, 231] on span "*" at bounding box center [288, 230] width 5 height 10
click at [571, 242] on div "**********" at bounding box center [535, 245] width 549 height 14
click at [91, 245] on span "2.1.1 Intro to HTML" at bounding box center [106, 251] width 111 height 14
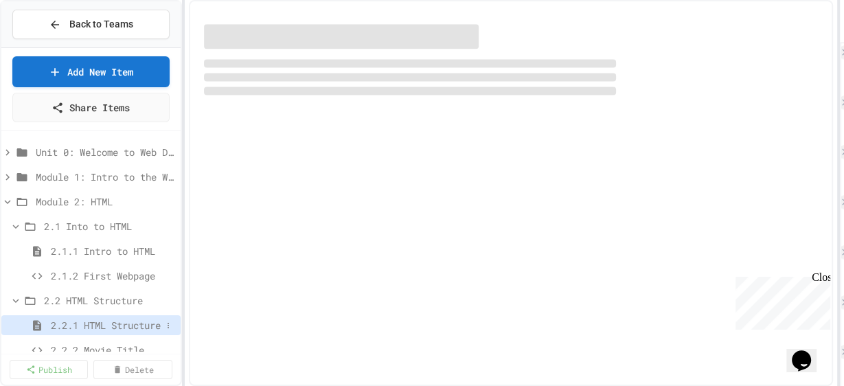
select select "***"
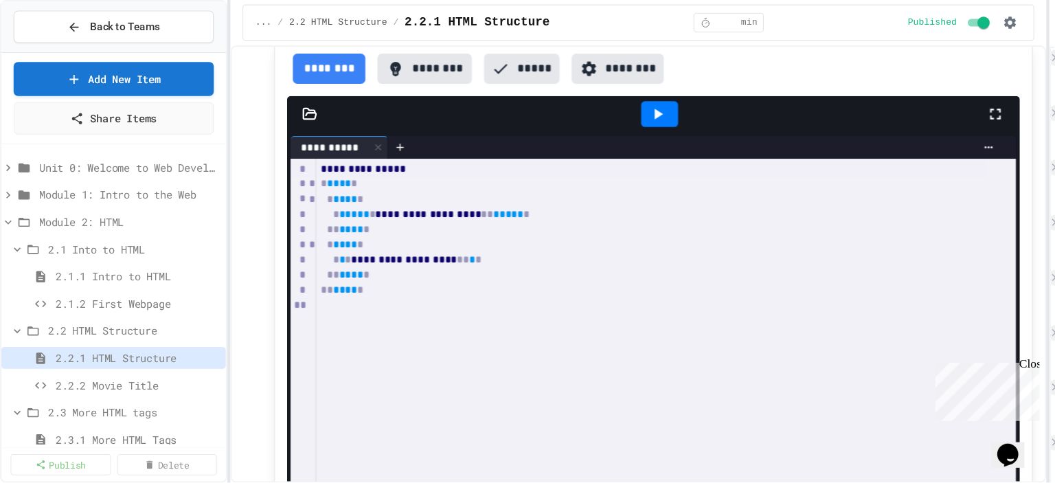
scroll to position [190, 0]
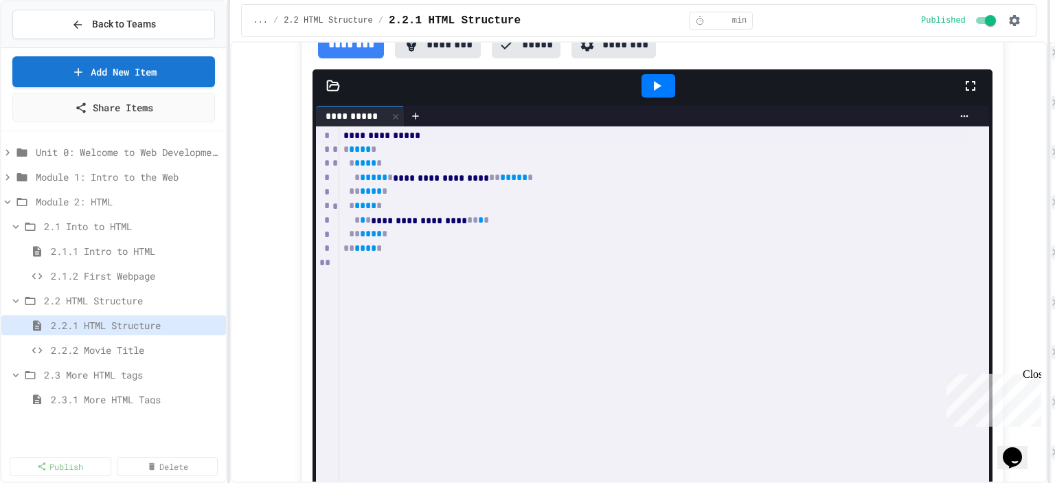
drag, startPoint x: 564, startPoint y: 2, endPoint x: 654, endPoint y: 244, distance: 258.3
click at [654, 244] on div "** **** *" at bounding box center [664, 249] width 650 height 14
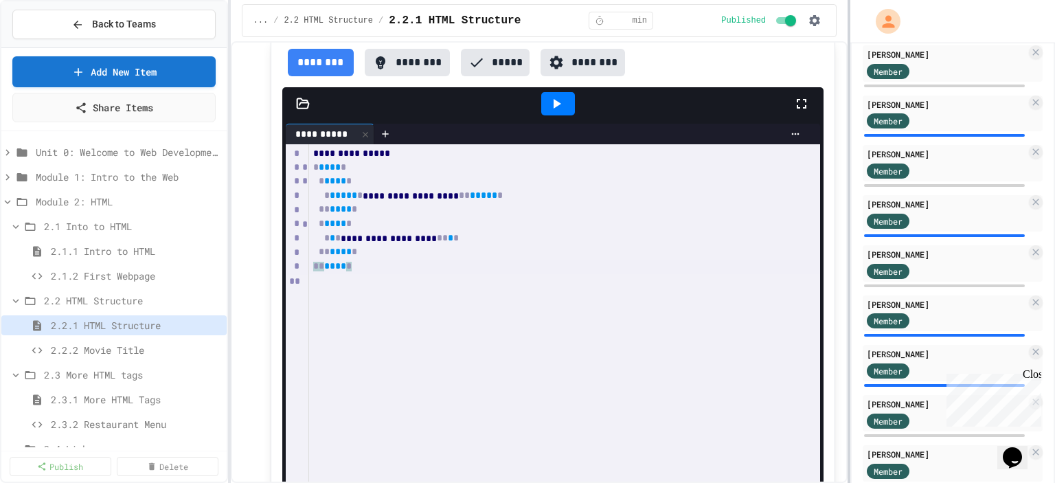
scroll to position [184, 0]
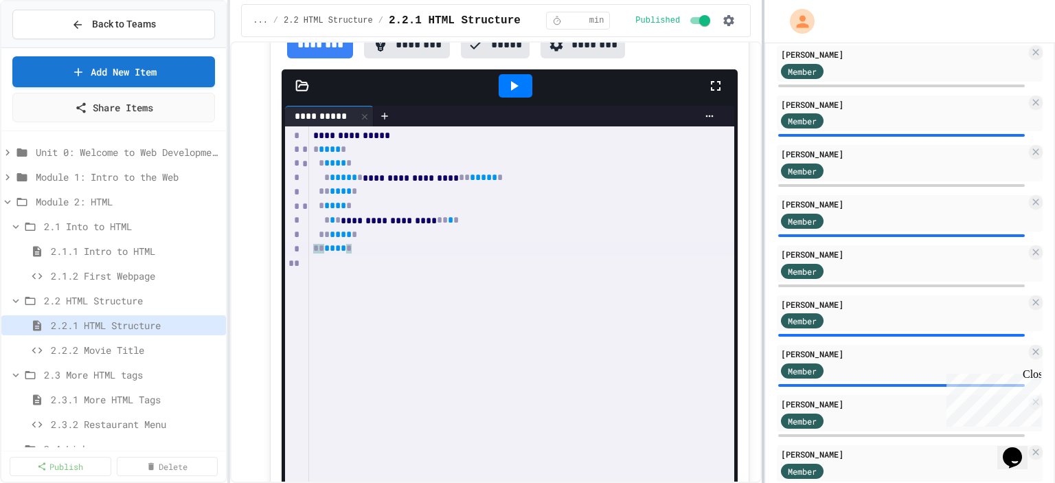
click at [762, 217] on div at bounding box center [763, 241] width 3 height 483
click at [108, 271] on span "2.1.2 First Webpage" at bounding box center [136, 276] width 170 height 14
